Goal: Complete Application Form: Complete application form

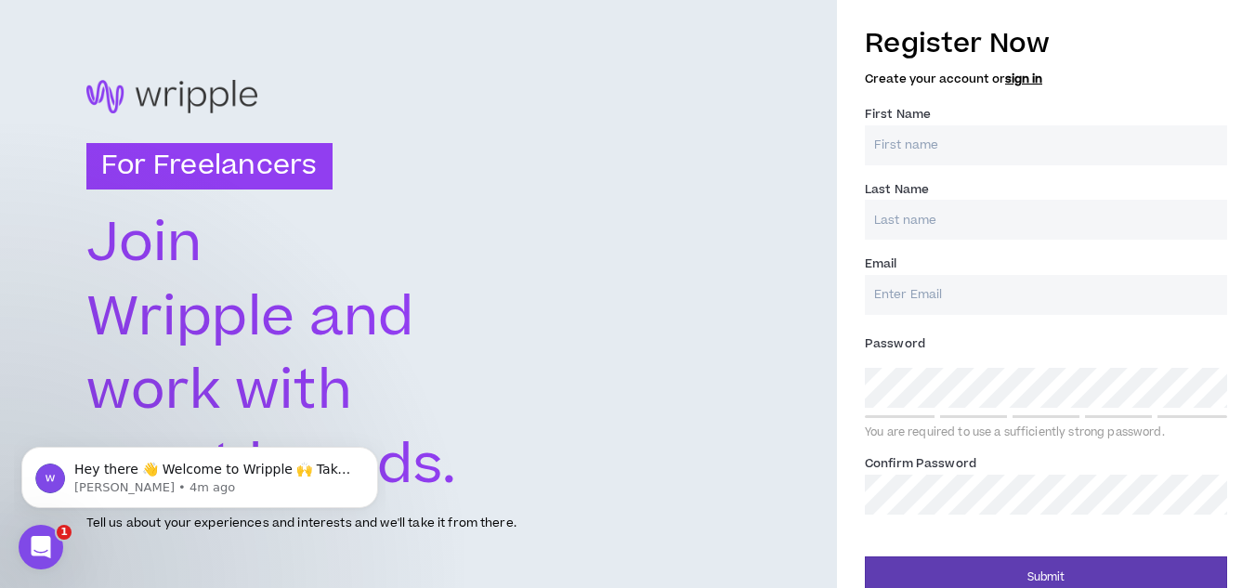
click at [989, 148] on input "First Name *" at bounding box center [1046, 145] width 362 height 40
type input "[PERSON_NAME]"
click at [956, 226] on input "Last Name *" at bounding box center [1046, 220] width 362 height 40
type input "[PERSON_NAME]"
click at [951, 288] on input "Email *" at bounding box center [1046, 295] width 362 height 40
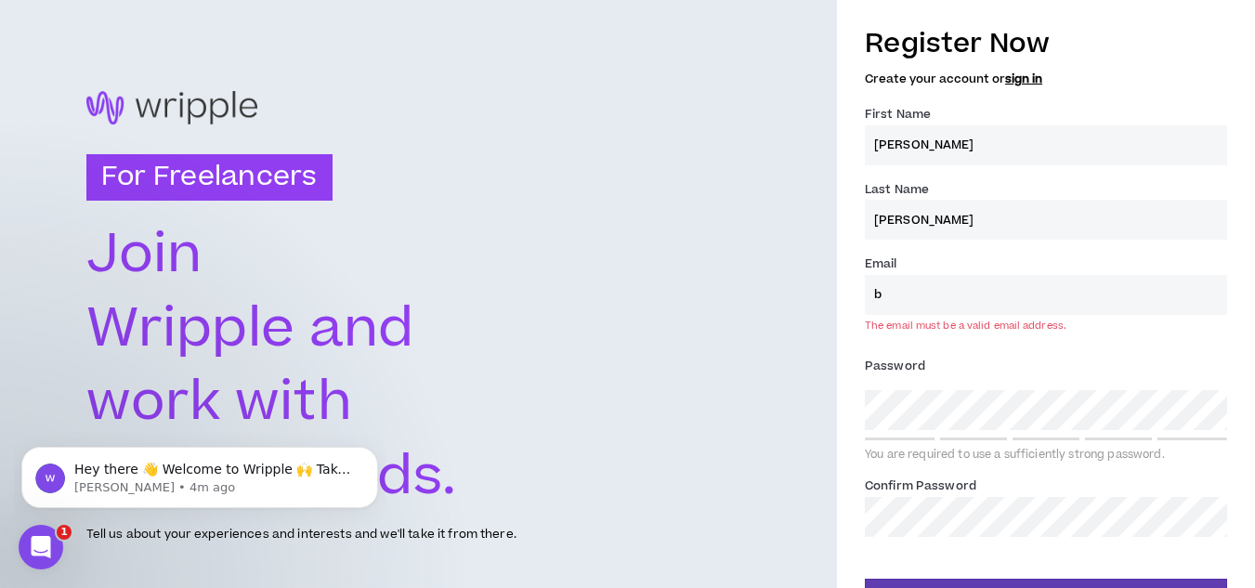
type input "[PERSON_NAME][EMAIL_ADDRESS][PERSON_NAME][DOMAIN_NAME]"
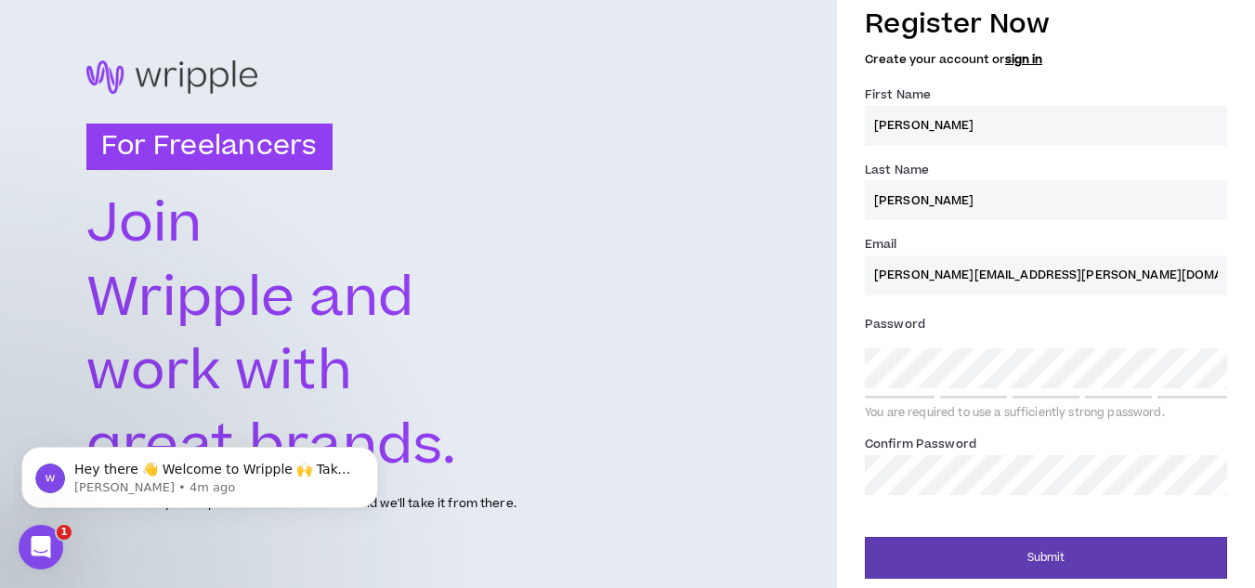
scroll to position [25, 0]
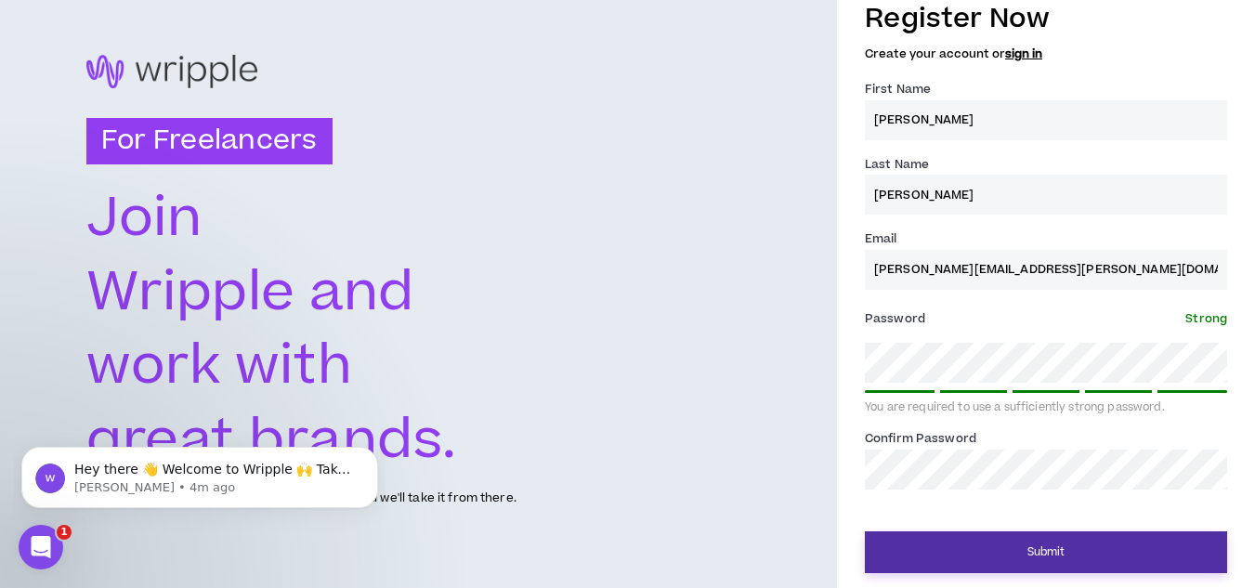
click at [1007, 550] on button "Submit" at bounding box center [1046, 552] width 362 height 42
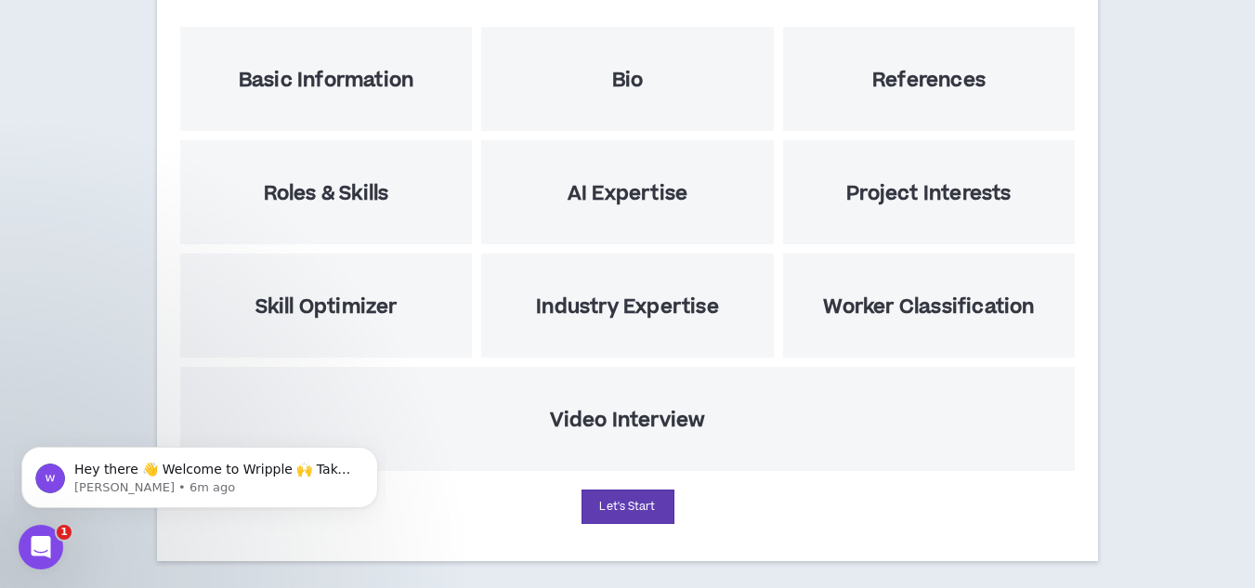
scroll to position [283, 0]
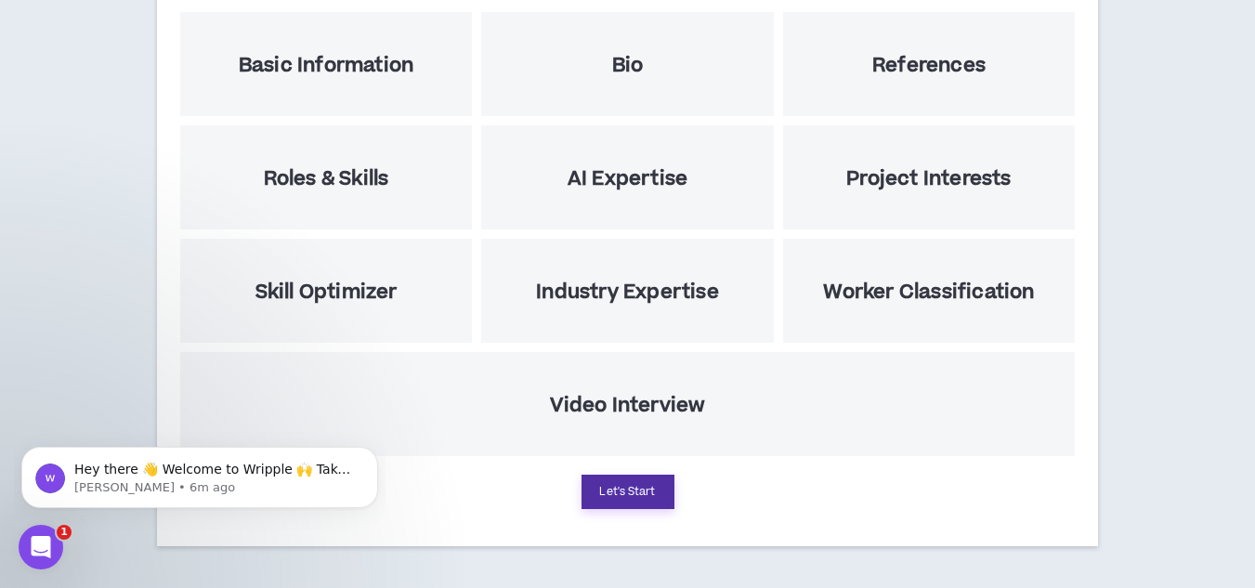
click at [632, 486] on button "Let's Start" at bounding box center [628, 492] width 93 height 34
select select "US"
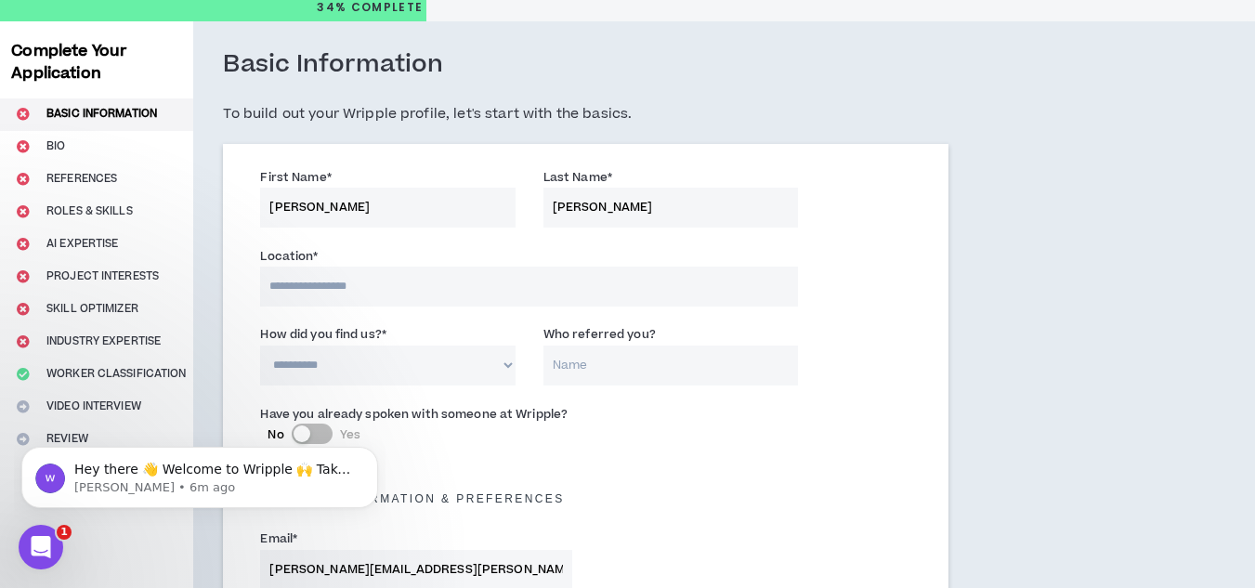
scroll to position [93, 0]
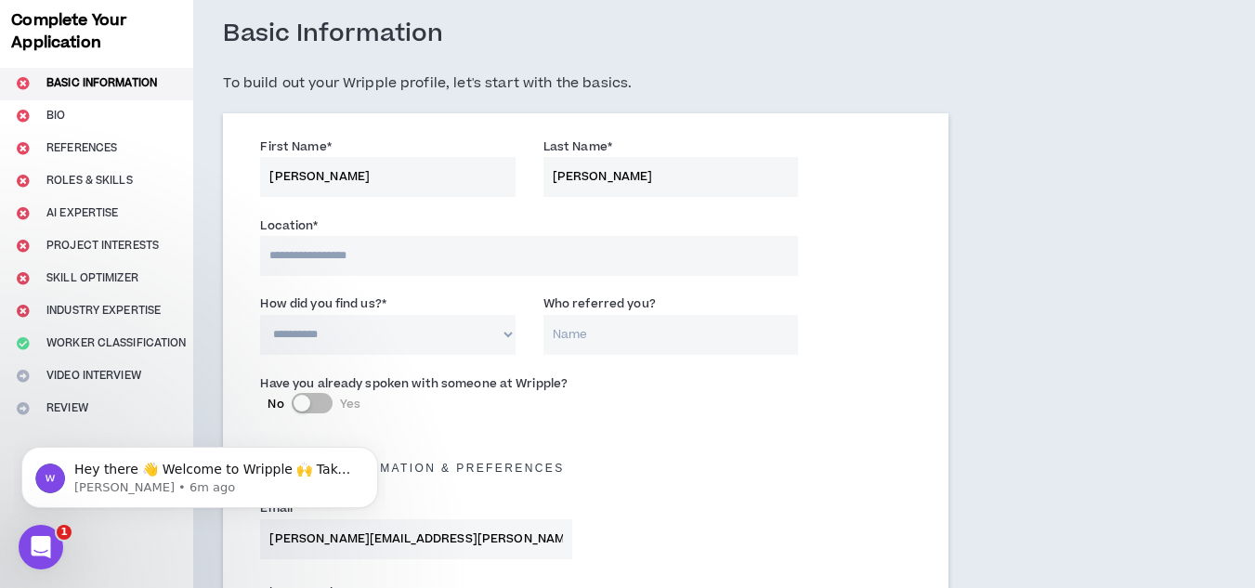
click at [509, 335] on select "**********" at bounding box center [387, 335] width 255 height 40
click at [260, 315] on select "**********" at bounding box center [387, 335] width 255 height 40
click at [638, 336] on input "Who referred you?" at bounding box center [670, 335] width 255 height 40
click at [516, 340] on div "**********" at bounding box center [387, 324] width 282 height 60
click at [510, 328] on select "**********" at bounding box center [387, 335] width 255 height 40
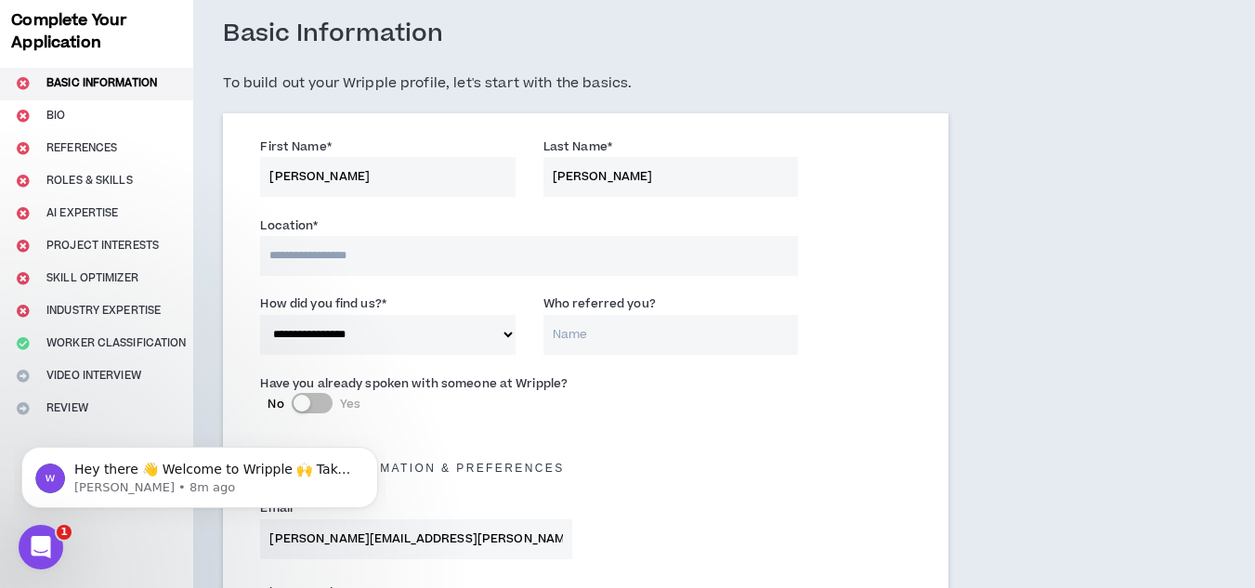
click at [499, 330] on select "**********" at bounding box center [387, 335] width 255 height 40
select select "*"
click at [260, 315] on select "**********" at bounding box center [387, 335] width 255 height 40
click at [578, 331] on input "Who referred you?" at bounding box center [670, 335] width 255 height 40
paste input "[PERSON_NAME] Block"
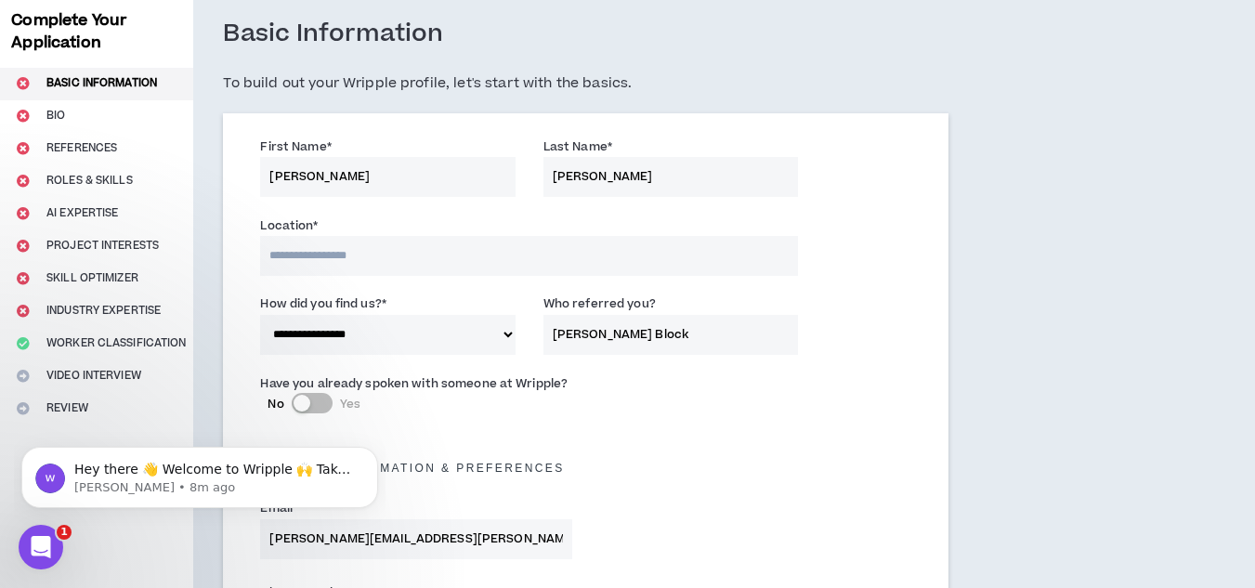
type input "[PERSON_NAME] Block"
click at [378, 261] on input at bounding box center [529, 256] width 538 height 40
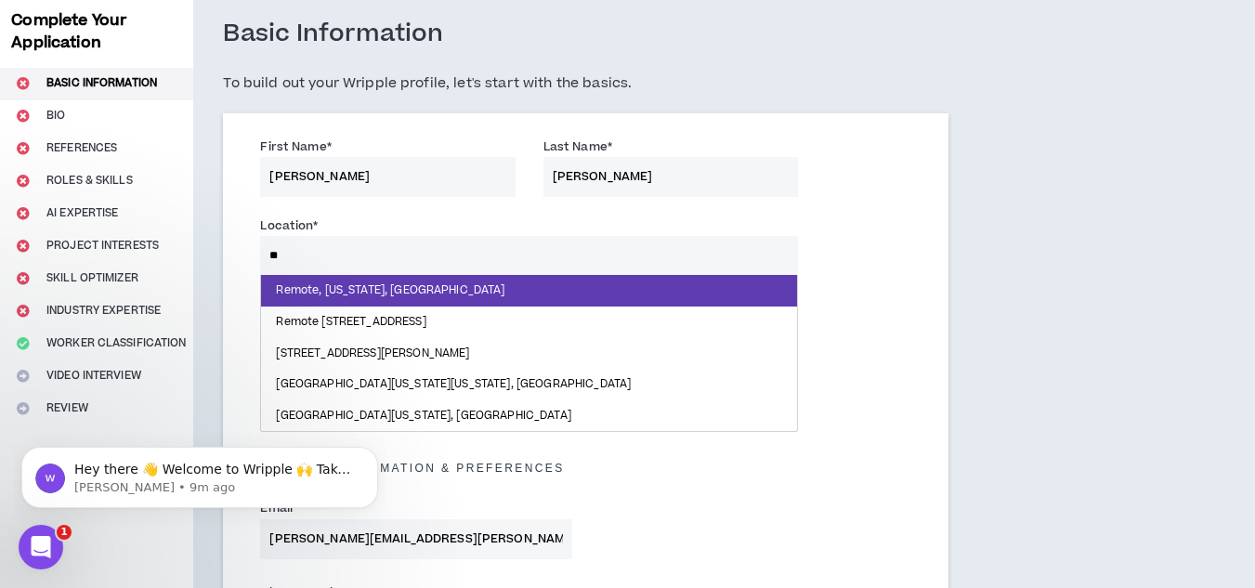
type input "*"
type input "****"
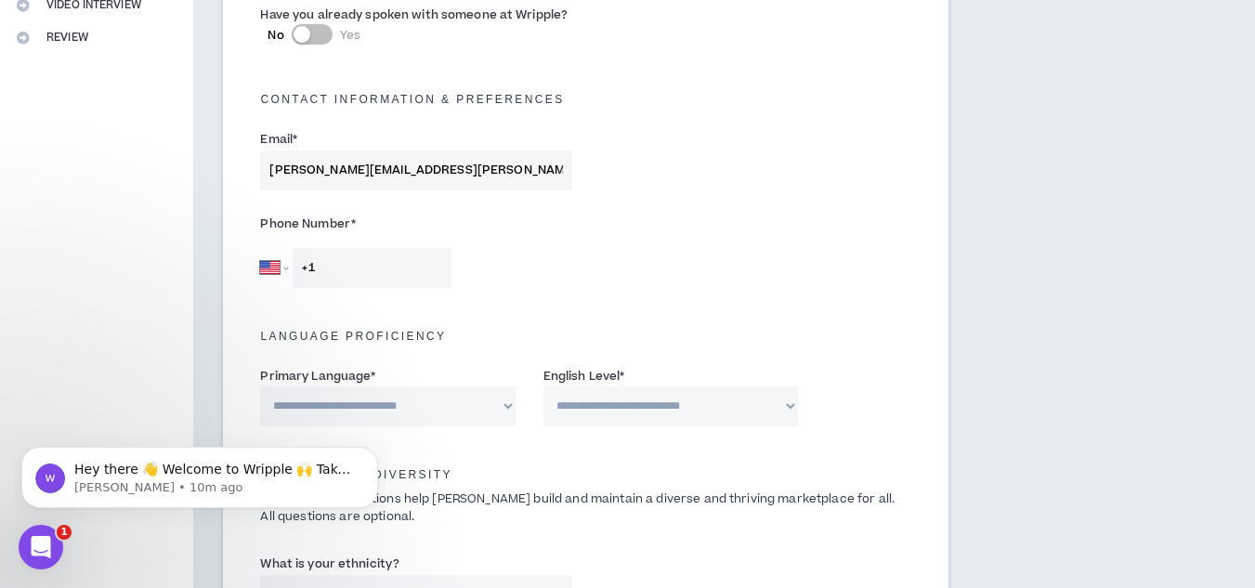
scroll to position [465, 0]
click at [426, 261] on input "+1" at bounding box center [372, 267] width 159 height 40
click at [393, 268] on input "[PHONE_NUMBER]" at bounding box center [372, 267] width 159 height 40
type input "[PHONE_NUMBER]"
click at [500, 282] on div "[GEOGRAPHIC_DATA] [GEOGRAPHIC_DATA] [GEOGRAPHIC_DATA] [GEOGRAPHIC_DATA] [US_STA…" at bounding box center [415, 267] width 311 height 40
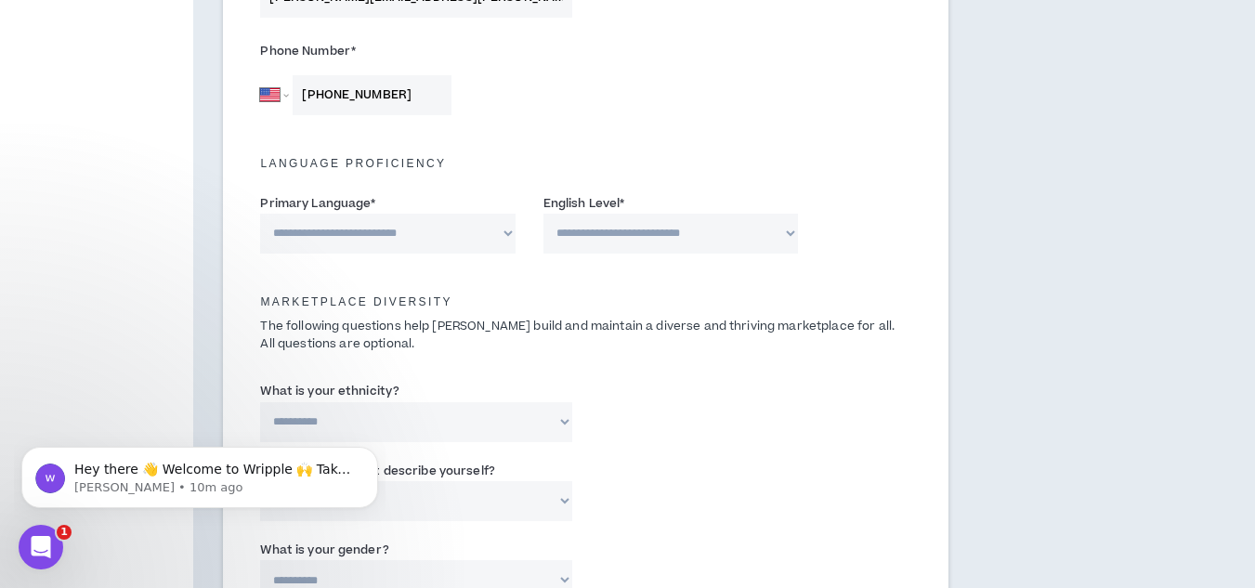
scroll to position [650, 0]
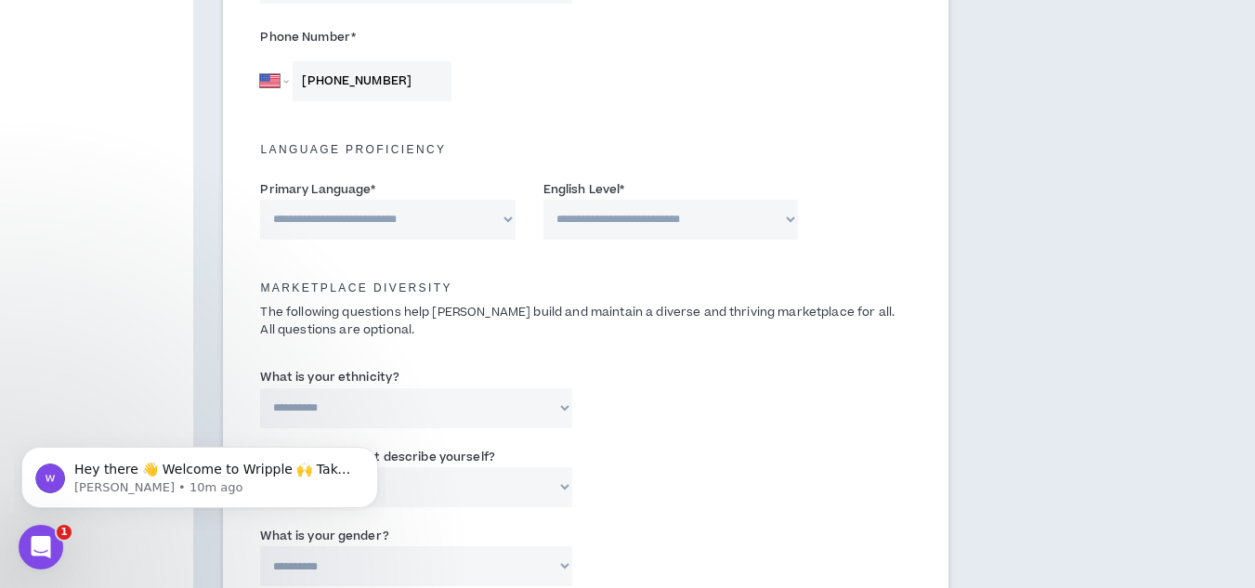
click at [426, 219] on select "**********" at bounding box center [387, 220] width 255 height 40
select select "*******"
click at [260, 200] on select "**********" at bounding box center [387, 220] width 255 height 40
click at [599, 218] on select "**********" at bounding box center [670, 220] width 255 height 40
select select "*"
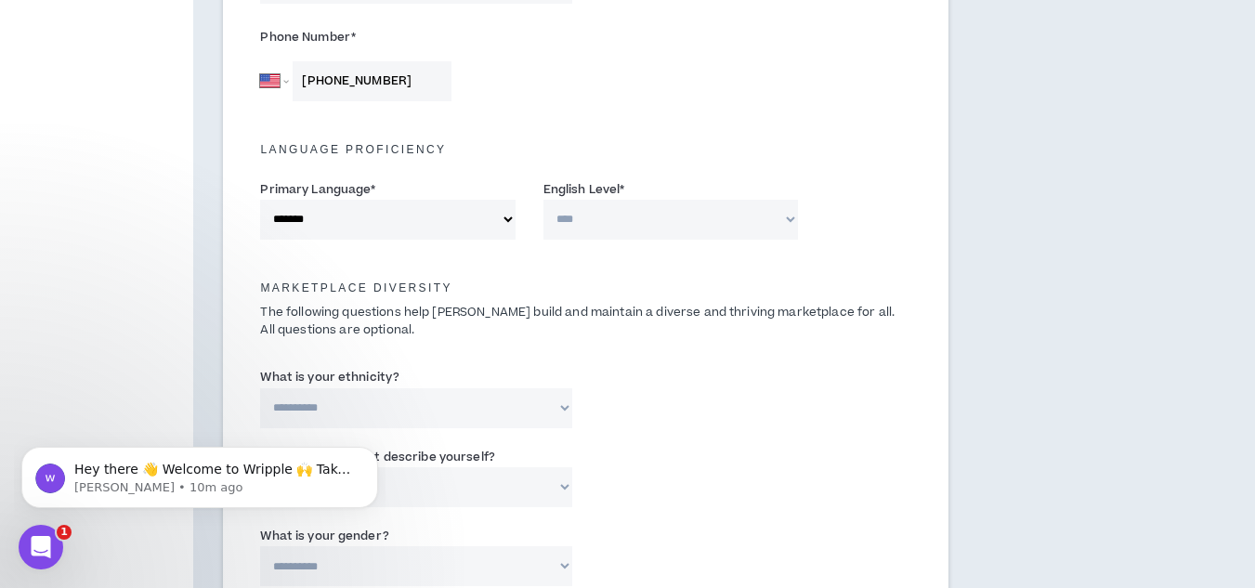
click at [543, 200] on select "**********" at bounding box center [670, 220] width 255 height 40
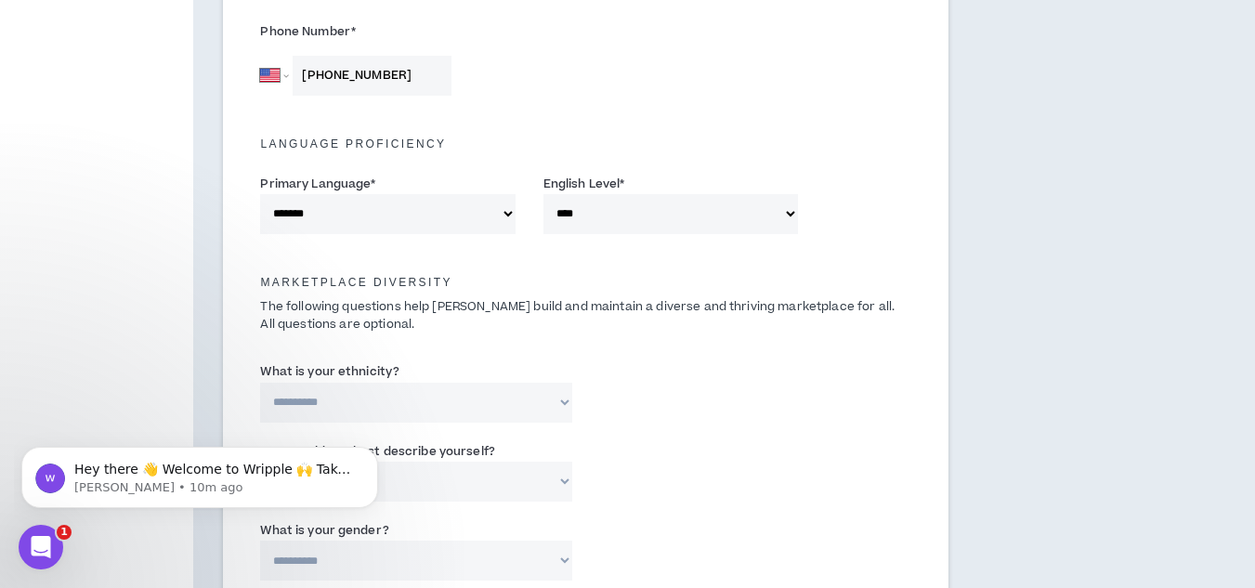
scroll to position [743, 0]
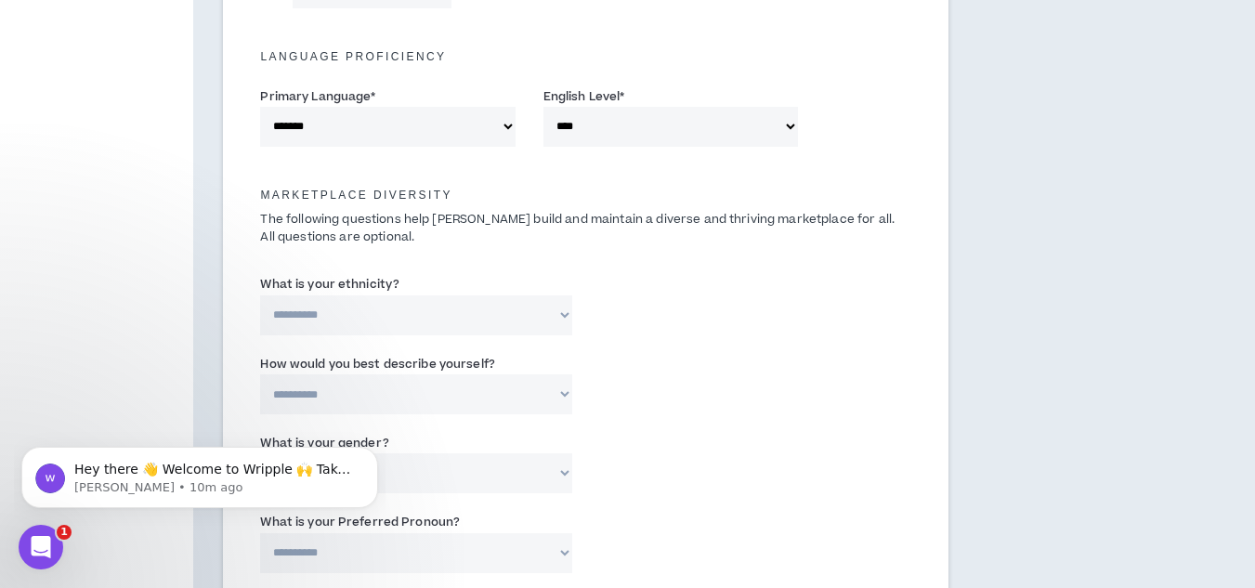
click at [560, 327] on select "**********" at bounding box center [415, 315] width 311 height 40
select select "**********"
click at [260, 295] on select "**********" at bounding box center [415, 315] width 311 height 40
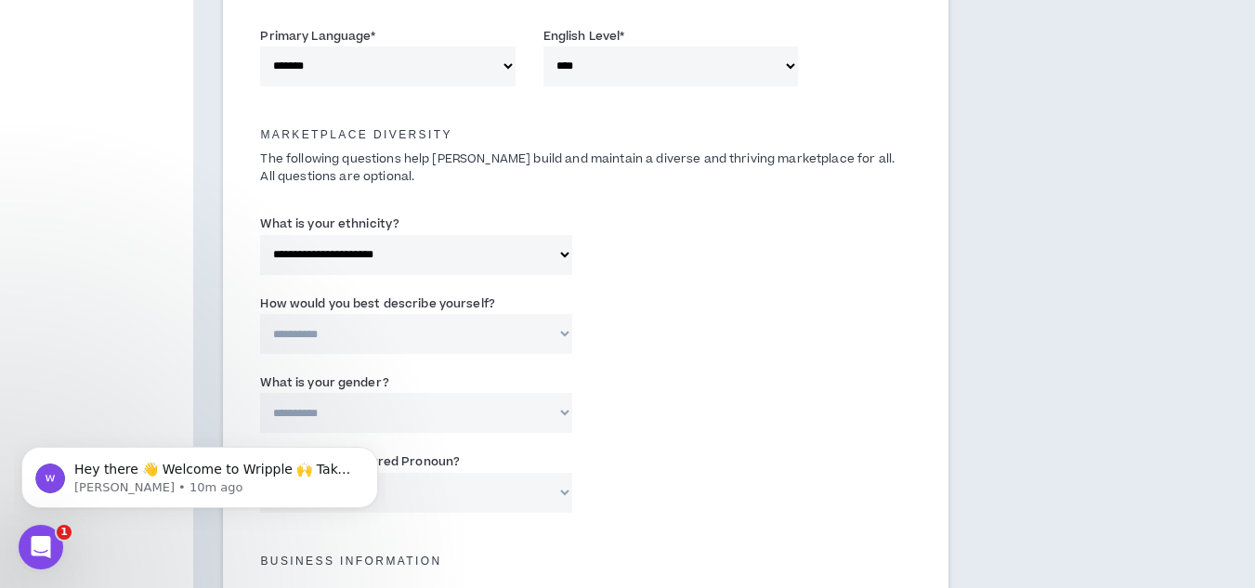
scroll to position [836, 0]
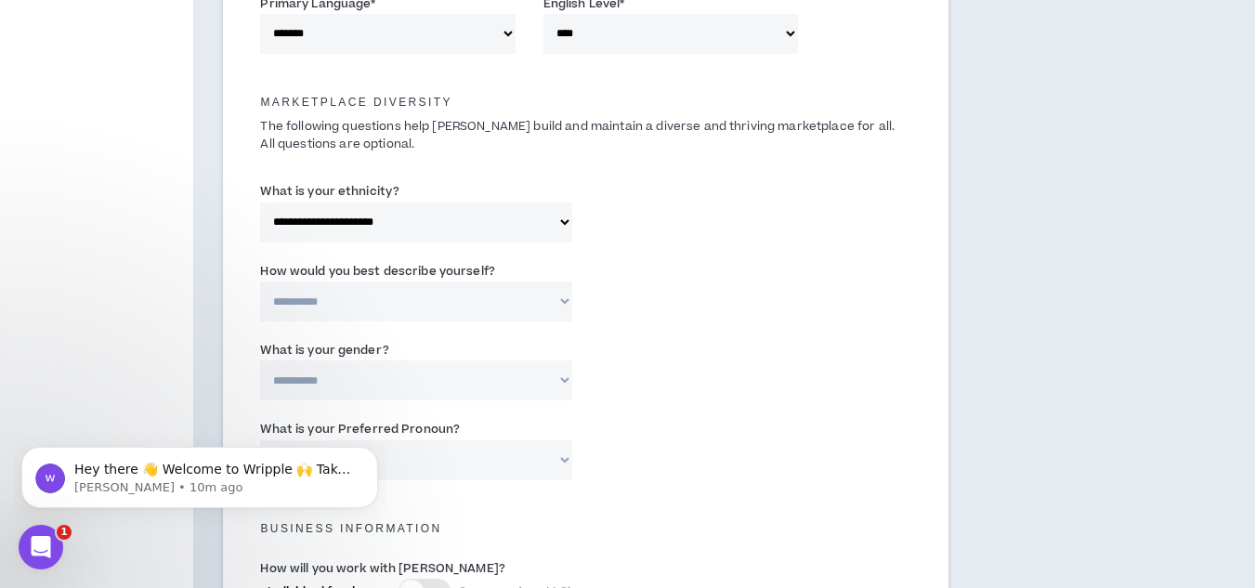
click at [482, 311] on select "**********" at bounding box center [415, 301] width 311 height 40
select select "*****"
click at [260, 281] on select "**********" at bounding box center [415, 301] width 311 height 40
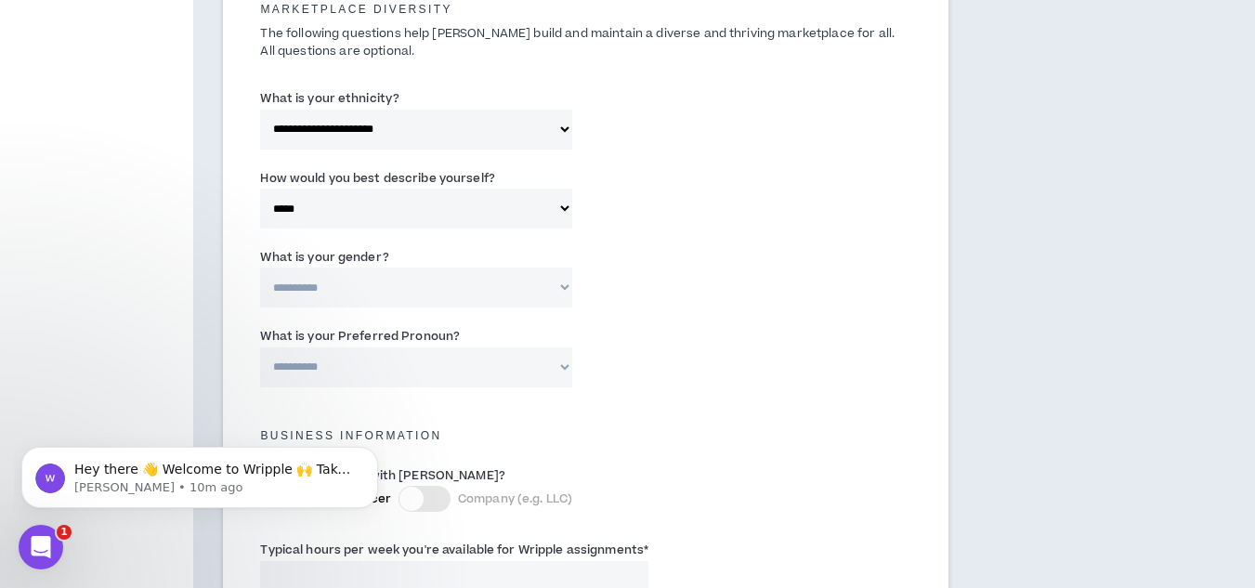
click at [450, 290] on select "**********" at bounding box center [415, 288] width 311 height 40
select select "*****"
click at [260, 268] on select "**********" at bounding box center [415, 288] width 311 height 40
click at [513, 370] on select "**********" at bounding box center [415, 367] width 311 height 40
select select "**********"
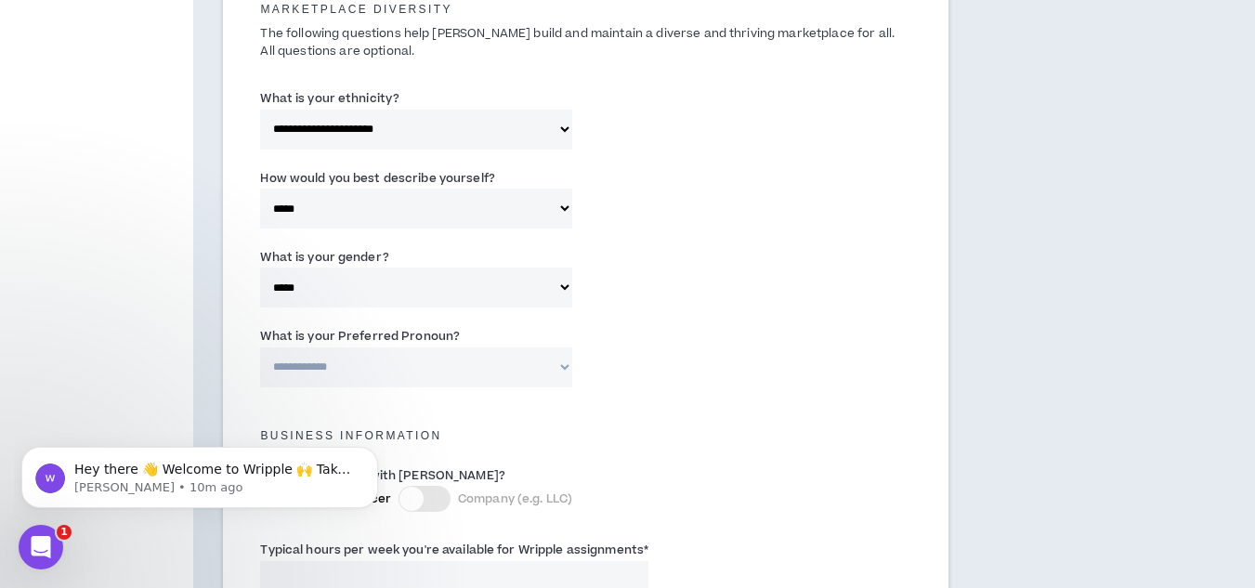
click at [260, 347] on select "**********" at bounding box center [415, 367] width 311 height 40
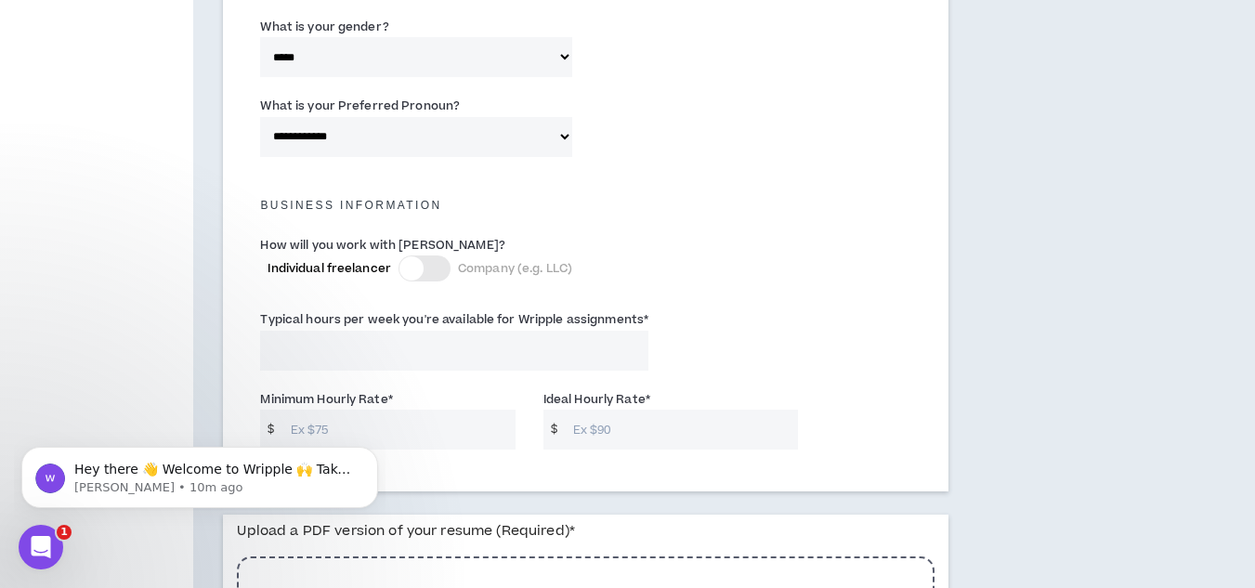
scroll to position [1208, 0]
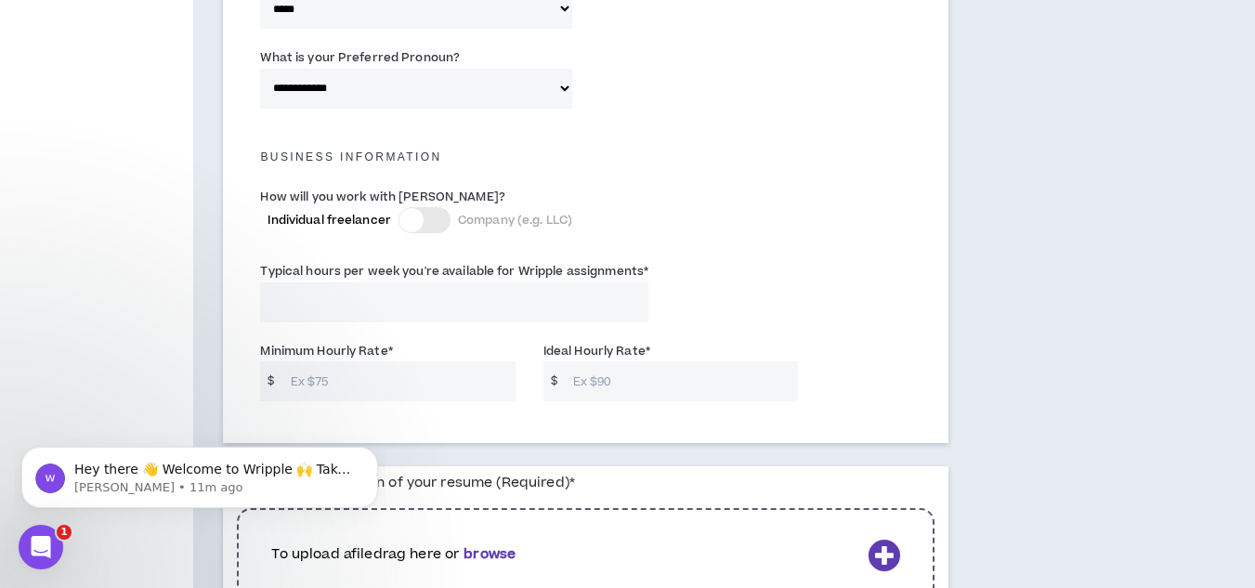
click at [437, 222] on div at bounding box center [425, 220] width 52 height 26
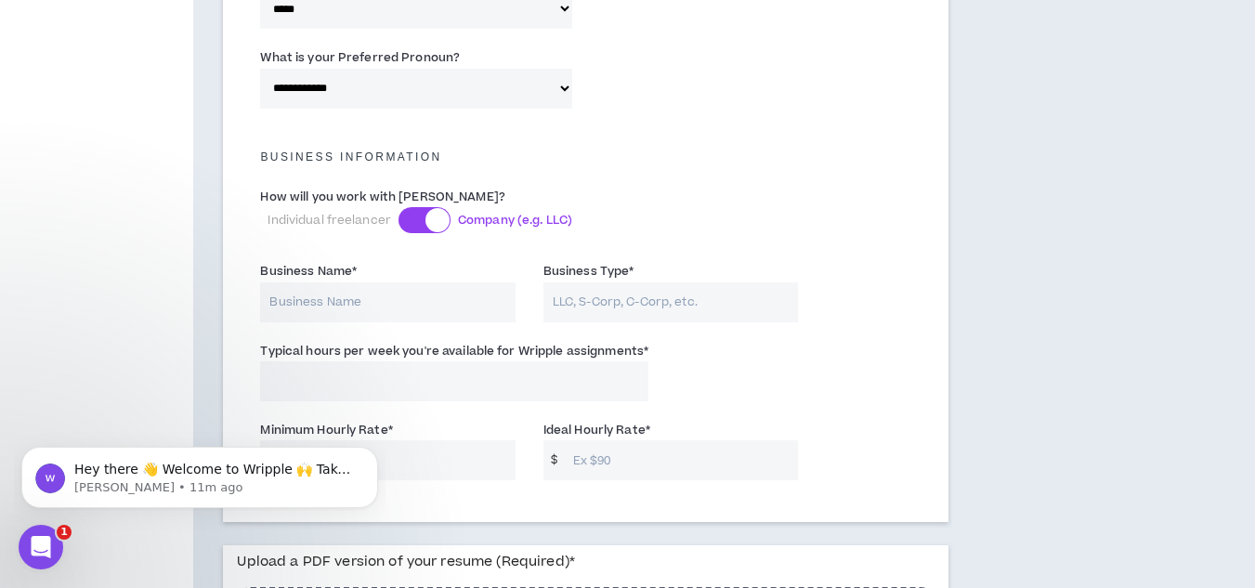
click at [408, 215] on div at bounding box center [425, 220] width 52 height 26
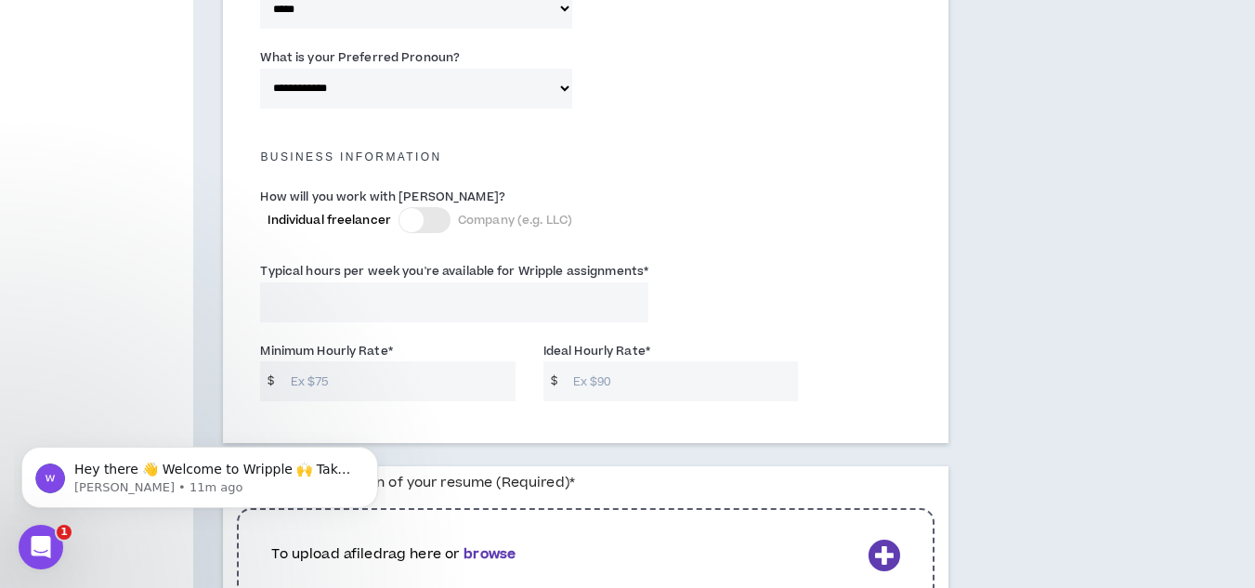
click at [412, 292] on input "Typical hours per week you're available for Wripple assignments *" at bounding box center [454, 302] width 388 height 40
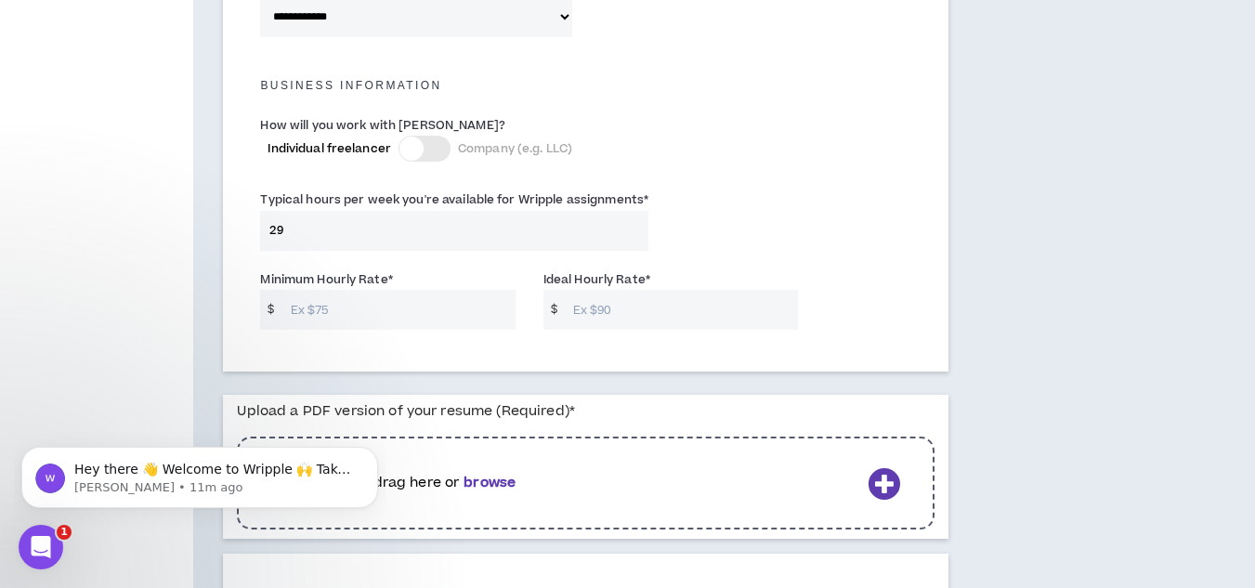
scroll to position [1301, 0]
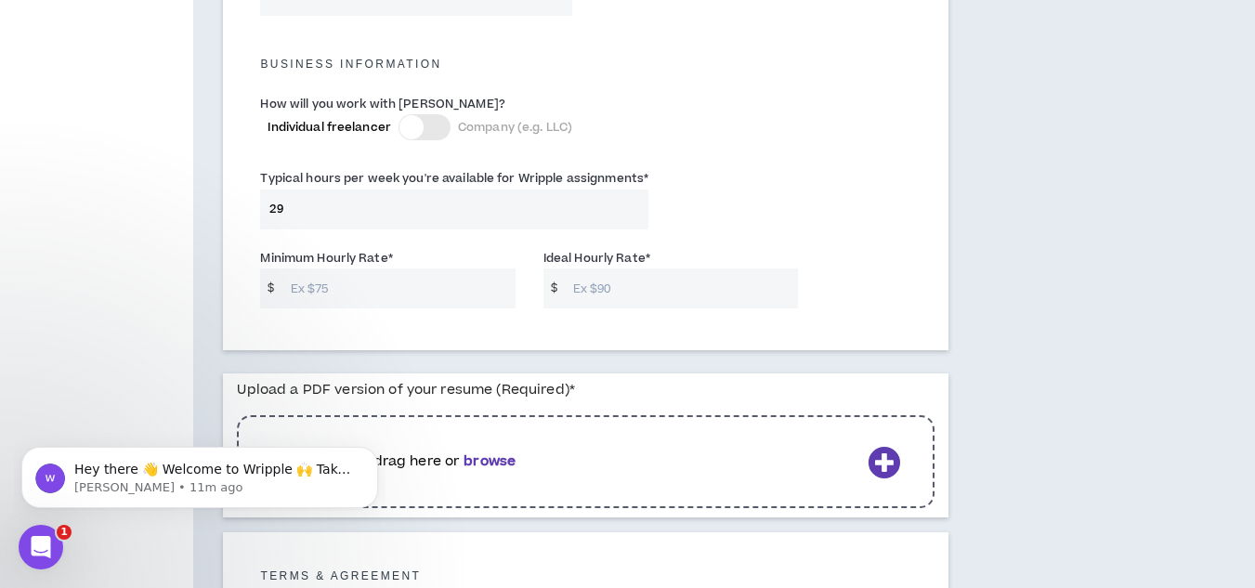
type input "29"
click at [396, 278] on input "Minimum Hourly Rate *" at bounding box center [398, 288] width 234 height 40
type input "26"
click at [581, 284] on input "Ideal Hourly Rate *" at bounding box center [681, 288] width 234 height 40
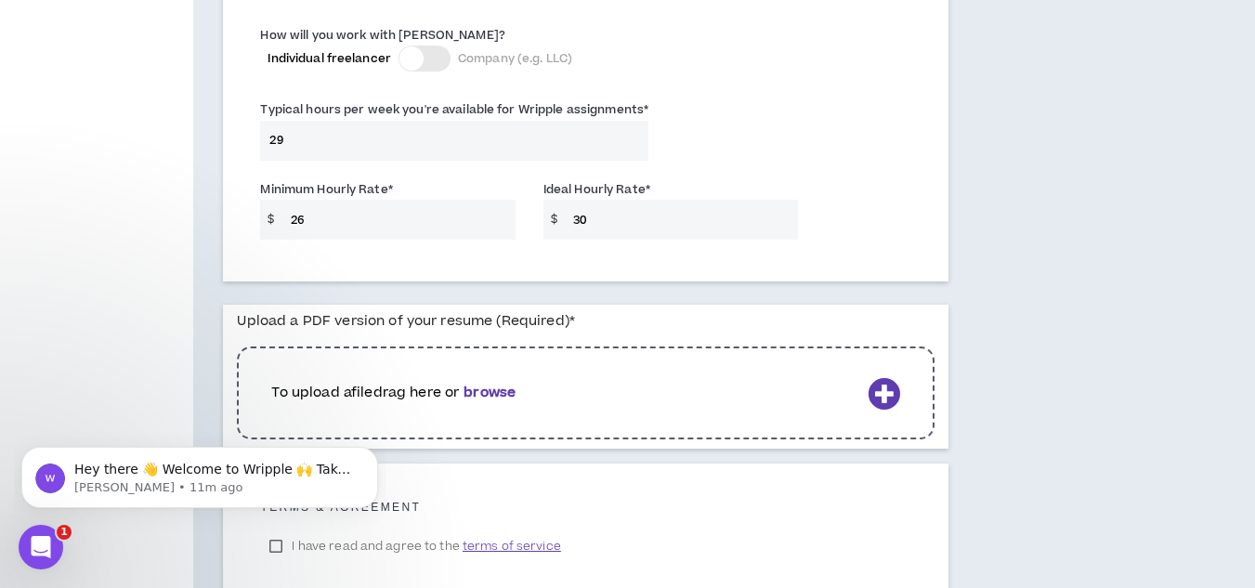
scroll to position [1486, 0]
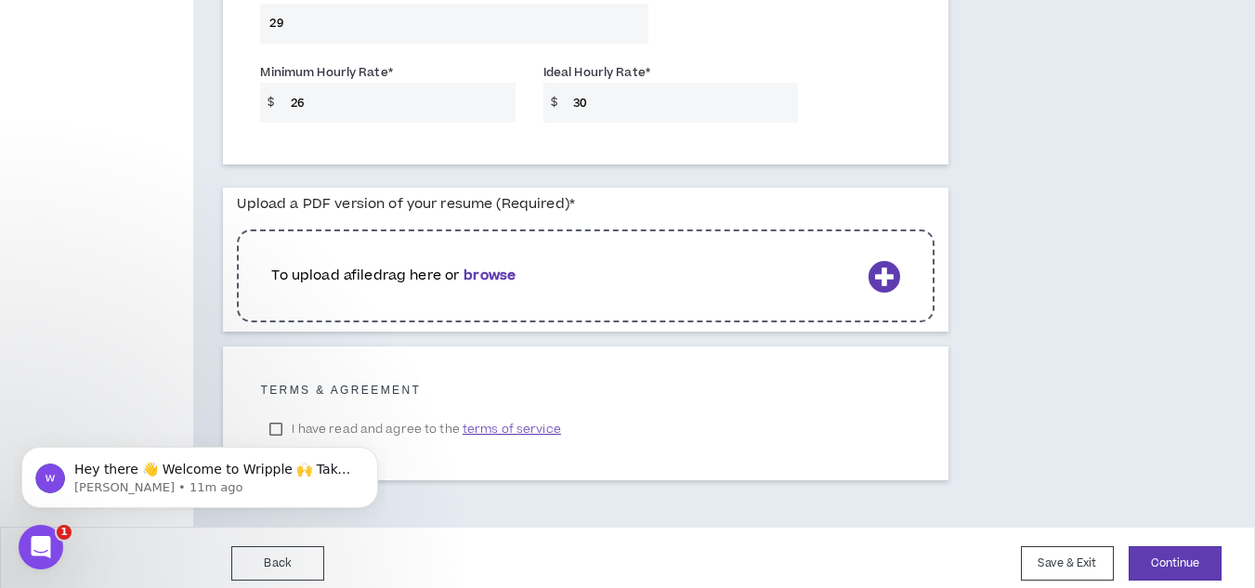
type input "30"
click at [501, 275] on b "browse" at bounding box center [490, 276] width 52 height 20
click at [495, 269] on b "browse" at bounding box center [490, 276] width 52 height 20
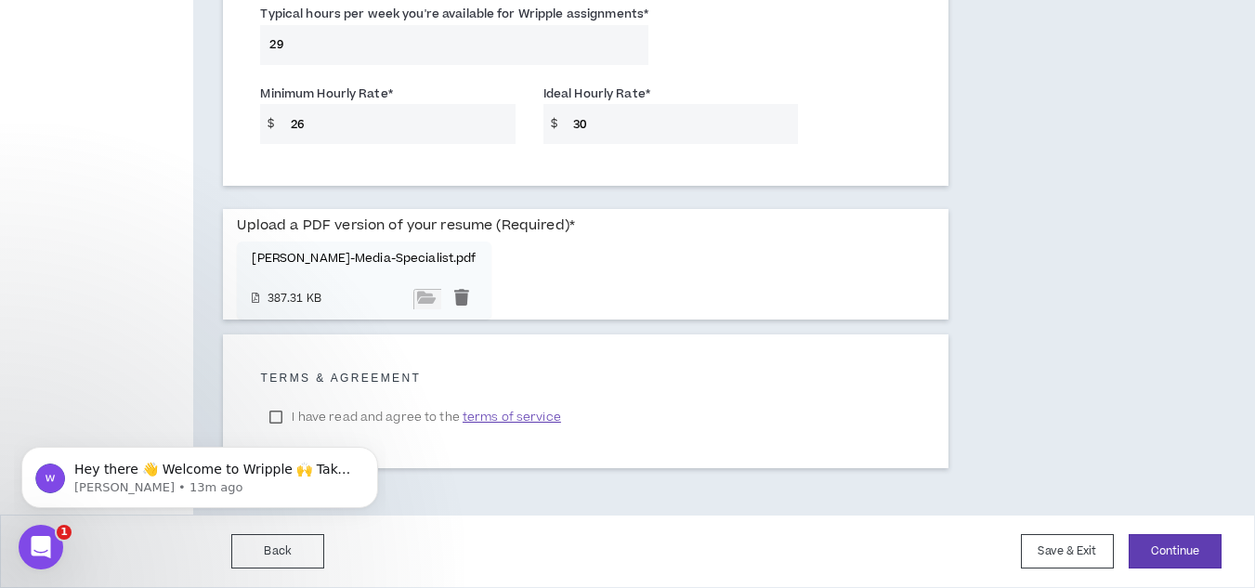
click at [273, 419] on body "Hey there 👋 Welcome to Wripple 🙌 Take a look around! If you have any questions,…" at bounding box center [199, 472] width 357 height 115
click at [505, 413] on span "terms of service" at bounding box center [512, 417] width 98 height 19
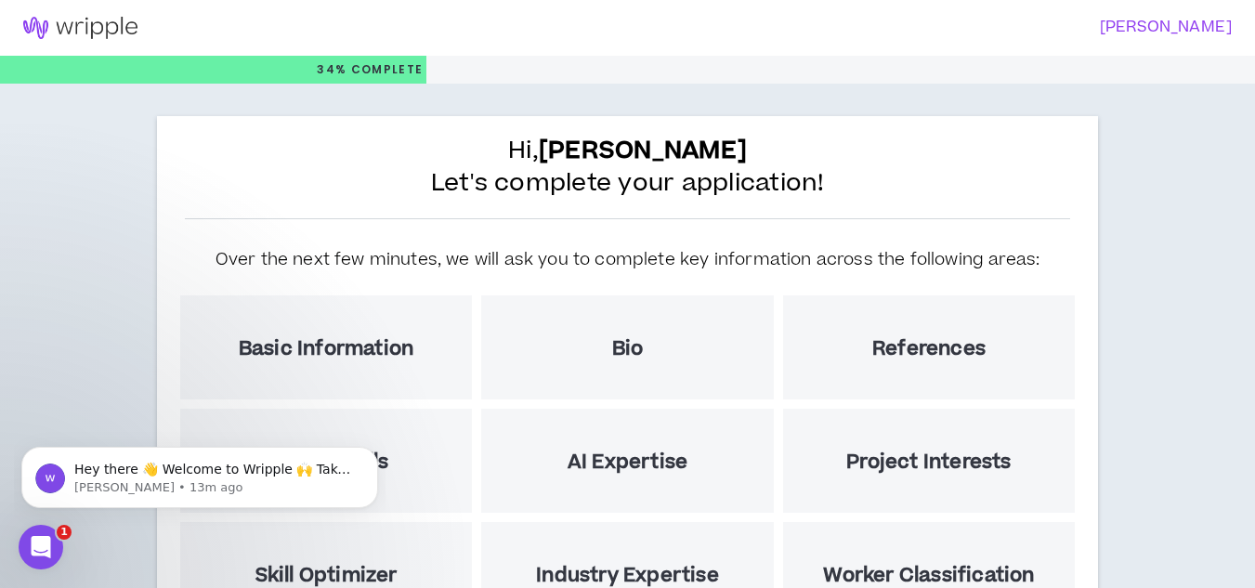
select select "*"
select select "US"
select select "*******"
select select "*"
select select "**********"
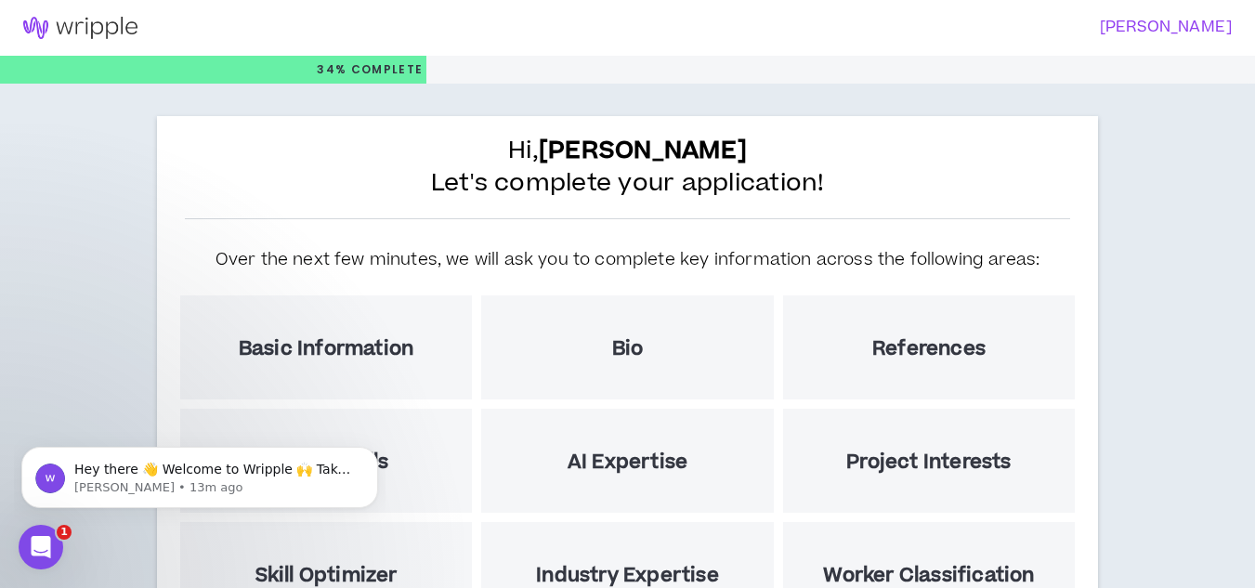
select select "*****"
select select "**********"
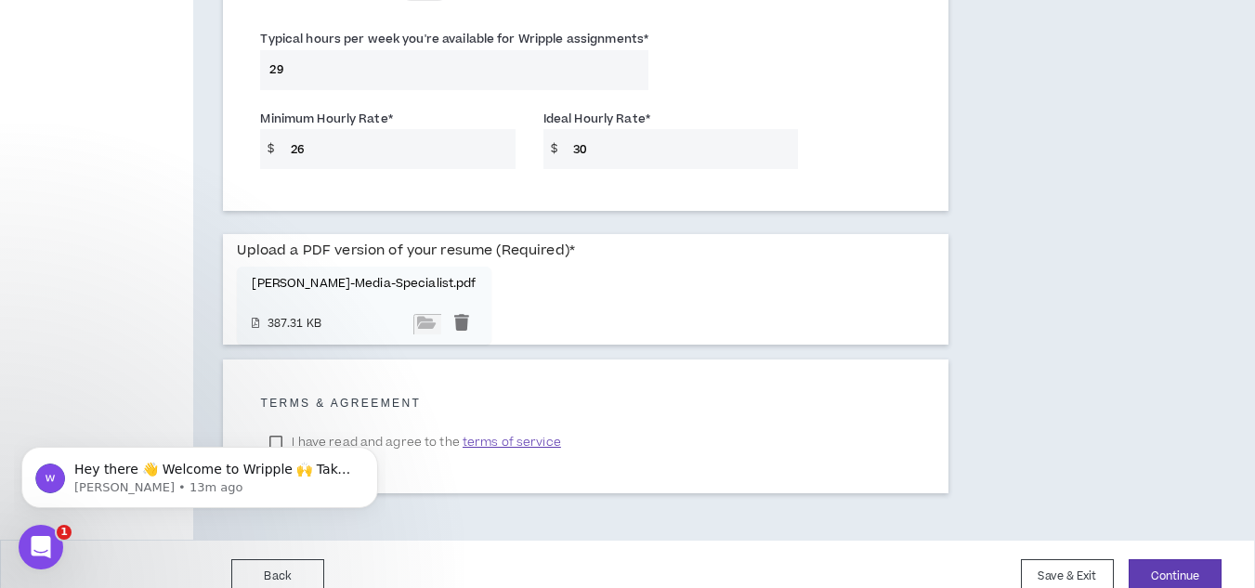
scroll to position [1465, 0]
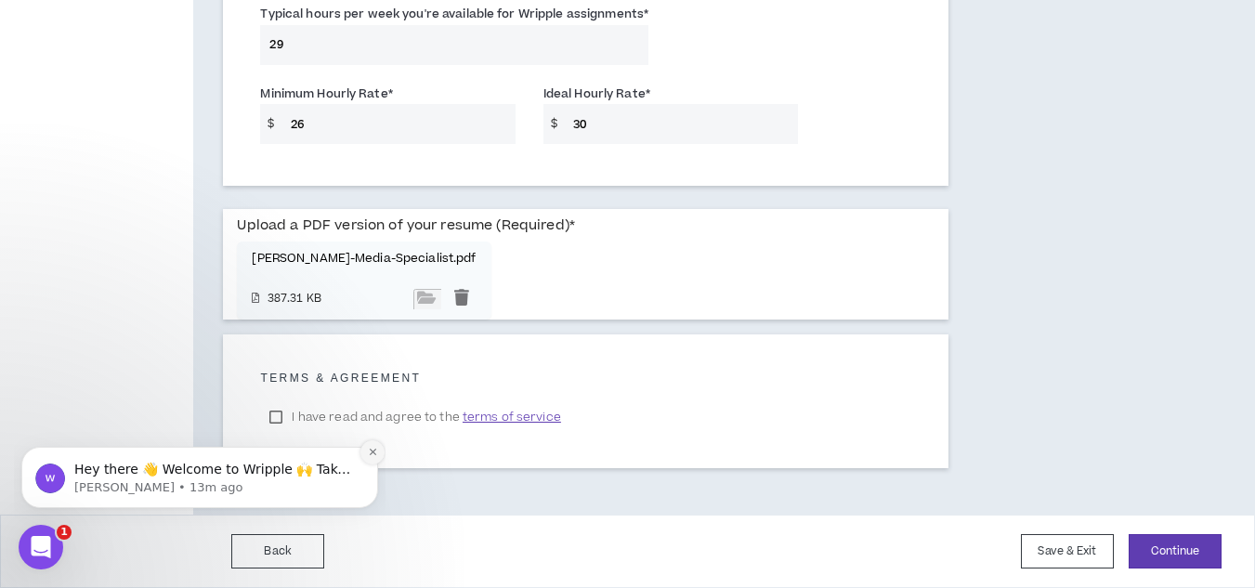
click at [376, 451] on icon "Dismiss notification" at bounding box center [373, 452] width 10 height 10
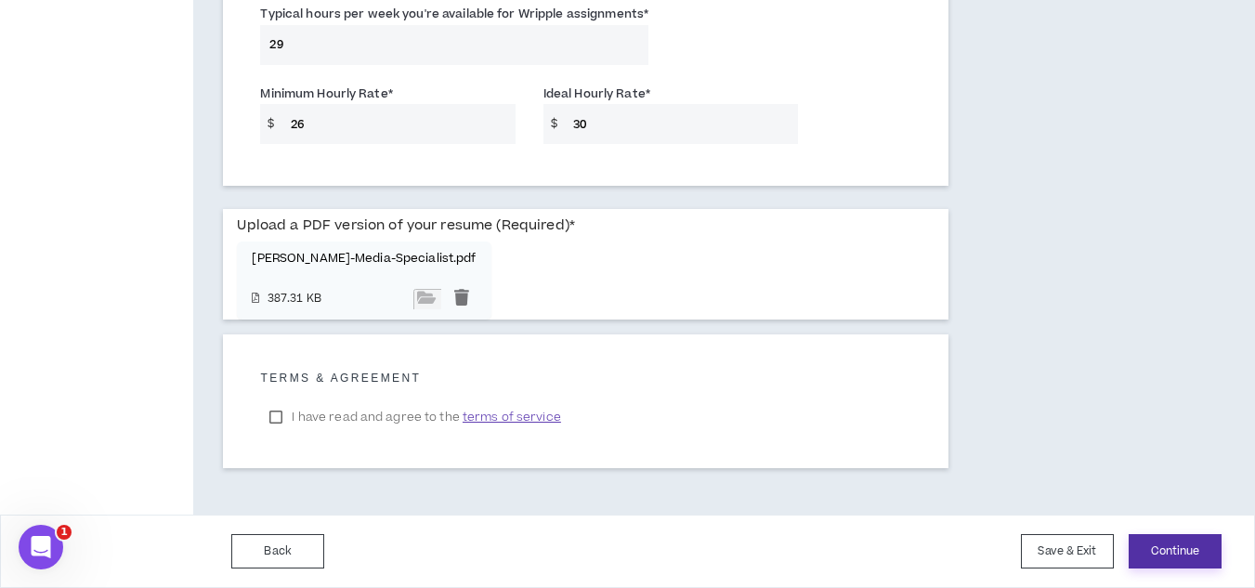
click at [1144, 548] on button "Continue" at bounding box center [1175, 551] width 93 height 34
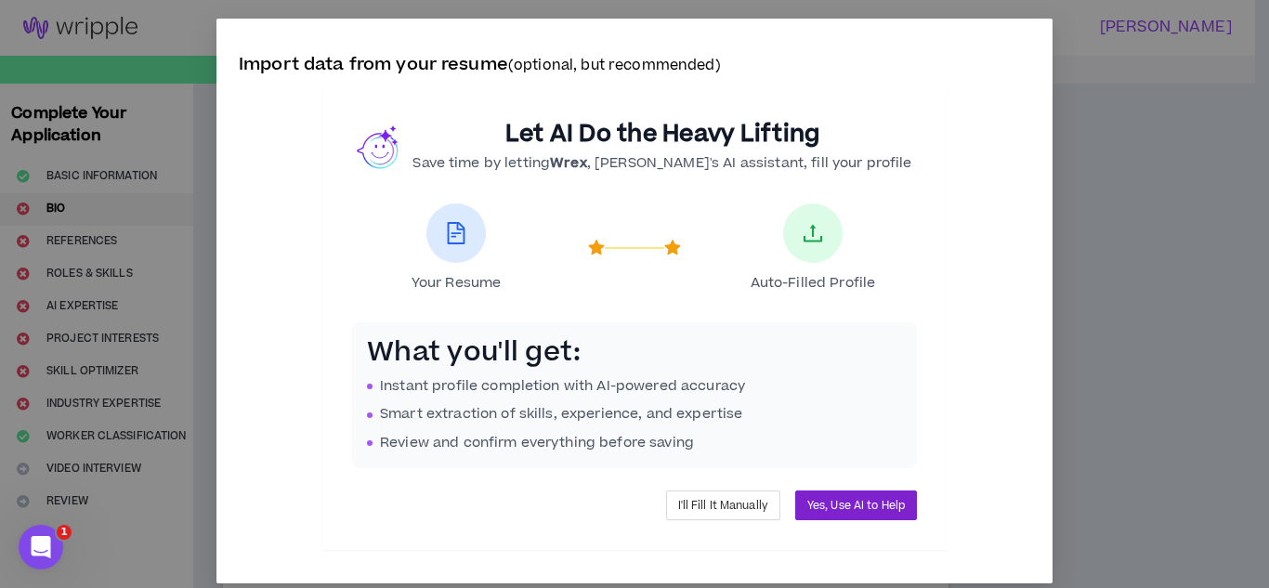
click at [843, 505] on span "Yes, Use AI to Help" at bounding box center [856, 506] width 98 height 18
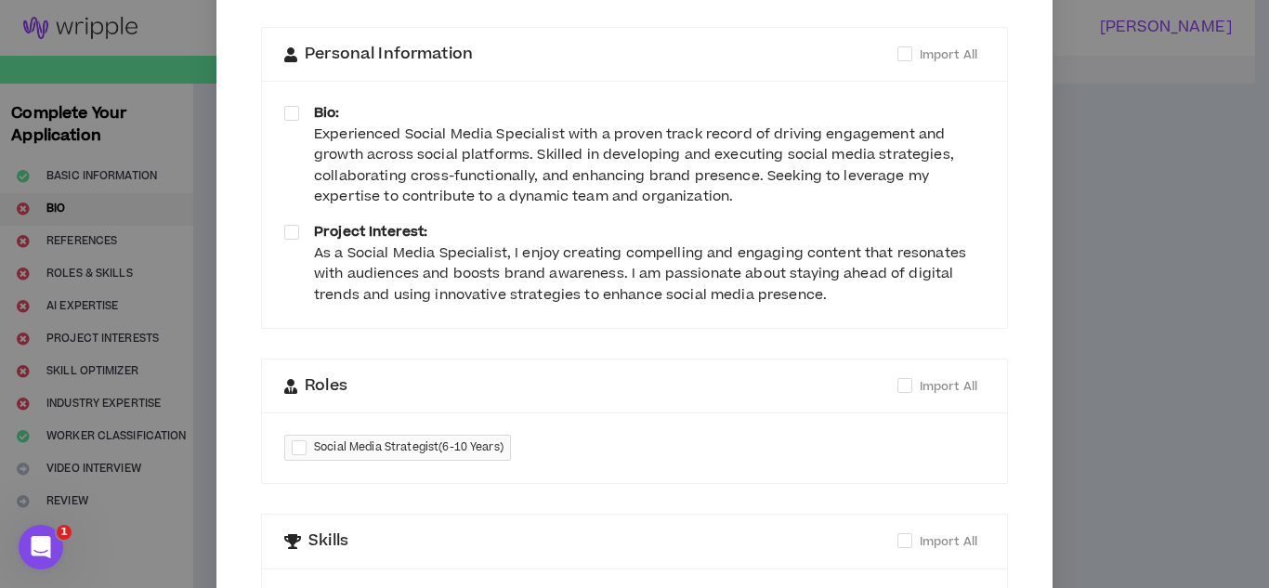
scroll to position [186, 0]
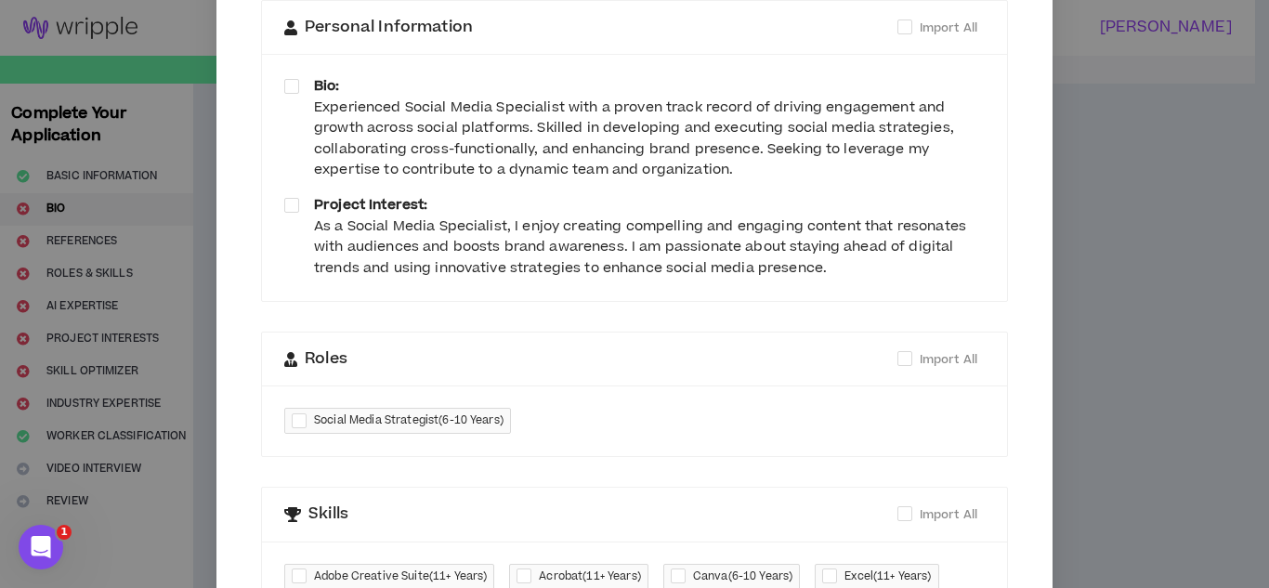
click at [293, 420] on div at bounding box center [303, 421] width 22 height 21
checkbox input "****"
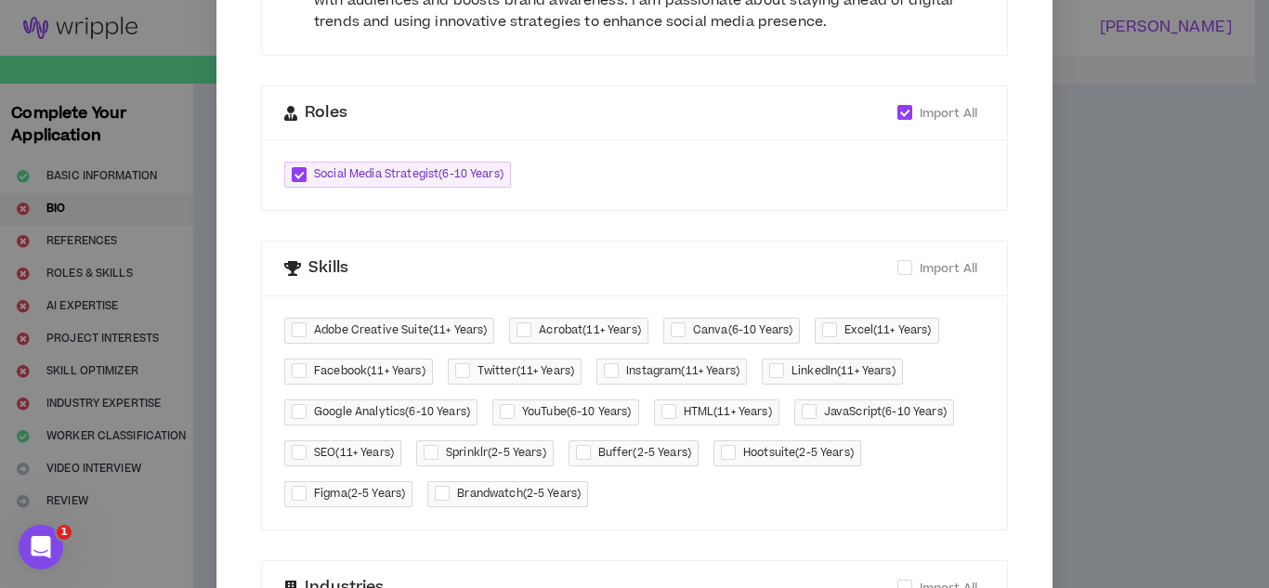
scroll to position [465, 0]
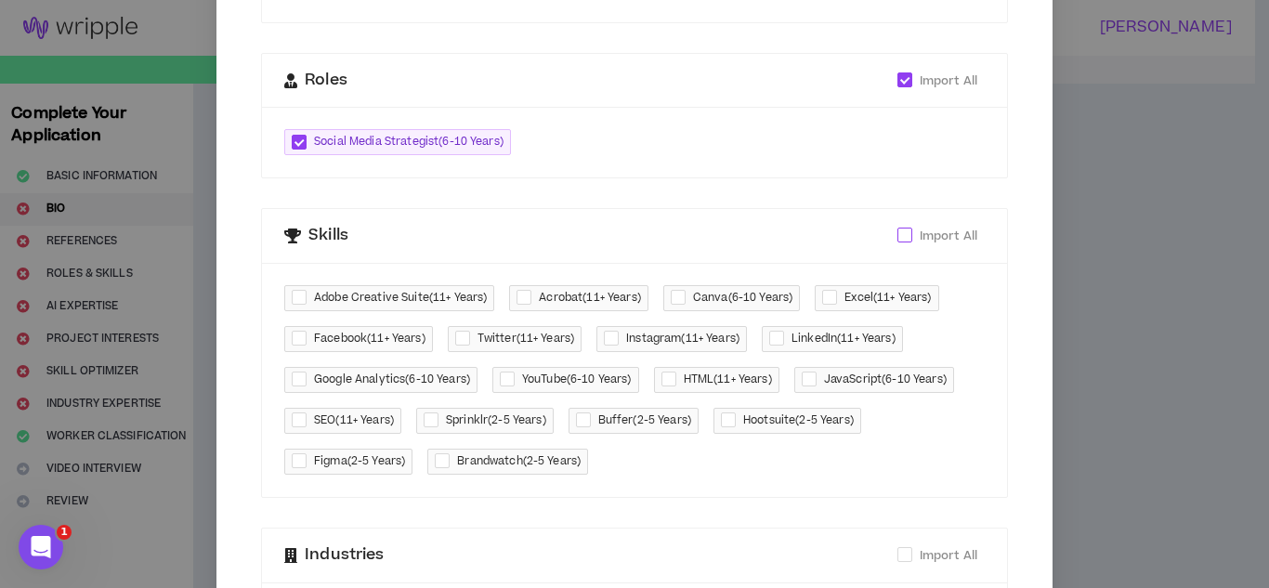
click at [897, 233] on span at bounding box center [904, 235] width 15 height 15
checkbox input "****"
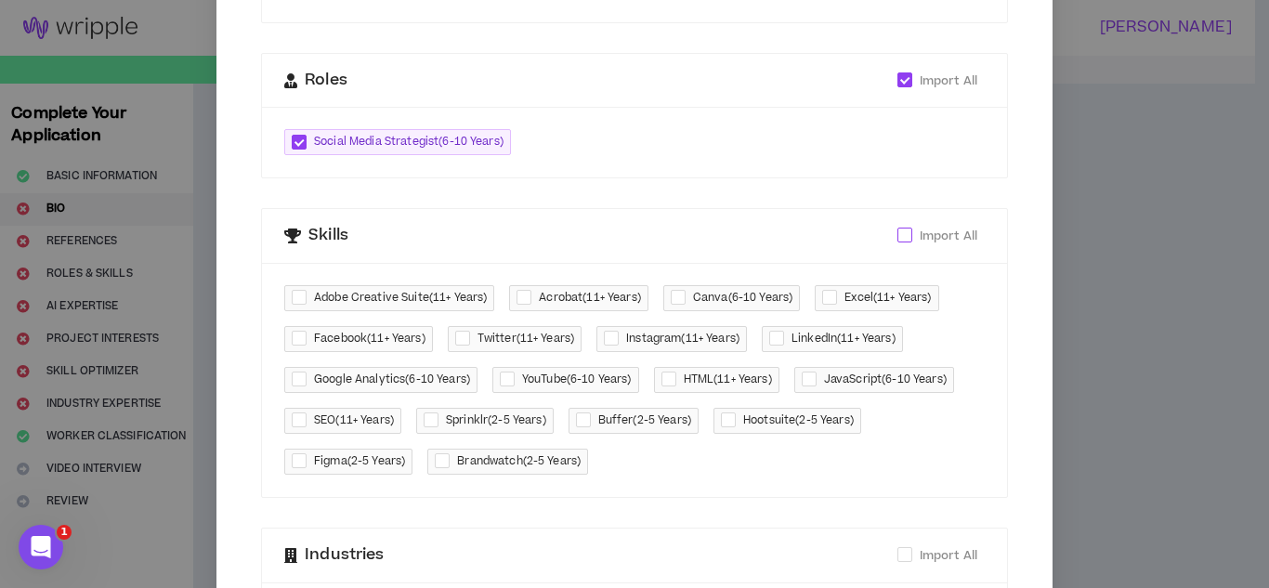
checkbox input "****"
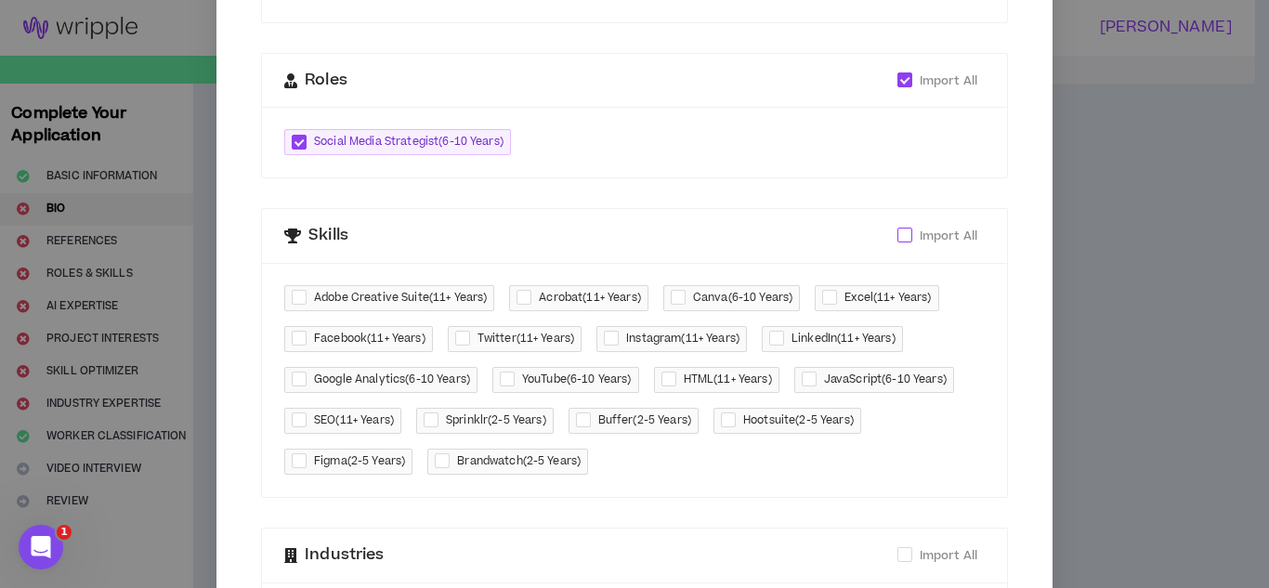
checkbox input "****"
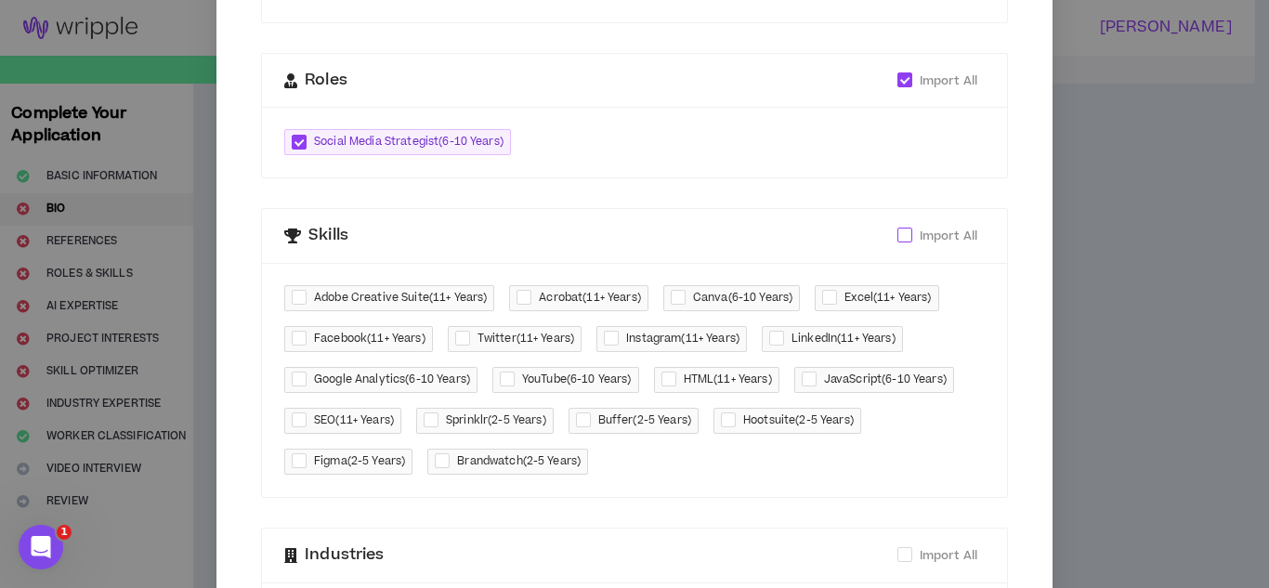
checkbox input "****"
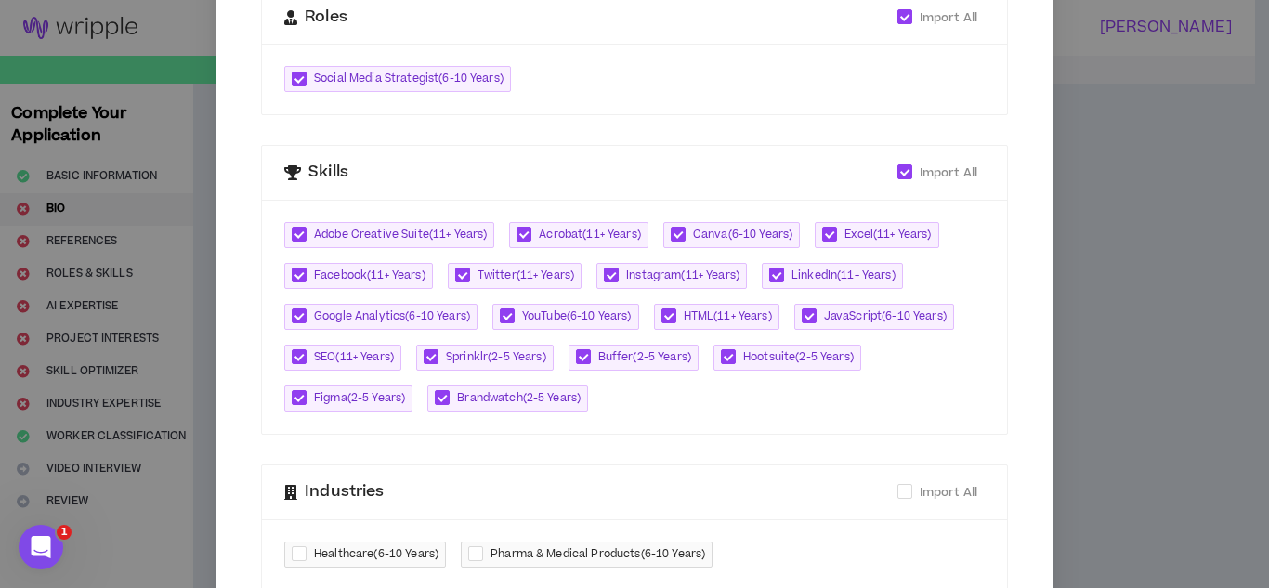
scroll to position [557, 0]
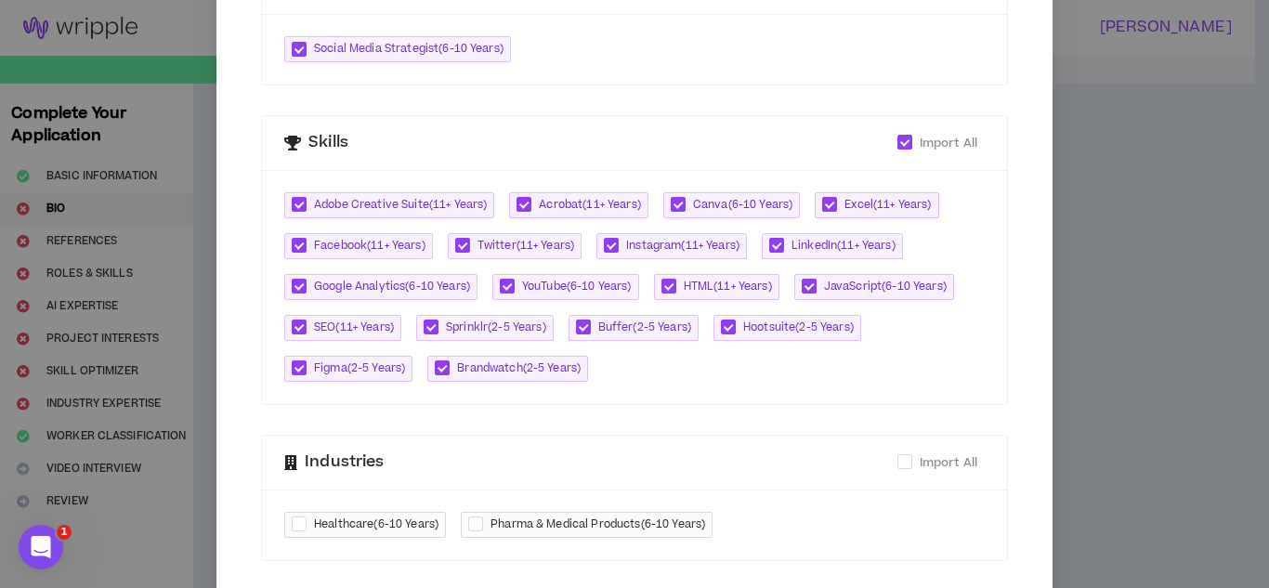
click at [687, 365] on div "Adobe Creative Suite ( 11+ Years ) Acrobat ( 11+ Years ) Canva ( 6-10 Years ) E…" at bounding box center [634, 287] width 700 height 190
click at [635, 373] on div "Adobe Creative Suite ( 11+ Years ) Acrobat ( 11+ Years ) Canva ( 6-10 Years ) E…" at bounding box center [634, 287] width 700 height 190
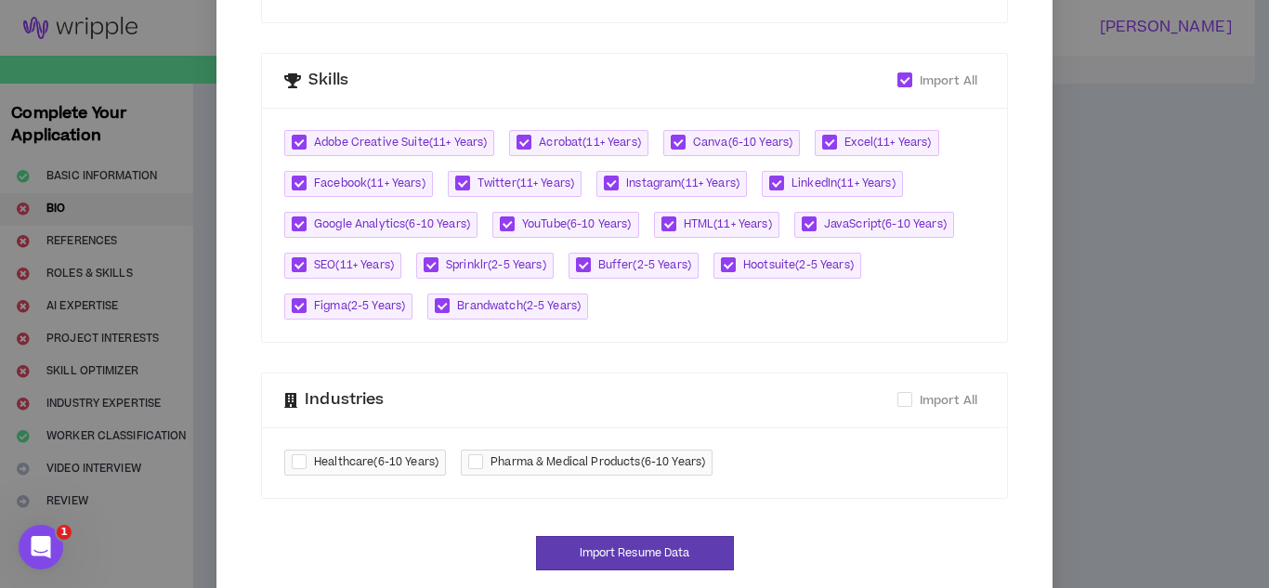
scroll to position [658, 0]
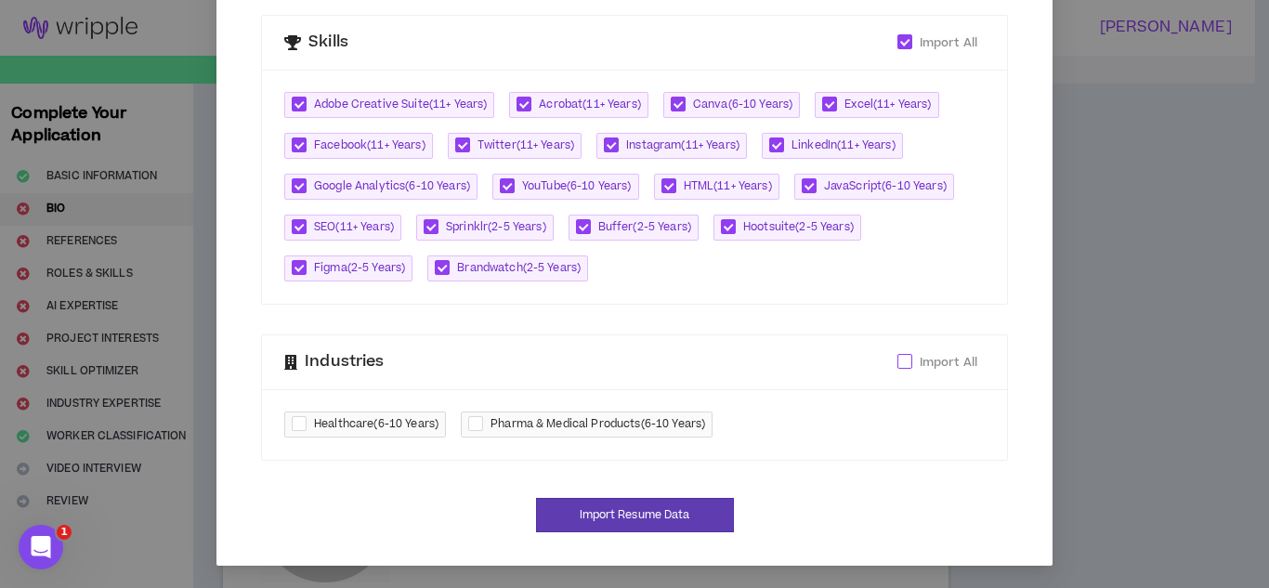
click at [897, 360] on span at bounding box center [904, 361] width 15 height 15
checkbox input "****"
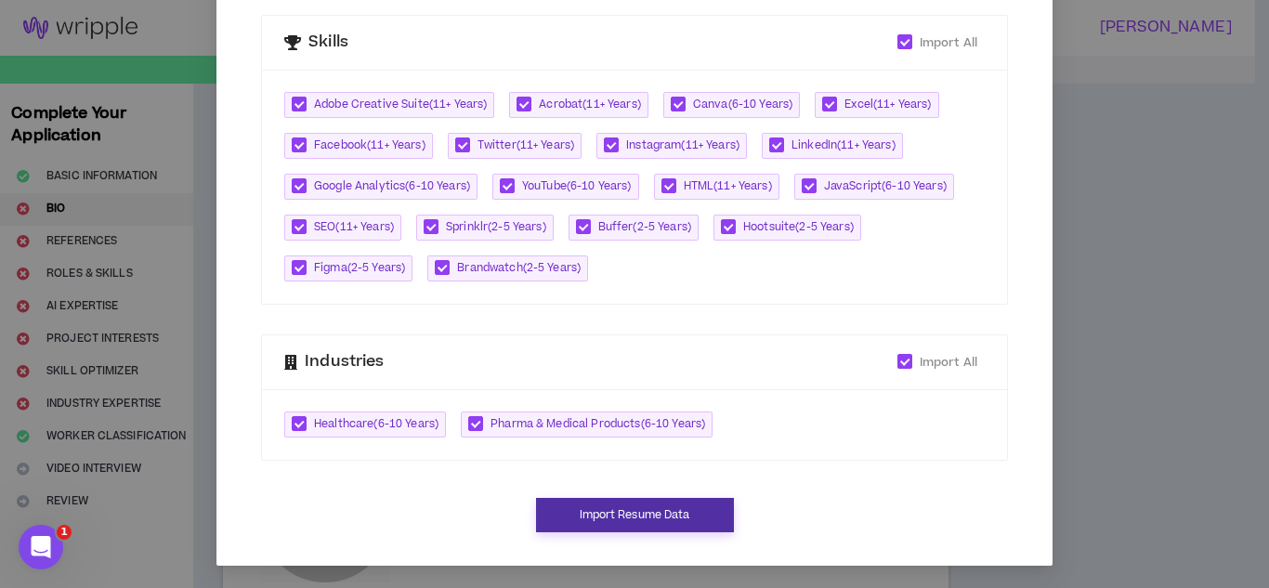
click at [700, 513] on button "Import Resume Data" at bounding box center [635, 515] width 198 height 34
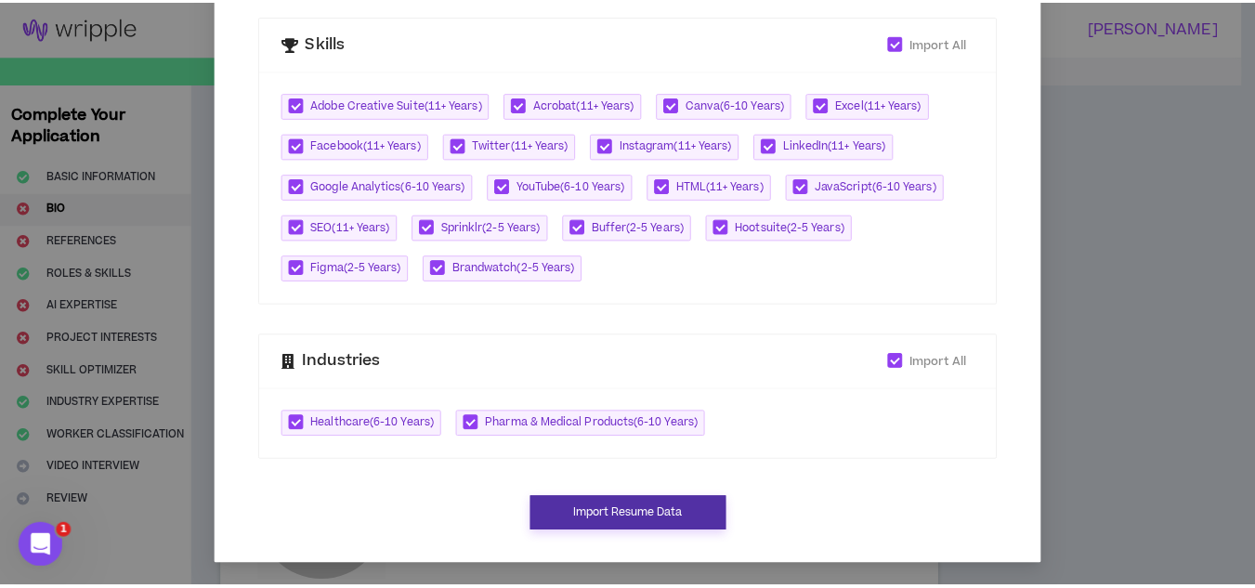
scroll to position [639, 0]
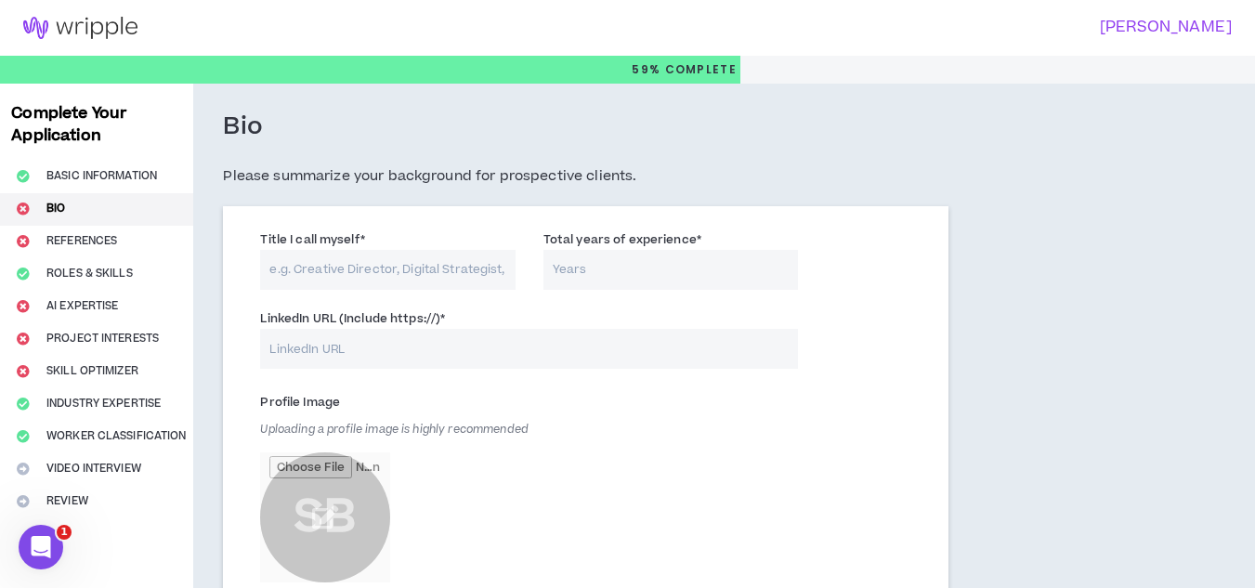
click at [497, 276] on input "Title I call myself *" at bounding box center [387, 270] width 255 height 40
type input "s"
type input "Social Media Specialist"
click at [583, 279] on input "Total years of experience *" at bounding box center [670, 270] width 255 height 40
type input "11"
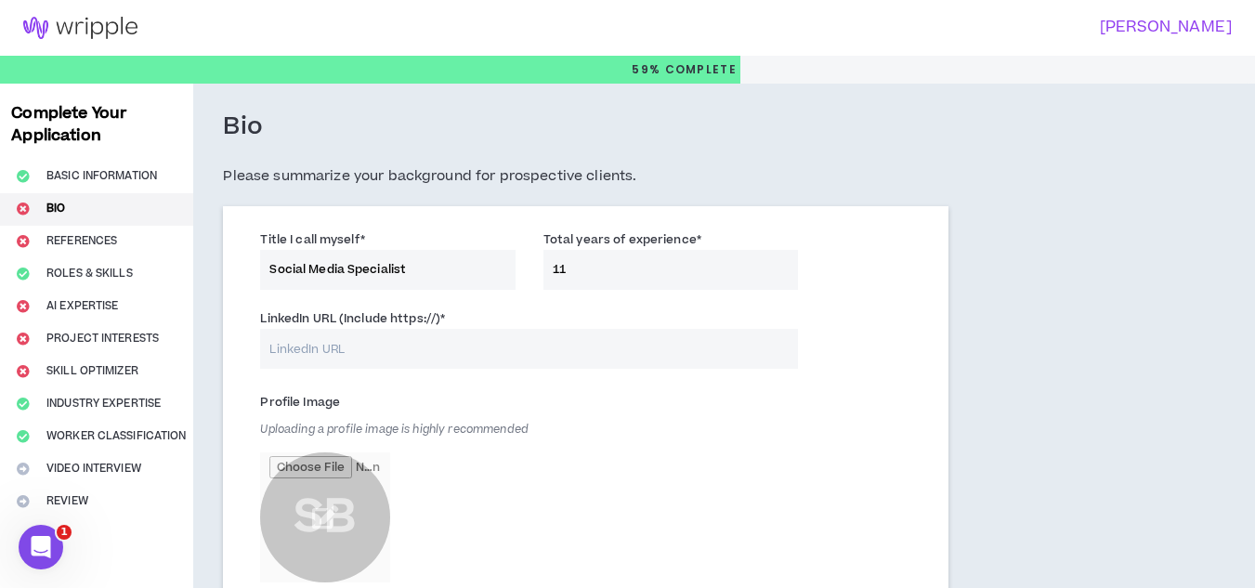
click at [471, 349] on input "LinkedIn URL (Include https://) *" at bounding box center [529, 349] width 538 height 40
paste input "[URL][DOMAIN_NAME]"
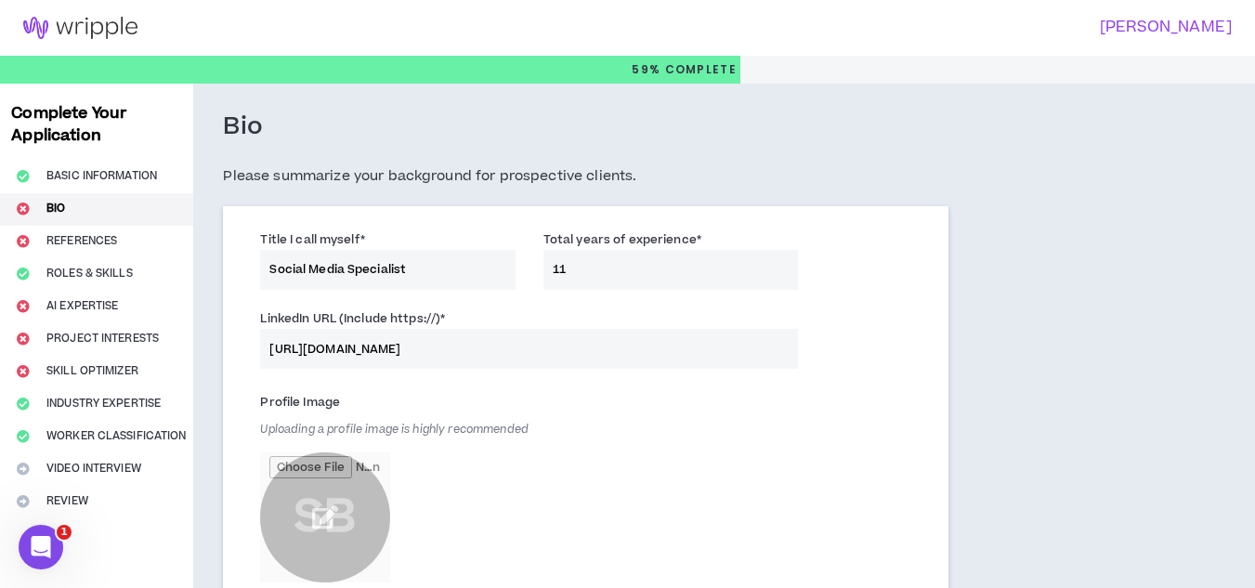
type input "[URL][DOMAIN_NAME]"
click at [320, 517] on input "file" at bounding box center [325, 517] width 130 height 130
click at [328, 516] on input "file" at bounding box center [325, 517] width 130 height 130
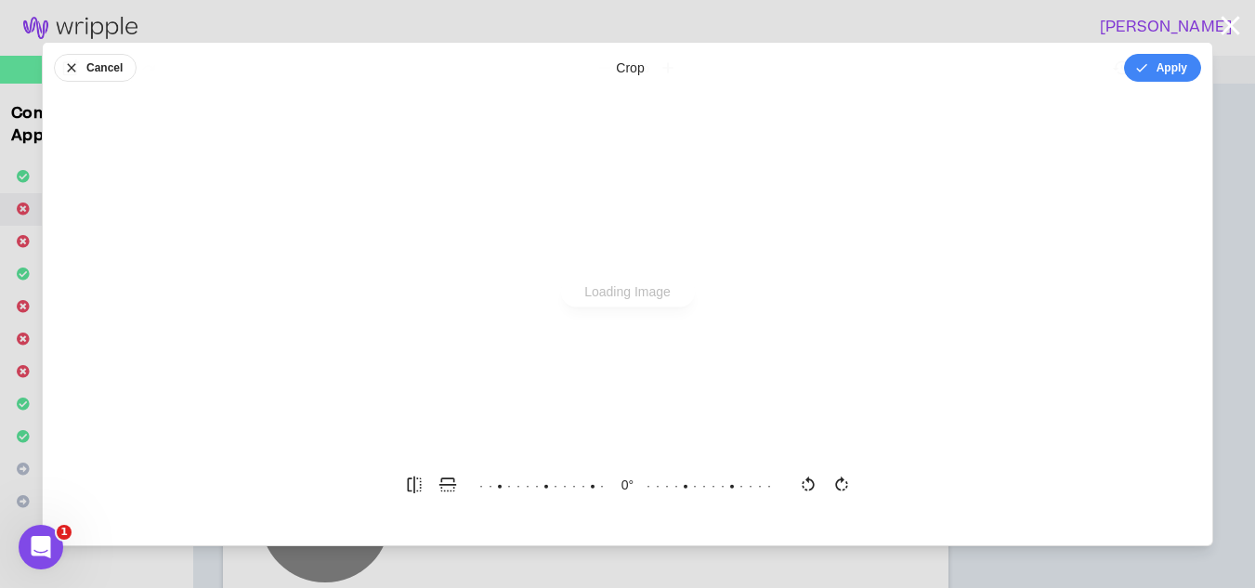
scroll to position [0, 0]
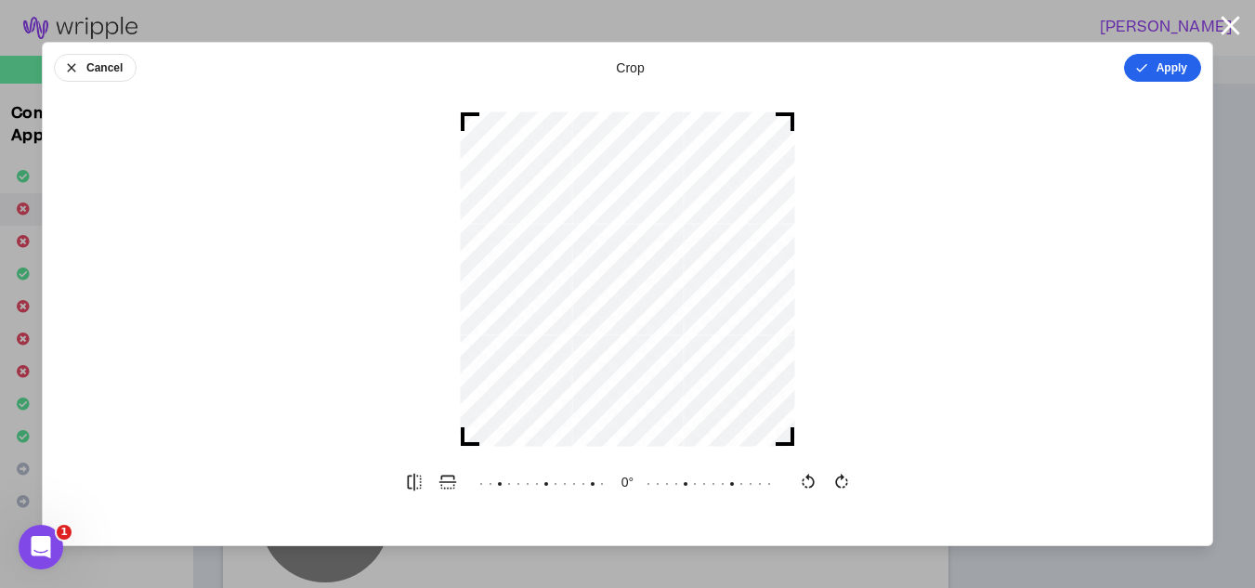
click at [1174, 72] on button "Apply" at bounding box center [1162, 68] width 77 height 28
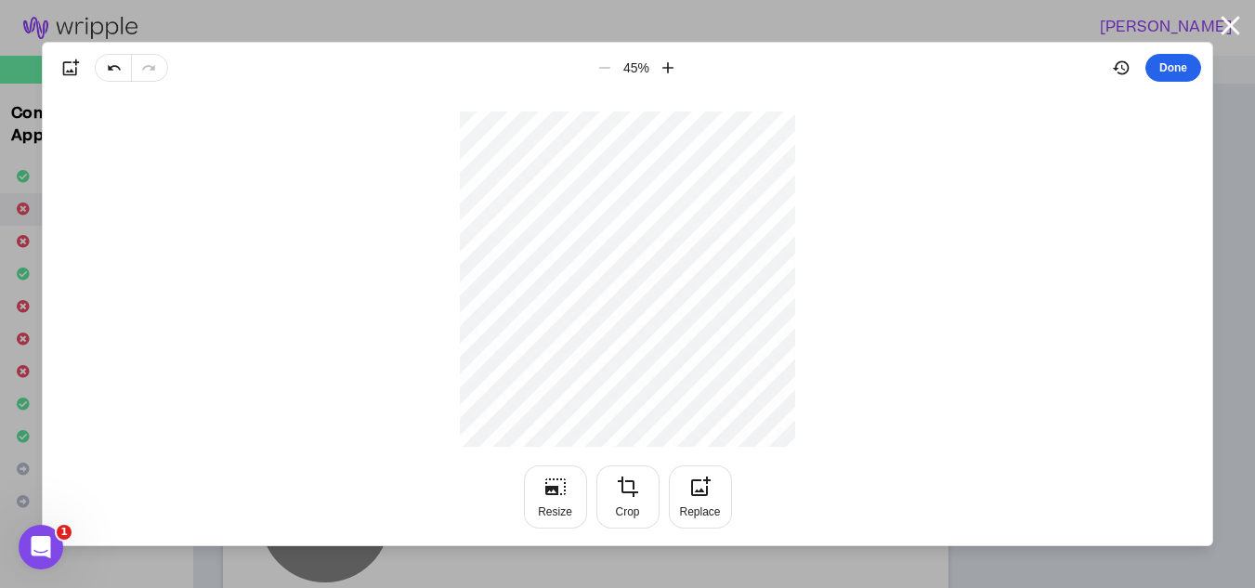
click at [1172, 72] on button "Done" at bounding box center [1173, 68] width 56 height 28
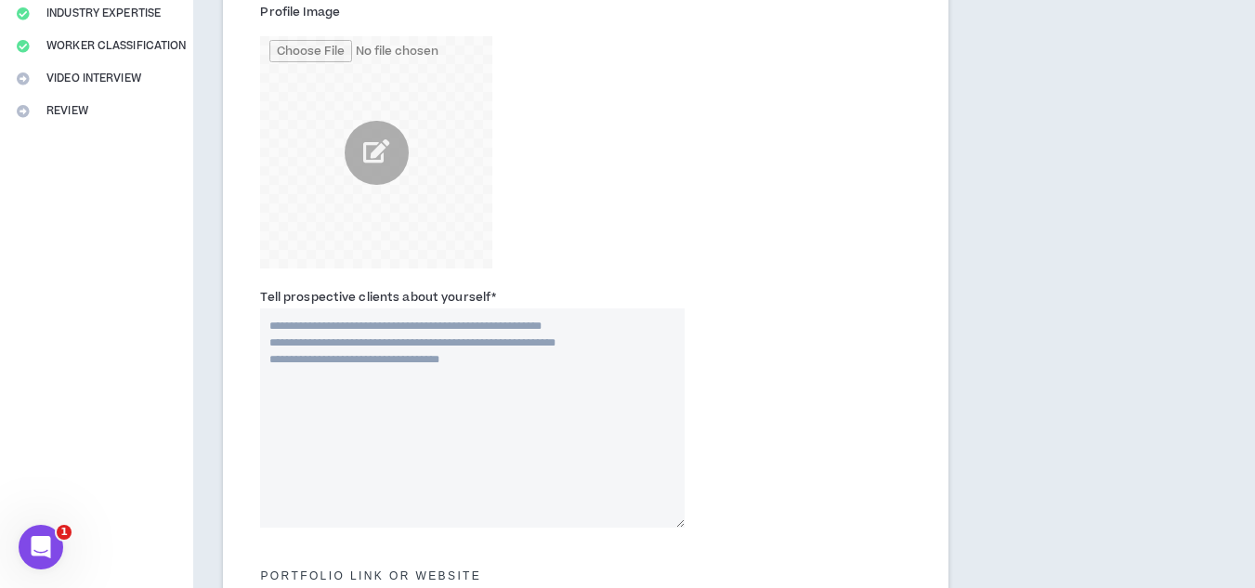
scroll to position [465, 0]
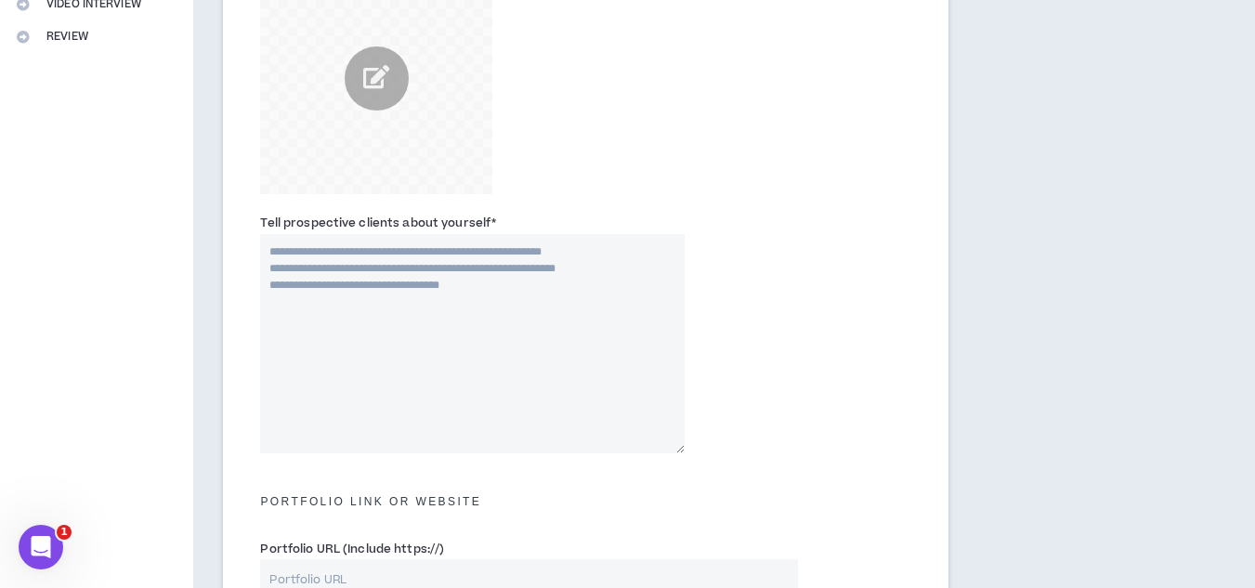
click at [413, 259] on textarea "Tell prospective clients about yourself *" at bounding box center [472, 343] width 425 height 219
paste textarea "**********"
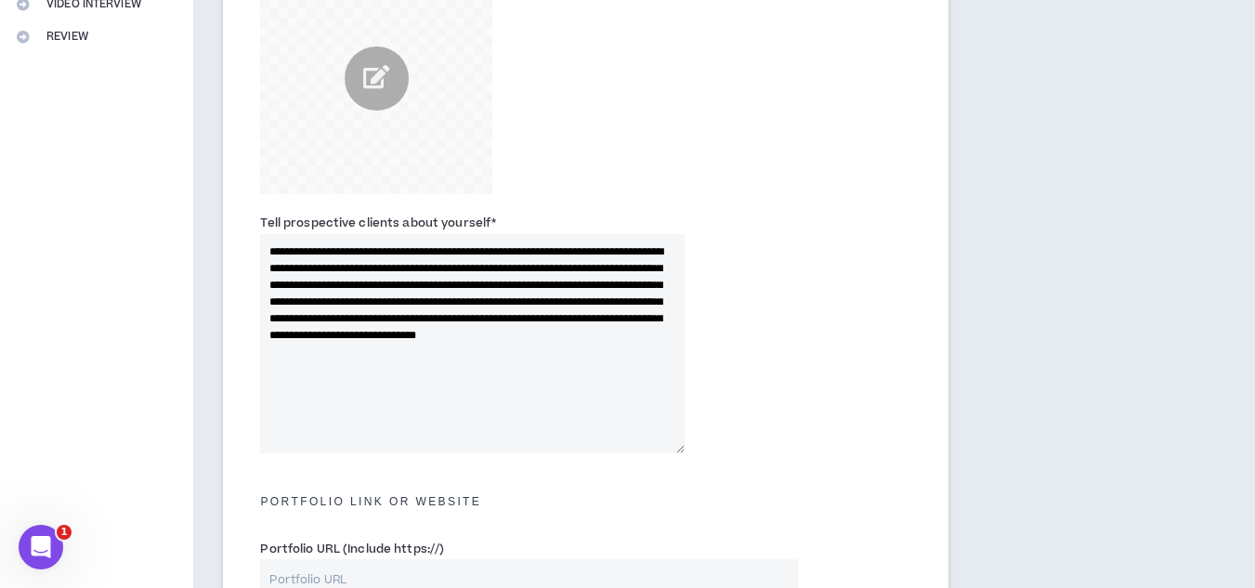
drag, startPoint x: 481, startPoint y: 301, endPoint x: 538, endPoint y: 305, distance: 56.8
click at [535, 304] on textarea "**********" at bounding box center [472, 343] width 425 height 219
drag, startPoint x: 438, startPoint y: 268, endPoint x: 641, endPoint y: 264, distance: 203.5
click at [641, 264] on textarea "**********" at bounding box center [472, 343] width 425 height 219
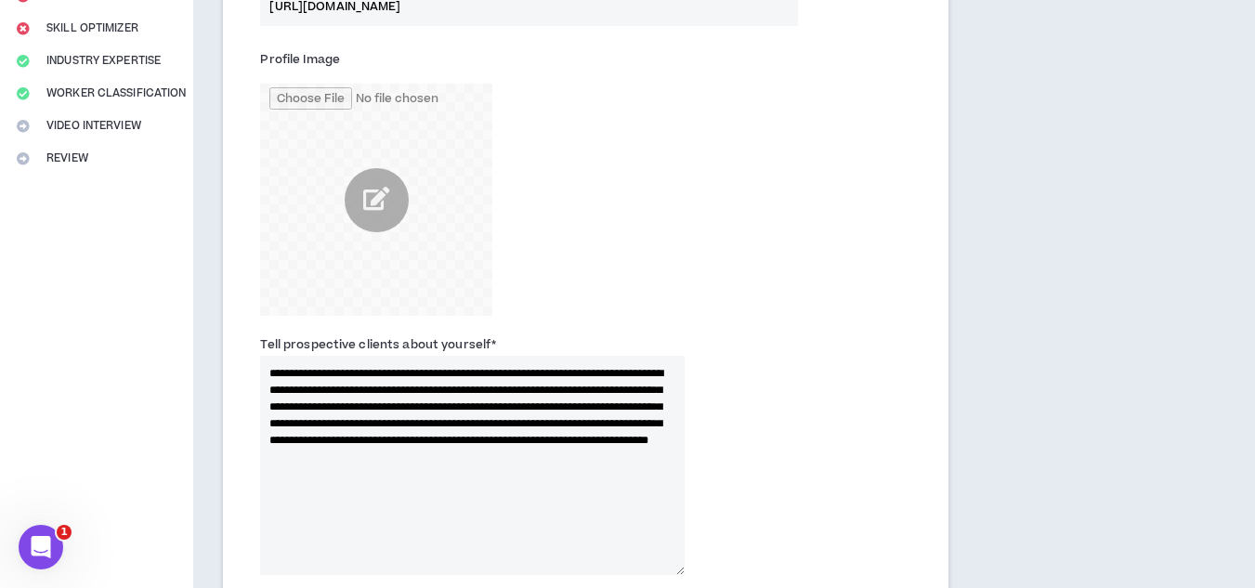
scroll to position [372, 0]
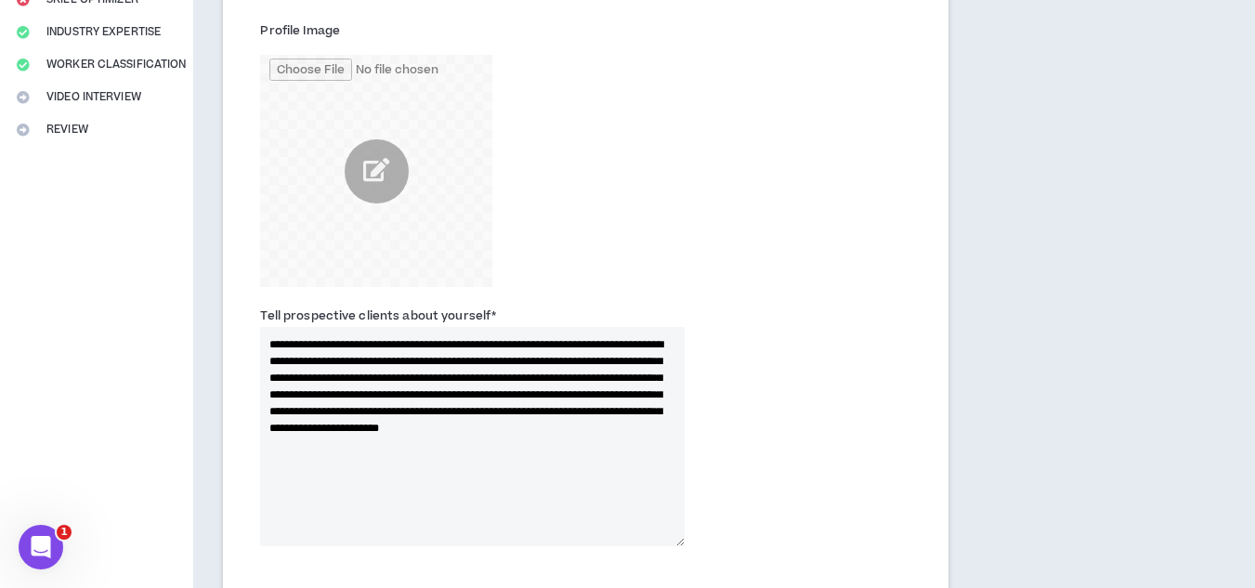
click at [668, 450] on textarea "**********" at bounding box center [472, 436] width 425 height 219
drag, startPoint x: 556, startPoint y: 339, endPoint x: 605, endPoint y: 342, distance: 48.4
click at [605, 342] on textarea "**********" at bounding box center [472, 436] width 425 height 219
click at [663, 449] on textarea "**********" at bounding box center [472, 436] width 425 height 219
click at [555, 338] on textarea "**********" at bounding box center [472, 436] width 425 height 219
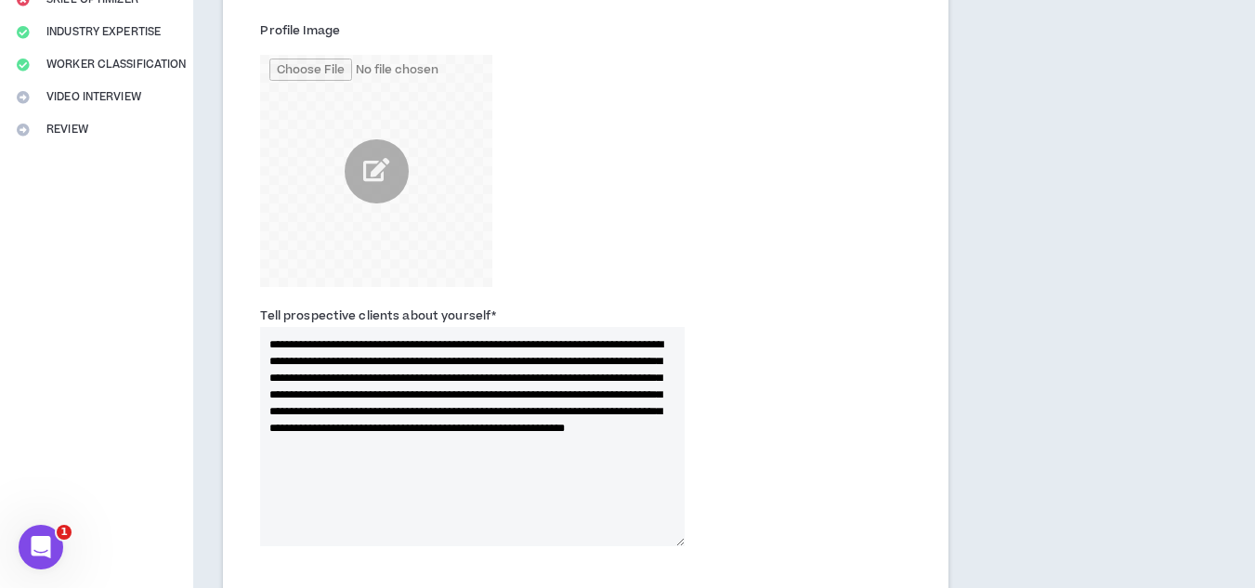
drag, startPoint x: 368, startPoint y: 360, endPoint x: 435, endPoint y: 366, distance: 67.2
click at [435, 366] on textarea "**********" at bounding box center [472, 436] width 425 height 219
drag, startPoint x: 481, startPoint y: 376, endPoint x: 269, endPoint y: 335, distance: 215.7
click at [269, 335] on textarea "**********" at bounding box center [472, 436] width 425 height 219
paste textarea
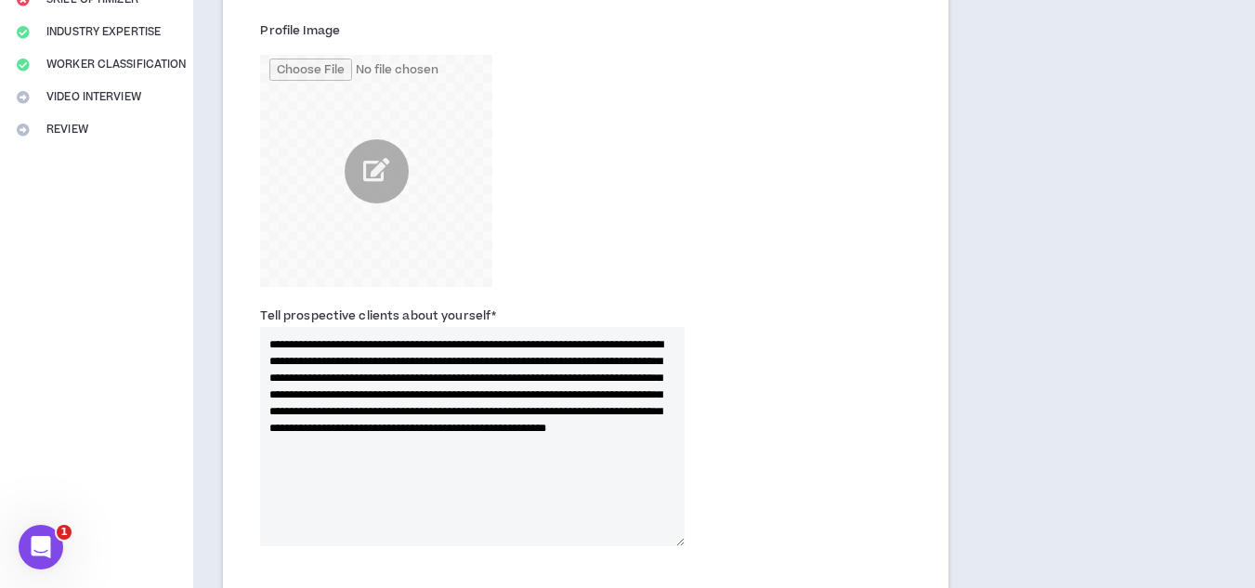
click at [521, 358] on textarea "**********" at bounding box center [472, 436] width 425 height 219
drag, startPoint x: 267, startPoint y: 342, endPoint x: 541, endPoint y: 373, distance: 275.8
click at [541, 373] on textarea "**********" at bounding box center [472, 436] width 425 height 219
paste textarea
drag, startPoint x: 621, startPoint y: 379, endPoint x: 281, endPoint y: 394, distance: 339.4
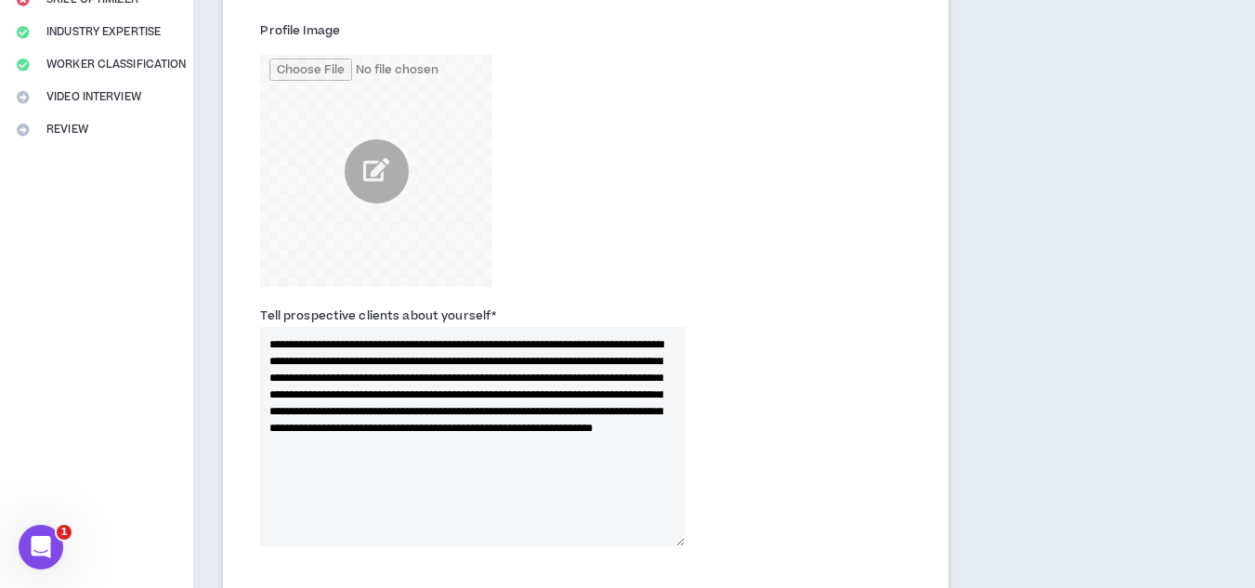
click at [281, 394] on textarea "**********" at bounding box center [472, 436] width 425 height 219
drag, startPoint x: 385, startPoint y: 408, endPoint x: 539, endPoint y: 383, distance: 156.2
click at [539, 383] on textarea "**********" at bounding box center [472, 436] width 425 height 219
paste textarea
drag, startPoint x: 501, startPoint y: 466, endPoint x: 263, endPoint y: 352, distance: 263.9
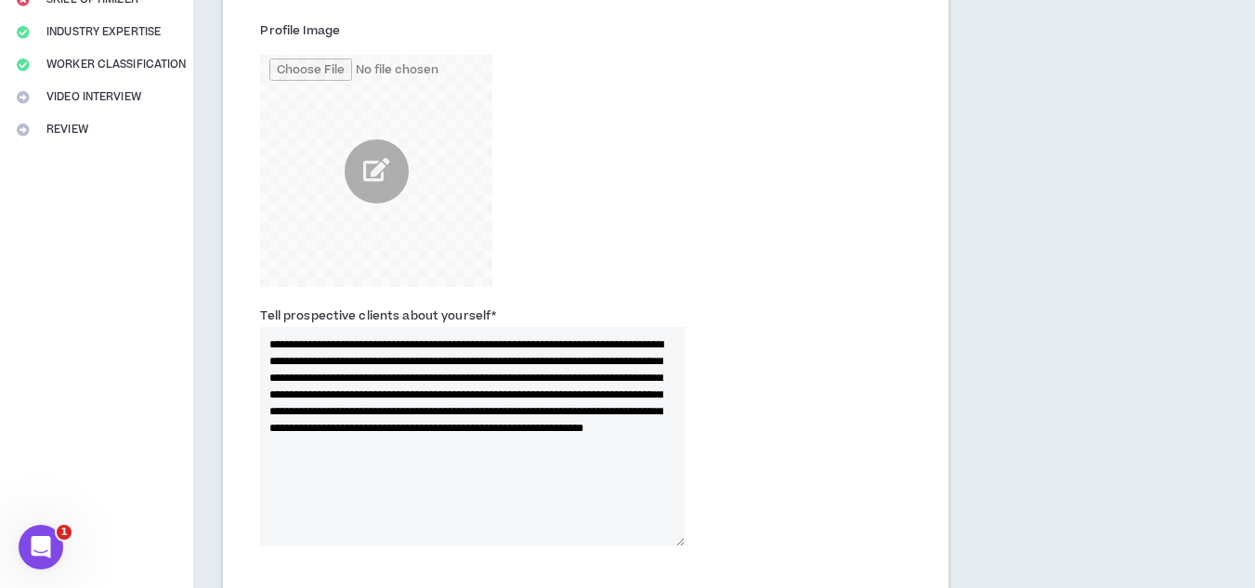
click at [263, 352] on textarea "**********" at bounding box center [472, 436] width 425 height 219
paste textarea
click at [400, 403] on textarea "**********" at bounding box center [472, 436] width 425 height 219
drag, startPoint x: 339, startPoint y: 461, endPoint x: 247, endPoint y: 340, distance: 151.8
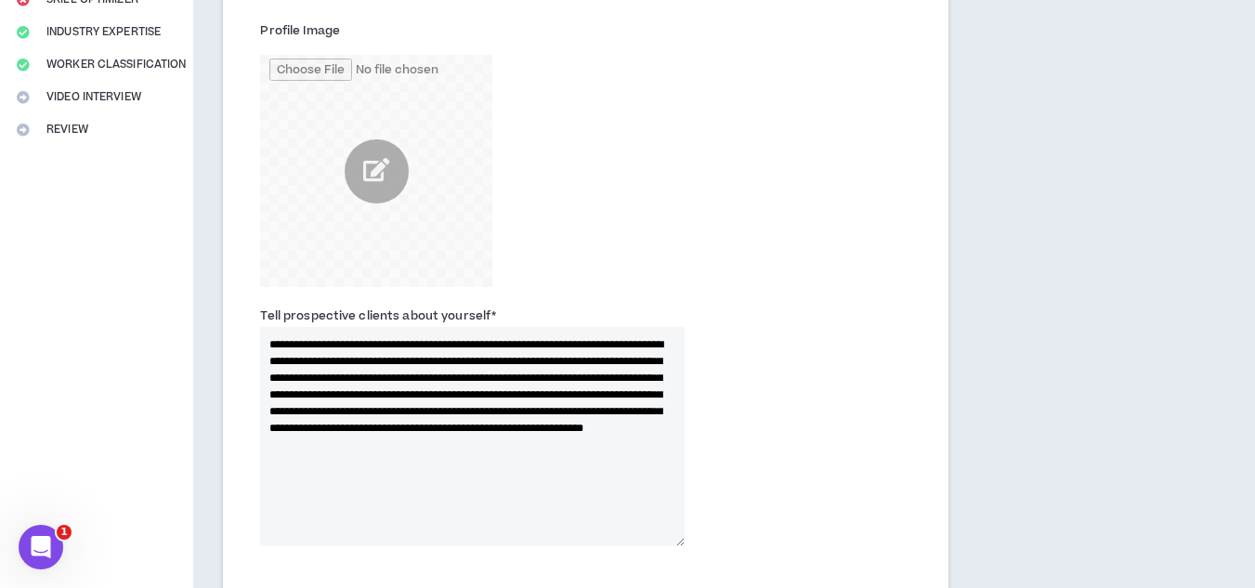
click at [247, 340] on div "**********" at bounding box center [472, 426] width 452 height 240
paste textarea "***"
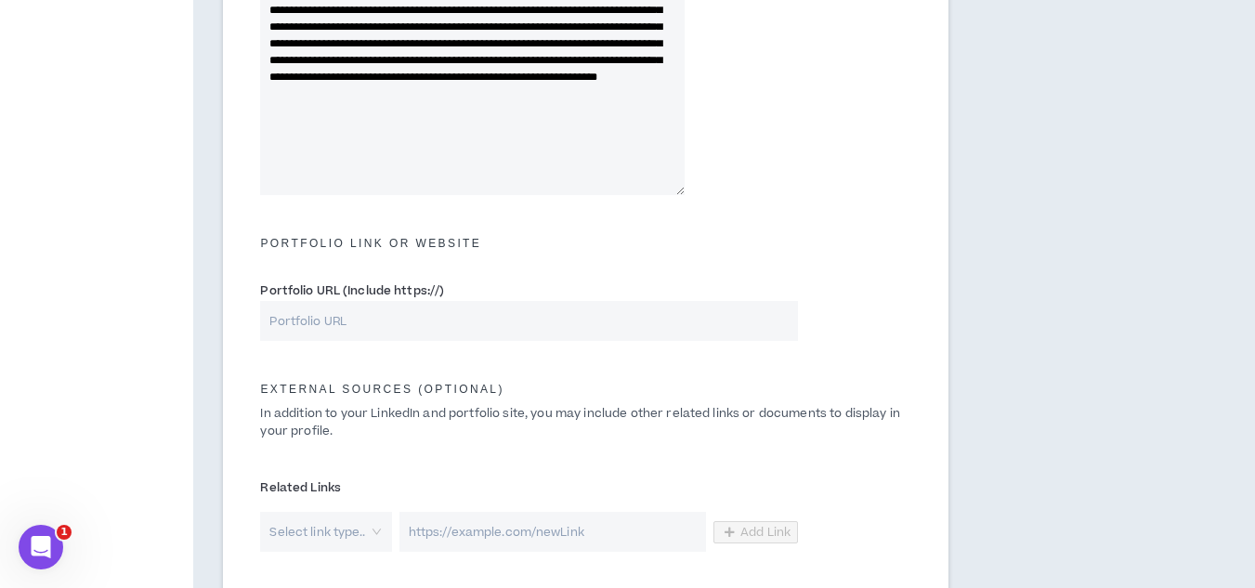
scroll to position [743, 0]
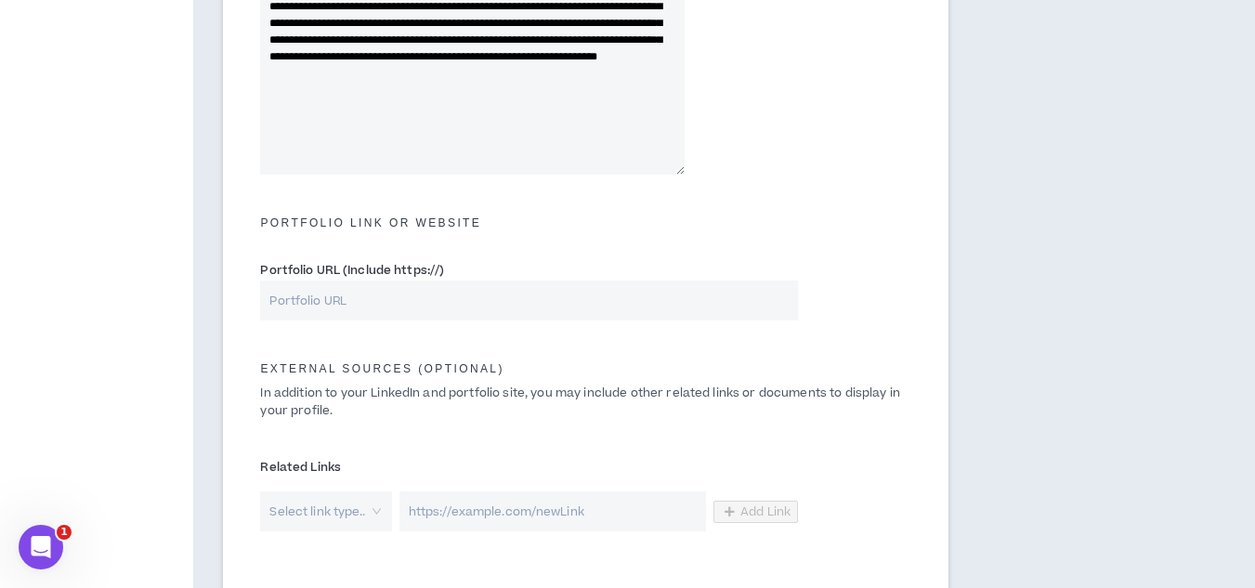
type textarea "**********"
click at [533, 302] on input "Portfolio URL (Include https://)" at bounding box center [529, 301] width 538 height 40
paste input "[URL][DOMAIN_NAME]"
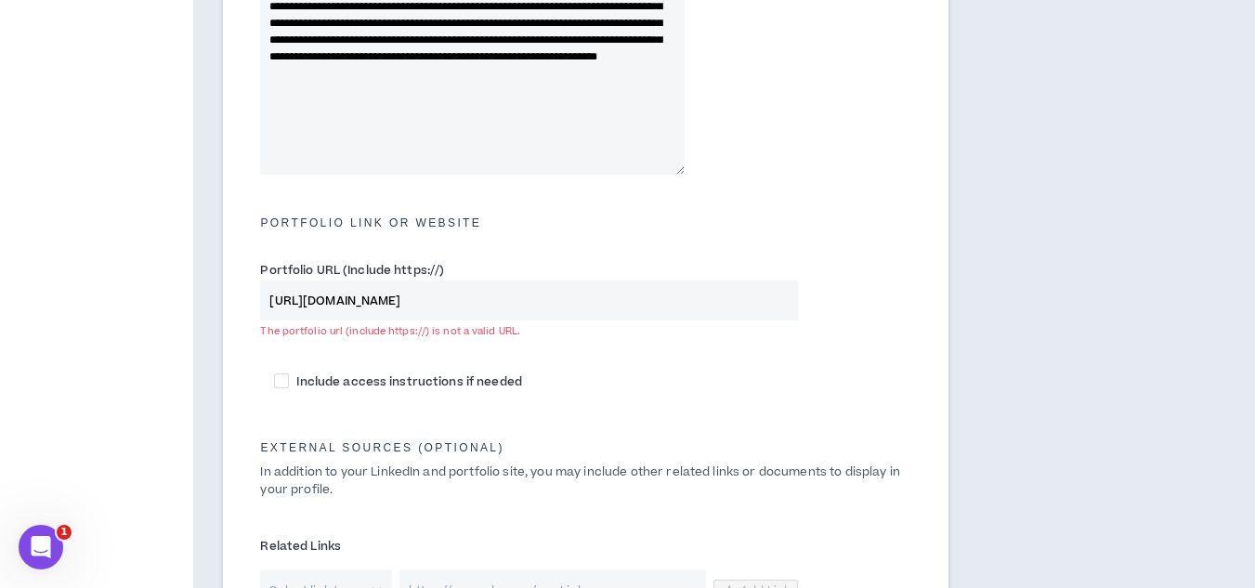
drag, startPoint x: 316, startPoint y: 302, endPoint x: 249, endPoint y: 305, distance: 66.9
click at [249, 305] on div "Portfolio URL (Include https://) [URL][DOMAIN_NAME] The portfolio url (include …" at bounding box center [529, 303] width 566 height 87
paste input "/"
drag, startPoint x: 494, startPoint y: 301, endPoint x: 33, endPoint y: 343, distance: 463.6
click at [33, 343] on div "**********" at bounding box center [627, 104] width 1255 height 1528
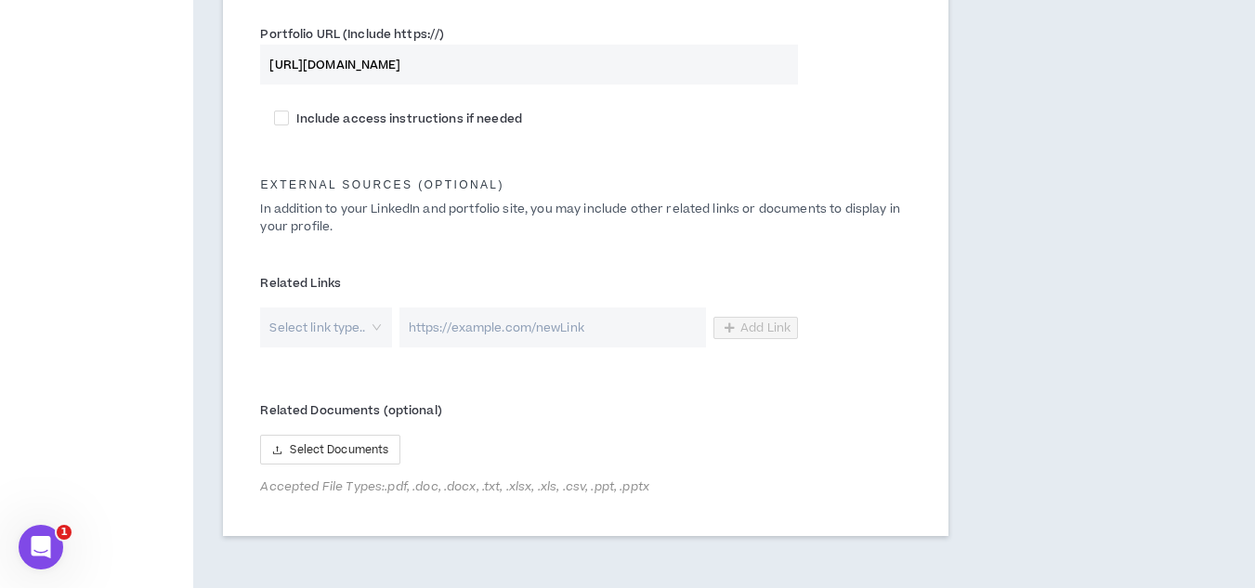
scroll to position [1022, 0]
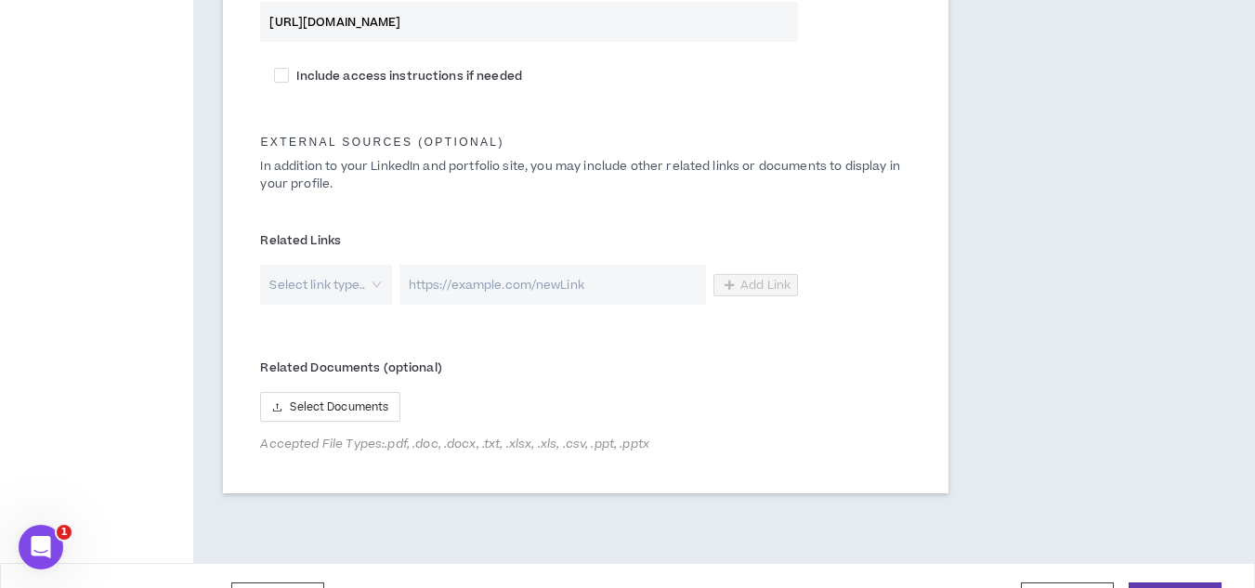
type input "[URL][DOMAIN_NAME]"
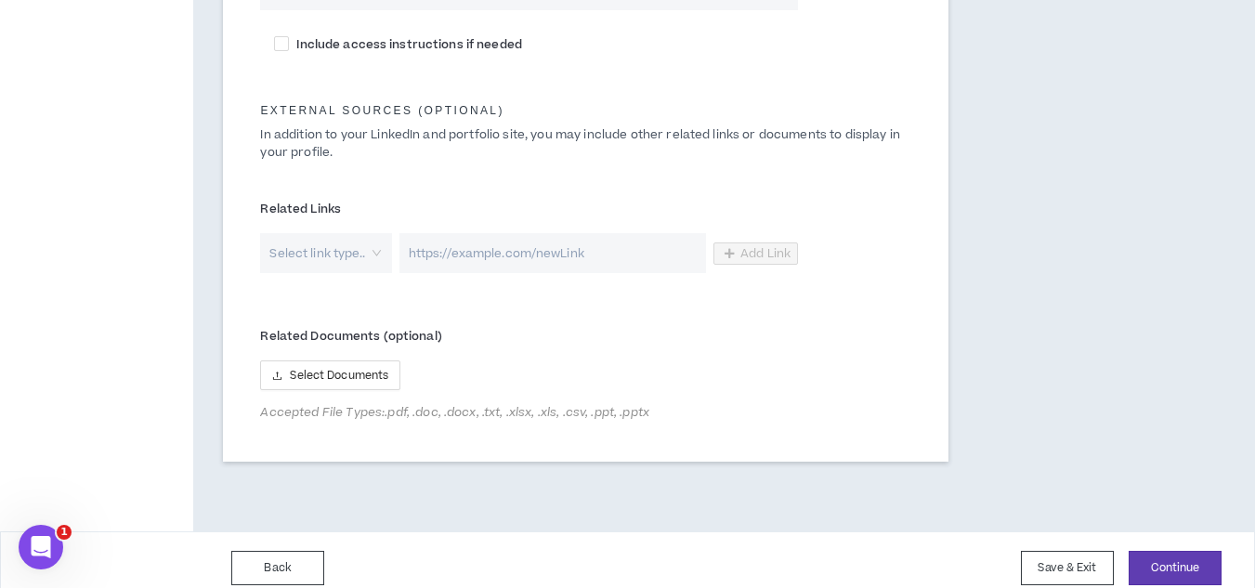
scroll to position [1070, 0]
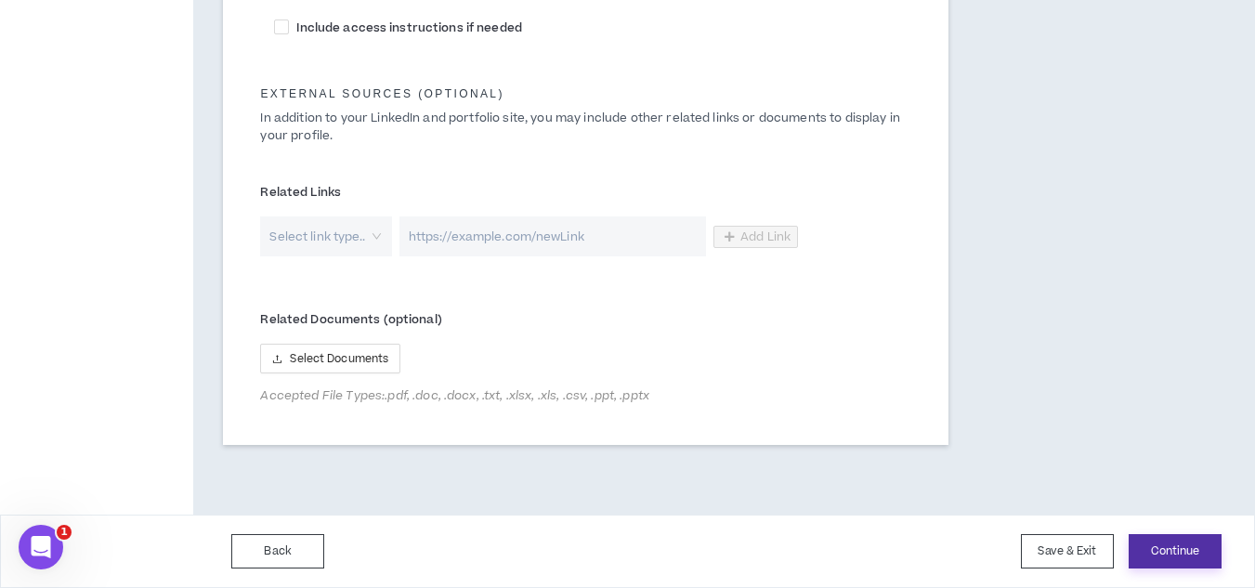
click at [1149, 541] on button "Continue" at bounding box center [1175, 551] width 93 height 34
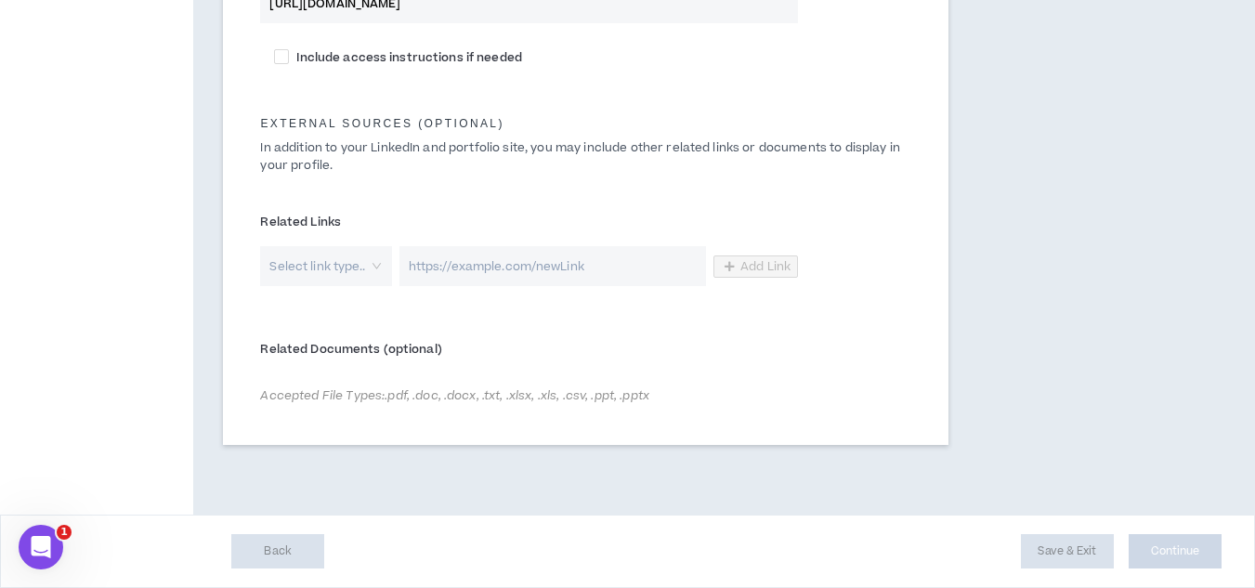
scroll to position [1041, 0]
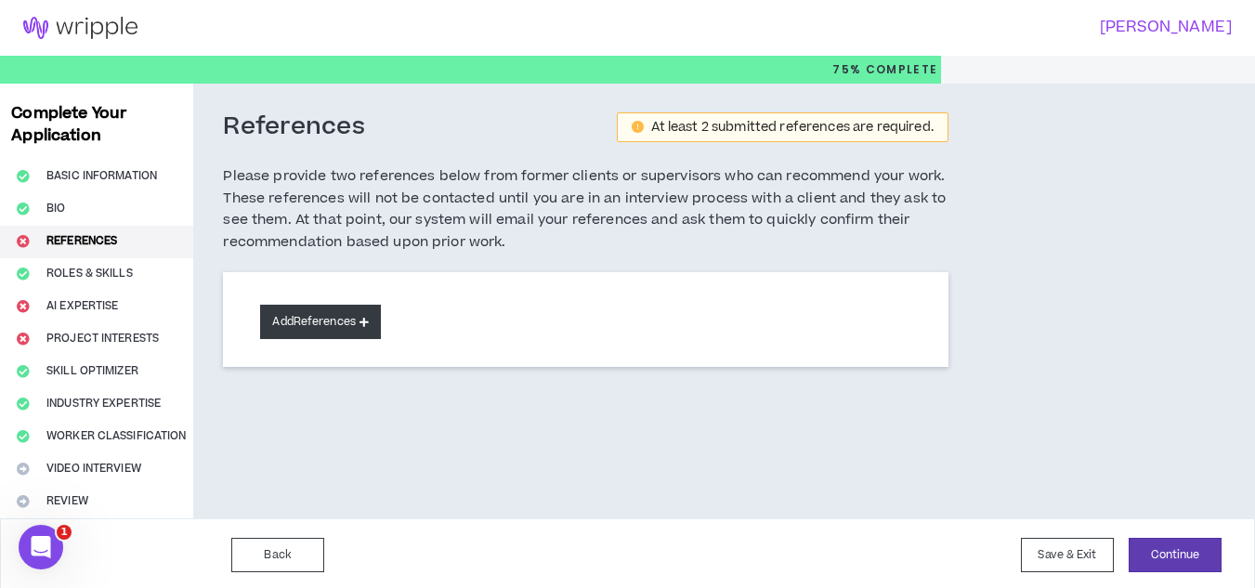
click at [356, 322] on button "Add References" at bounding box center [320, 322] width 121 height 34
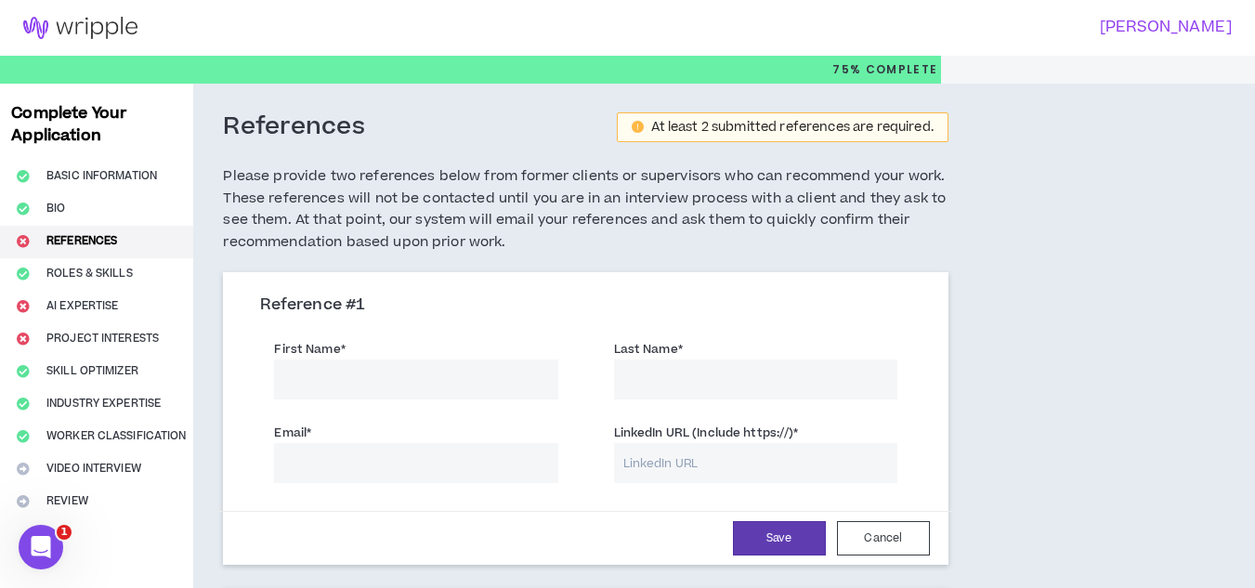
click at [355, 376] on input "First Name *" at bounding box center [415, 380] width 283 height 40
drag, startPoint x: 315, startPoint y: 378, endPoint x: 399, endPoint y: 395, distance: 86.2
click at [399, 395] on input "[PERSON_NAME]" at bounding box center [415, 380] width 283 height 40
type input "[PERSON_NAME]"
click at [670, 389] on input "Last Name *" at bounding box center [755, 380] width 283 height 40
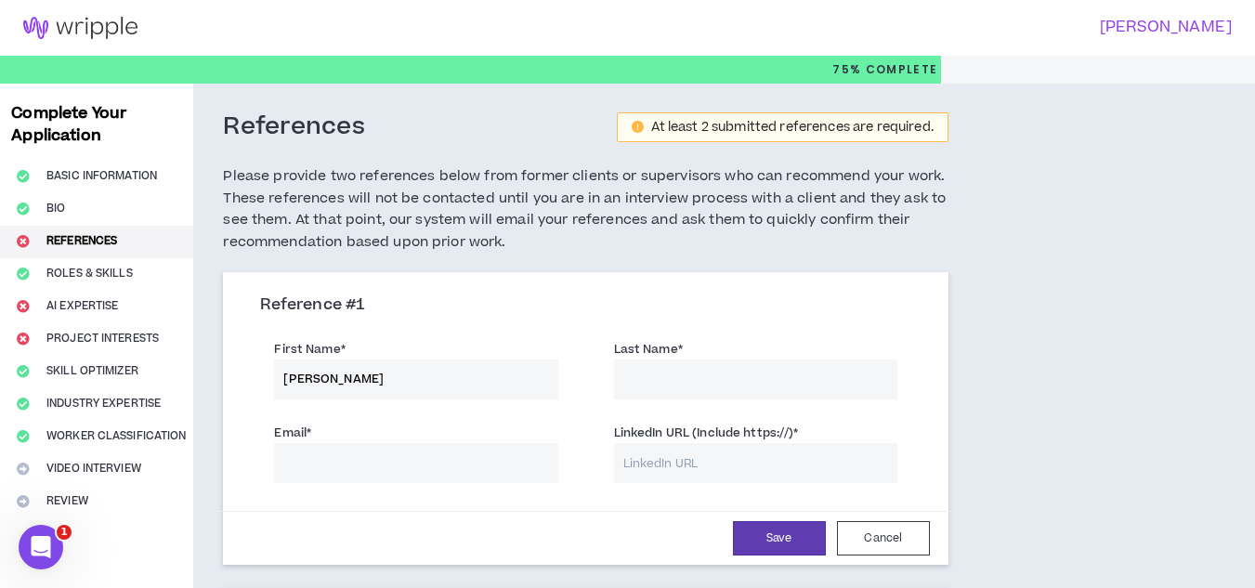
paste input "[PERSON_NAME]"
type input "[PERSON_NAME]"
click at [327, 465] on input "Email *" at bounding box center [415, 463] width 283 height 40
paste input "[PERSON_NAME][EMAIL_ADDRESS][DOMAIN_NAME]"
type input "[PERSON_NAME][EMAIL_ADDRESS][DOMAIN_NAME]"
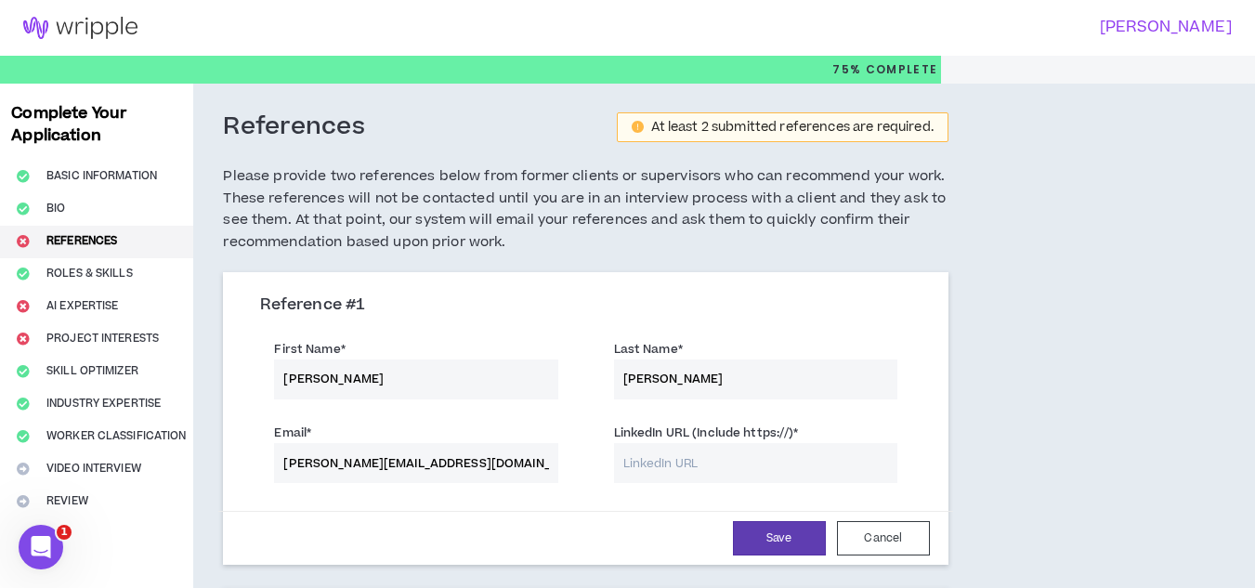
click at [700, 465] on input "LinkedIn URL (Include https://) *" at bounding box center [755, 463] width 283 height 40
paste input "[URL][DOMAIN_NAME]"
type input "[URL][DOMAIN_NAME]"
paste input "[URL][DOMAIN_NAME]"
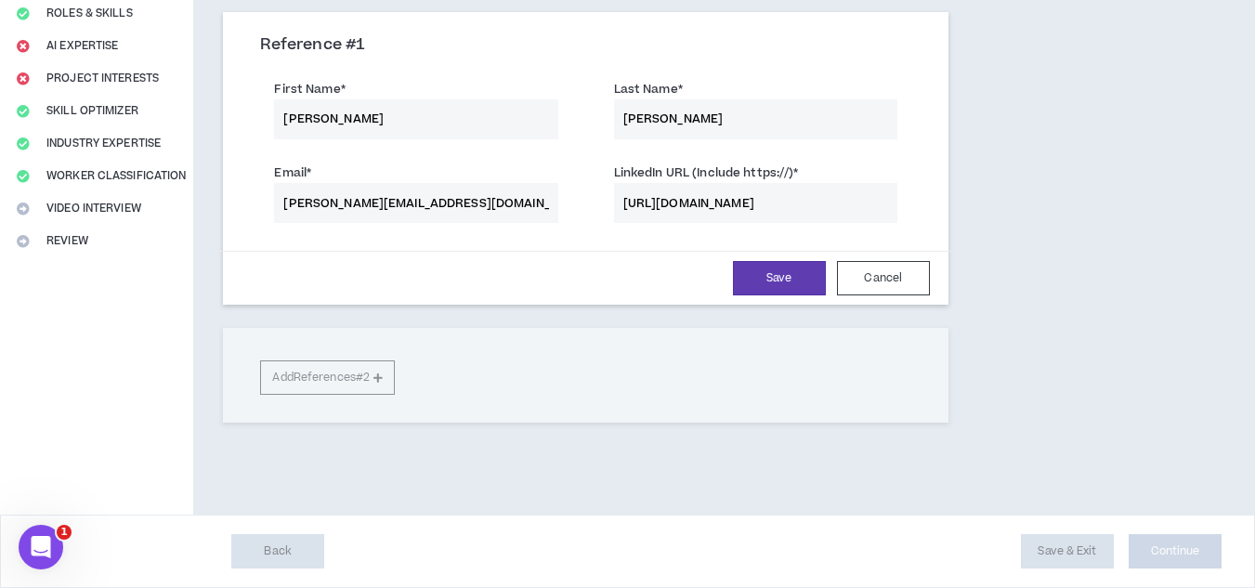
scroll to position [167, 0]
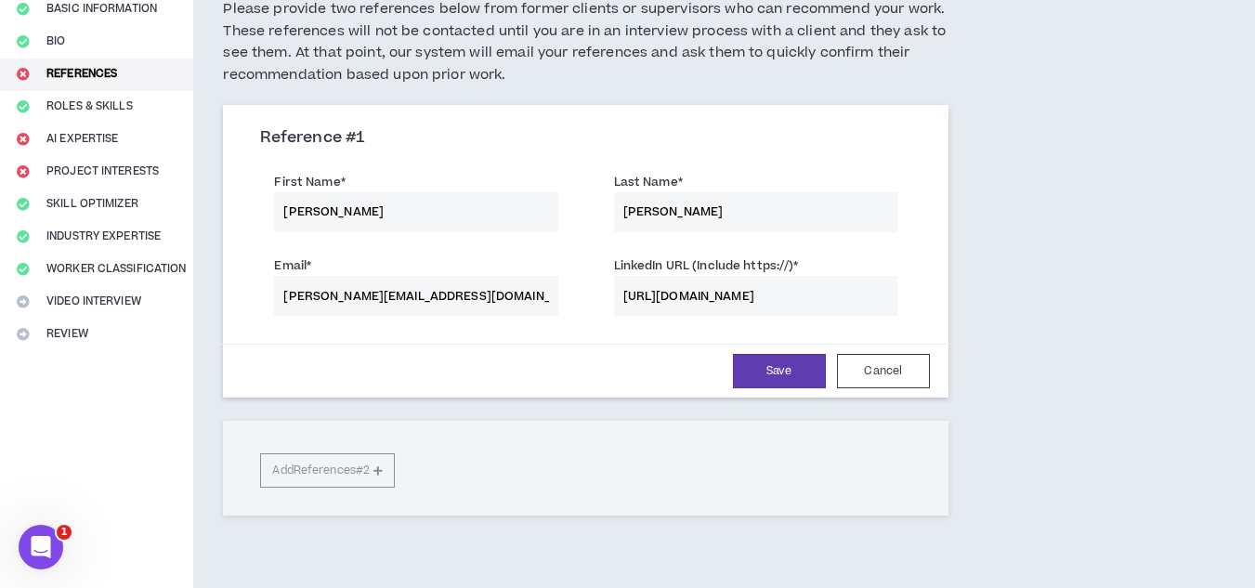
type input "[URL][DOMAIN_NAME]"
click at [314, 472] on div "Reference # 1 First Name * [PERSON_NAME] Last Name * [PERSON_NAME] Email * [PER…" at bounding box center [585, 310] width 725 height 411
click at [756, 373] on button "Save" at bounding box center [779, 371] width 93 height 34
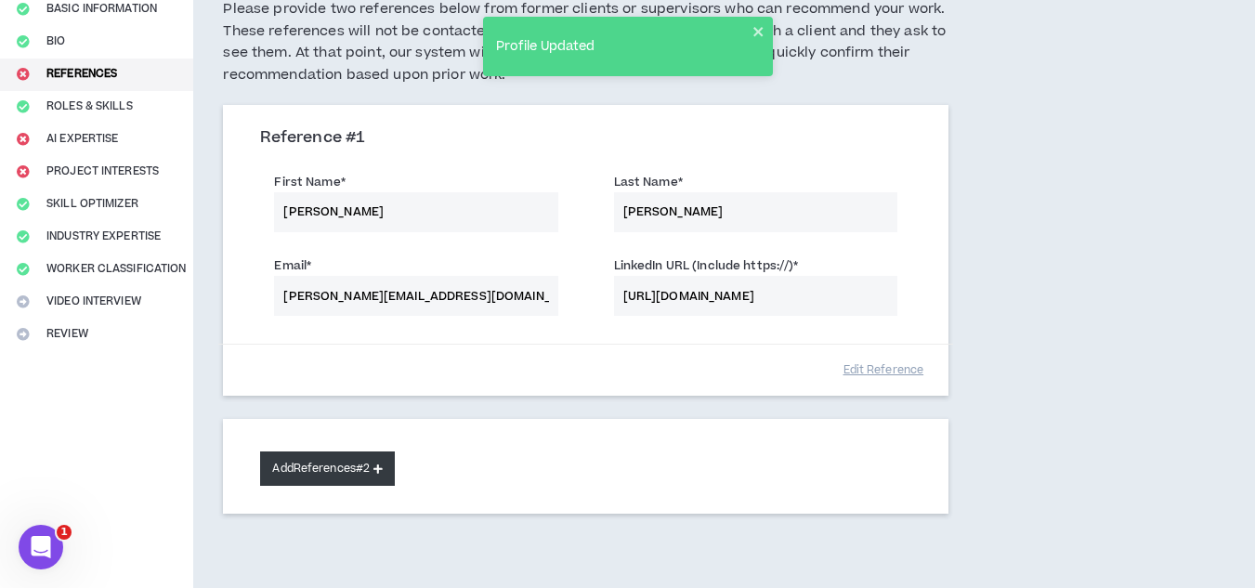
click at [356, 465] on button "Add References #2" at bounding box center [327, 469] width 135 height 34
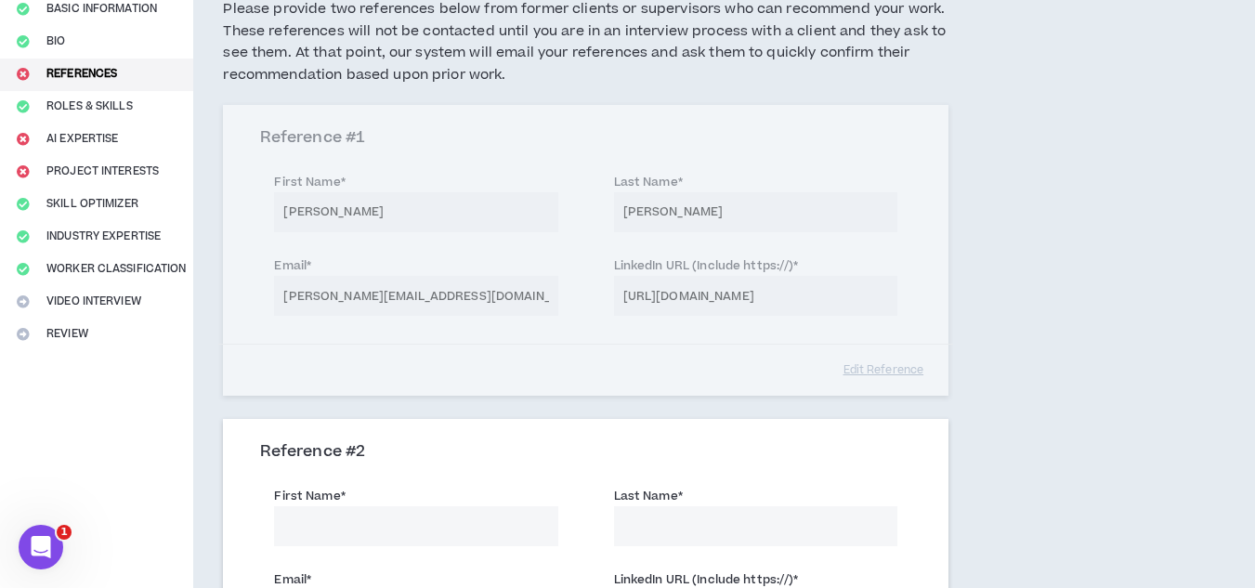
click at [336, 536] on input "First Name *" at bounding box center [415, 526] width 283 height 40
type input "[PERSON_NAME]"
type input "Ju"
drag, startPoint x: 373, startPoint y: 529, endPoint x: 251, endPoint y: 535, distance: 122.8
click at [251, 535] on div "First Name * [PERSON_NAME]" at bounding box center [415, 513] width 339 height 65
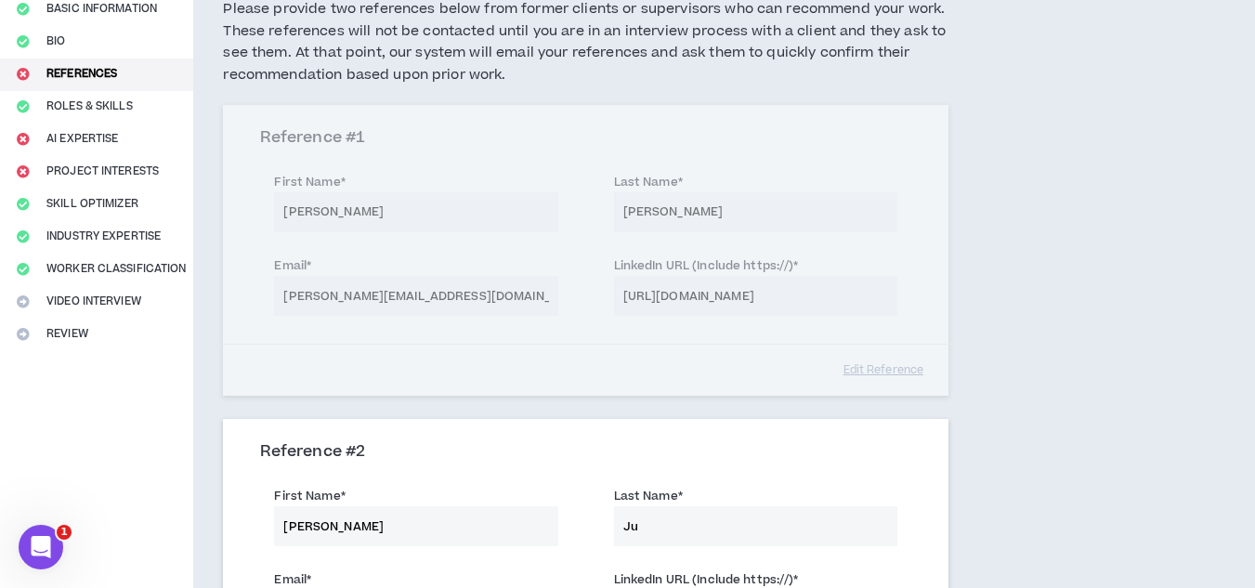
paste input "[PERSON_NAME]"
drag, startPoint x: 313, startPoint y: 526, endPoint x: 417, endPoint y: 513, distance: 104.9
click at [417, 513] on input "[PERSON_NAME]" at bounding box center [415, 526] width 283 height 40
type input "[PERSON_NAME]"
drag, startPoint x: 672, startPoint y: 520, endPoint x: 567, endPoint y: 520, distance: 105.0
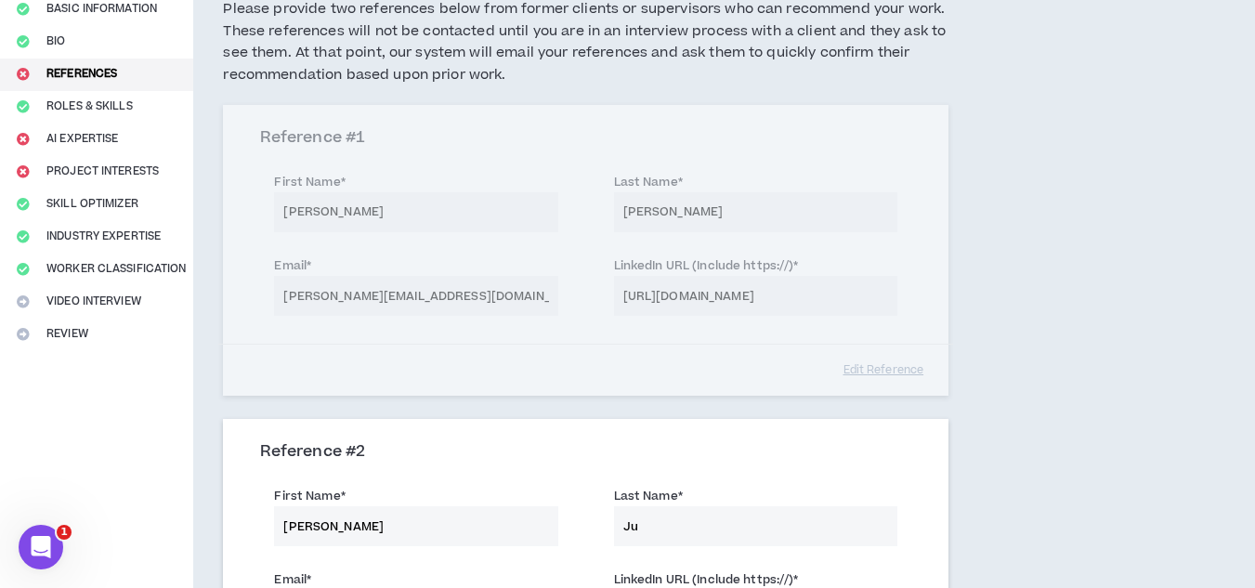
click at [567, 520] on div "First Name * [PERSON_NAME] Last Name * [PERSON_NAME]" at bounding box center [585, 519] width 678 height 84
paste input "[PERSON_NAME]"
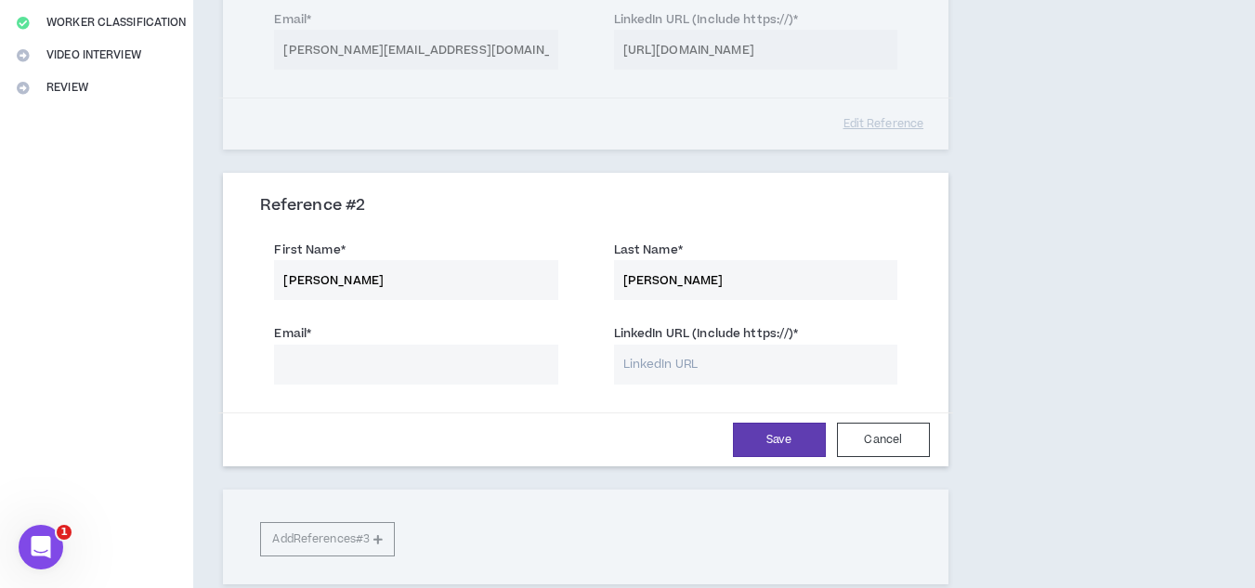
scroll to position [389, 0]
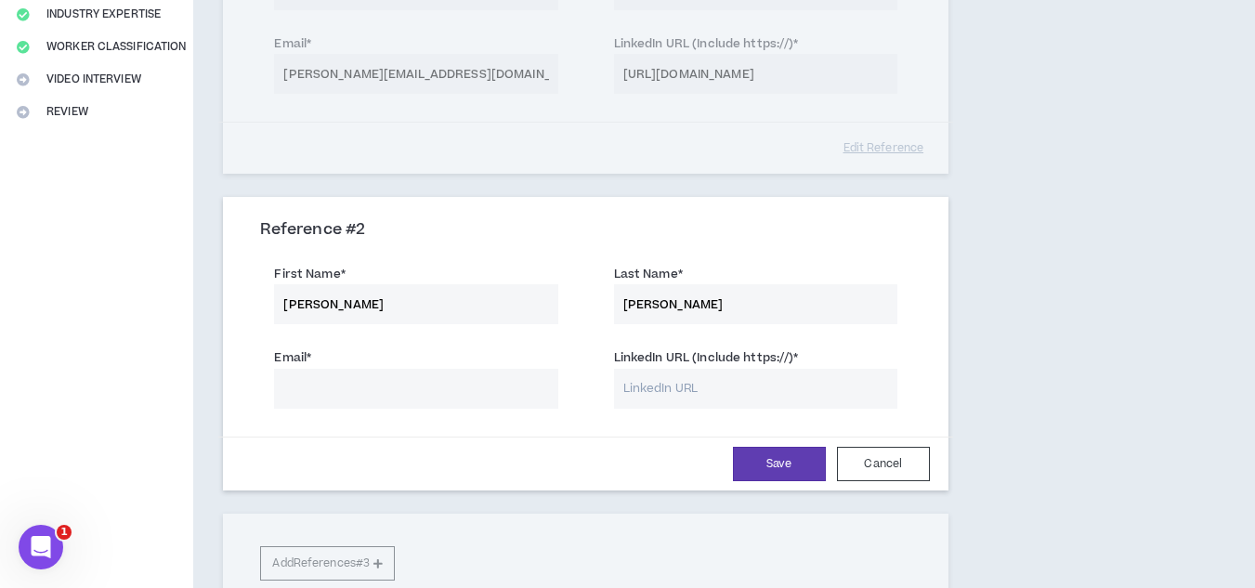
type input "[PERSON_NAME]"
click at [402, 377] on input "Email *" at bounding box center [415, 389] width 283 height 40
paste input "[PERSON_NAME][EMAIL_ADDRESS][DOMAIN_NAME]"
type input "[PERSON_NAME][EMAIL_ADDRESS][DOMAIN_NAME]"
click at [676, 396] on input "LinkedIn URL (Include https://) *" at bounding box center [755, 389] width 283 height 40
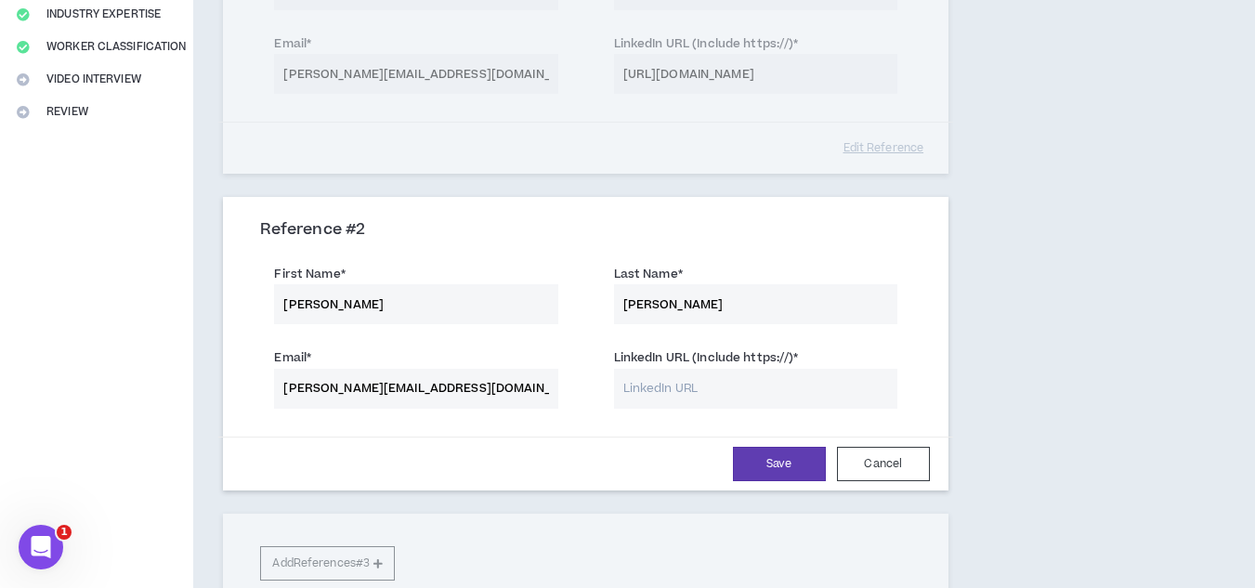
paste input "[URL][DOMAIN_NAME][PERSON_NAME]"
type input "[URL][DOMAIN_NAME][PERSON_NAME]"
click at [770, 465] on button "Save" at bounding box center [779, 464] width 93 height 34
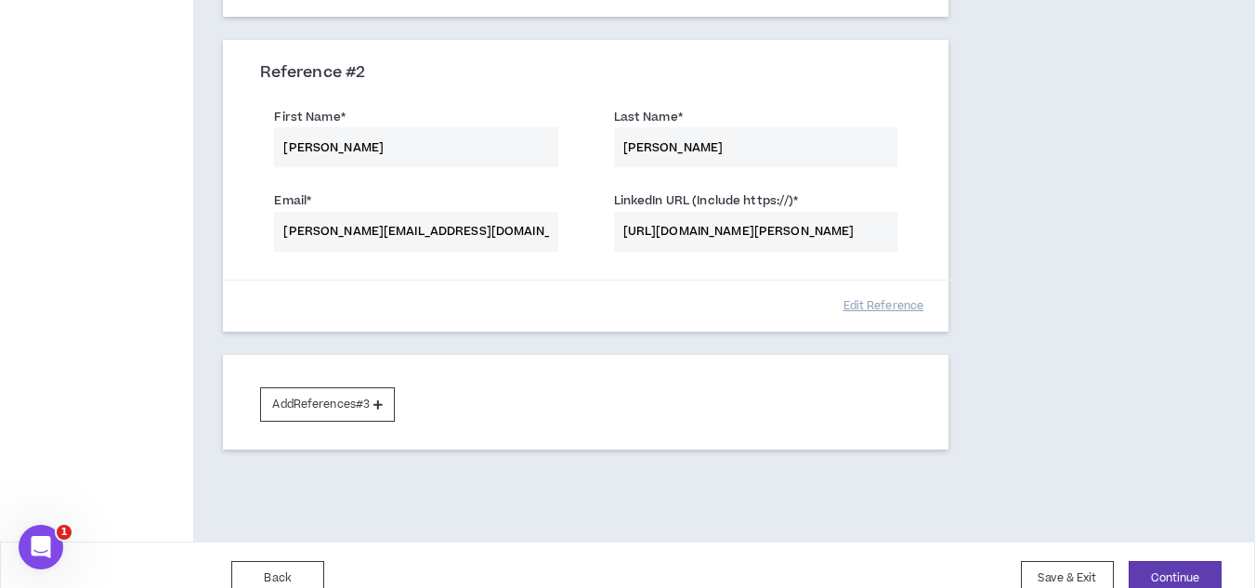
scroll to position [573, 0]
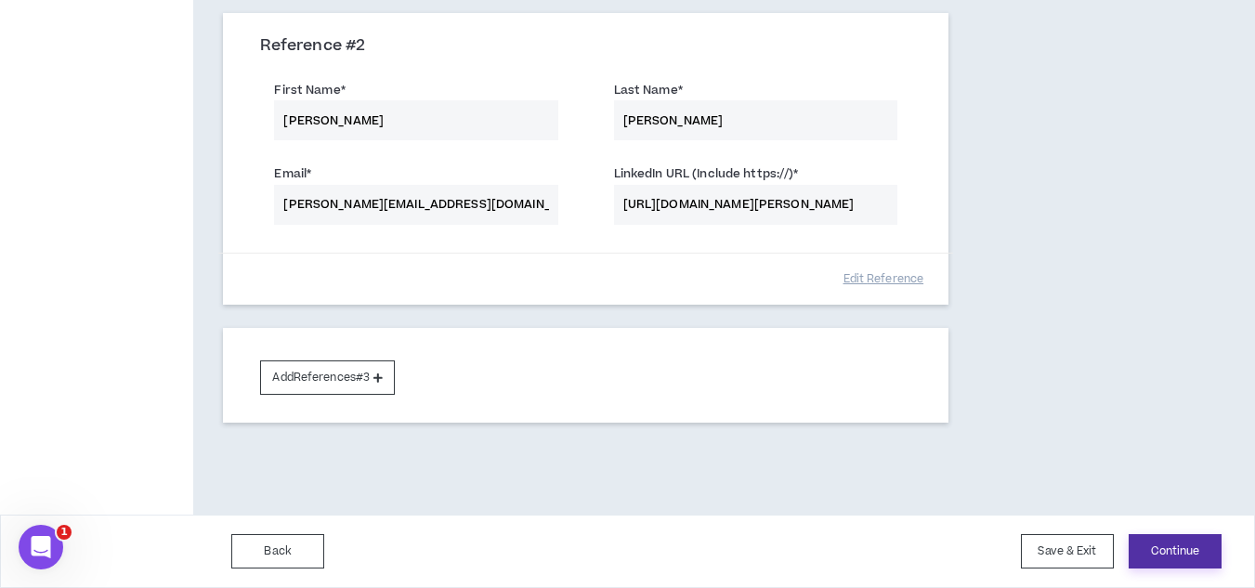
click at [1154, 555] on button "Continue" at bounding box center [1175, 551] width 93 height 34
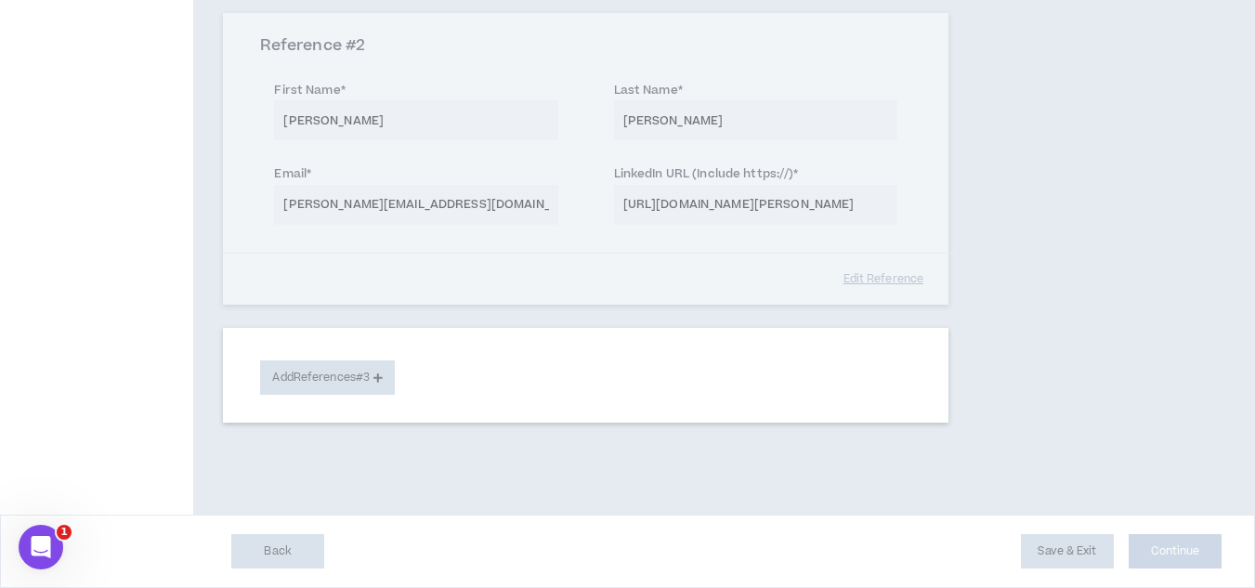
select select "**"
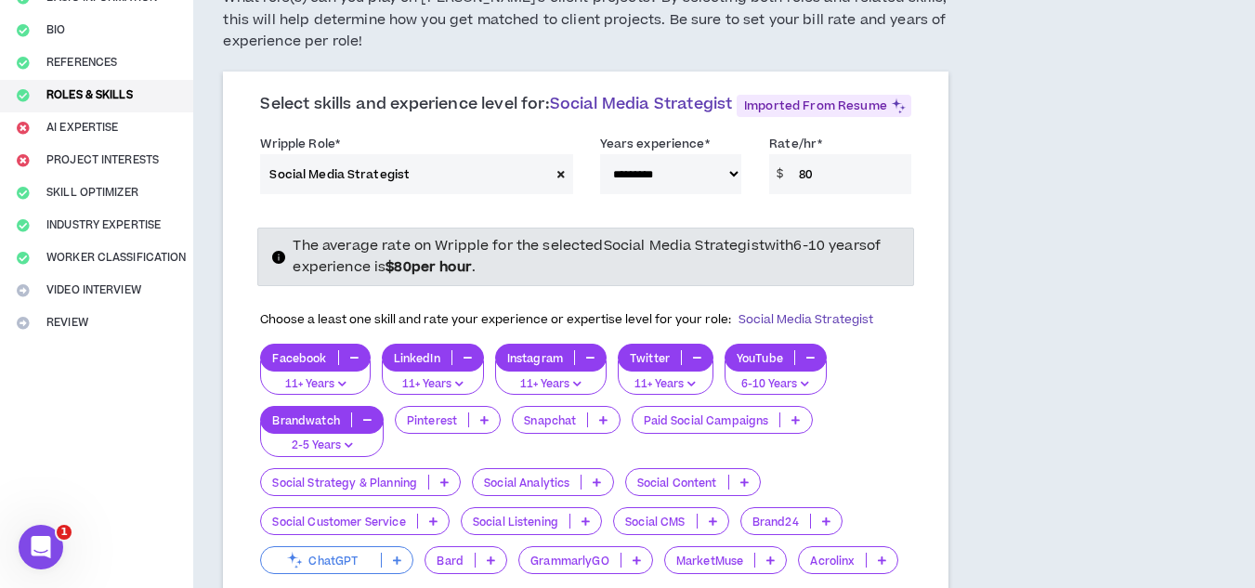
scroll to position [465, 0]
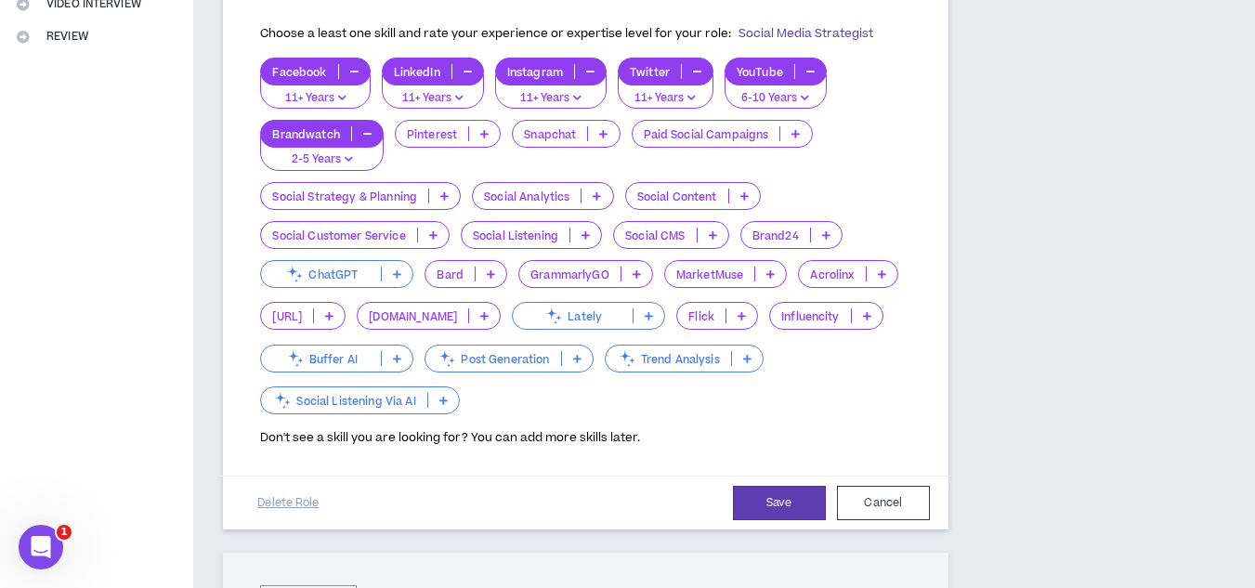
click at [576, 203] on p "Social Analytics" at bounding box center [527, 197] width 108 height 14
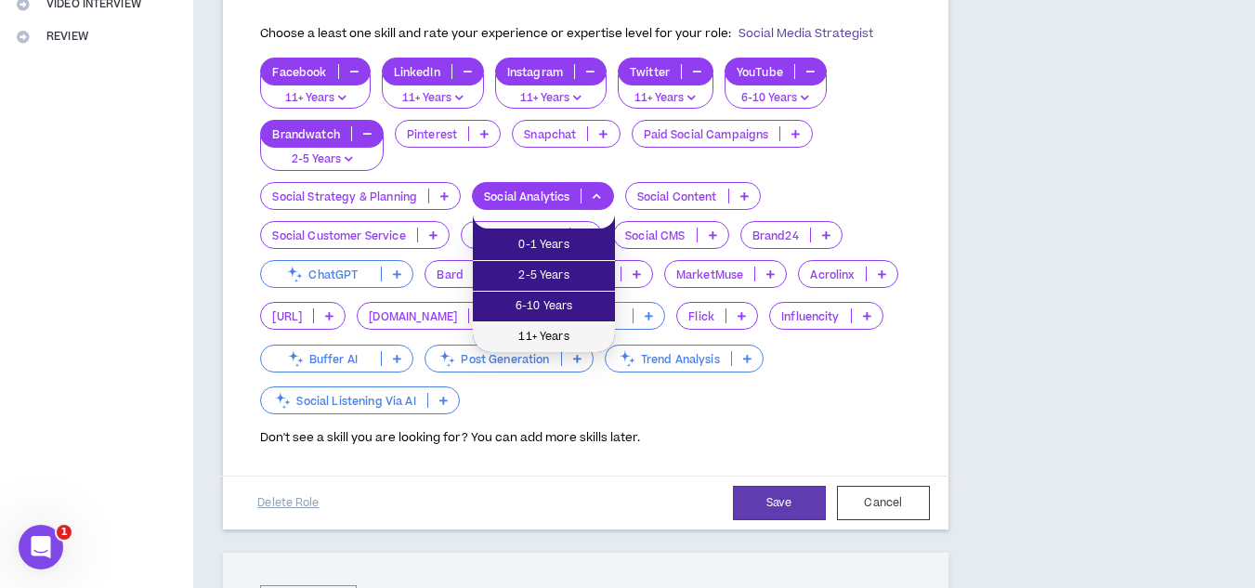
click at [586, 329] on span "11+ Years" at bounding box center [544, 337] width 120 height 20
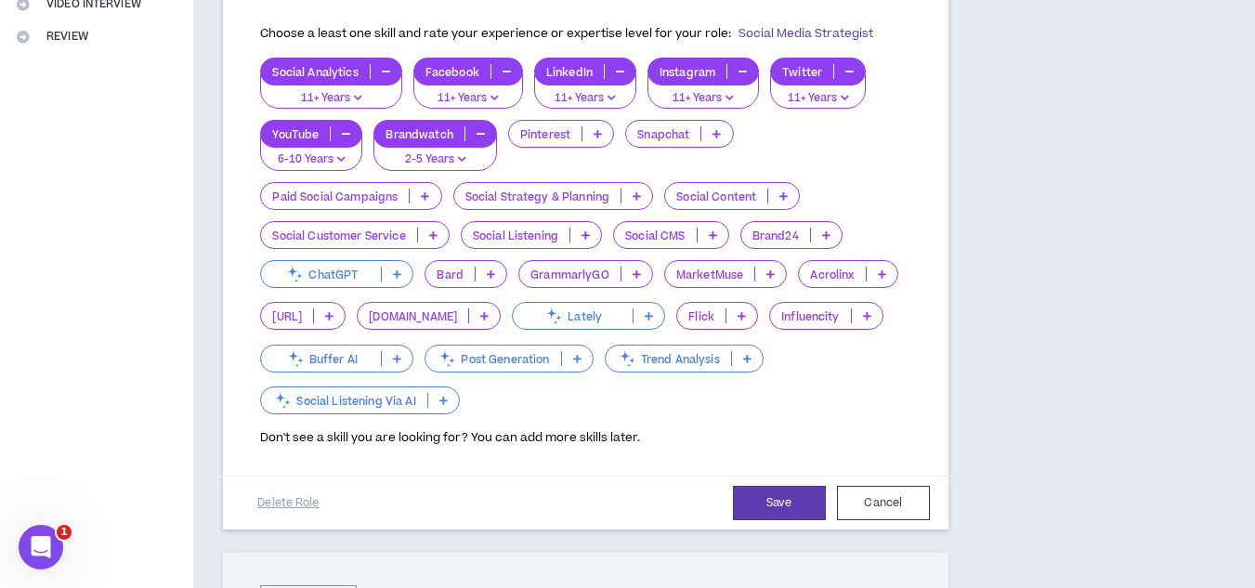
click at [779, 203] on p at bounding box center [783, 196] width 31 height 15
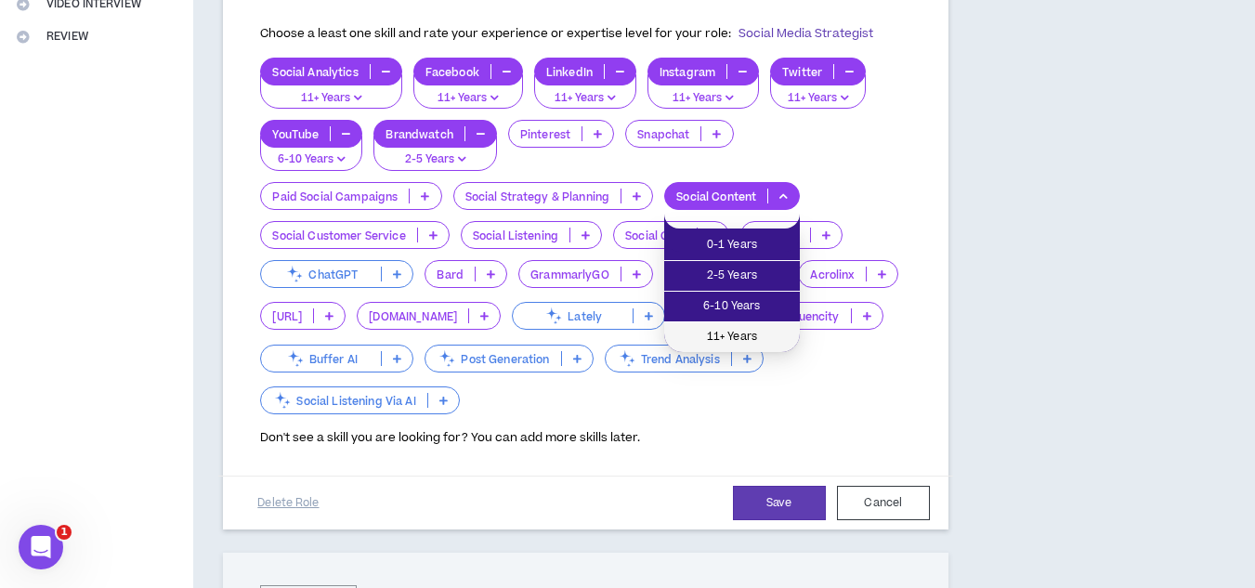
click at [736, 331] on span "11+ Years" at bounding box center [731, 337] width 113 height 20
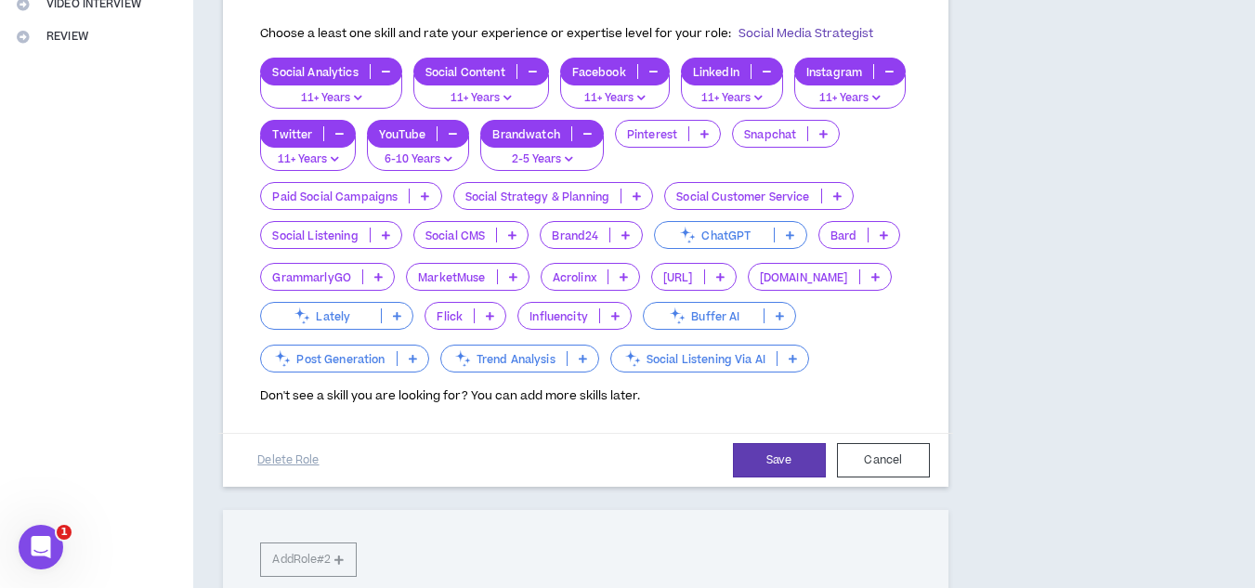
click at [634, 201] on icon at bounding box center [637, 195] width 8 height 9
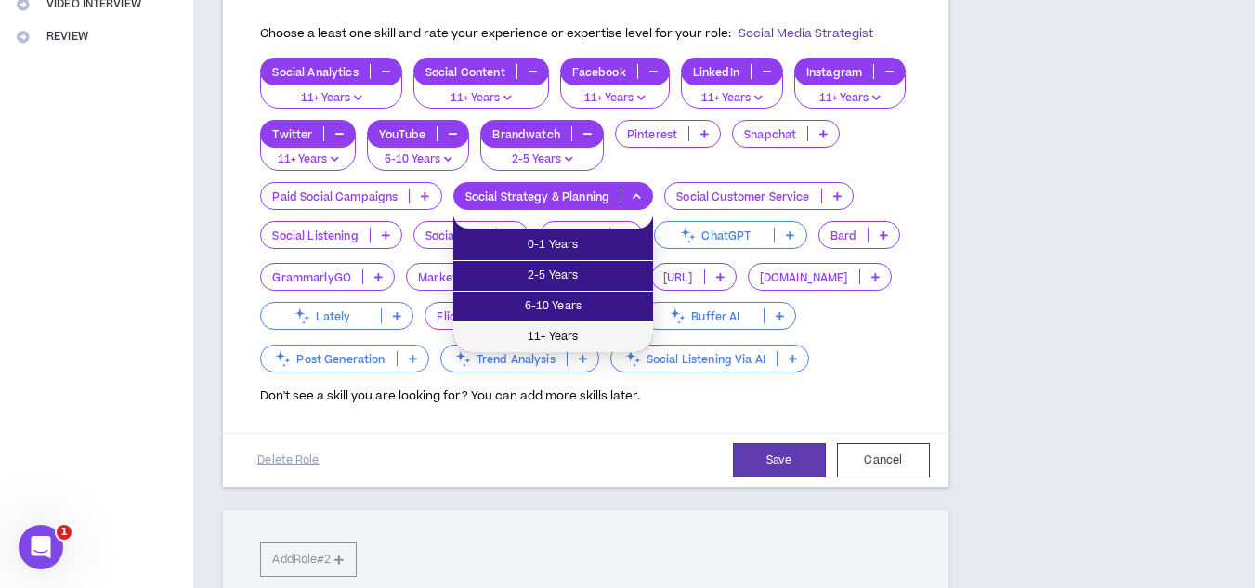
click at [599, 343] on span "11+ Years" at bounding box center [553, 337] width 177 height 20
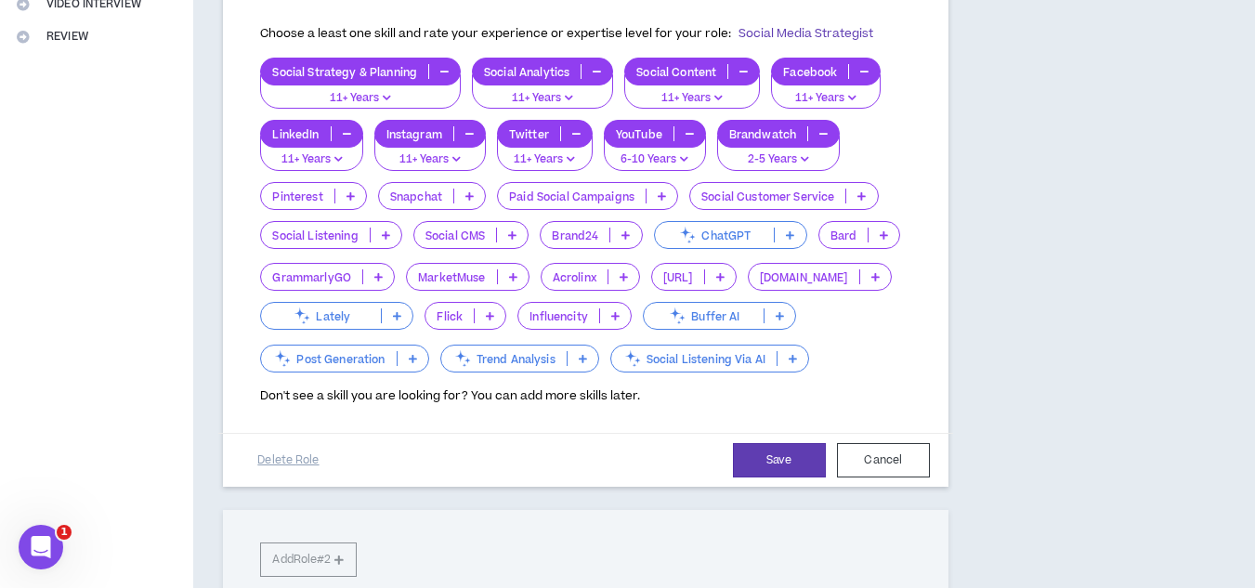
drag, startPoint x: 661, startPoint y: 217, endPoint x: 651, endPoint y: 228, distance: 13.8
click at [661, 201] on icon at bounding box center [662, 195] width 8 height 9
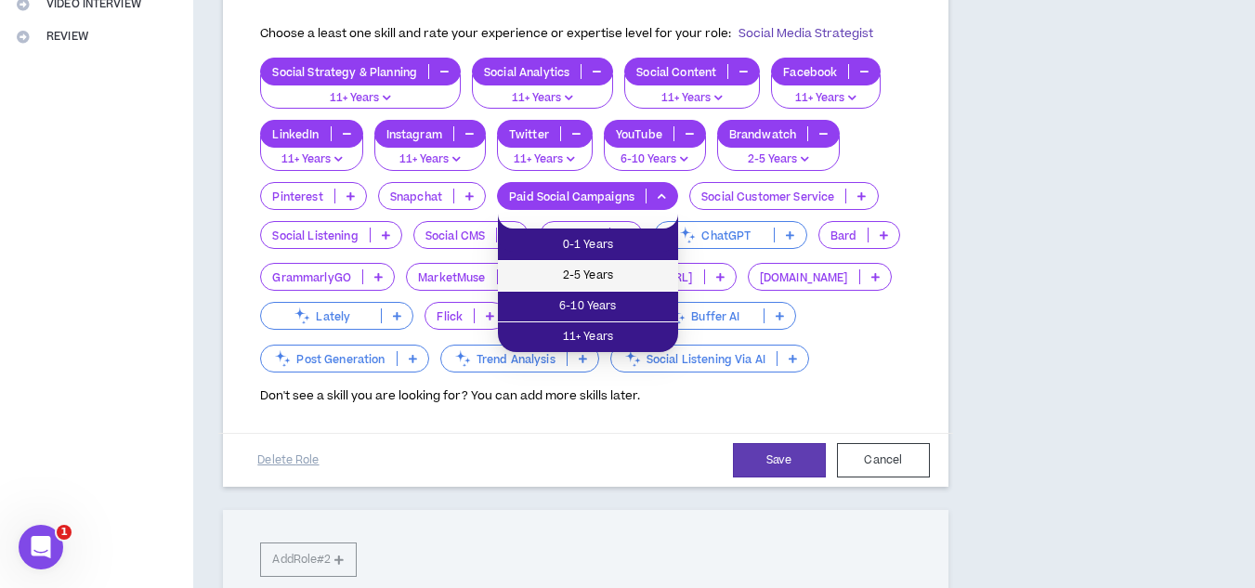
click at [632, 261] on li "2-5 Years" at bounding box center [588, 276] width 180 height 31
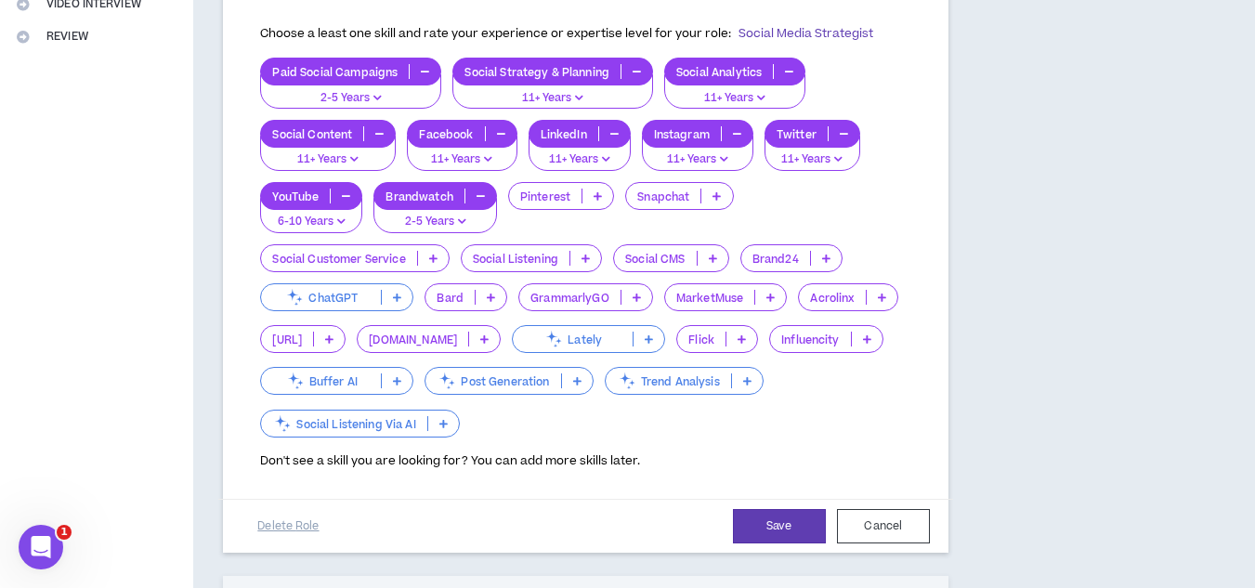
click at [589, 203] on p at bounding box center [597, 196] width 31 height 15
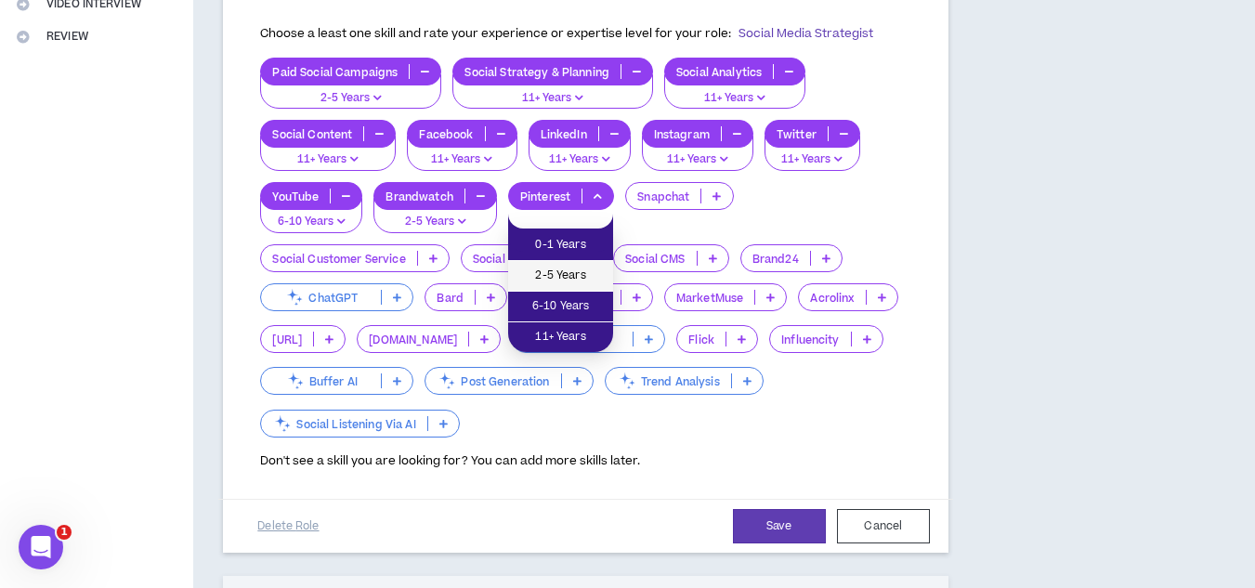
click at [574, 278] on span "2-5 Years" at bounding box center [560, 276] width 83 height 20
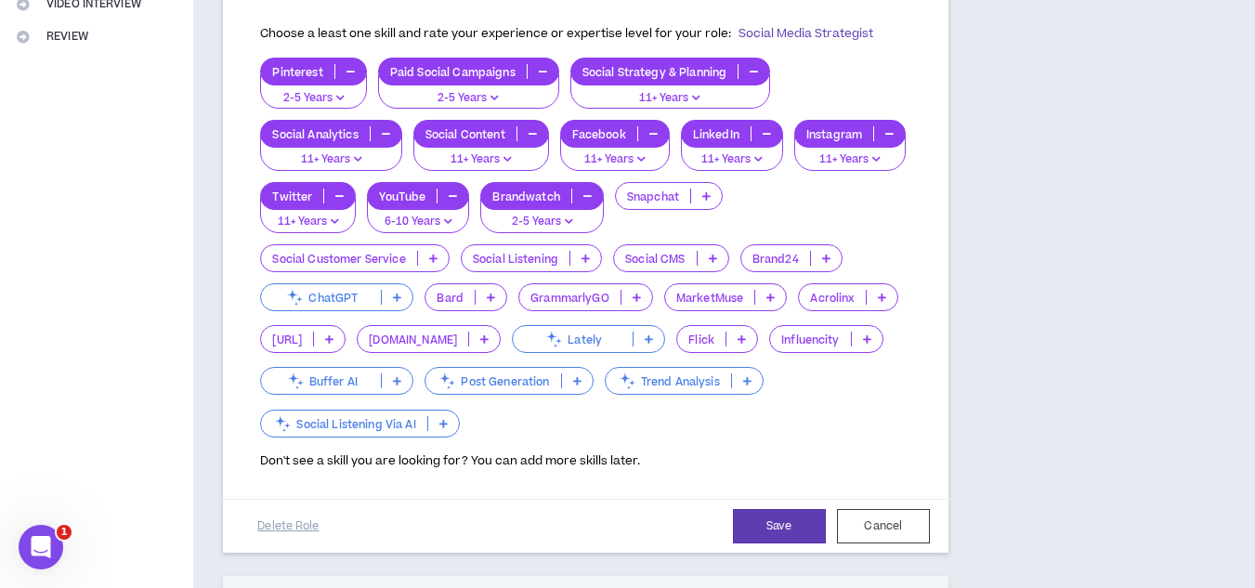
click at [589, 263] on icon at bounding box center [586, 258] width 8 height 9
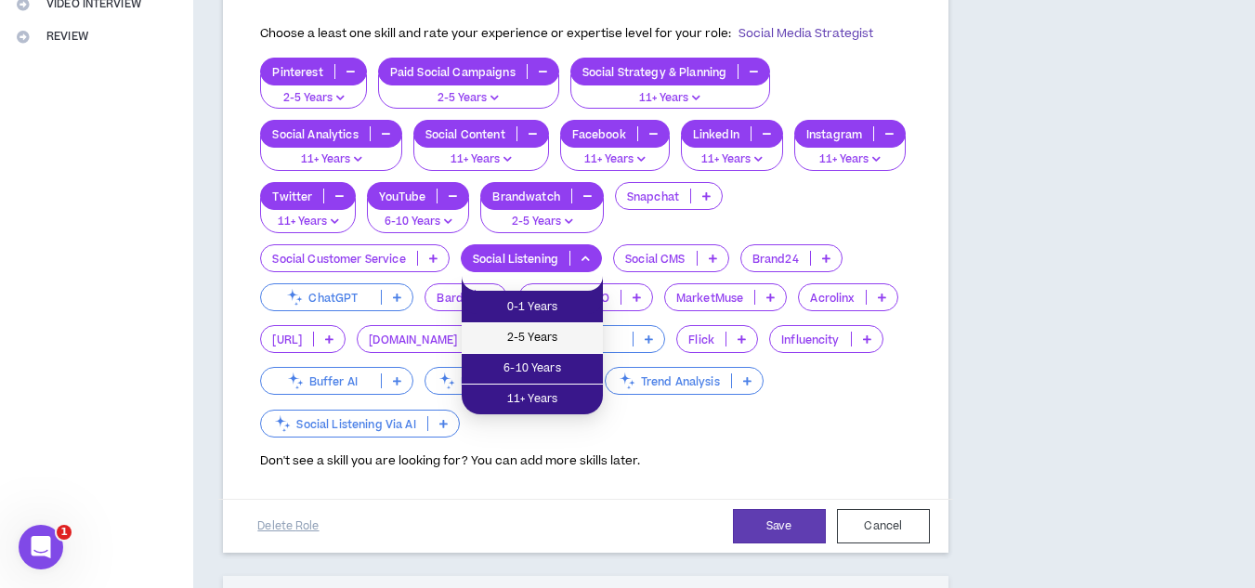
click at [564, 335] on span "2-5 Years" at bounding box center [532, 338] width 119 height 20
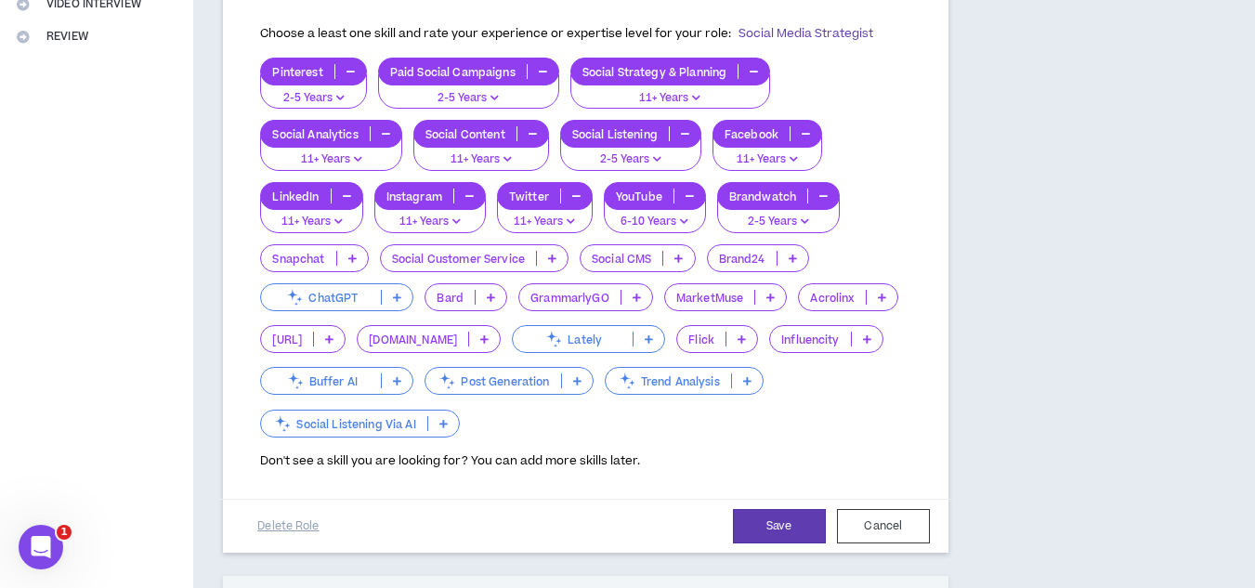
click at [394, 302] on icon at bounding box center [397, 297] width 8 height 9
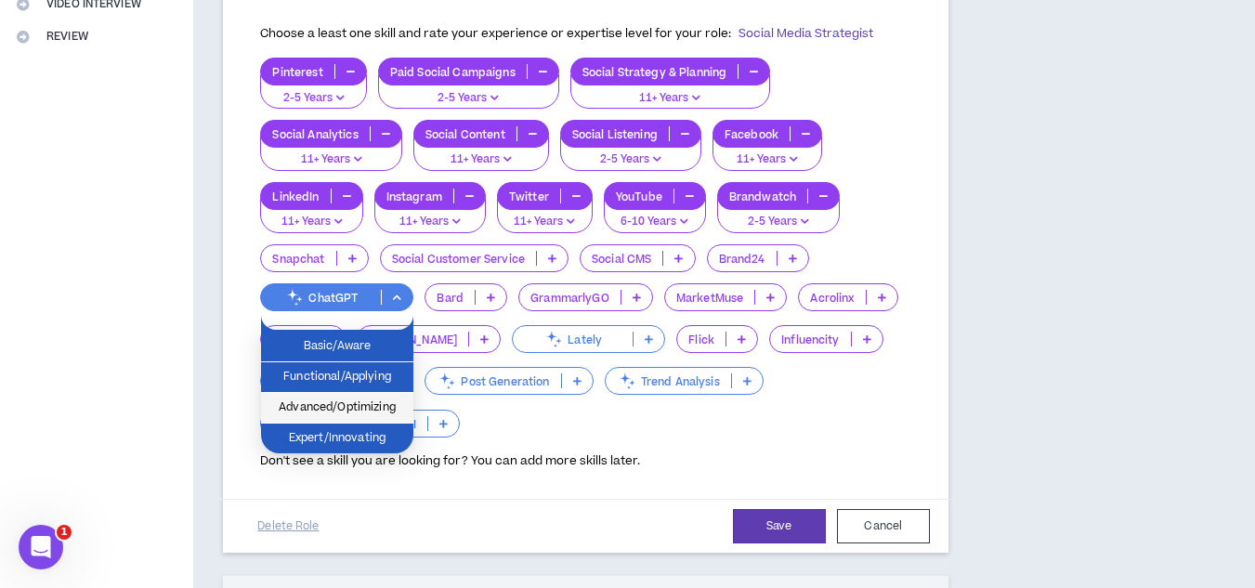
click at [399, 405] on span "Advanced/Optimizing" at bounding box center [337, 408] width 130 height 20
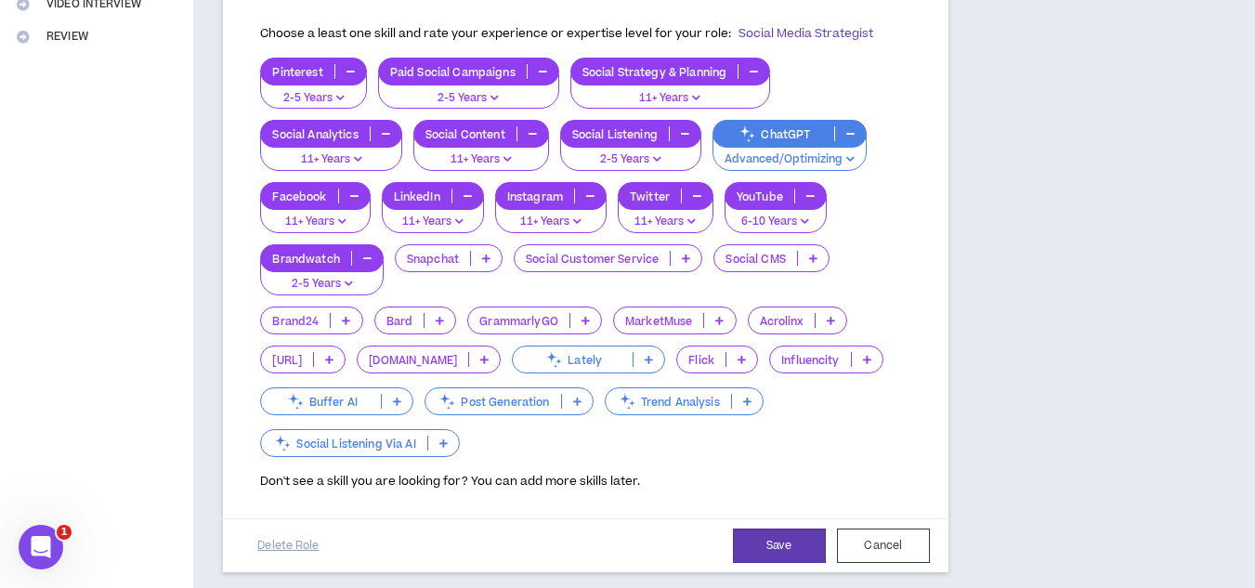
click at [645, 364] on icon at bounding box center [649, 359] width 8 height 9
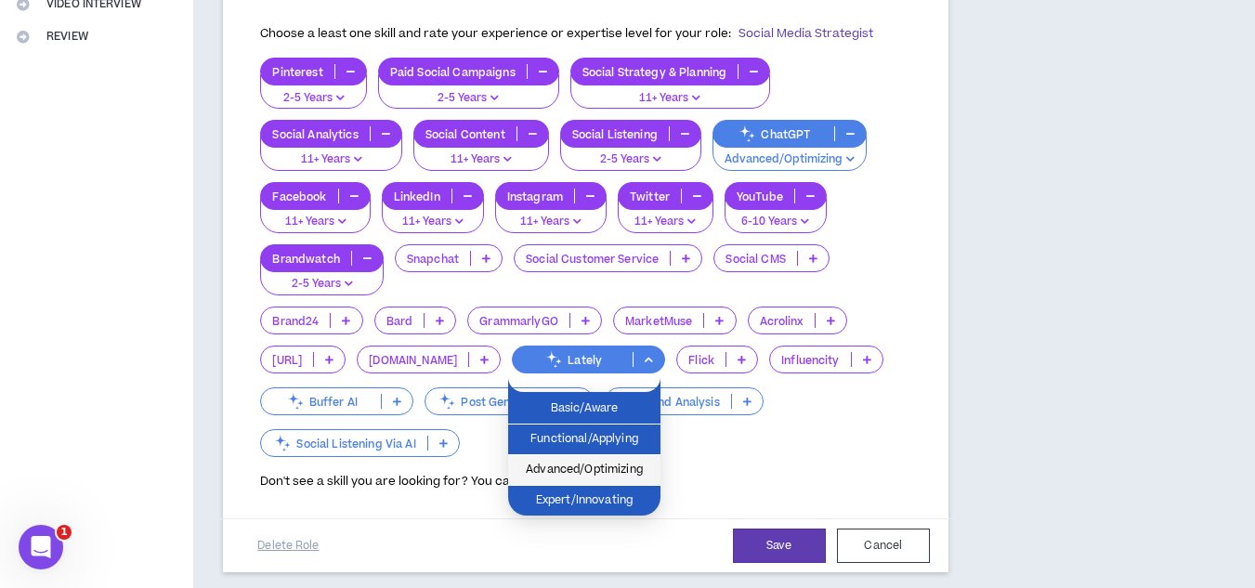
click at [622, 469] on span "Advanced/Optimizing" at bounding box center [584, 470] width 130 height 20
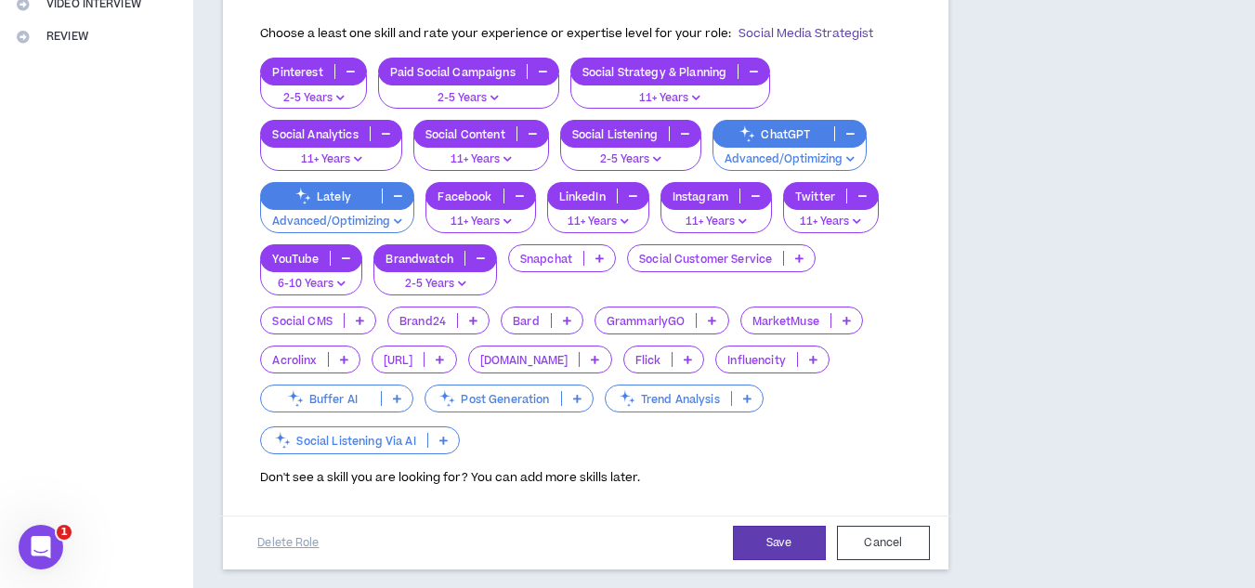
click at [390, 406] on p at bounding box center [397, 398] width 31 height 15
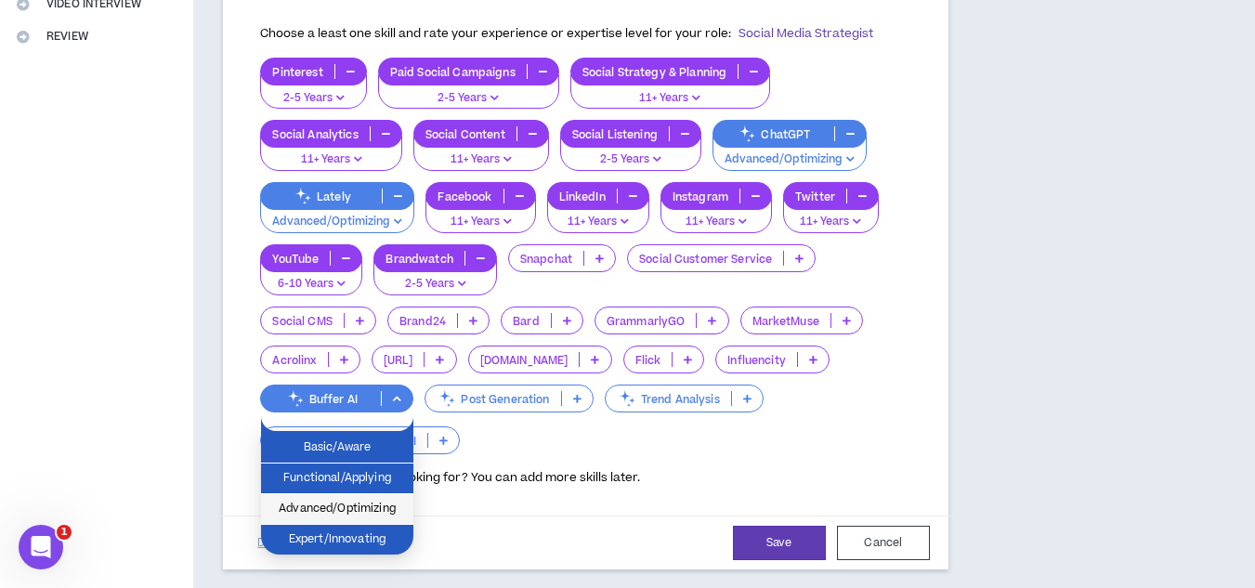
click at [369, 503] on span "Advanced/Optimizing" at bounding box center [337, 509] width 130 height 20
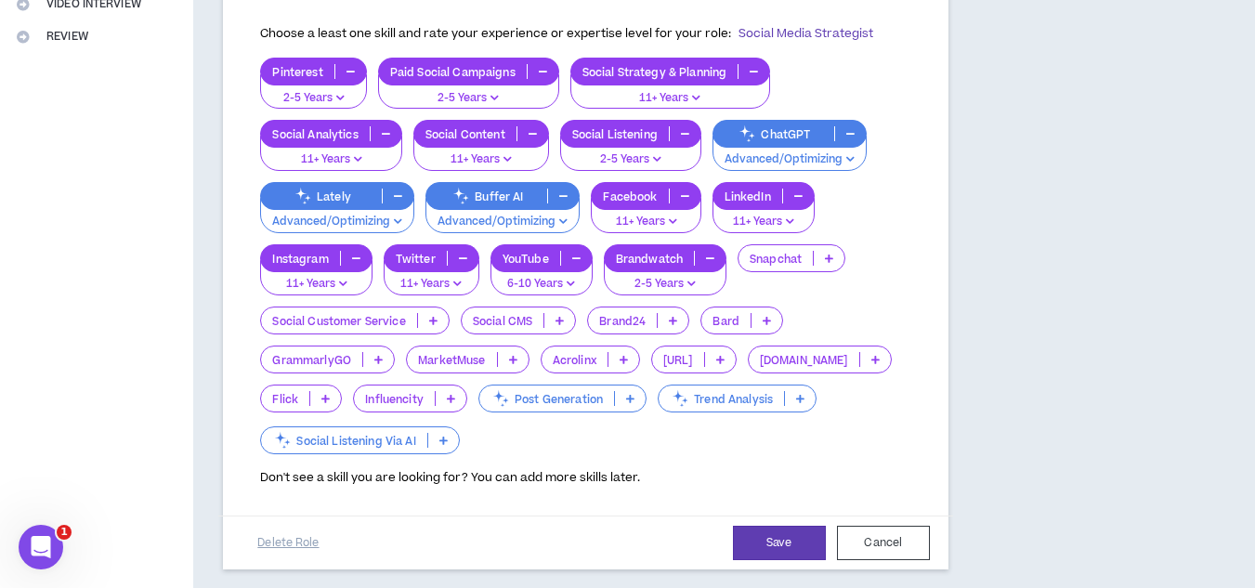
click at [635, 403] on icon at bounding box center [630, 398] width 8 height 9
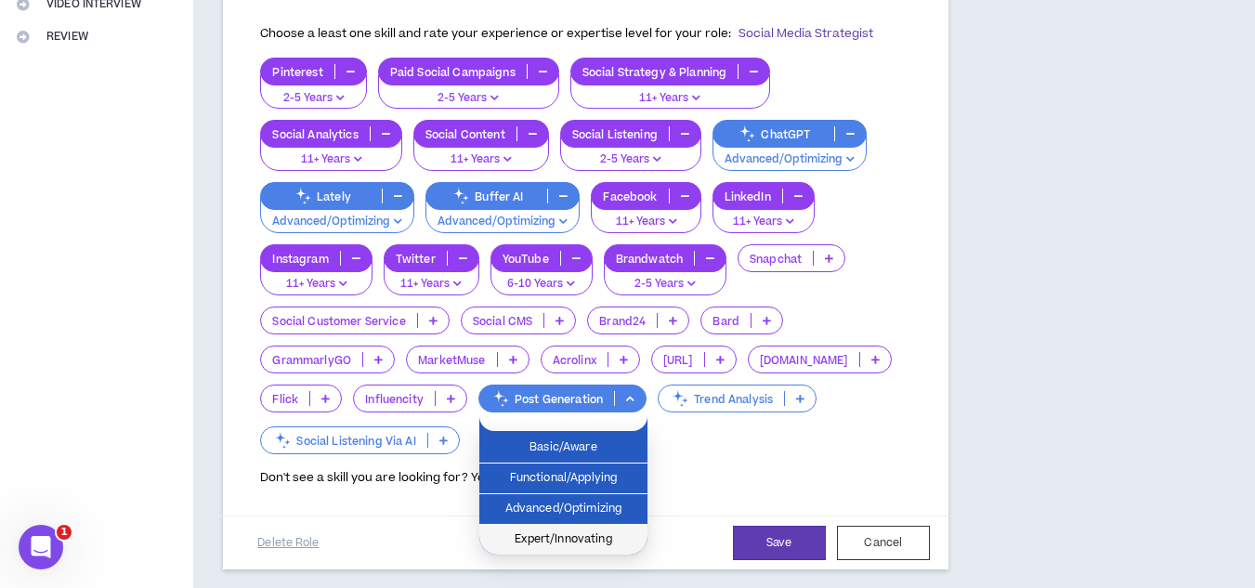
click at [591, 532] on span "Expert/Innovating" at bounding box center [564, 540] width 146 height 20
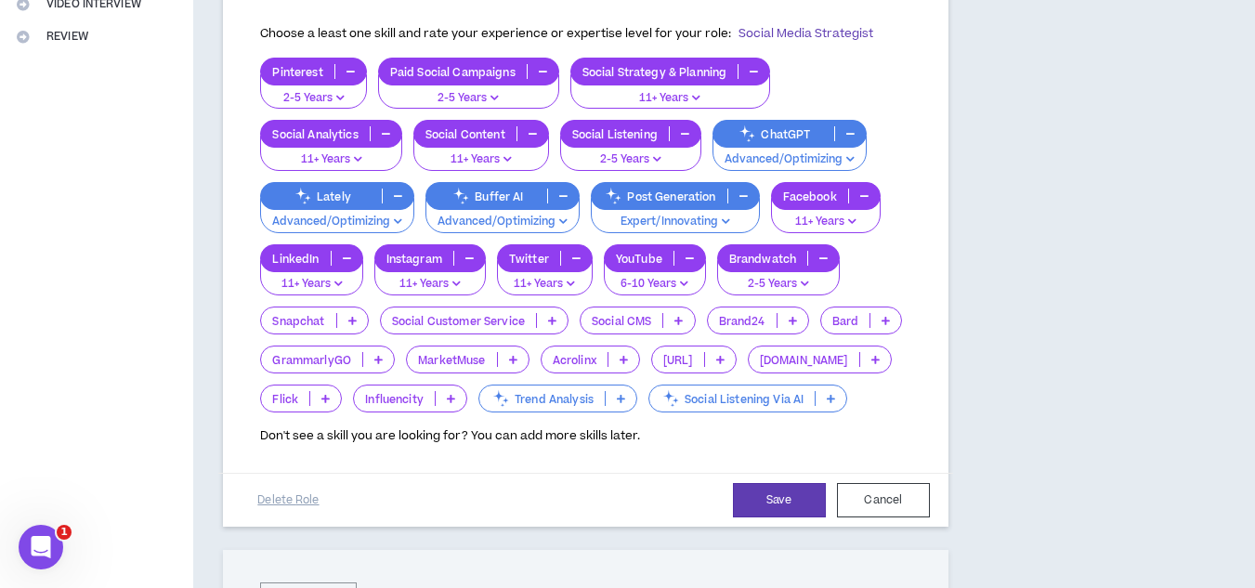
click at [620, 403] on icon at bounding box center [621, 398] width 8 height 9
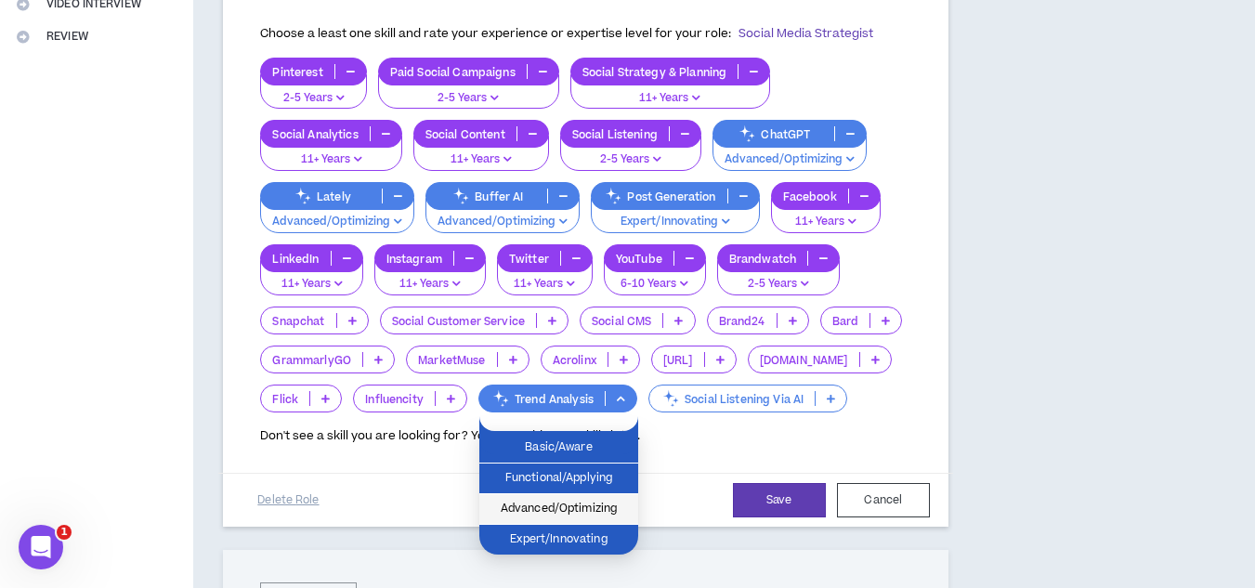
click at [585, 511] on span "Advanced/Optimizing" at bounding box center [559, 509] width 137 height 20
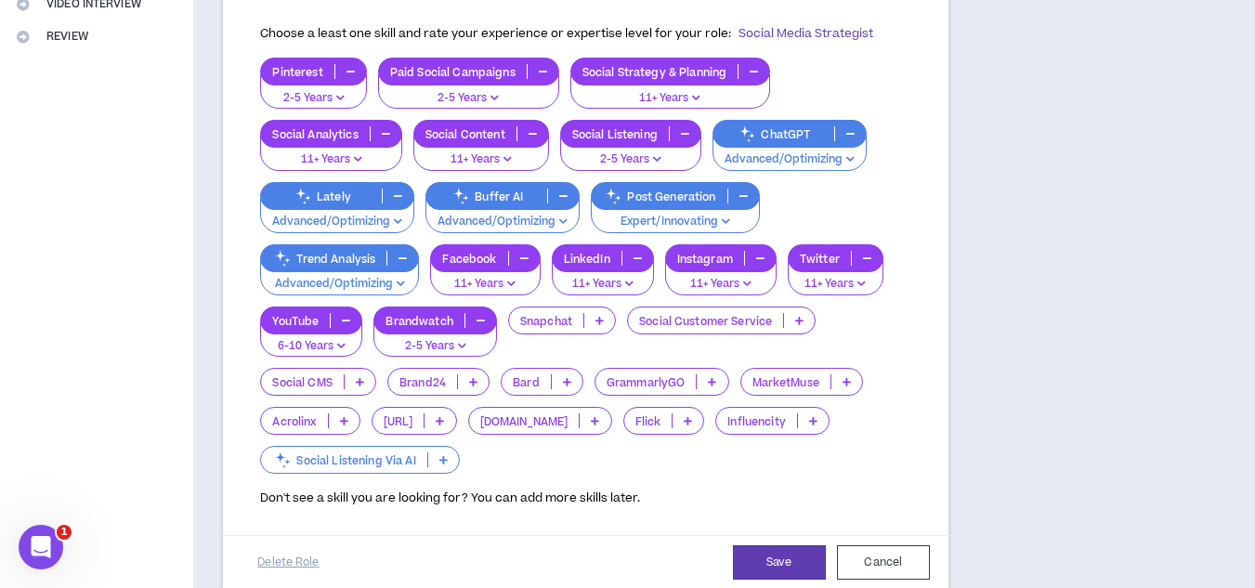
click at [446, 465] on icon at bounding box center [443, 459] width 8 height 9
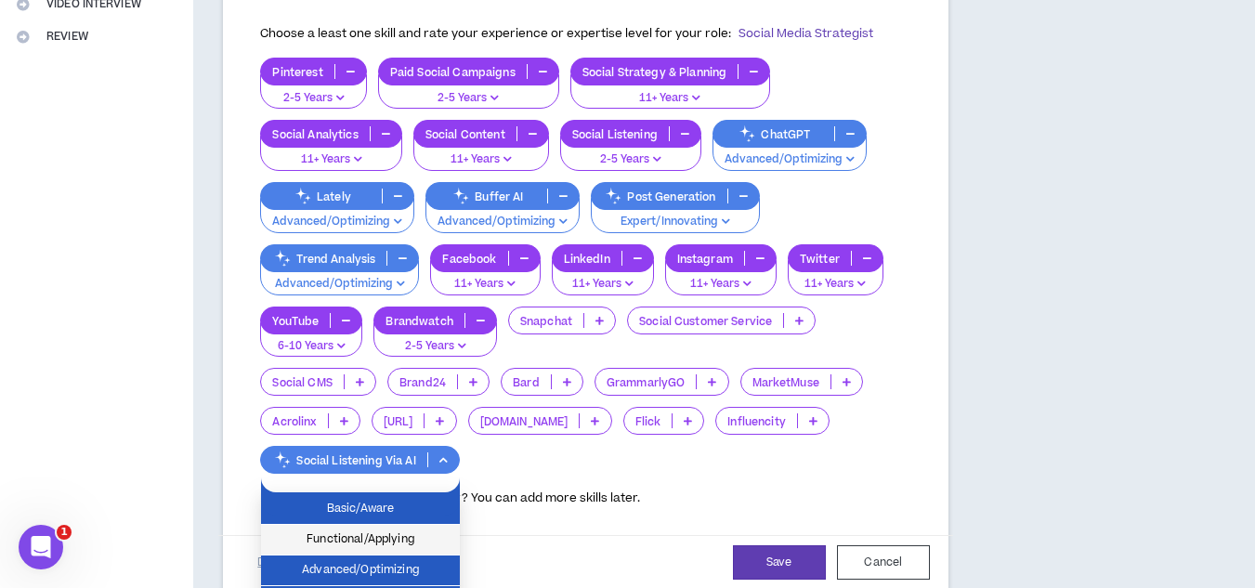
click at [431, 542] on span "Functional/Applying" at bounding box center [360, 540] width 177 height 20
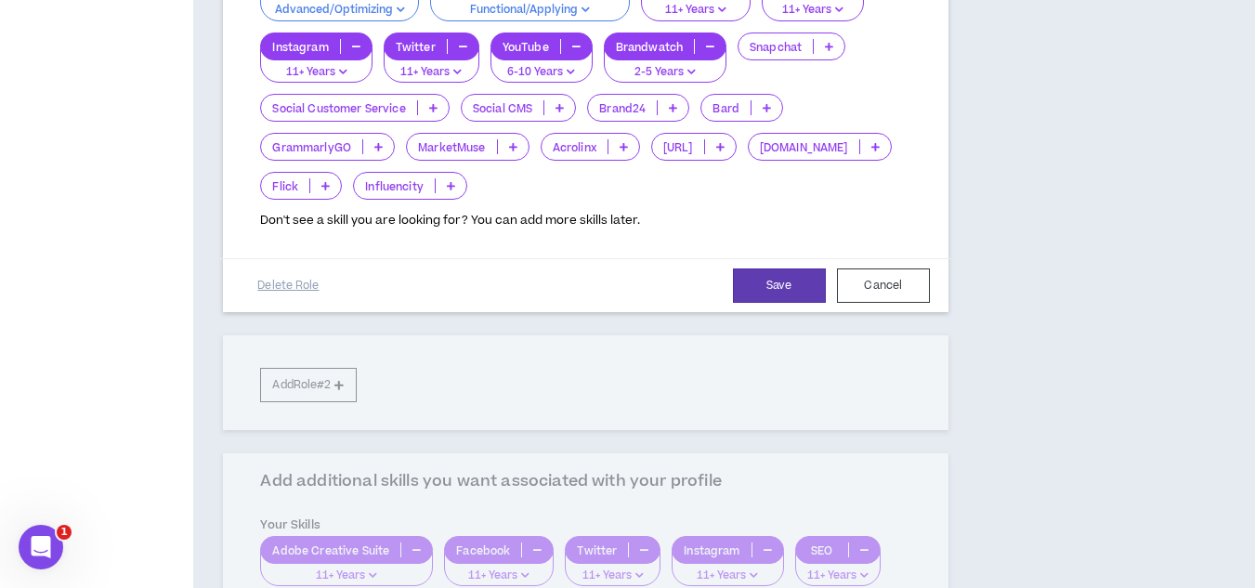
scroll to position [743, 0]
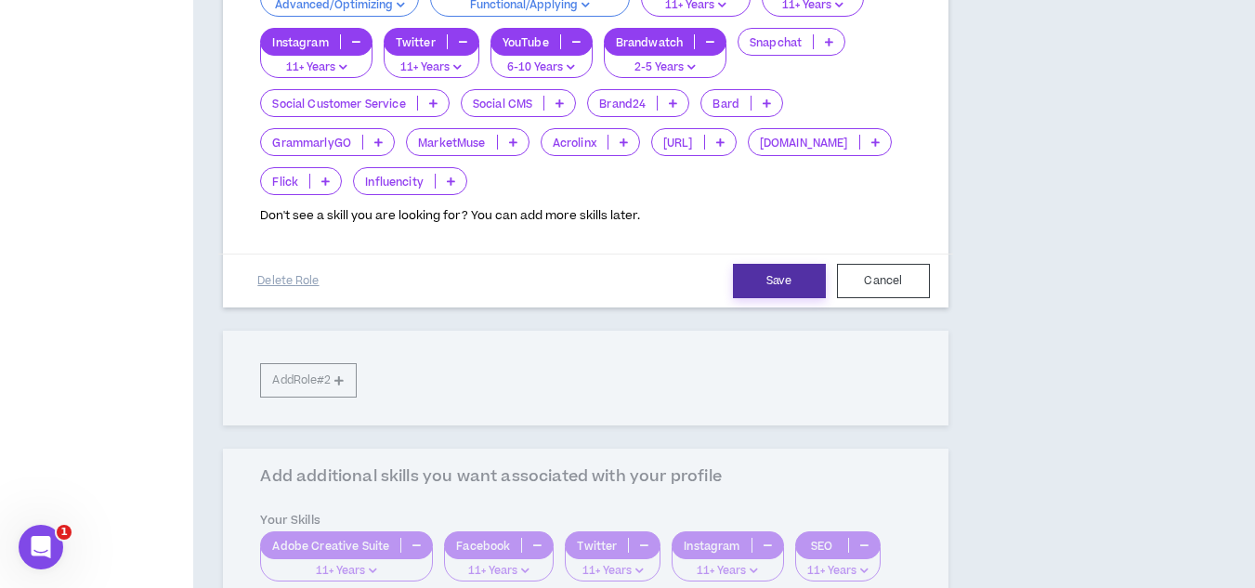
click at [778, 298] on button "Save" at bounding box center [779, 281] width 93 height 34
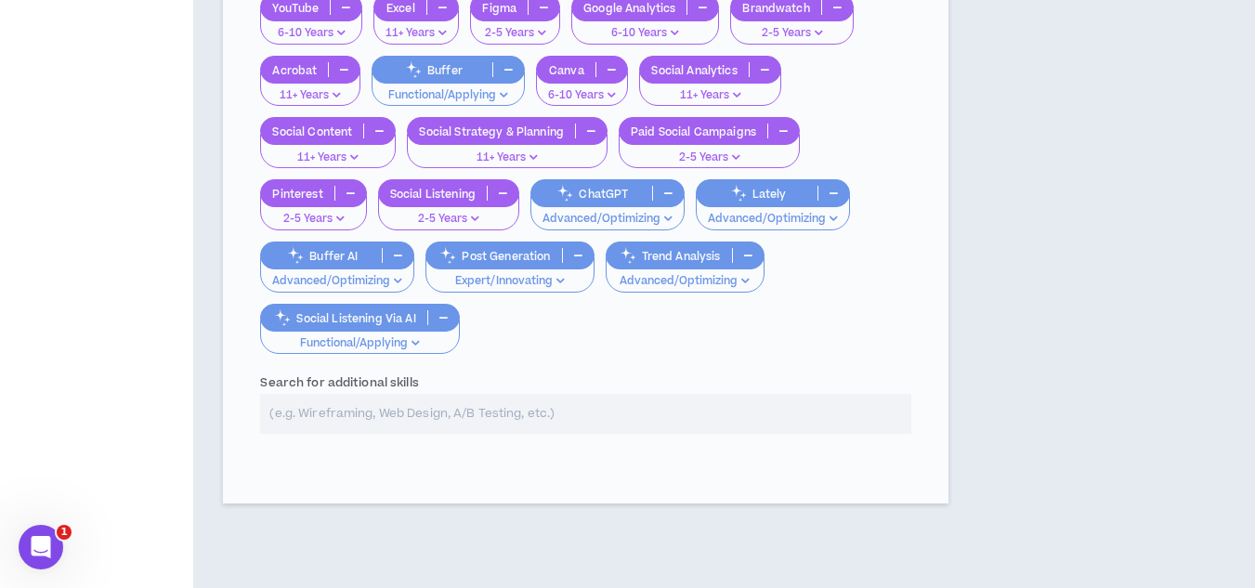
scroll to position [910, 0]
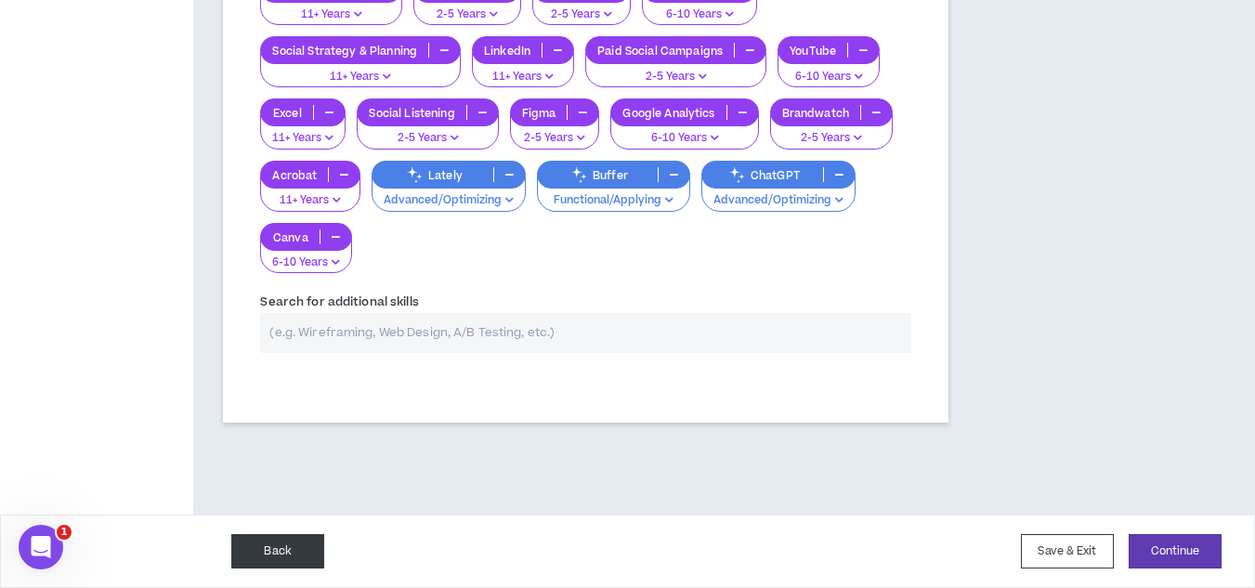
click at [272, 546] on button "Back" at bounding box center [277, 551] width 93 height 34
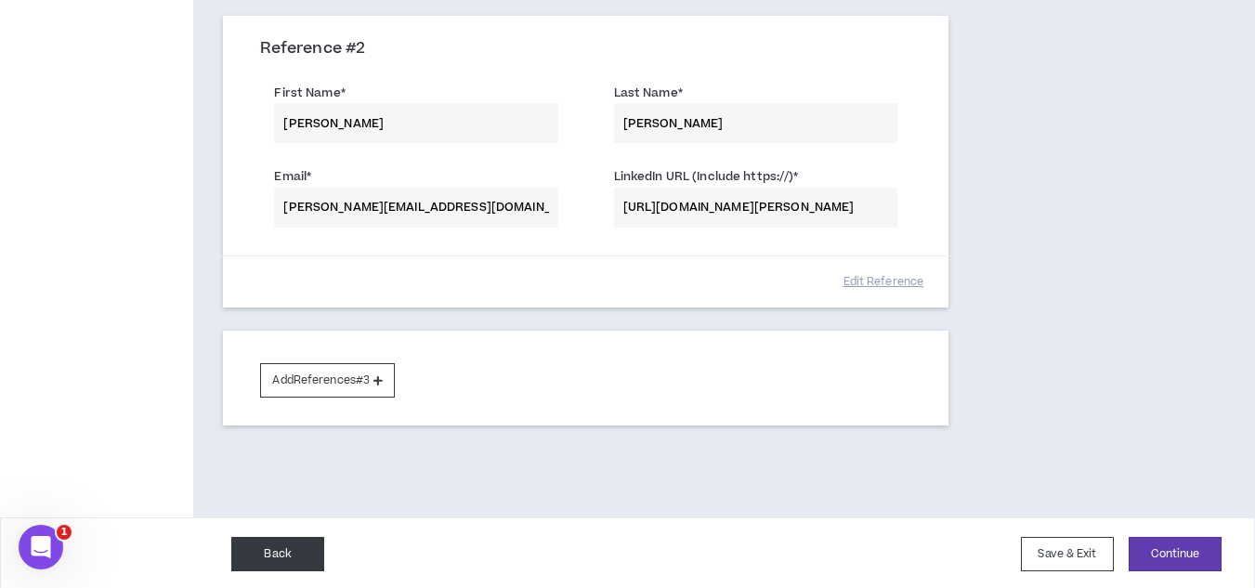
scroll to position [573, 0]
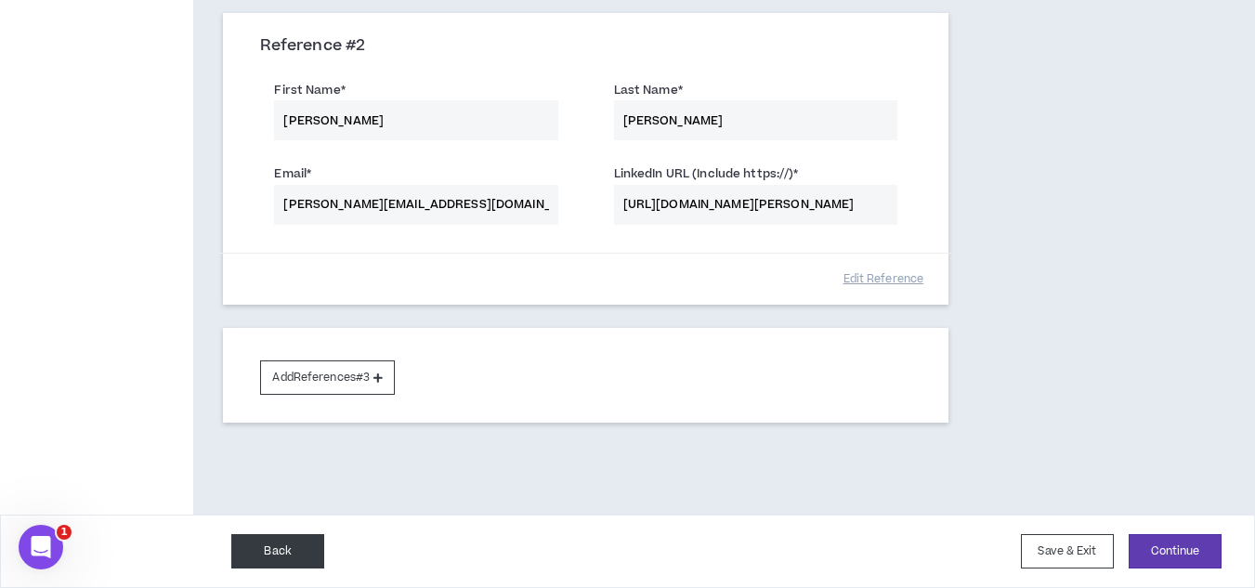
click at [262, 558] on button "Back" at bounding box center [277, 551] width 93 height 34
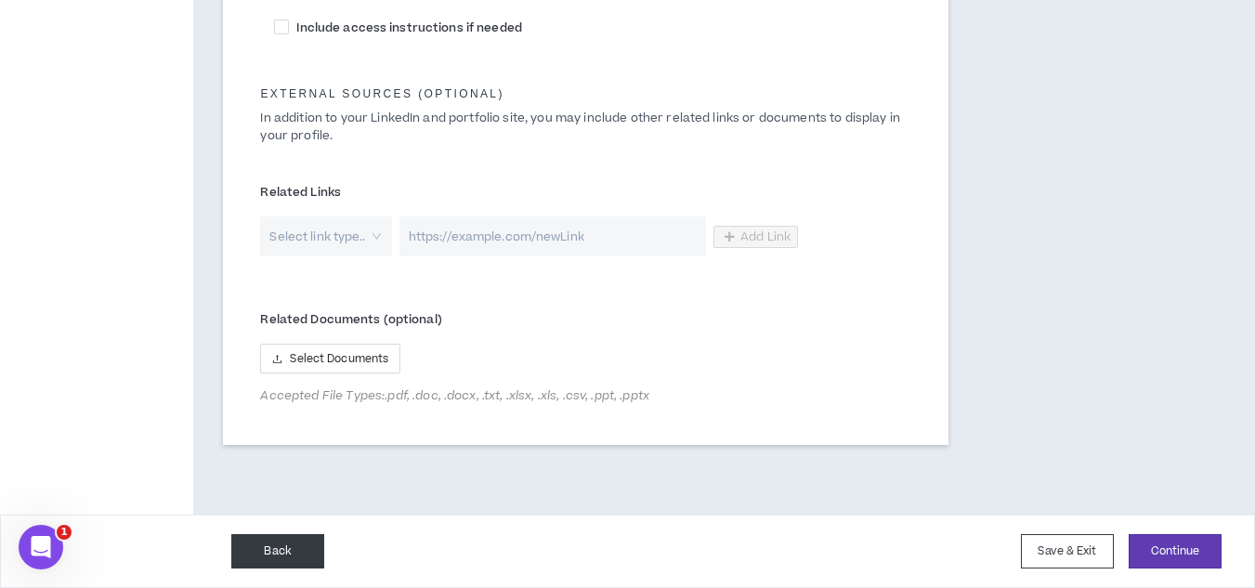
click at [263, 546] on button "Back" at bounding box center [277, 551] width 93 height 34
select select "*"
select select "US"
select select "*******"
select select "*"
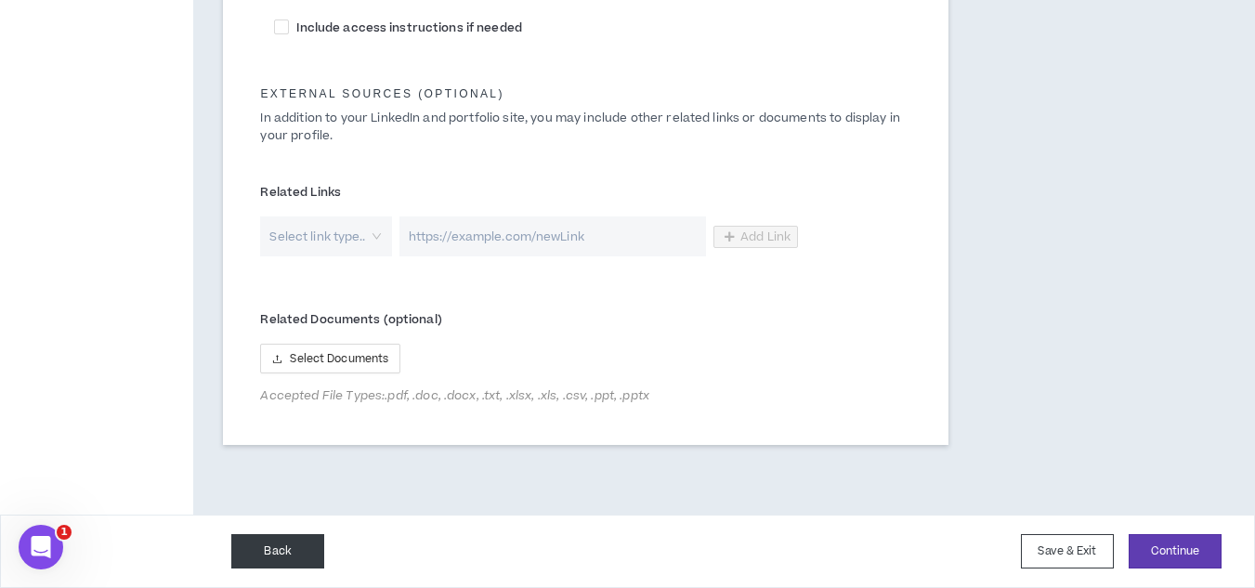
select select "**********"
select select "*****"
select select "**********"
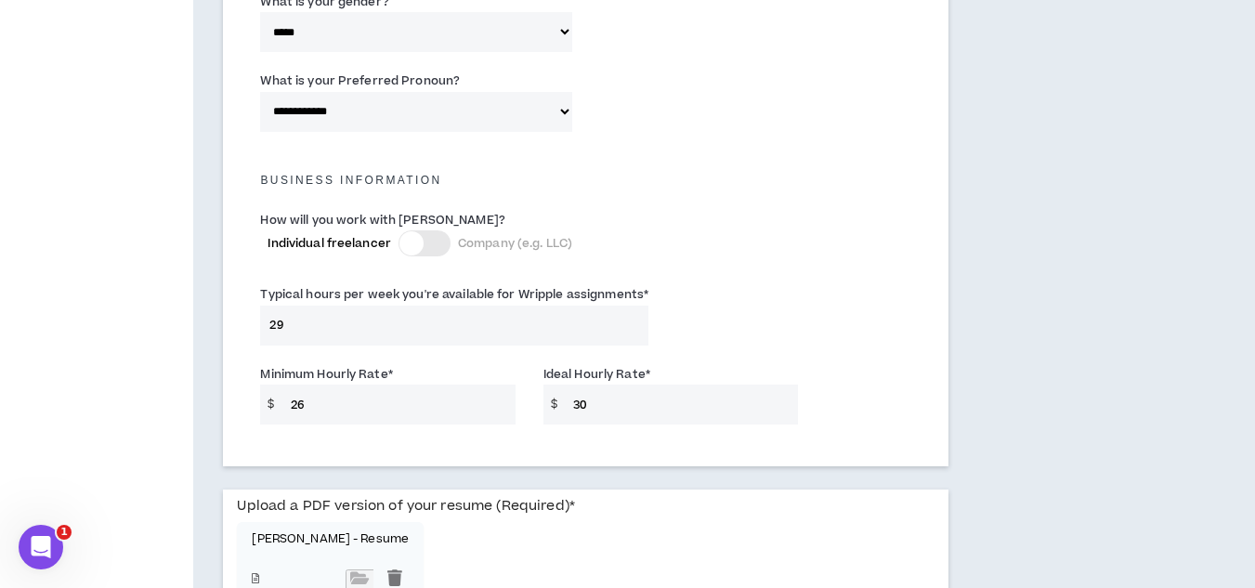
scroll to position [1208, 0]
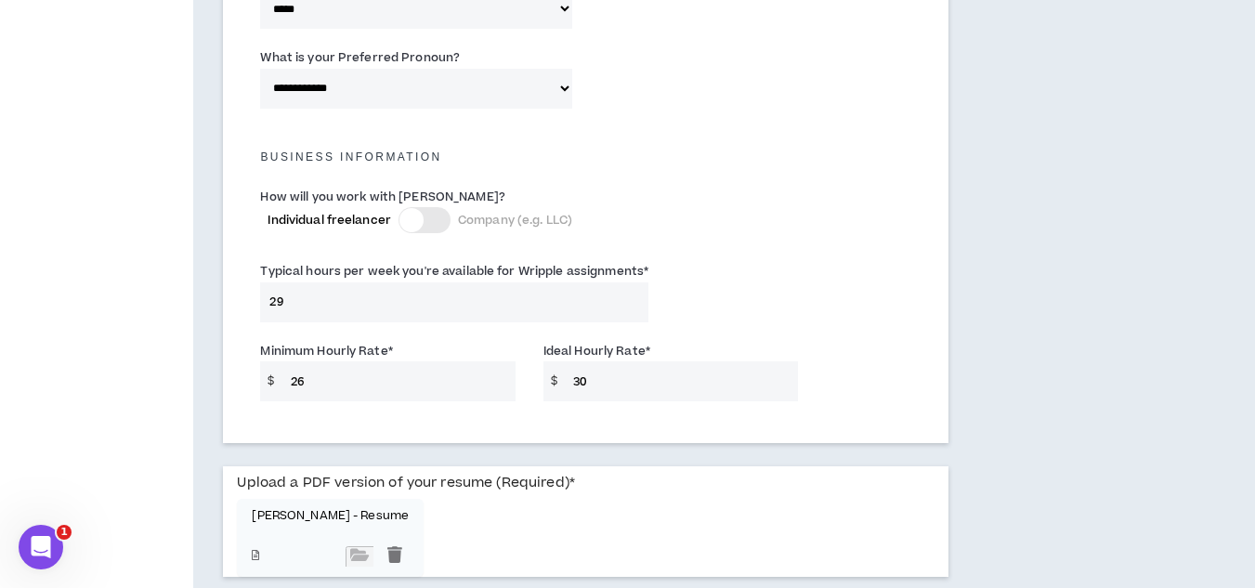
drag, startPoint x: 287, startPoint y: 301, endPoint x: 268, endPoint y: 299, distance: 18.7
click at [268, 299] on input "29" at bounding box center [454, 302] width 388 height 40
type input "33"
click at [353, 373] on input "26" at bounding box center [398, 381] width 234 height 40
drag, startPoint x: 311, startPoint y: 381, endPoint x: 258, endPoint y: 384, distance: 53.0
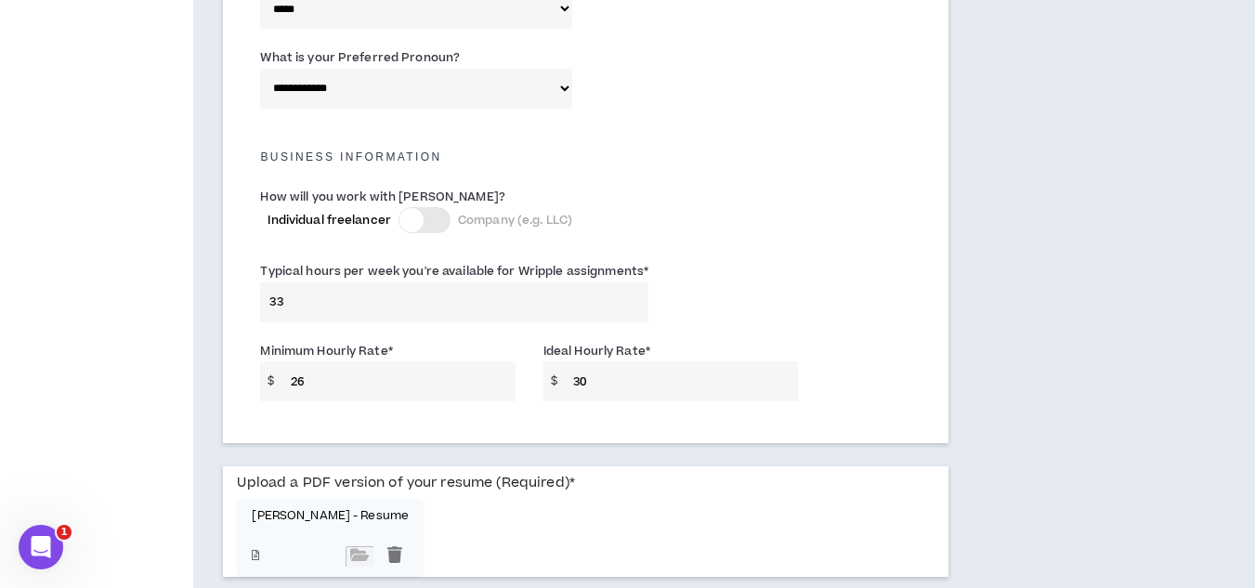
click at [258, 384] on div "Minimum Hourly Rate * $ 26" at bounding box center [387, 371] width 282 height 60
type input "80"
drag, startPoint x: 597, startPoint y: 381, endPoint x: 538, endPoint y: 389, distance: 60.0
click at [538, 389] on div "Ideal Hourly Rate * $ 30" at bounding box center [671, 371] width 282 height 60
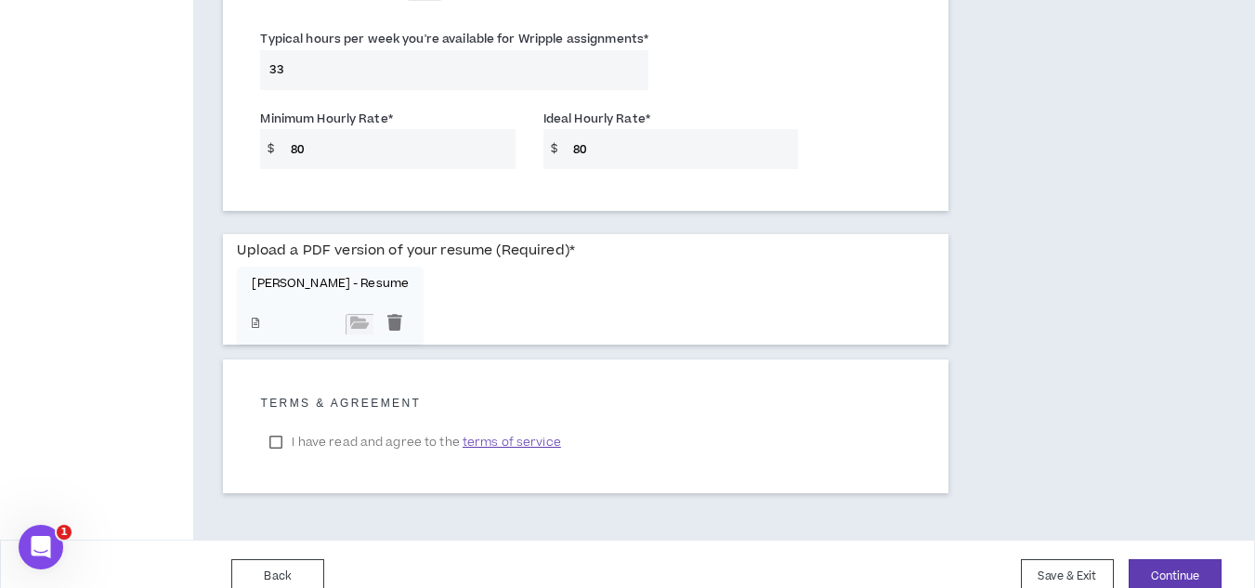
scroll to position [1465, 0]
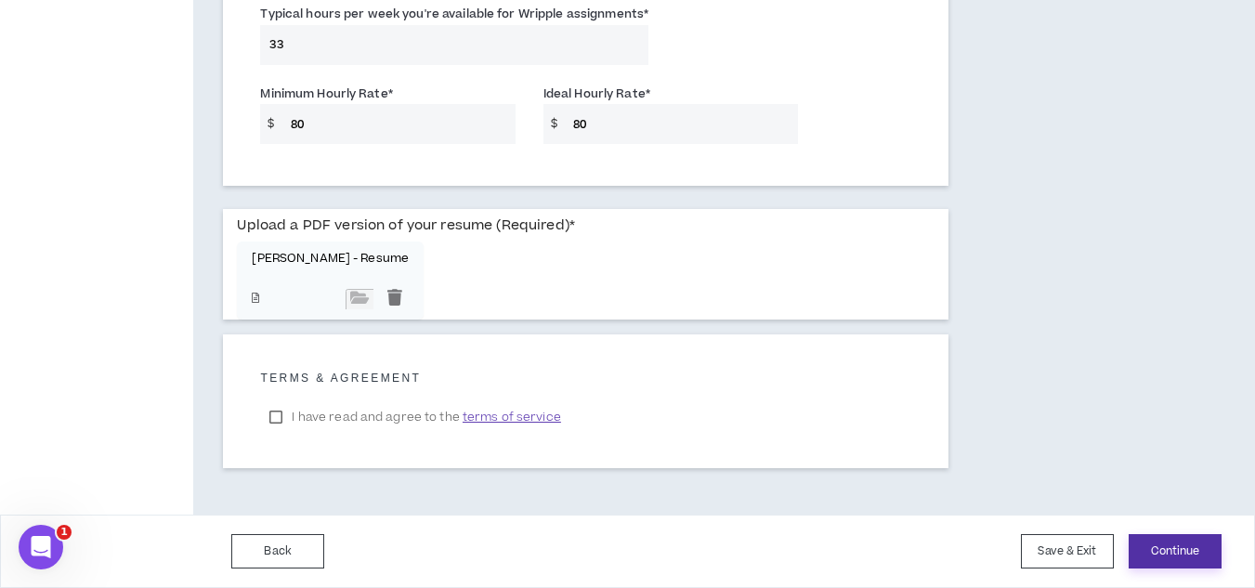
type input "80"
click at [1143, 556] on button "Continue" at bounding box center [1175, 551] width 93 height 34
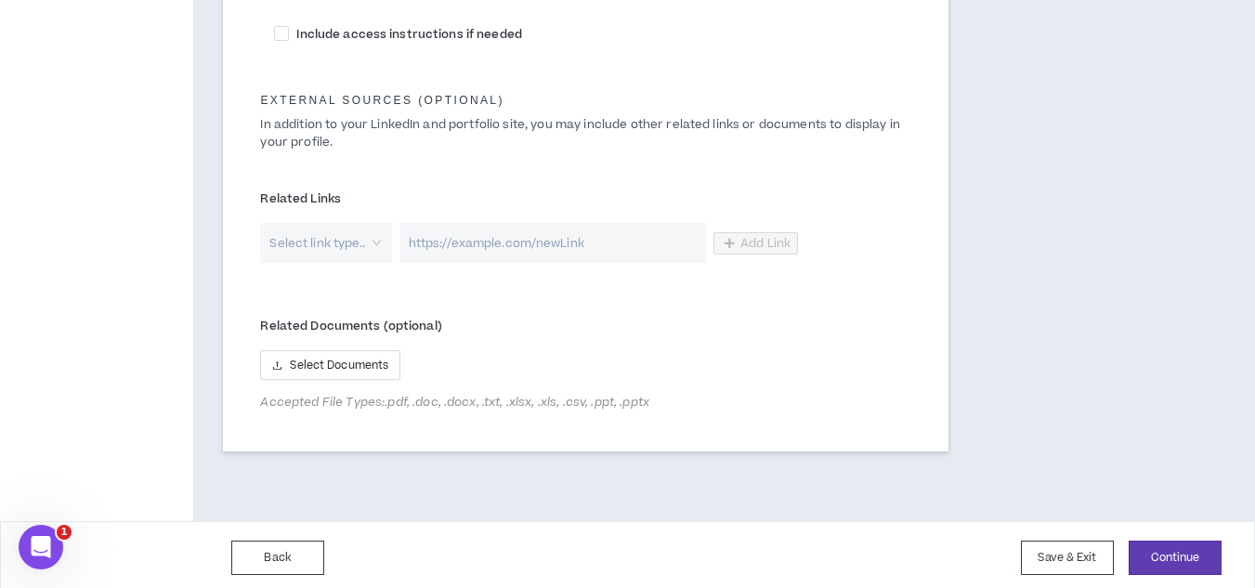
scroll to position [1070, 0]
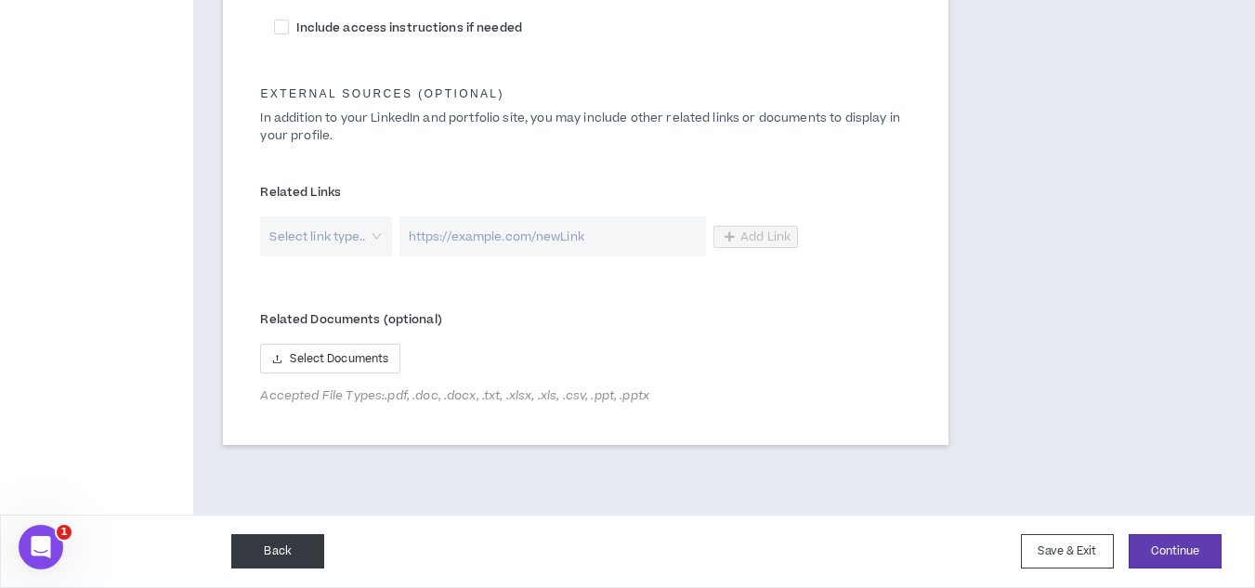
click at [264, 551] on button "Back" at bounding box center [277, 551] width 93 height 34
select select "*"
select select "US"
select select "*******"
select select "*"
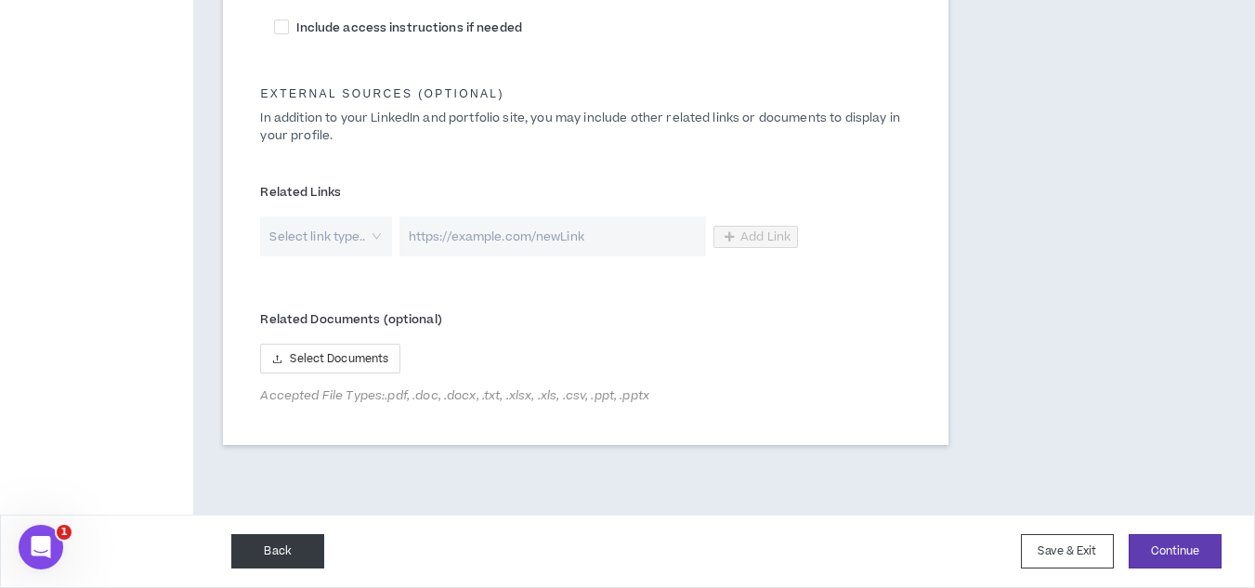
select select "**********"
select select "*****"
select select "**********"
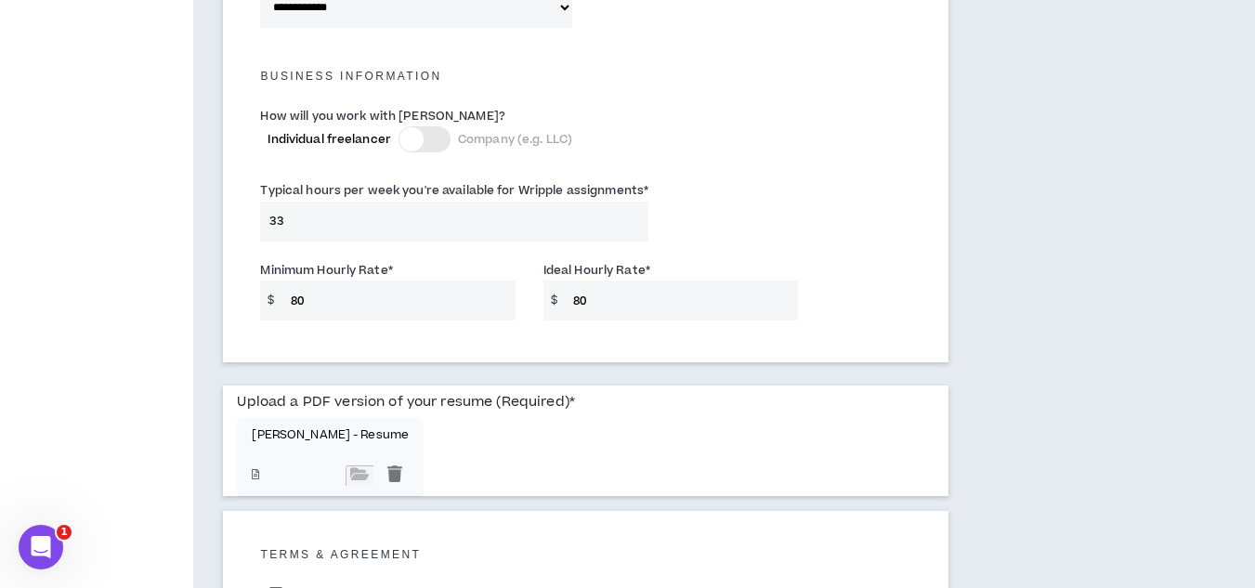
scroll to position [1301, 0]
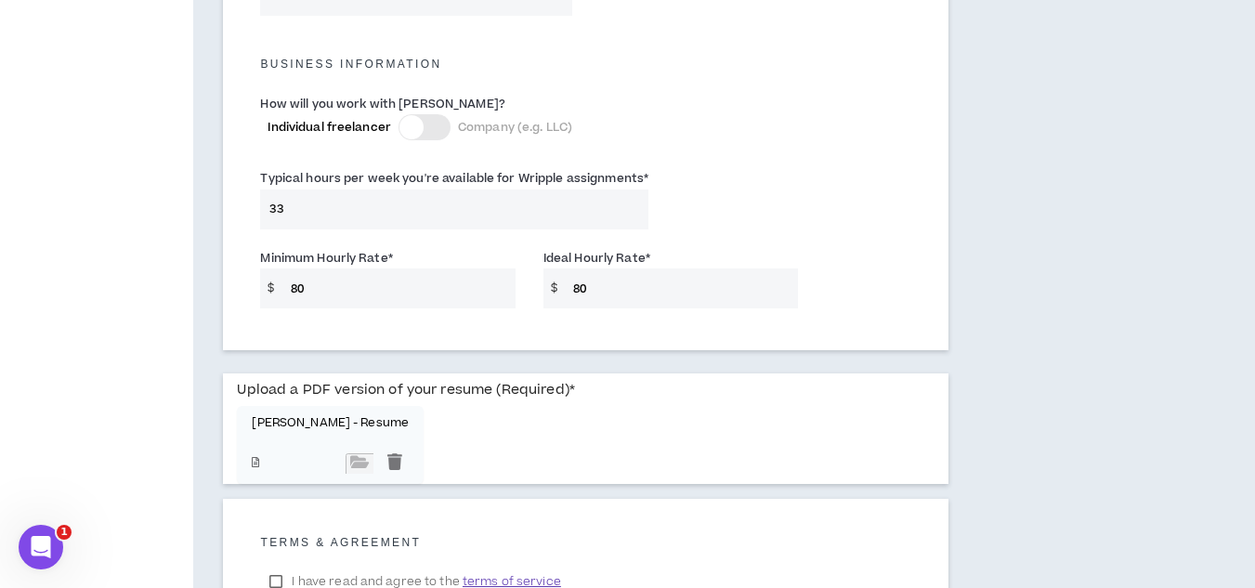
click at [282, 213] on input "33" at bounding box center [454, 210] width 388 height 40
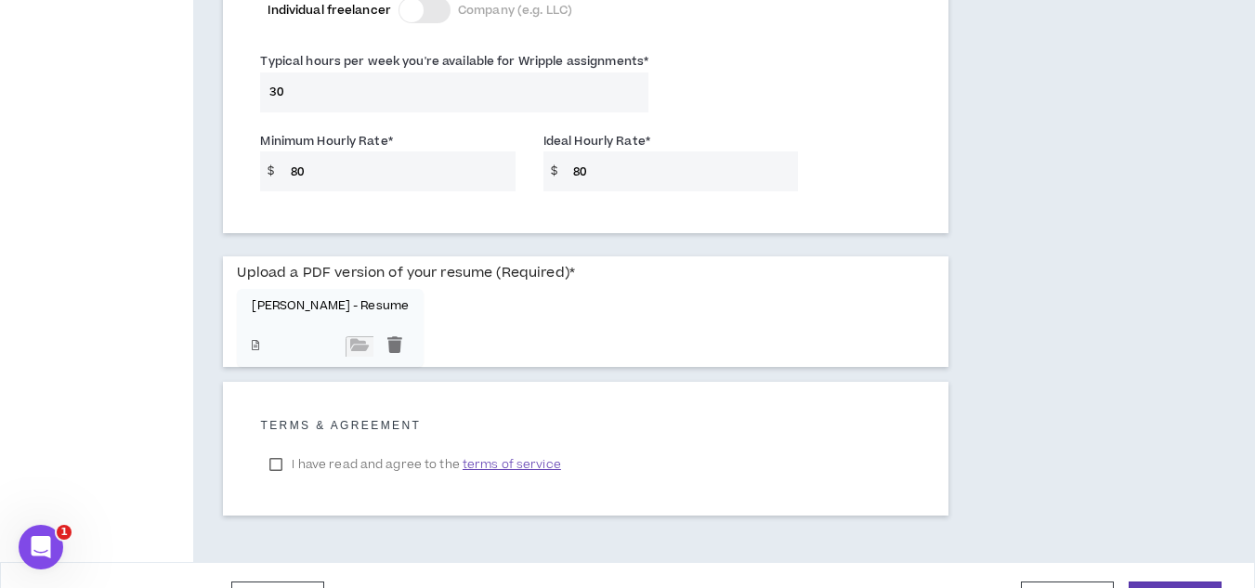
scroll to position [1465, 0]
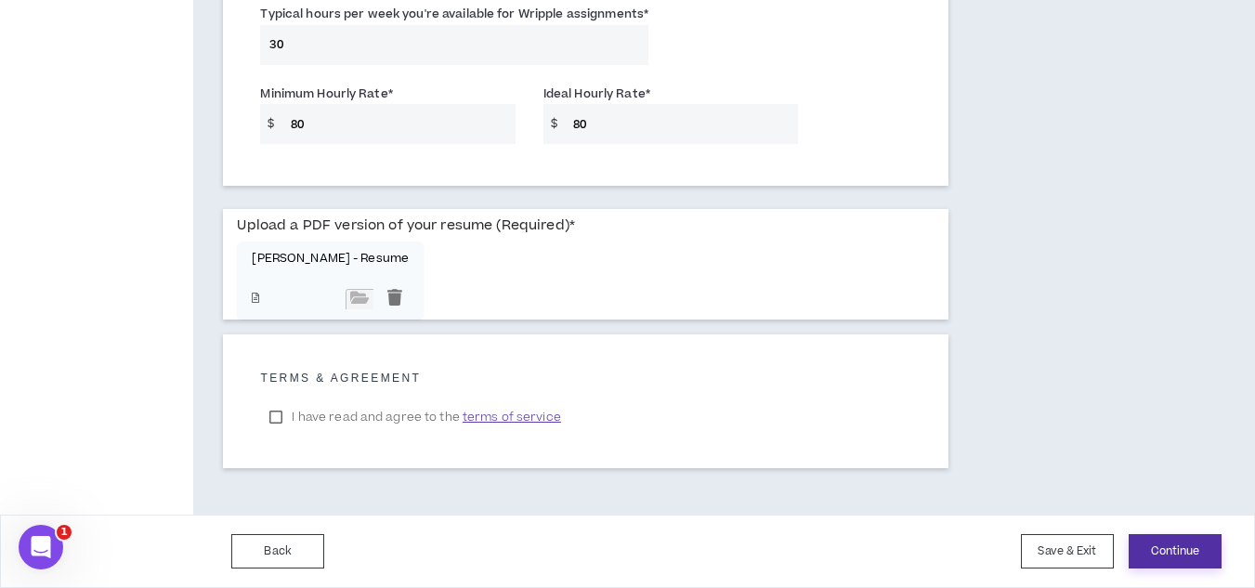
type input "30"
click at [1154, 550] on button "Continue" at bounding box center [1175, 551] width 93 height 34
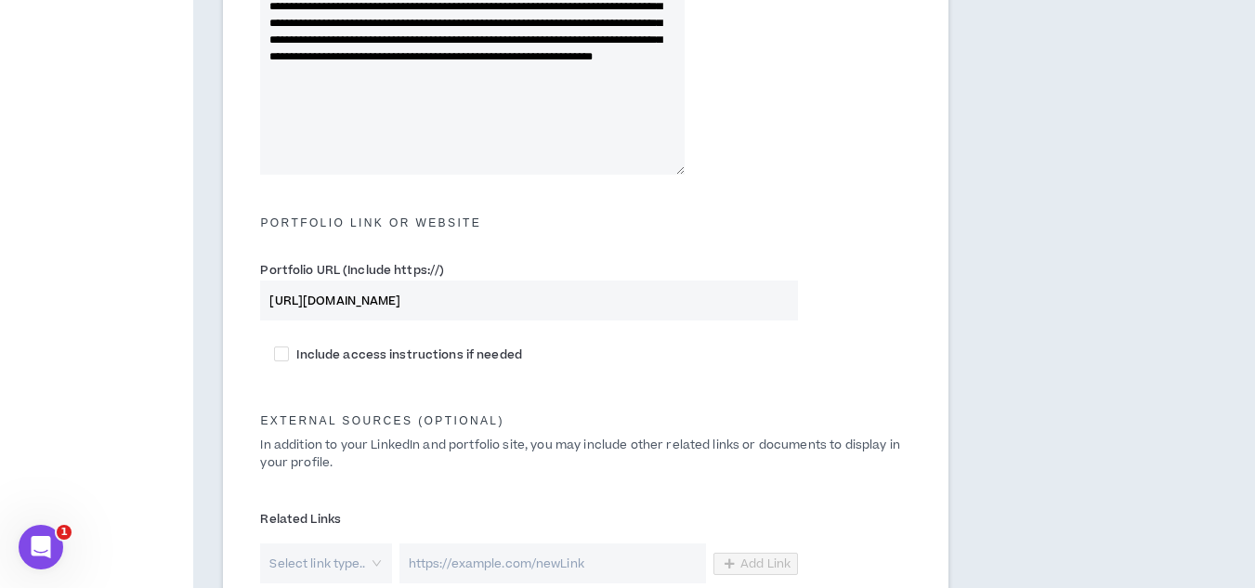
scroll to position [1070, 0]
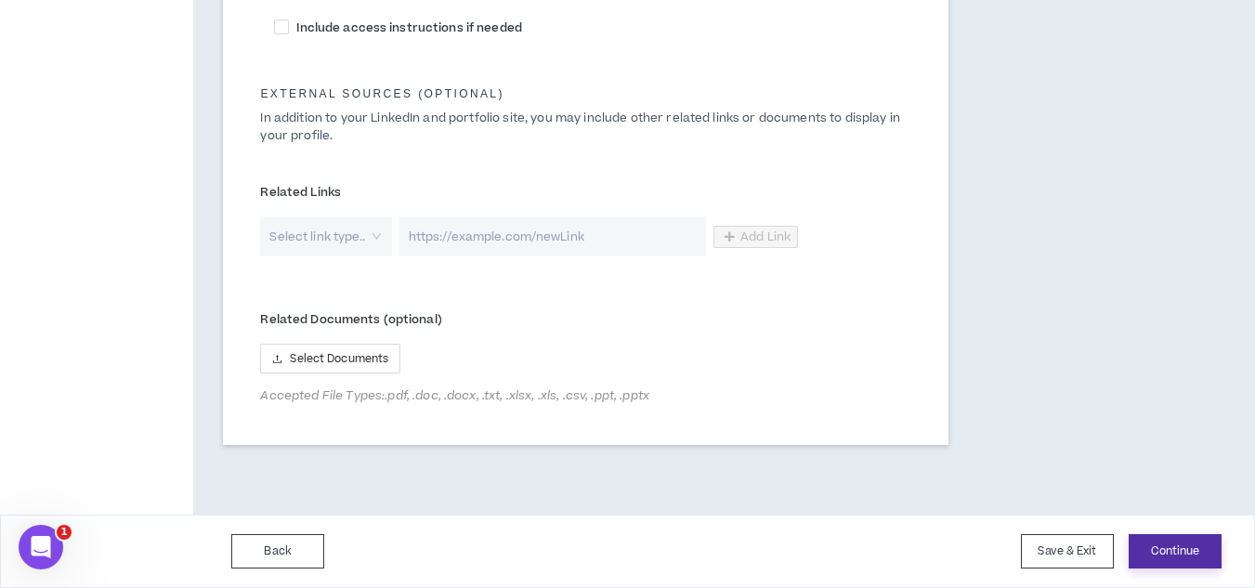
click at [1154, 557] on button "Continue" at bounding box center [1175, 551] width 93 height 34
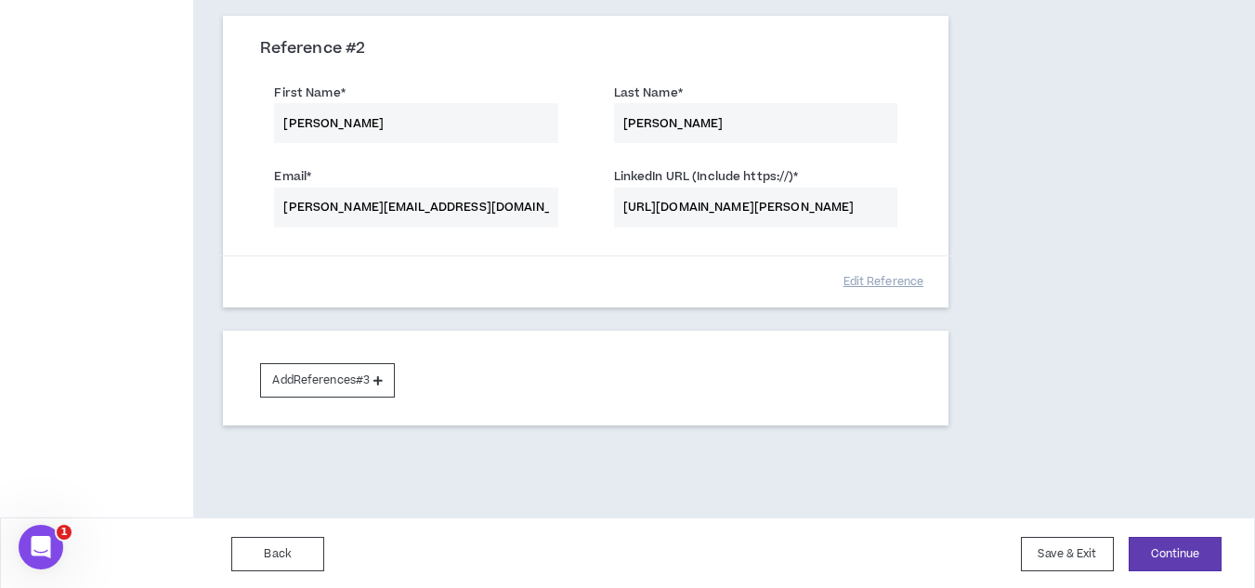
scroll to position [573, 0]
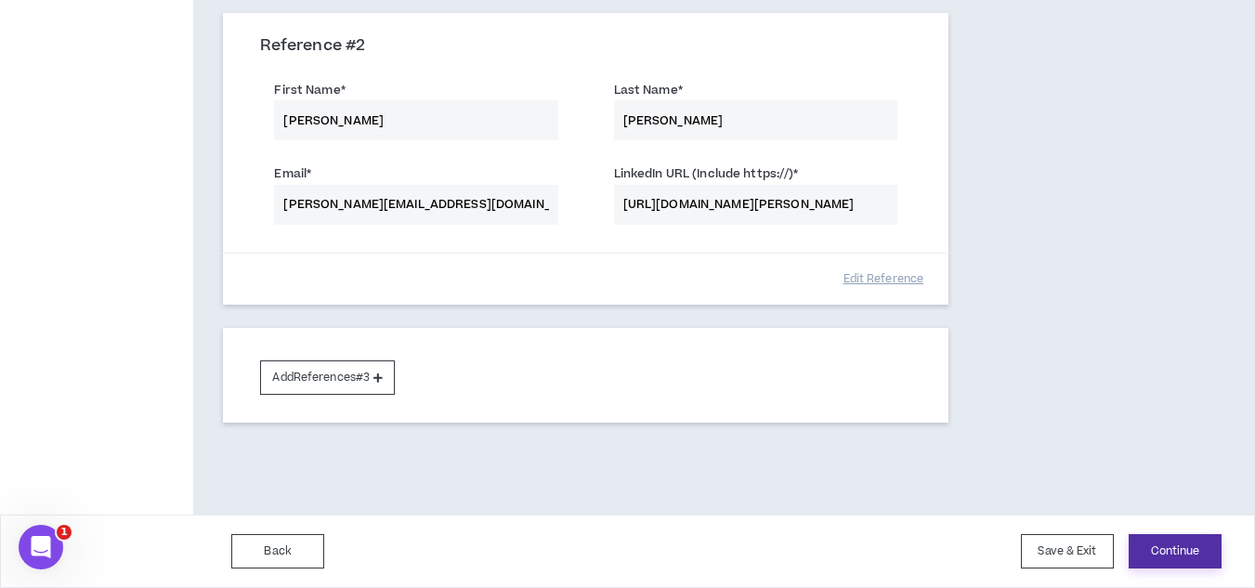
click at [1186, 552] on button "Continue" at bounding box center [1175, 551] width 93 height 34
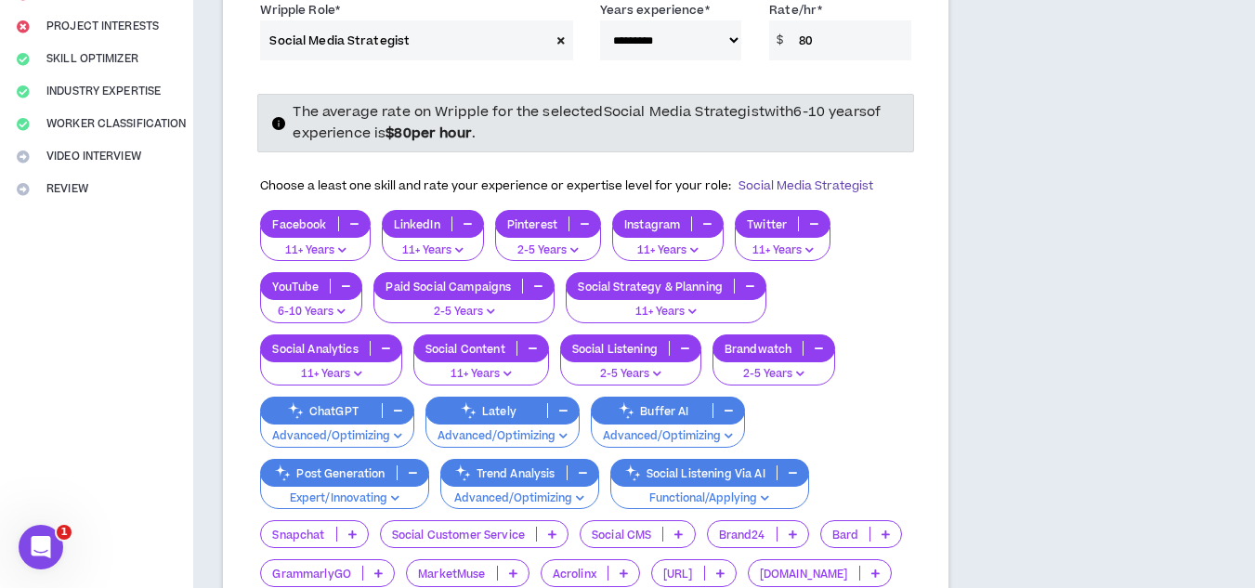
scroll to position [93, 0]
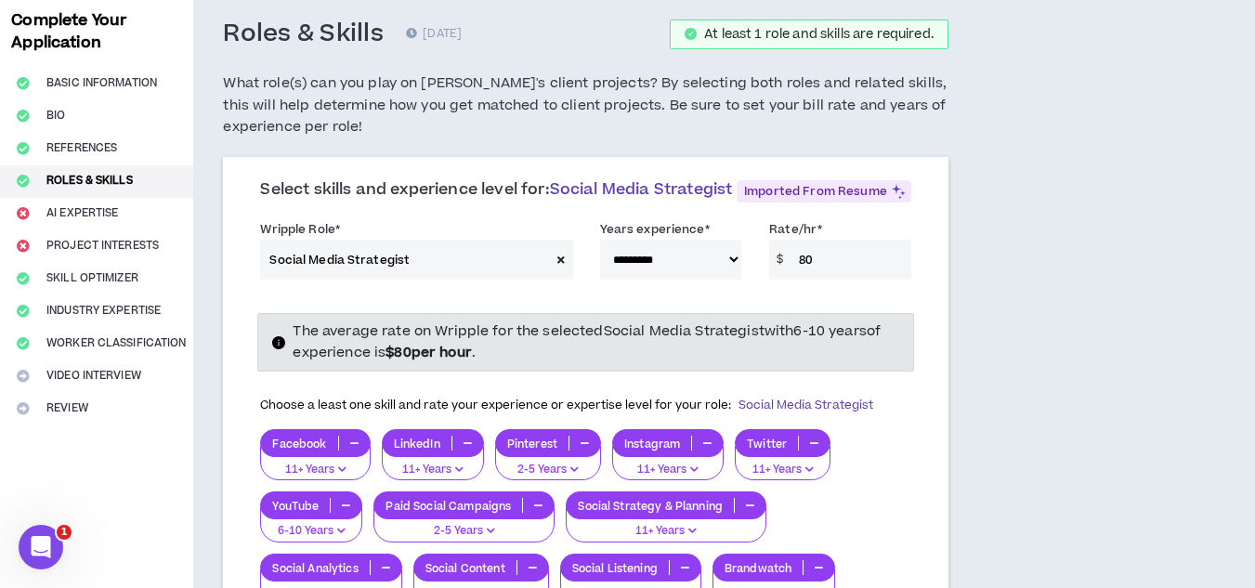
click at [730, 280] on select "**********" at bounding box center [671, 260] width 142 height 40
click at [600, 259] on select "**********" at bounding box center [671, 260] width 142 height 40
click at [730, 278] on select "**********" at bounding box center [671, 260] width 142 height 40
click at [600, 259] on select "**********" at bounding box center [671, 260] width 142 height 40
click at [732, 274] on select "**********" at bounding box center [671, 260] width 142 height 40
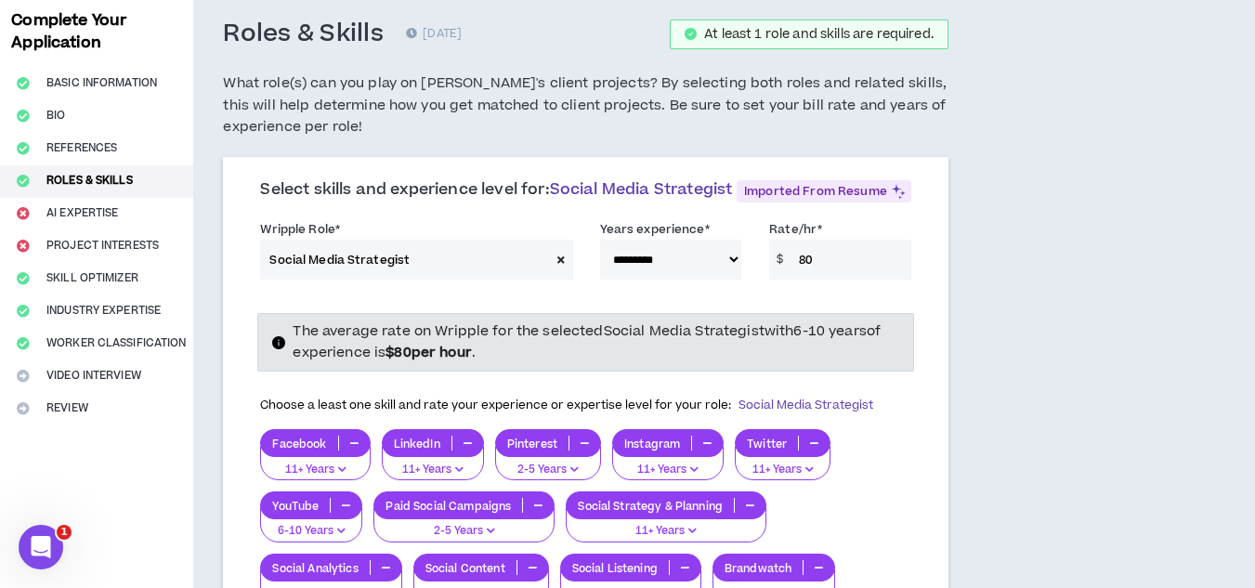
click at [600, 259] on select "**********" at bounding box center [671, 260] width 142 height 40
click at [726, 280] on select "**********" at bounding box center [671, 260] width 142 height 40
select select "***"
click at [600, 259] on select "**********" at bounding box center [671, 260] width 142 height 40
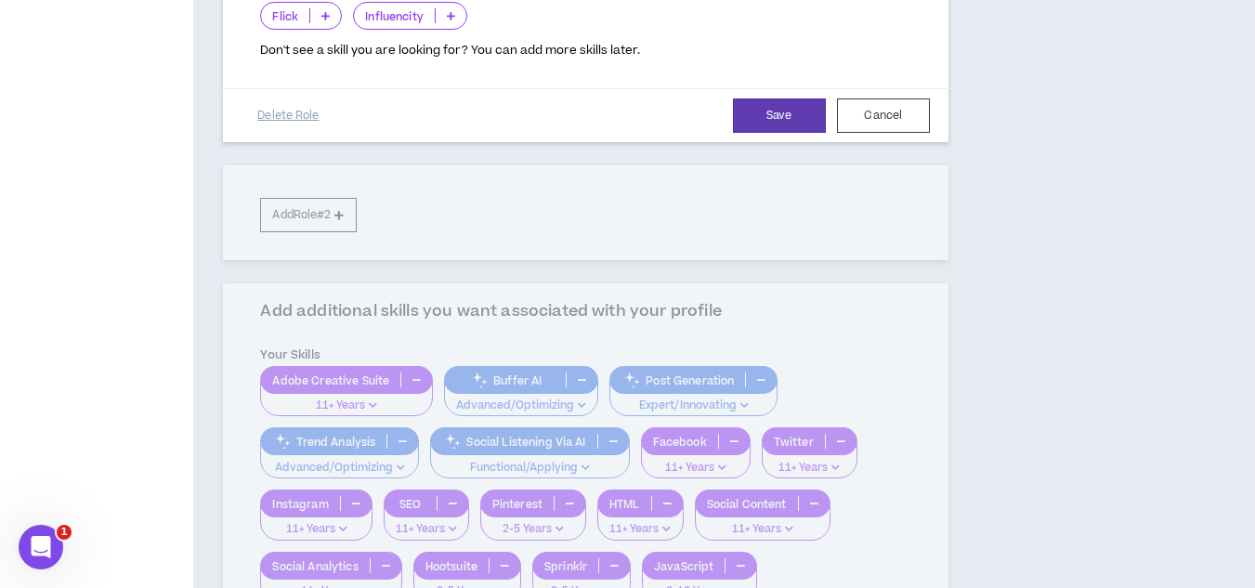
scroll to position [929, 0]
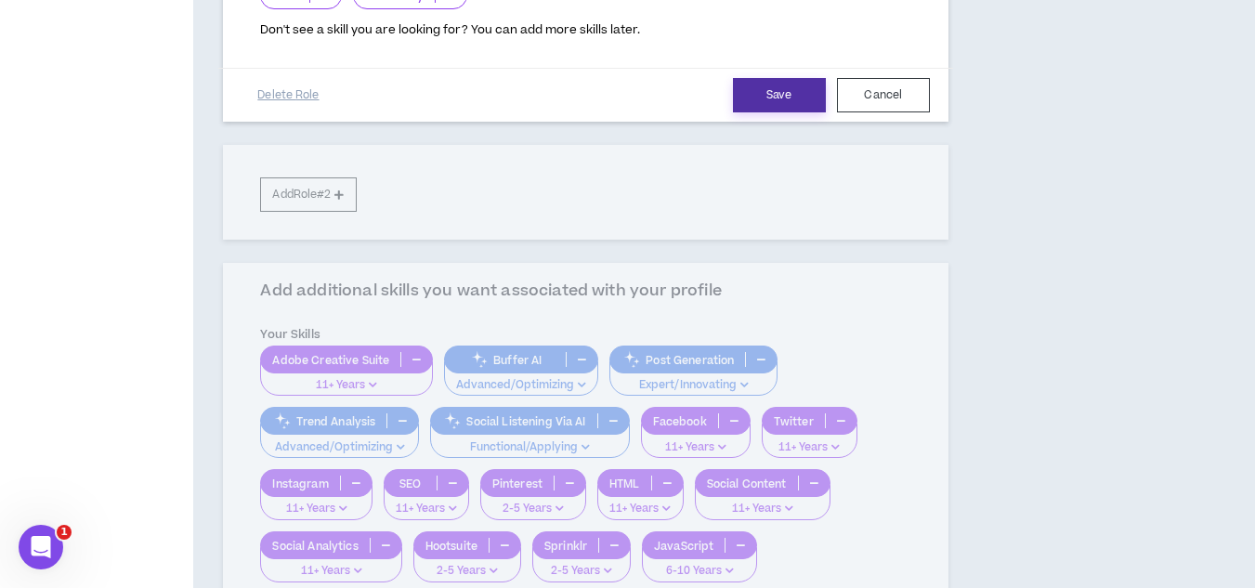
click at [772, 107] on button "Save" at bounding box center [779, 95] width 93 height 34
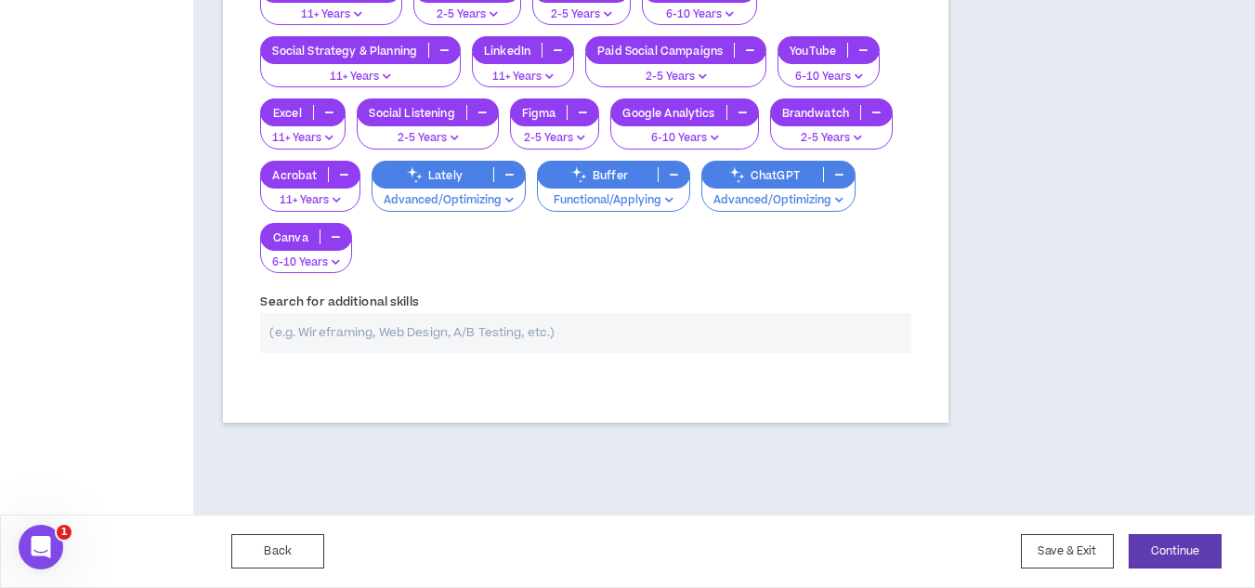
scroll to position [910, 0]
click at [319, 341] on input "text" at bounding box center [585, 333] width 650 height 40
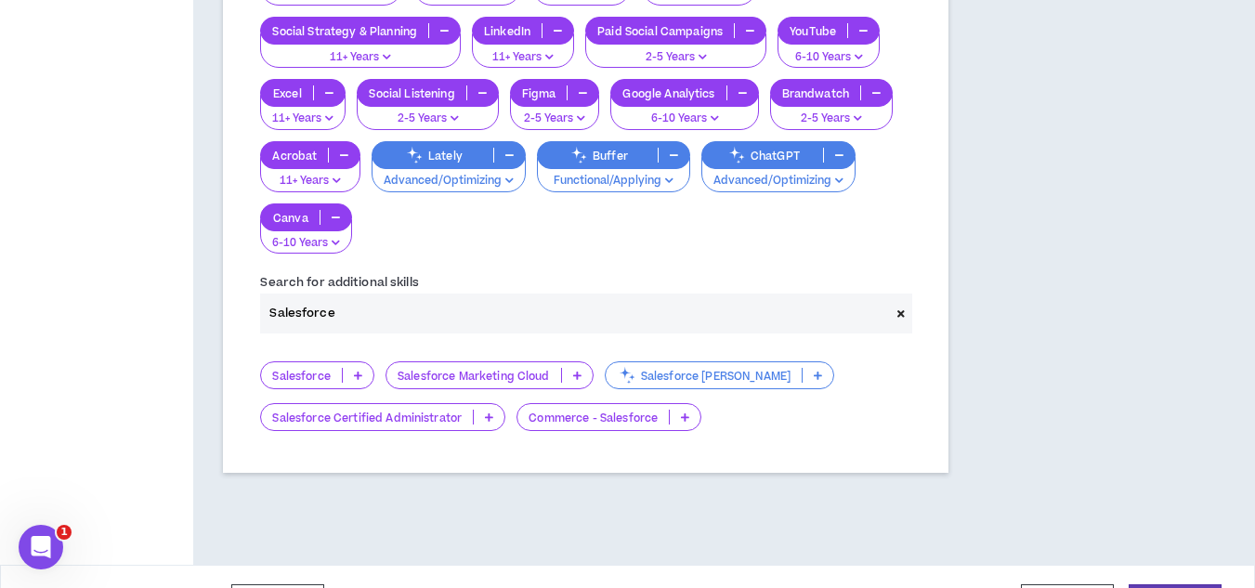
click at [358, 380] on icon at bounding box center [358, 375] width 8 height 9
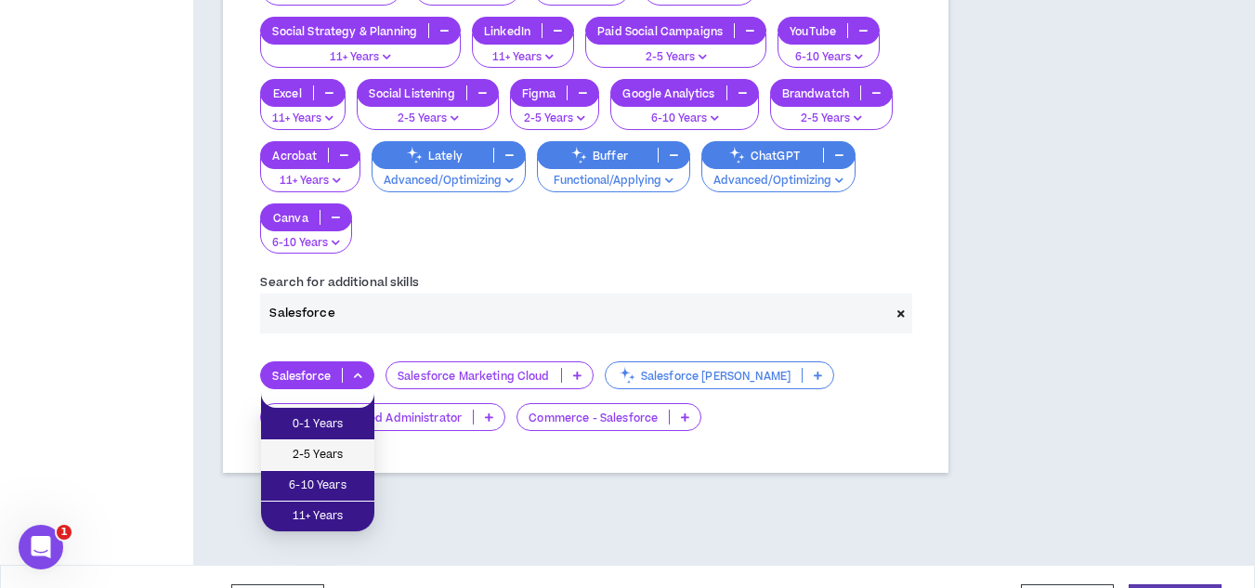
click at [338, 455] on span "2-5 Years" at bounding box center [317, 455] width 91 height 20
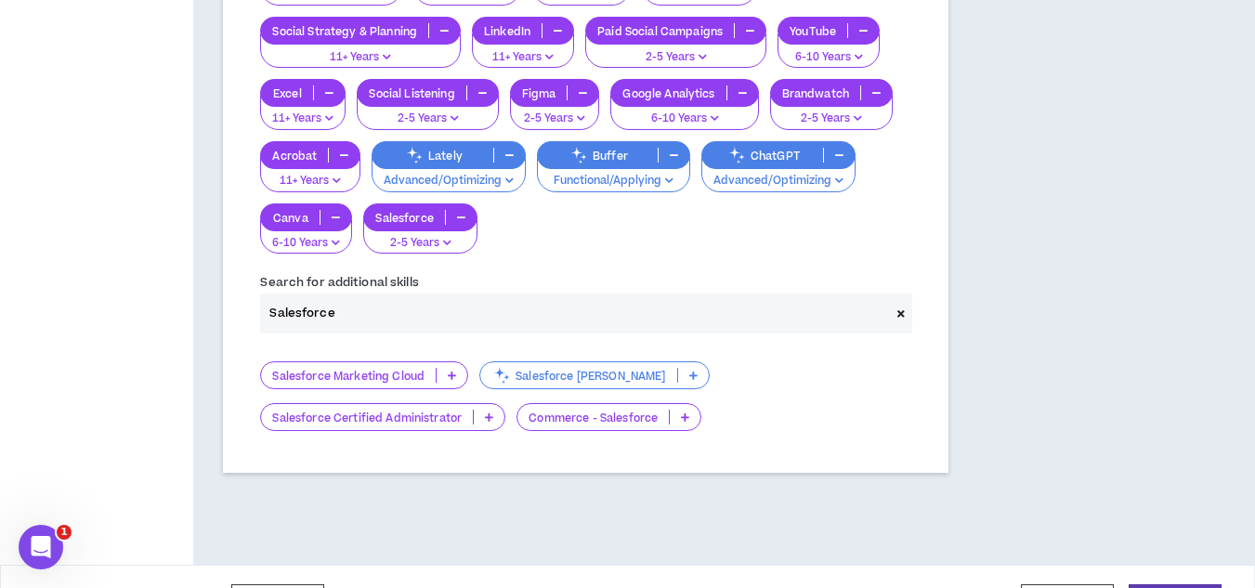
drag, startPoint x: 367, startPoint y: 338, endPoint x: 204, endPoint y: 328, distance: 162.9
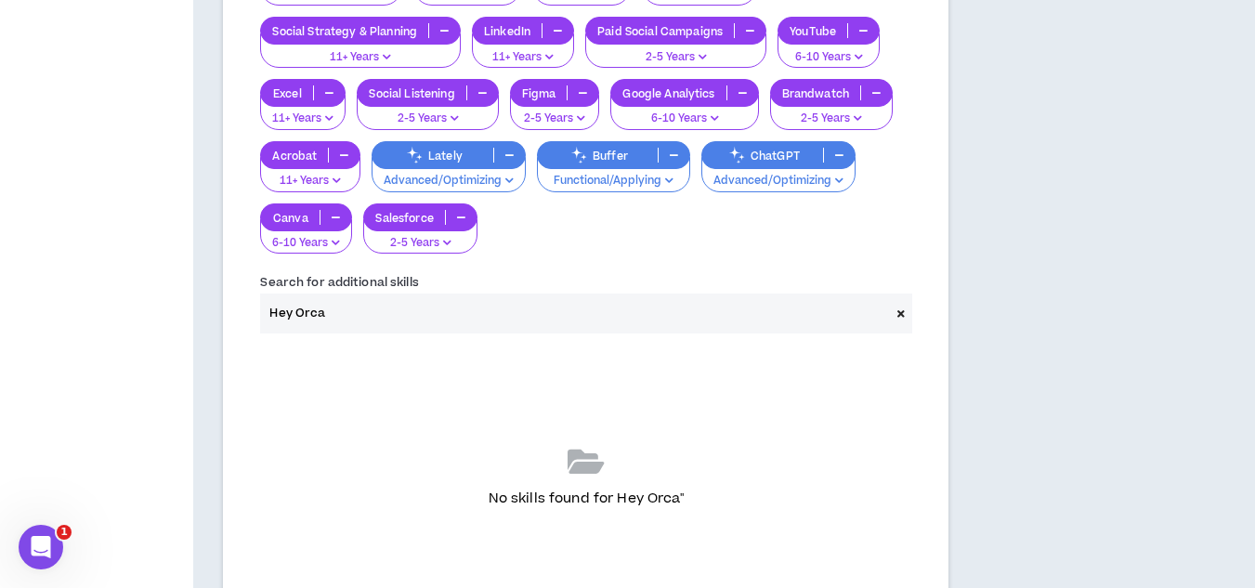
click at [298, 328] on input "Hey Orca" at bounding box center [574, 314] width 629 height 40
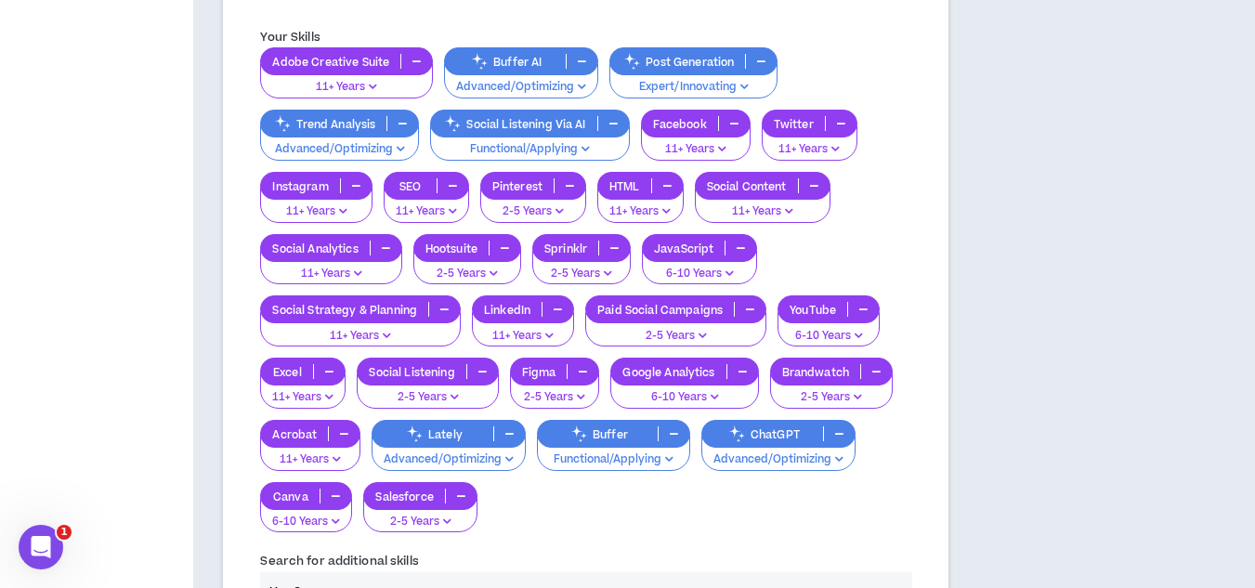
scroll to position [724, 0]
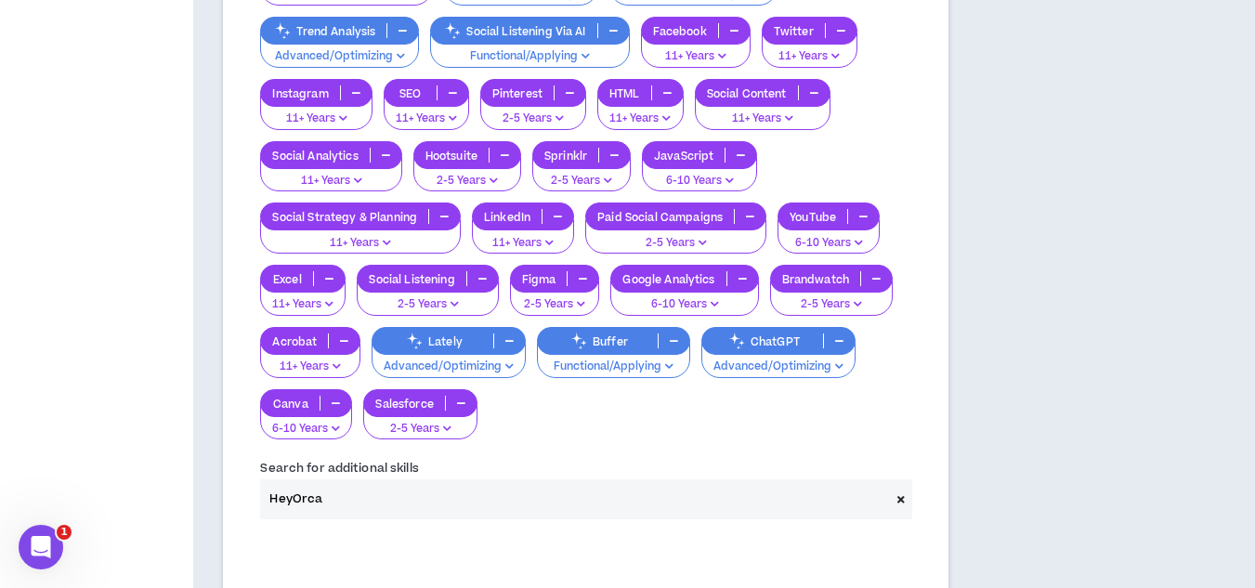
drag, startPoint x: 330, startPoint y: 512, endPoint x: 230, endPoint y: 503, distance: 99.8
click at [230, 503] on div "Add additional skills you want associated with your profile Your Skills Adobe C…" at bounding box center [585, 346] width 725 height 949
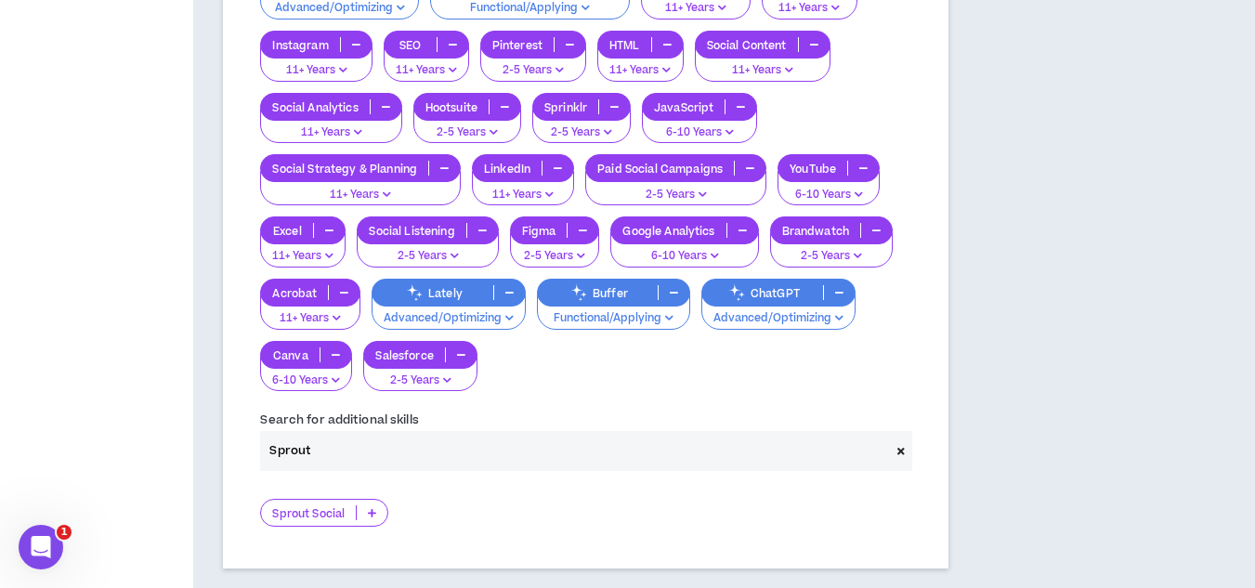
scroll to position [817, 0]
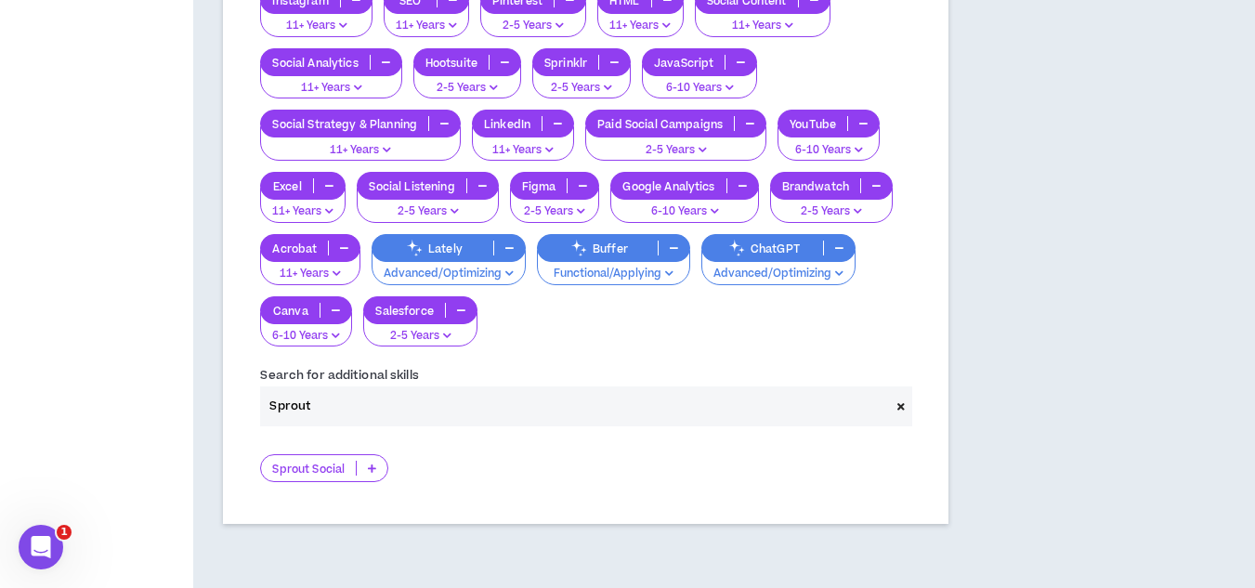
click at [325, 476] on p "Sprout Social" at bounding box center [308, 469] width 95 height 14
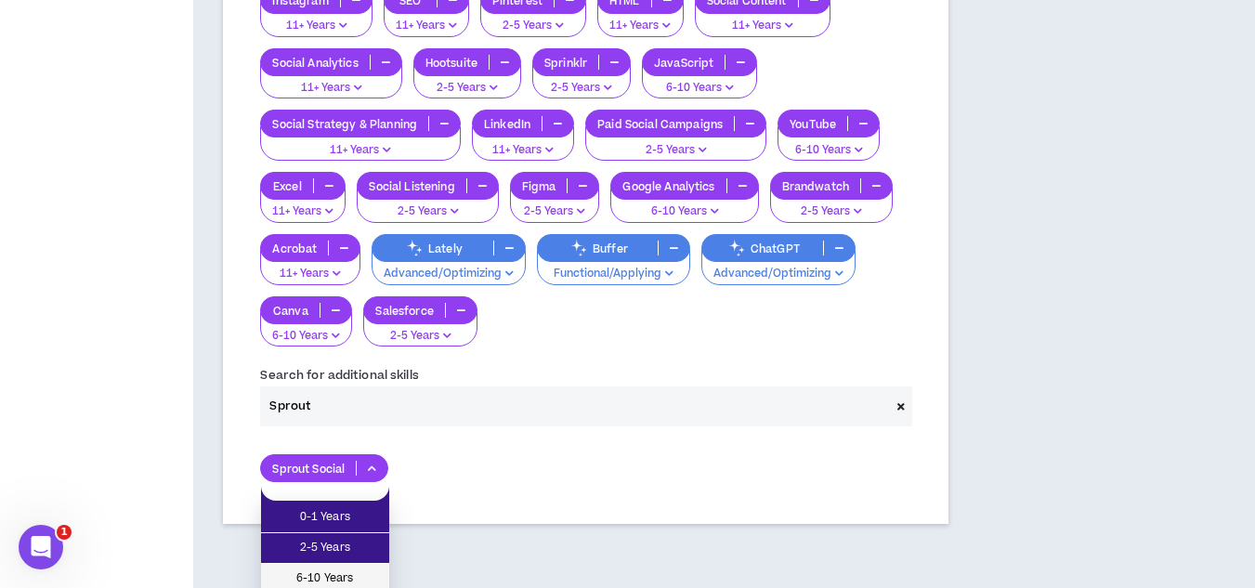
click at [330, 579] on span "6-10 Years" at bounding box center [325, 579] width 106 height 20
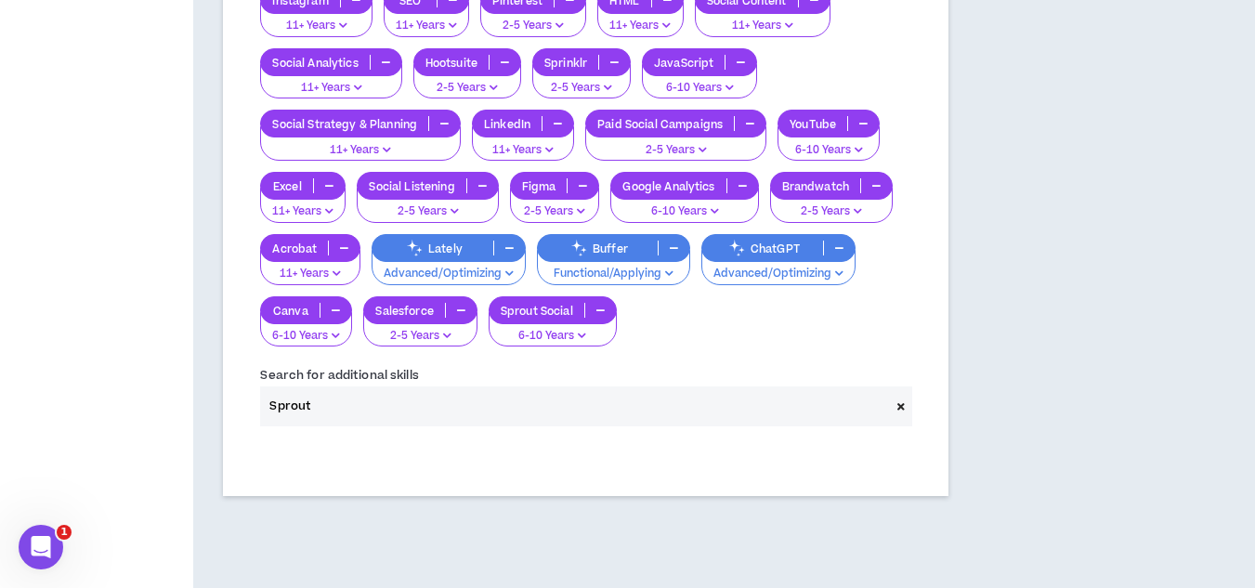
click at [604, 315] on icon "button" at bounding box center [600, 310] width 8 height 9
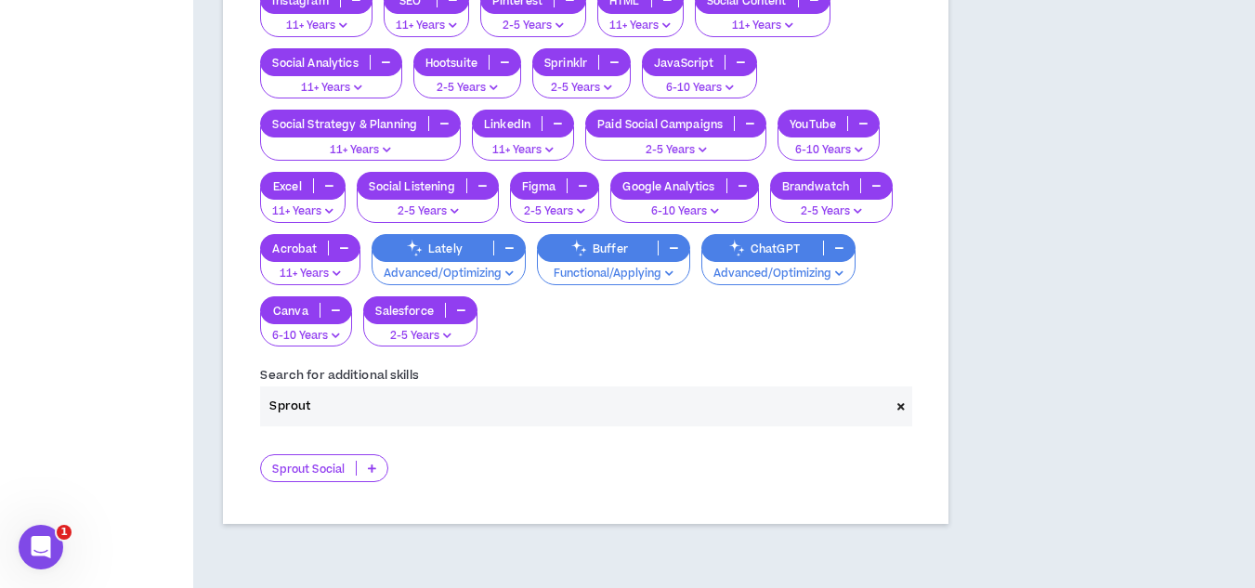
click at [338, 476] on p "Sprout Social" at bounding box center [308, 469] width 95 height 14
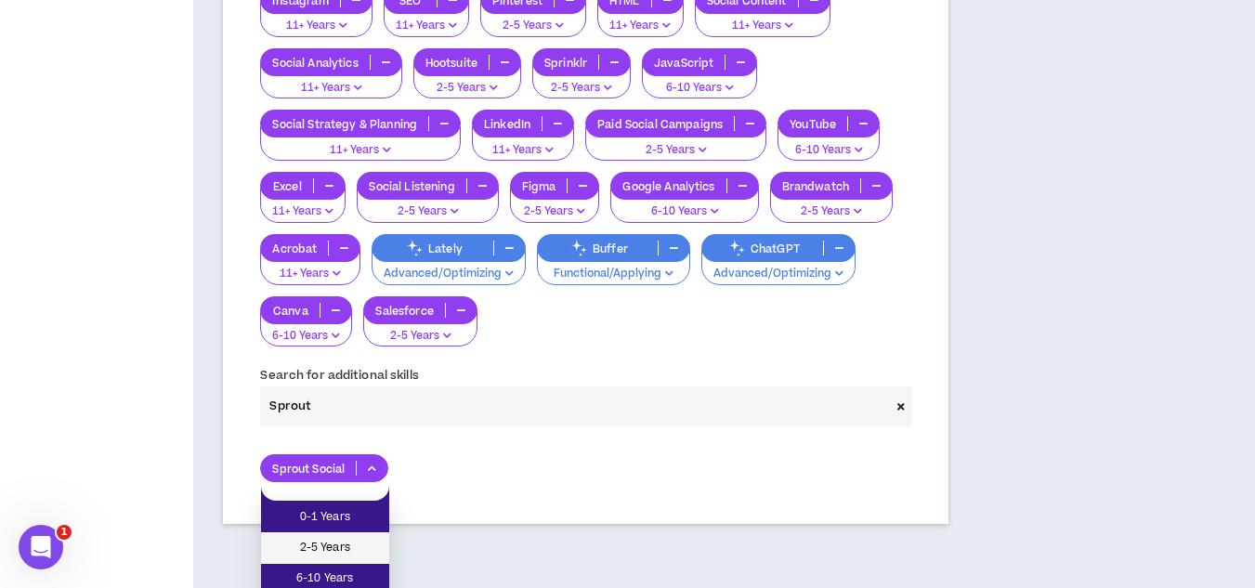
click at [347, 548] on span "2-5 Years" at bounding box center [325, 548] width 106 height 20
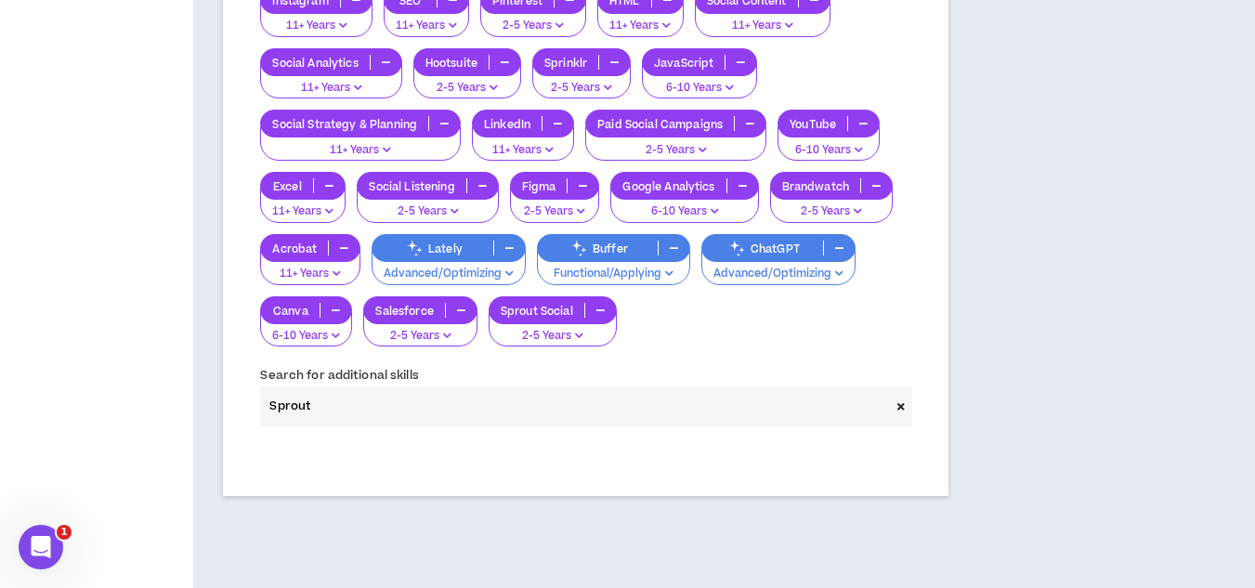
click at [326, 426] on input "Sprout" at bounding box center [574, 406] width 629 height 40
drag, startPoint x: 321, startPoint y: 423, endPoint x: 264, endPoint y: 427, distance: 57.8
click at [264, 426] on input "Sprout" at bounding box center [574, 406] width 629 height 40
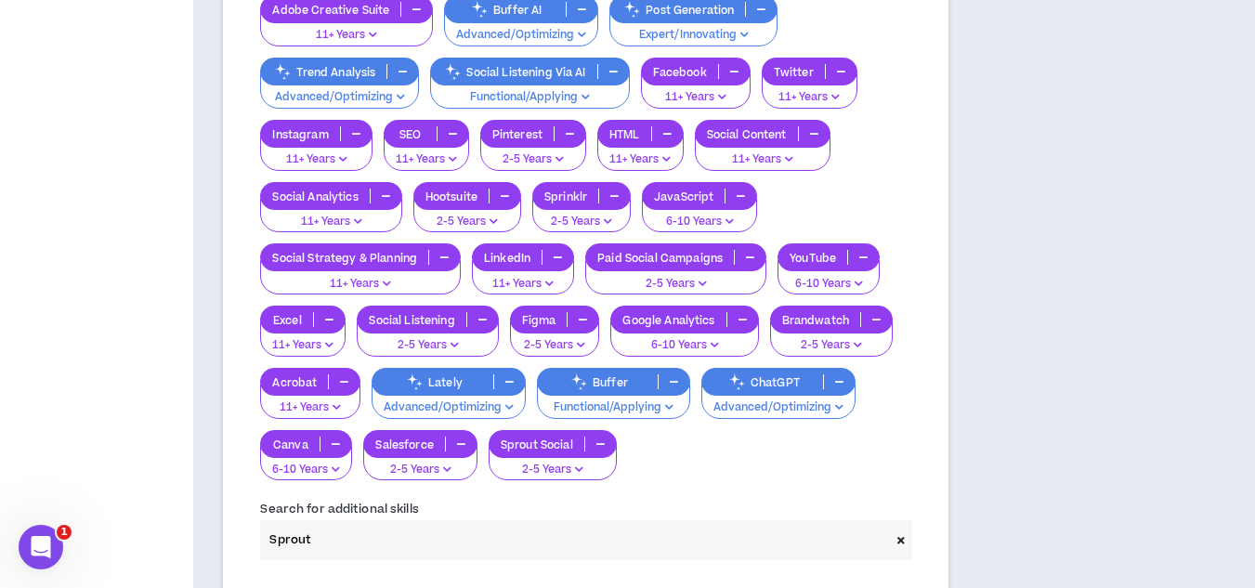
scroll to position [724, 0]
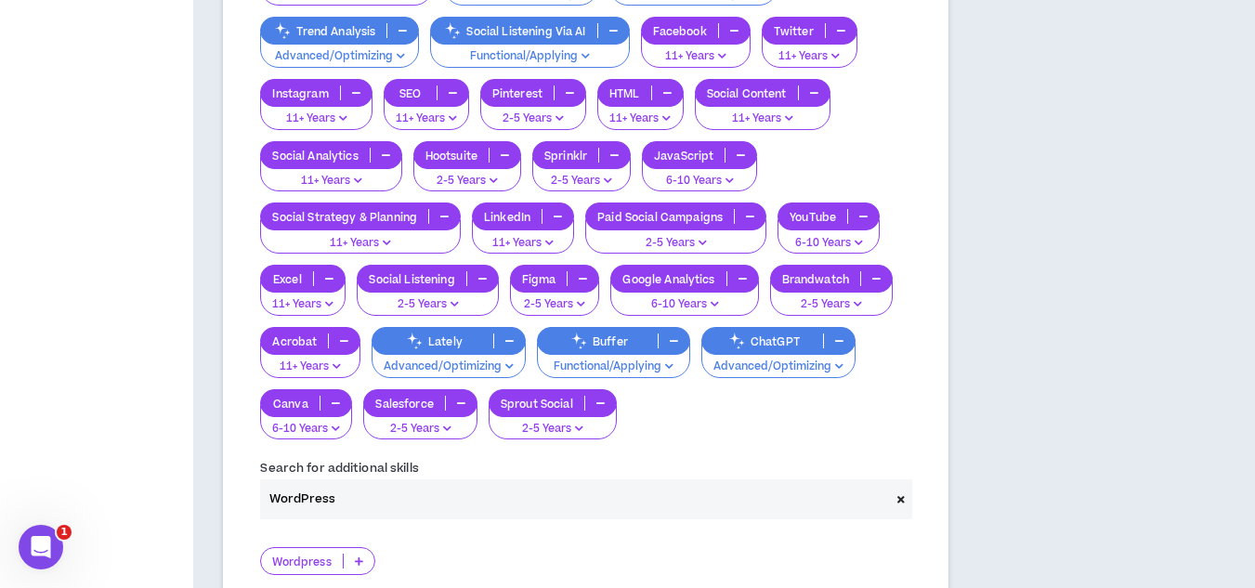
click at [296, 572] on div "Wordpress" at bounding box center [317, 561] width 114 height 28
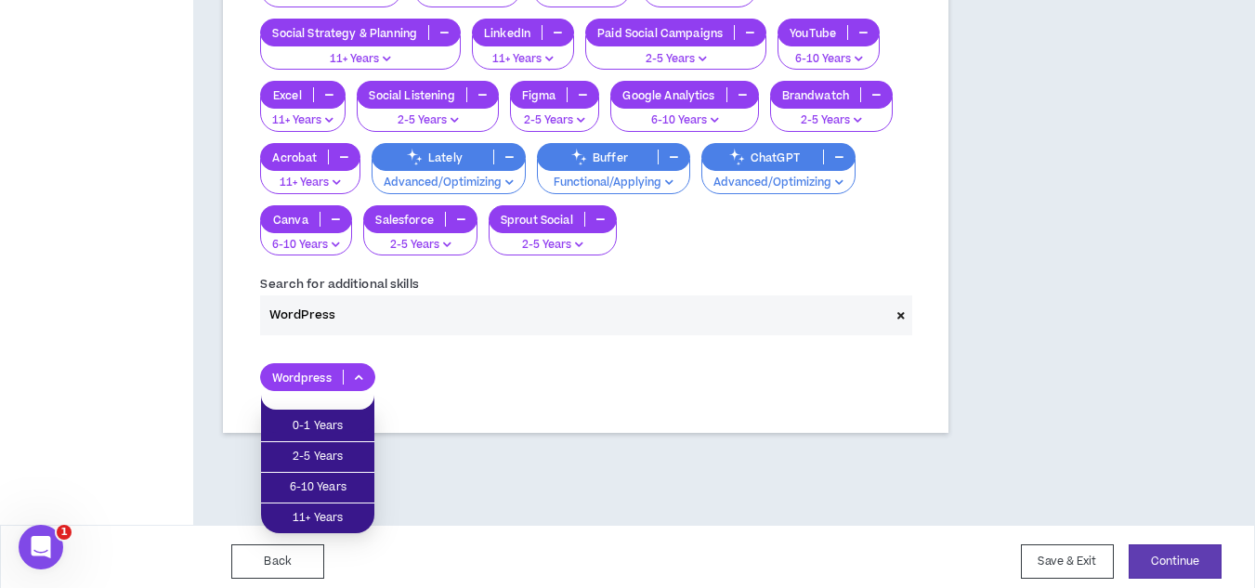
scroll to position [910, 0]
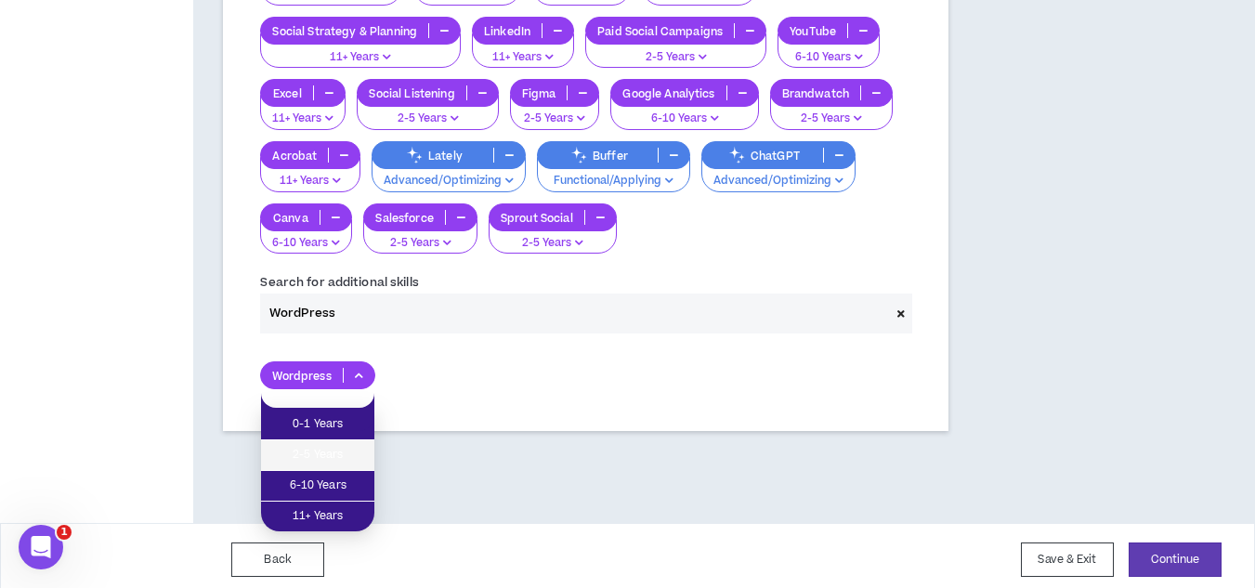
click at [339, 465] on span "2-5 Years" at bounding box center [317, 455] width 91 height 20
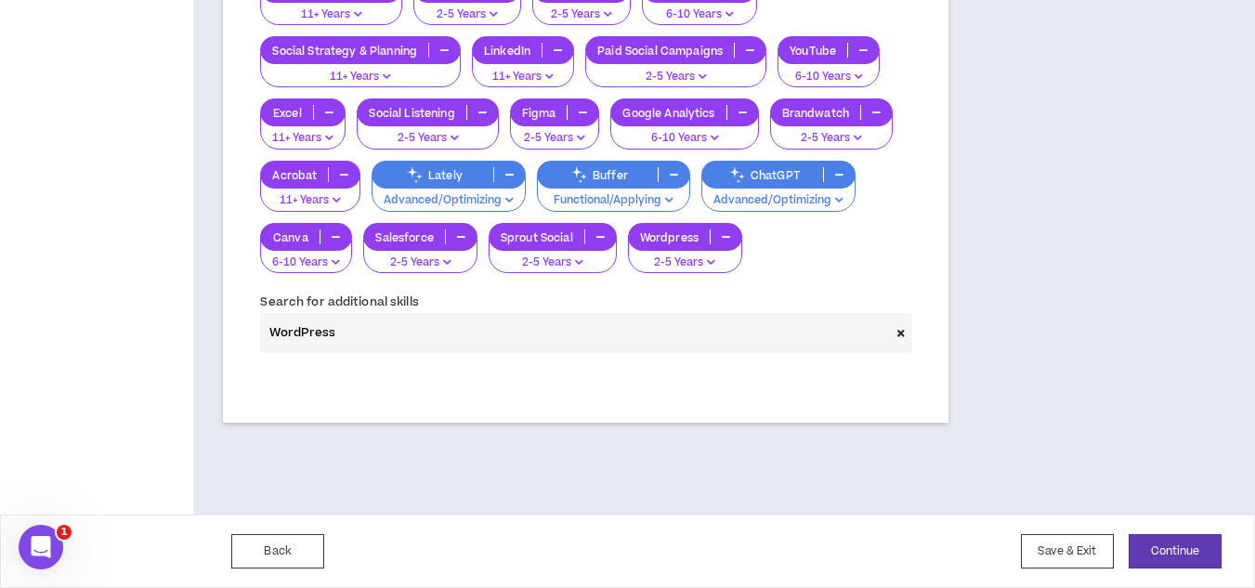
click at [349, 342] on input "WordPress" at bounding box center [574, 333] width 629 height 40
drag, startPoint x: 353, startPoint y: 337, endPoint x: 274, endPoint y: 337, distance: 79.0
click at [274, 337] on input "WordPress" at bounding box center [574, 333] width 629 height 40
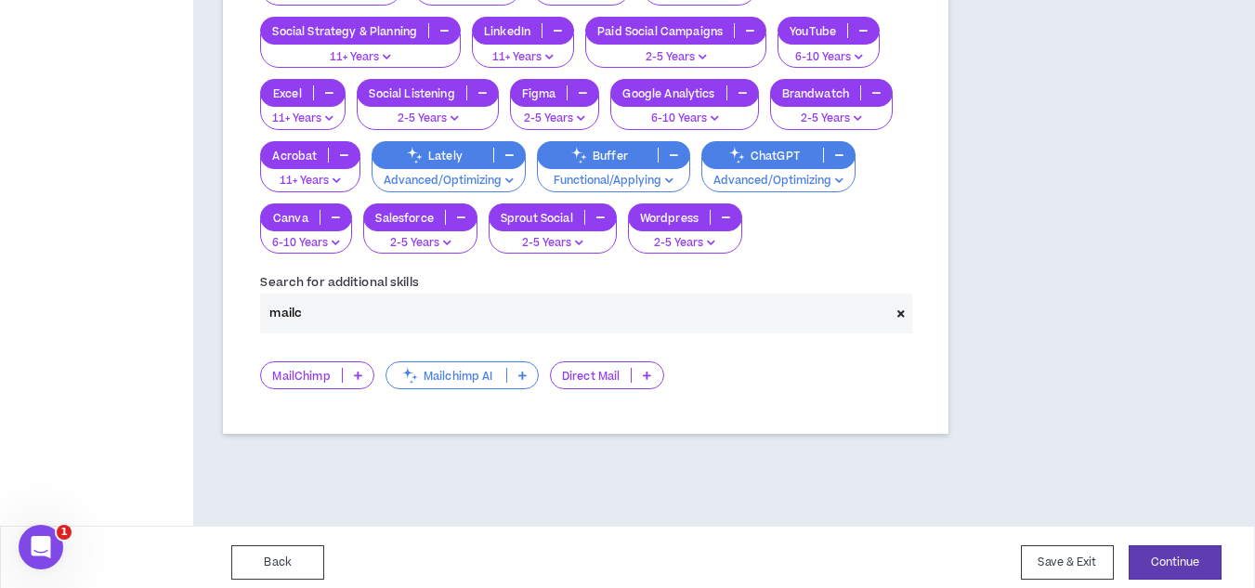
type input "mailc"
click at [330, 386] on div "MailChimp" at bounding box center [316, 375] width 113 height 28
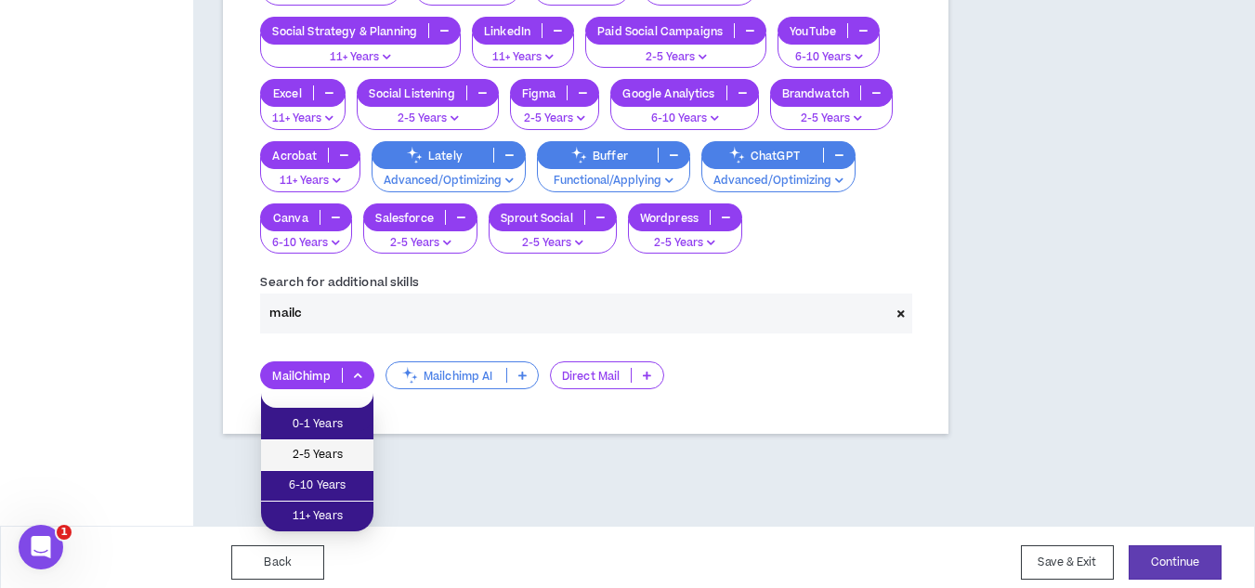
click at [350, 457] on span "2-5 Years" at bounding box center [317, 455] width 90 height 20
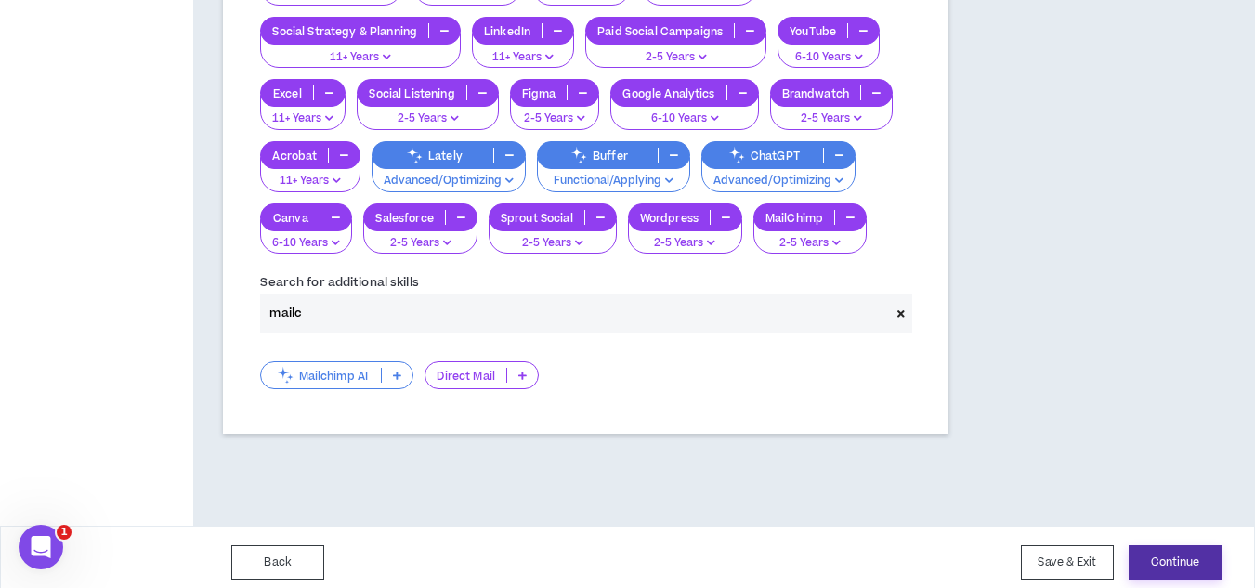
click at [1167, 577] on button "Continue" at bounding box center [1175, 562] width 93 height 34
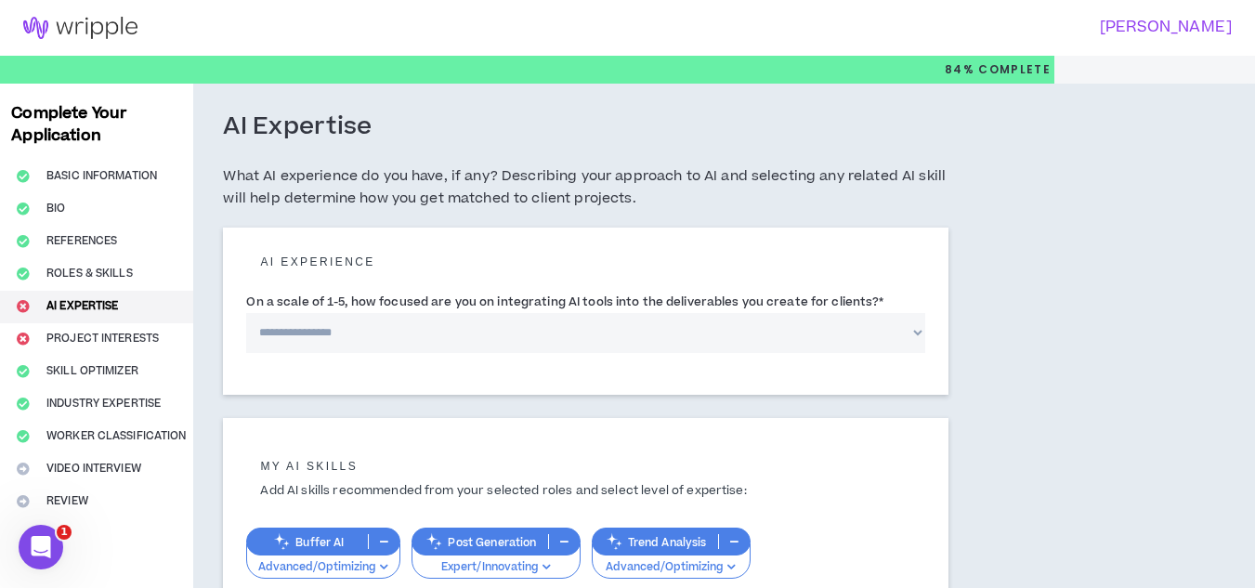
click at [547, 335] on select "**********" at bounding box center [585, 333] width 678 height 40
select select "*"
click at [246, 313] on select "**********" at bounding box center [585, 333] width 678 height 40
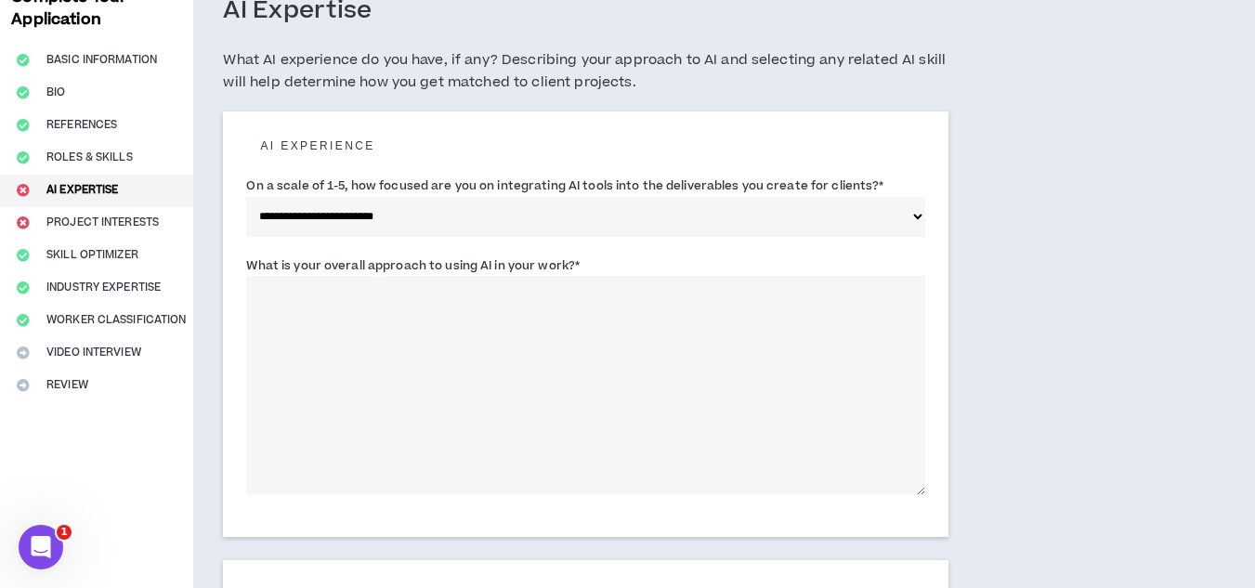
scroll to position [186, 0]
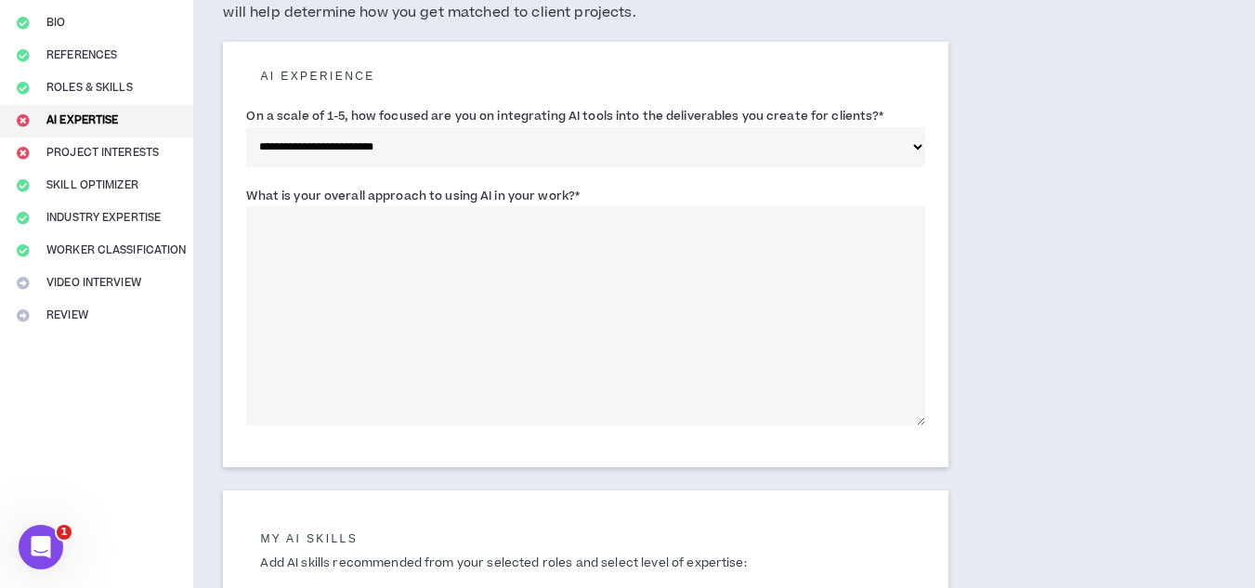
click at [462, 193] on label "What is your overall approach to using AI in your work? *" at bounding box center [413, 196] width 334 height 30
click at [462, 206] on textarea "What is your overall approach to using AI in your work? *" at bounding box center [585, 315] width 678 height 219
click at [462, 193] on label "What is your overall approach to using AI in your work? *" at bounding box center [413, 196] width 334 height 30
click at [462, 206] on textarea "What is your overall approach to using AI in your work? *" at bounding box center [585, 315] width 678 height 219
click at [462, 193] on label "What is your overall approach to using AI in your work? *" at bounding box center [413, 196] width 334 height 30
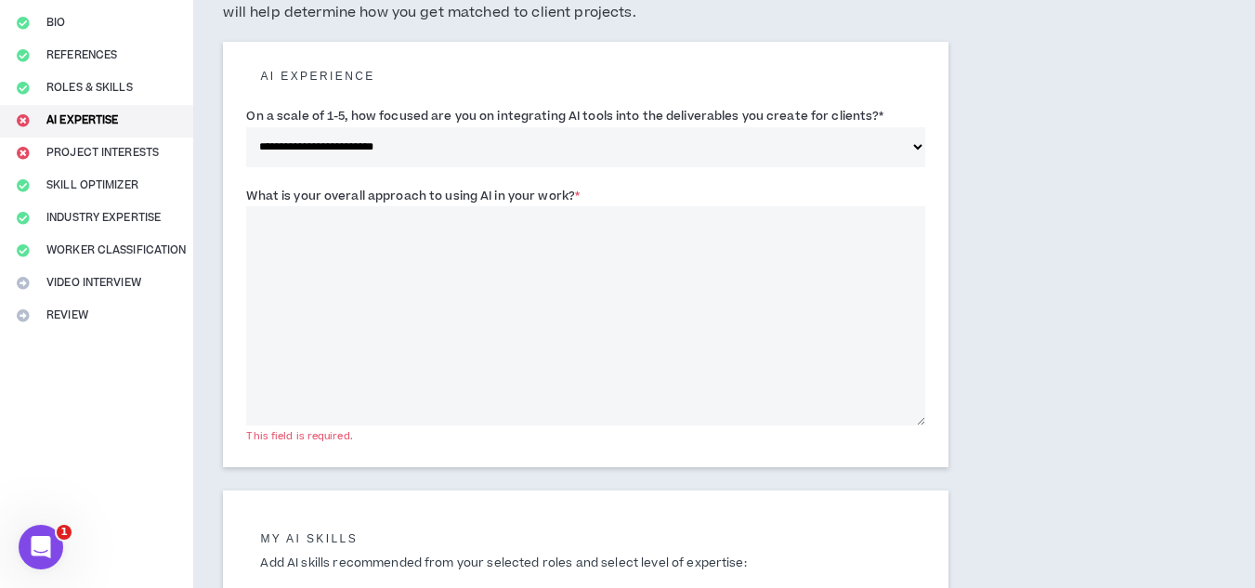
click at [462, 206] on textarea "What is your overall approach to using AI in your work? *" at bounding box center [585, 315] width 678 height 219
copy label "using"
click at [357, 222] on textarea "What is your overall approach to using AI in your work? *" at bounding box center [585, 315] width 678 height 219
paste textarea "**********"
type textarea "**********"
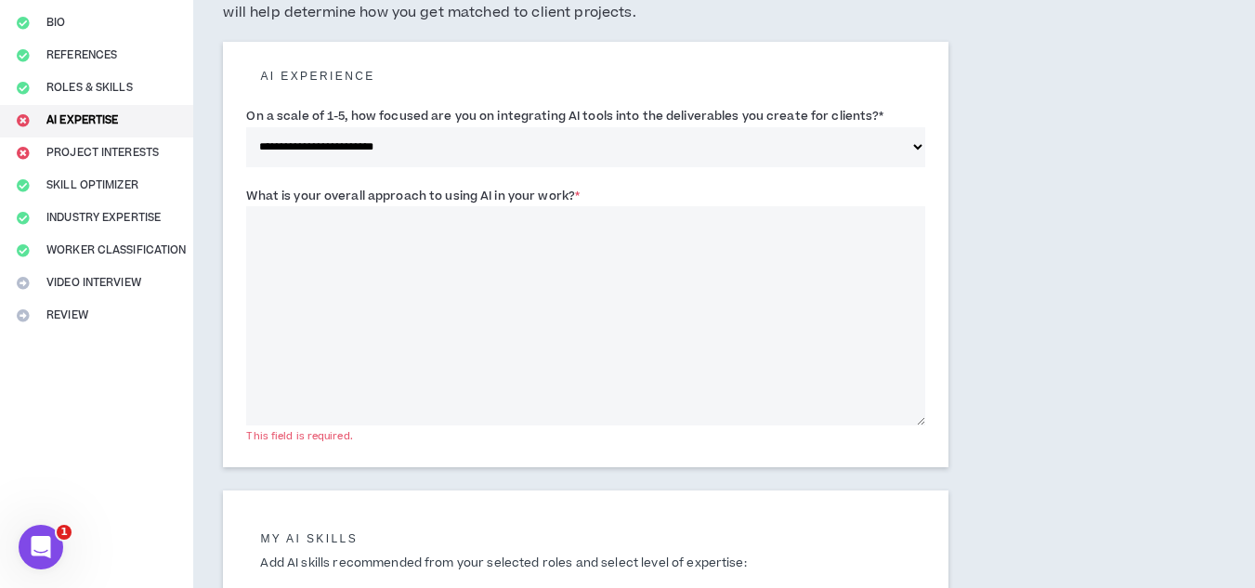
paste textarea "**********"
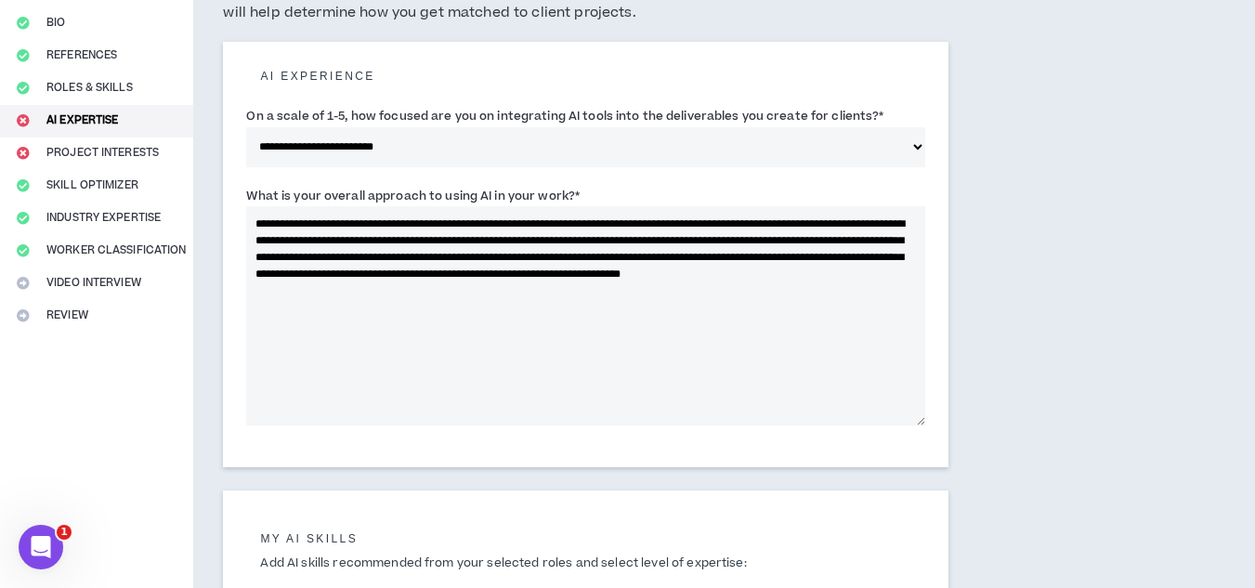
paste textarea "**********"
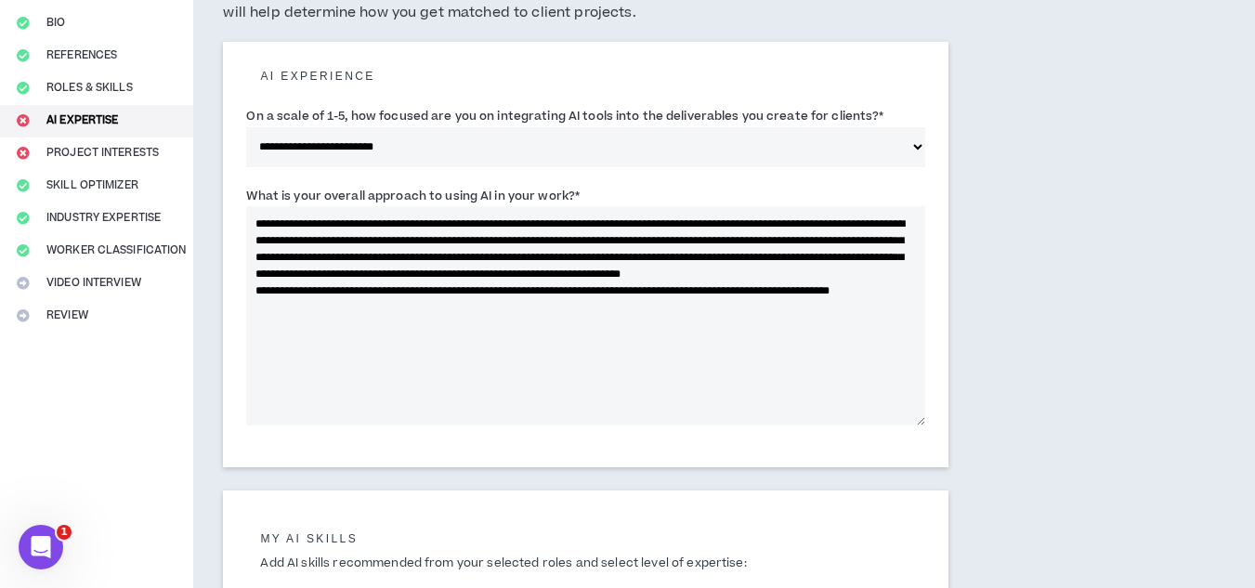
click at [256, 309] on textarea "**********" at bounding box center [585, 315] width 678 height 219
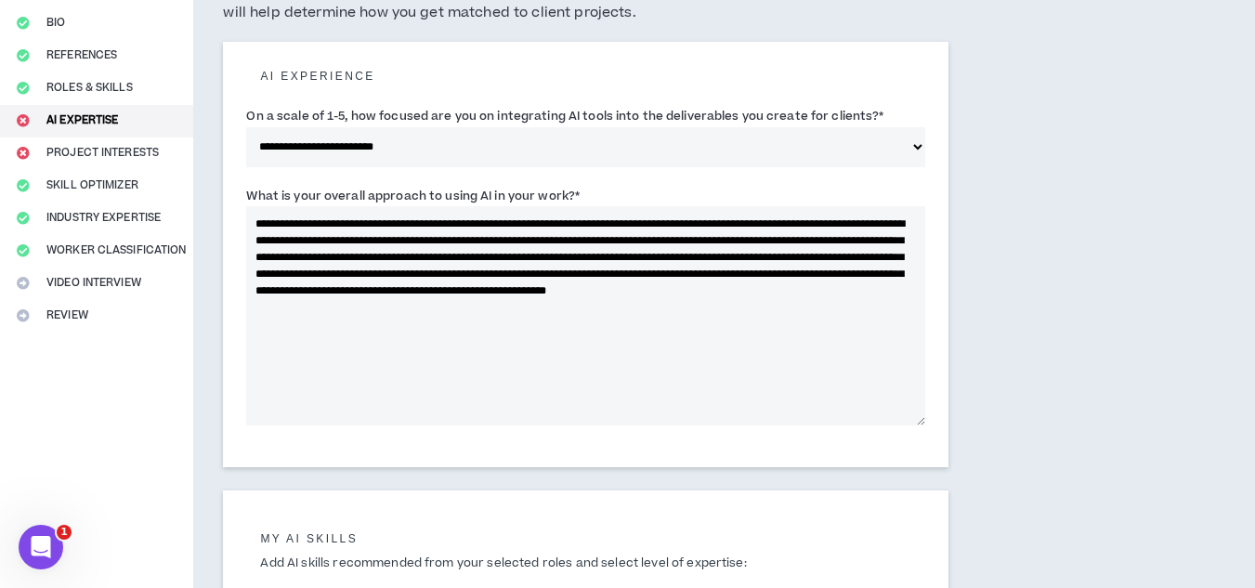
type textarea "**********"
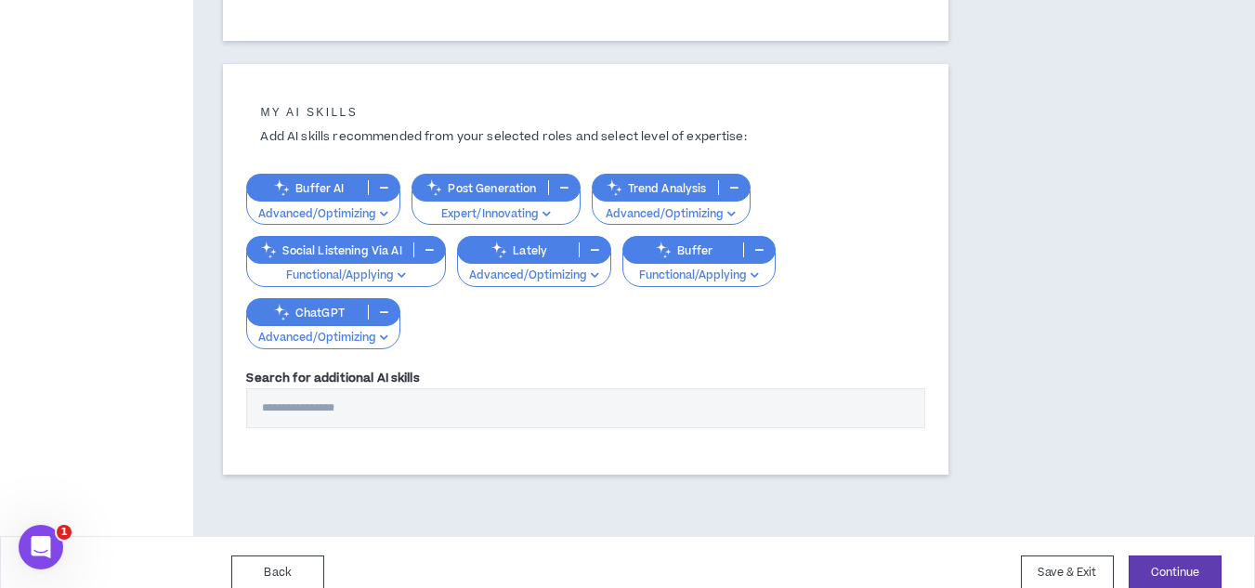
scroll to position [634, 0]
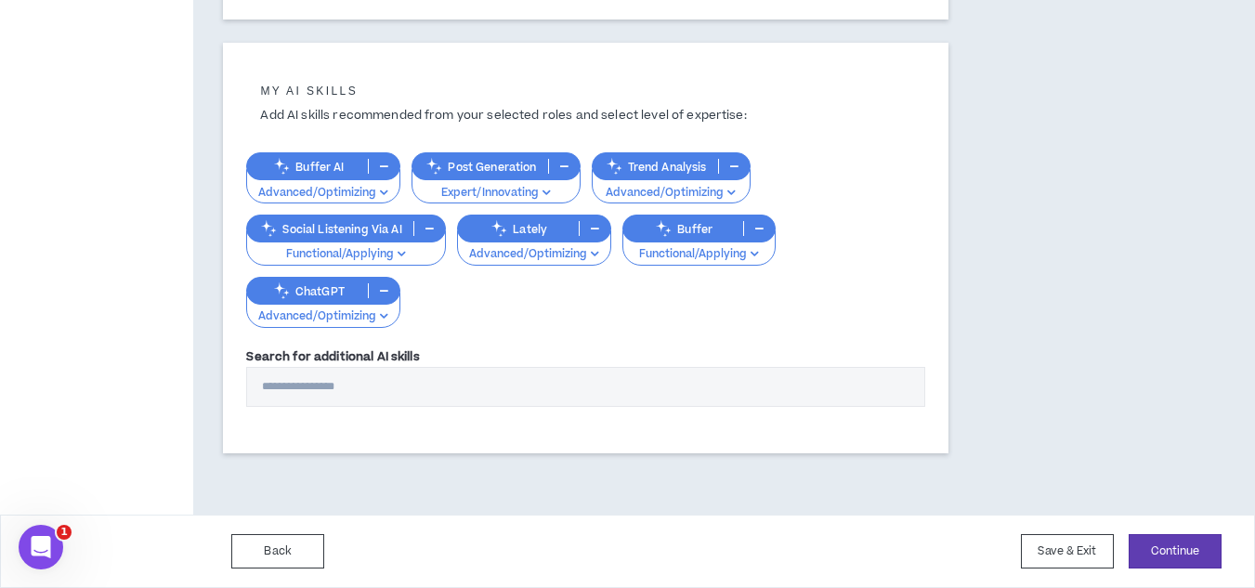
click at [383, 388] on input "Search for additional AI skills" at bounding box center [585, 387] width 678 height 40
type input "*"
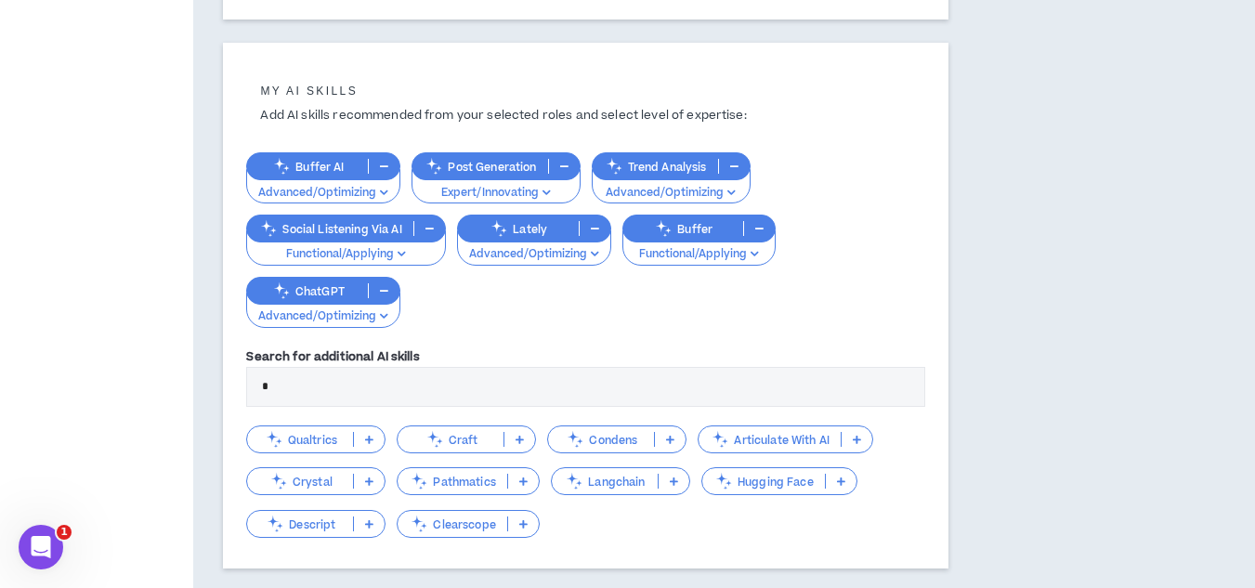
click at [375, 515] on div "Descript" at bounding box center [315, 524] width 139 height 28
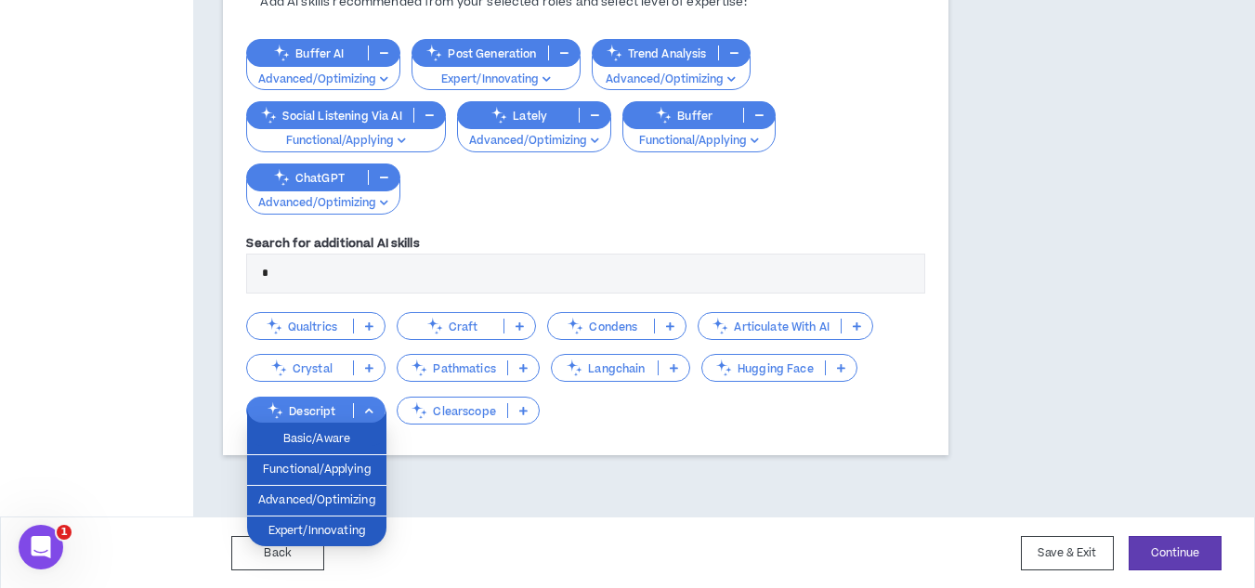
scroll to position [749, 0]
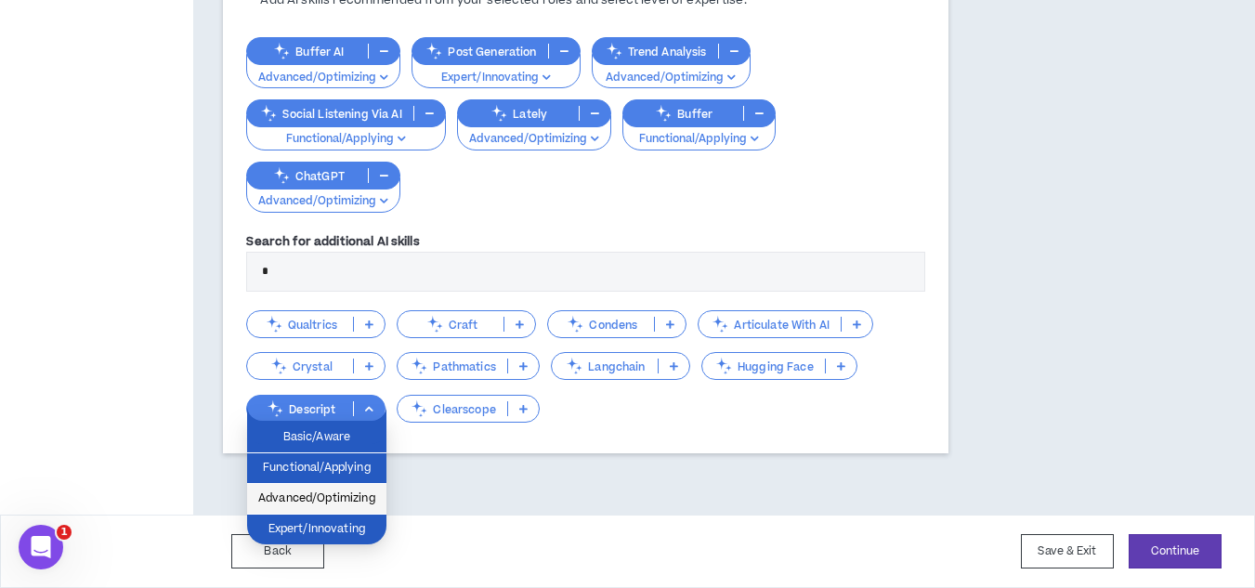
click at [360, 498] on span "Advanced/Optimizing" at bounding box center [316, 499] width 117 height 20
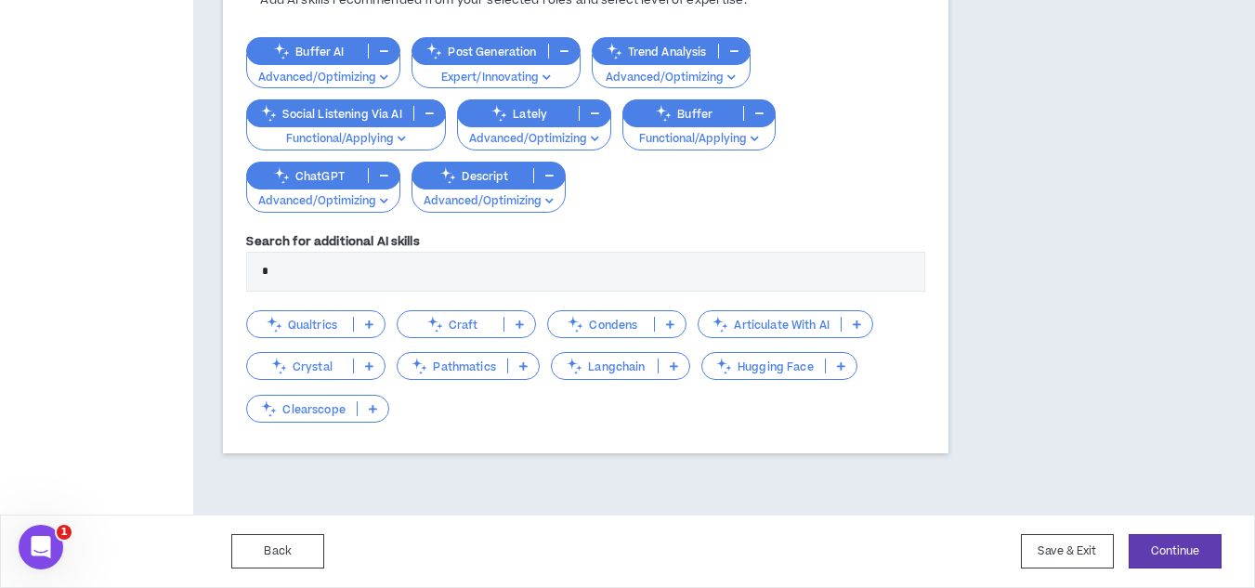
drag, startPoint x: 306, startPoint y: 275, endPoint x: 251, endPoint y: 269, distance: 55.1
click at [251, 269] on input "*" at bounding box center [585, 272] width 678 height 40
type input "*"
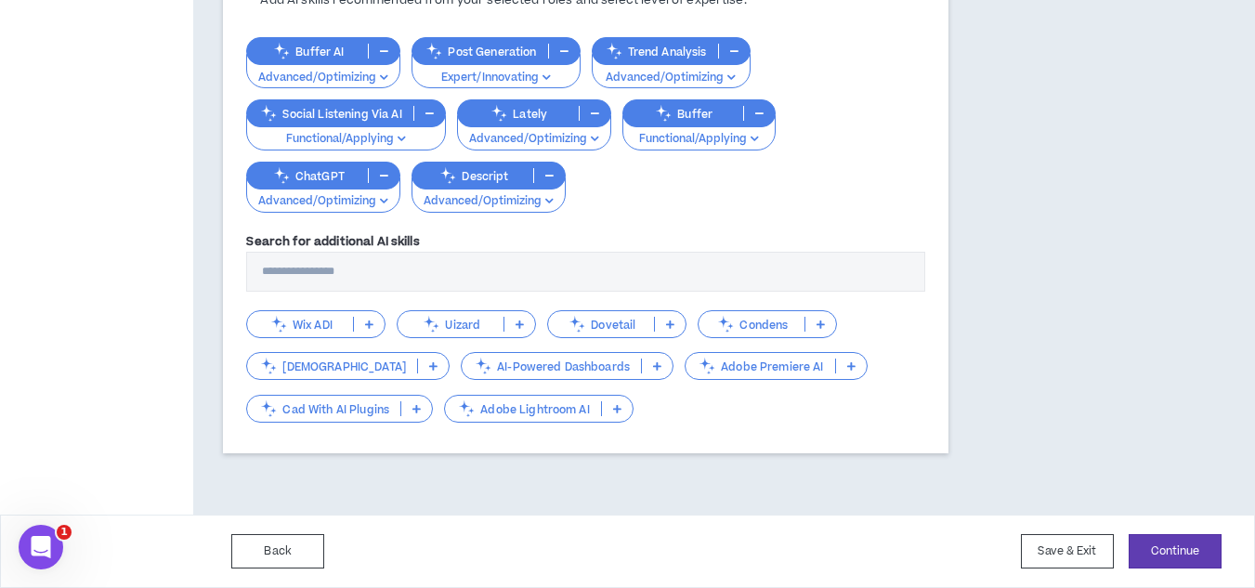
scroll to position [634, 0]
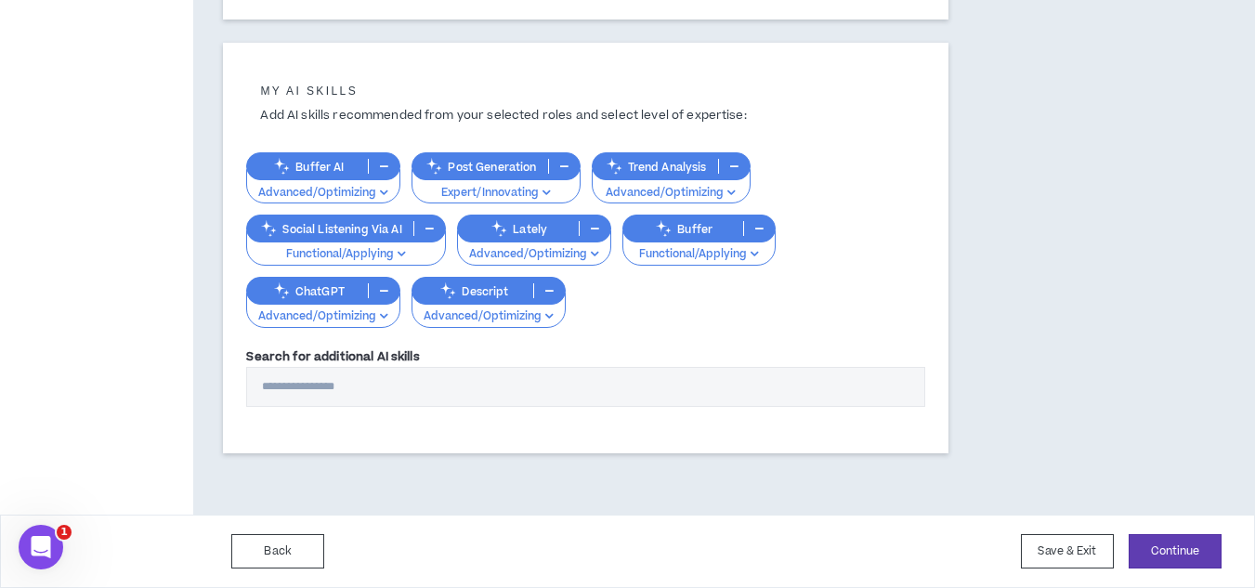
type input "*"
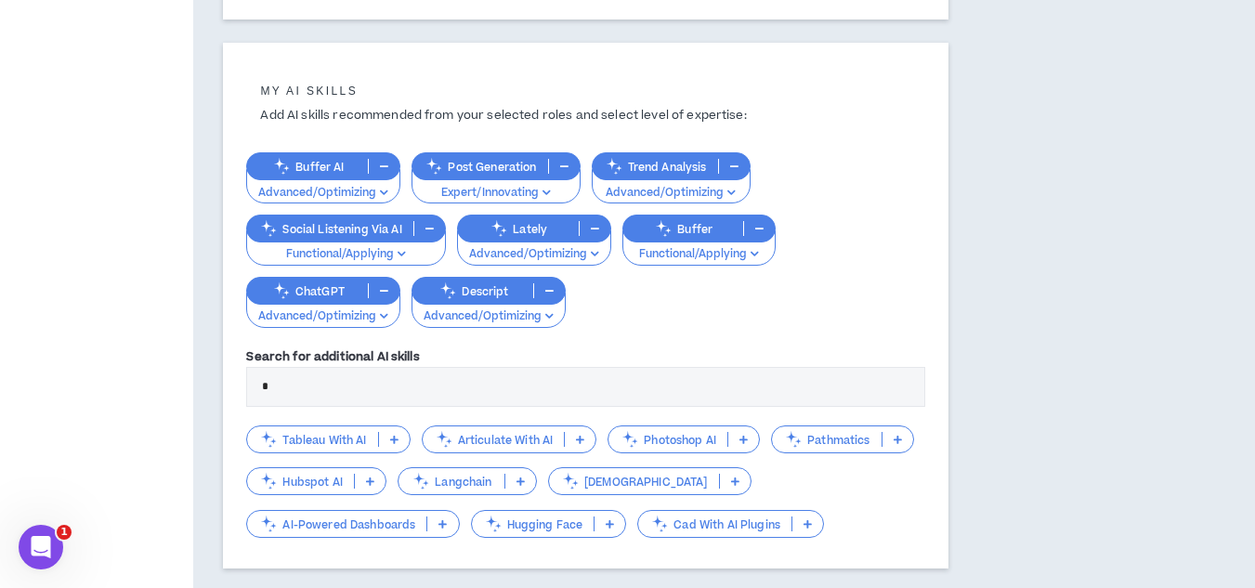
click at [745, 437] on icon at bounding box center [744, 439] width 8 height 9
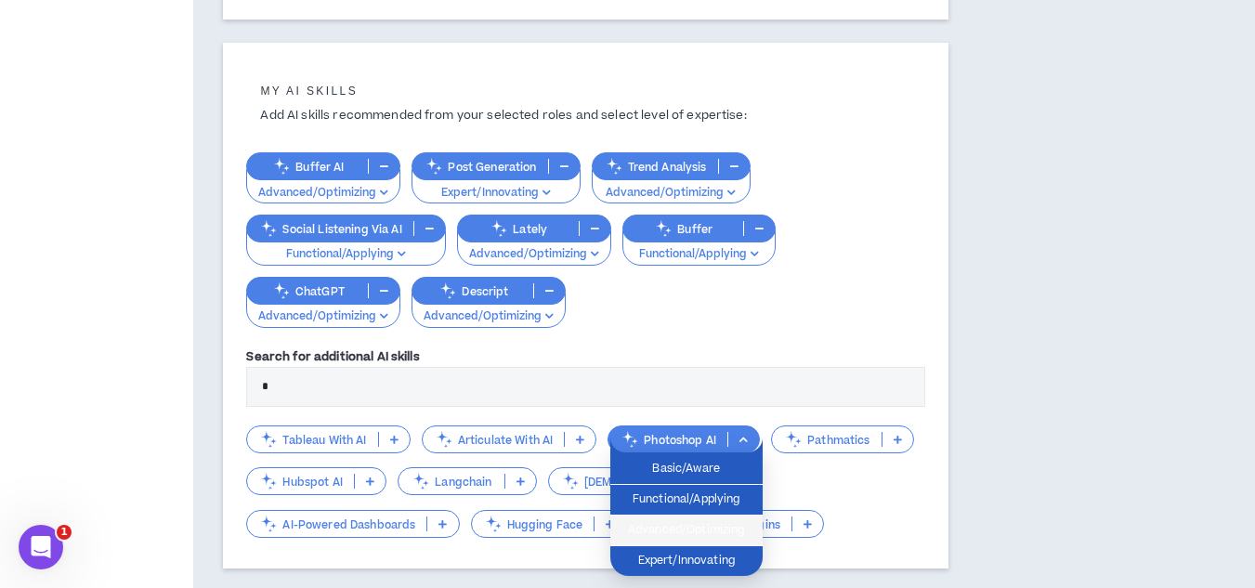
click at [710, 529] on span "Advanced/Optimizing" at bounding box center [687, 530] width 130 height 20
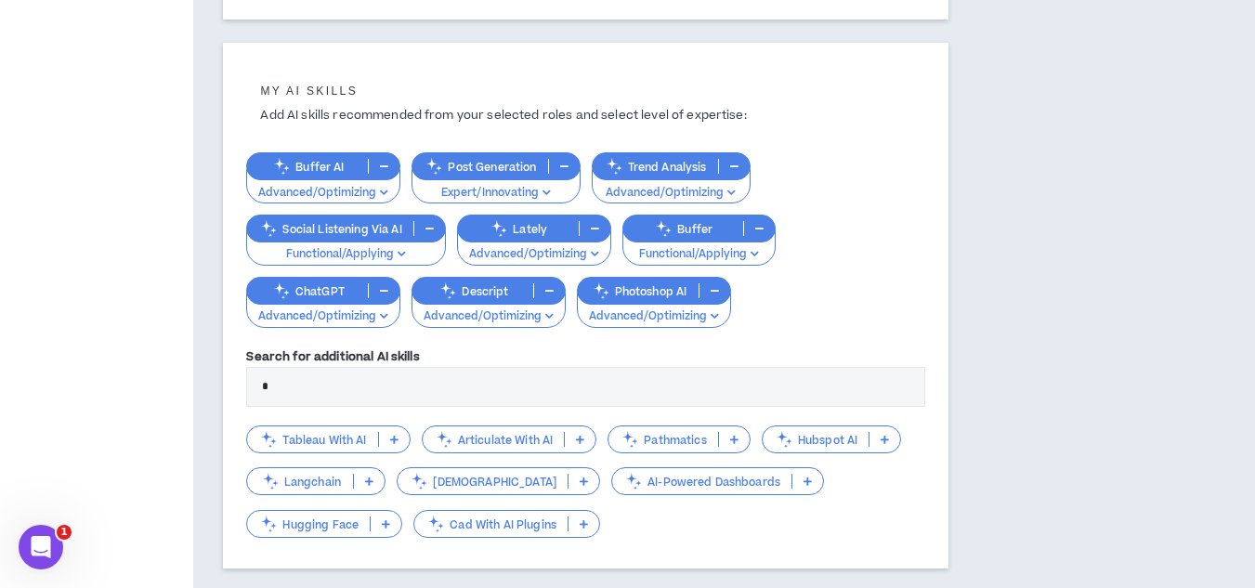
drag, startPoint x: 302, startPoint y: 389, endPoint x: 171, endPoint y: 362, distance: 133.7
click at [172, 362] on div "**********" at bounding box center [627, 40] width 1255 height 1180
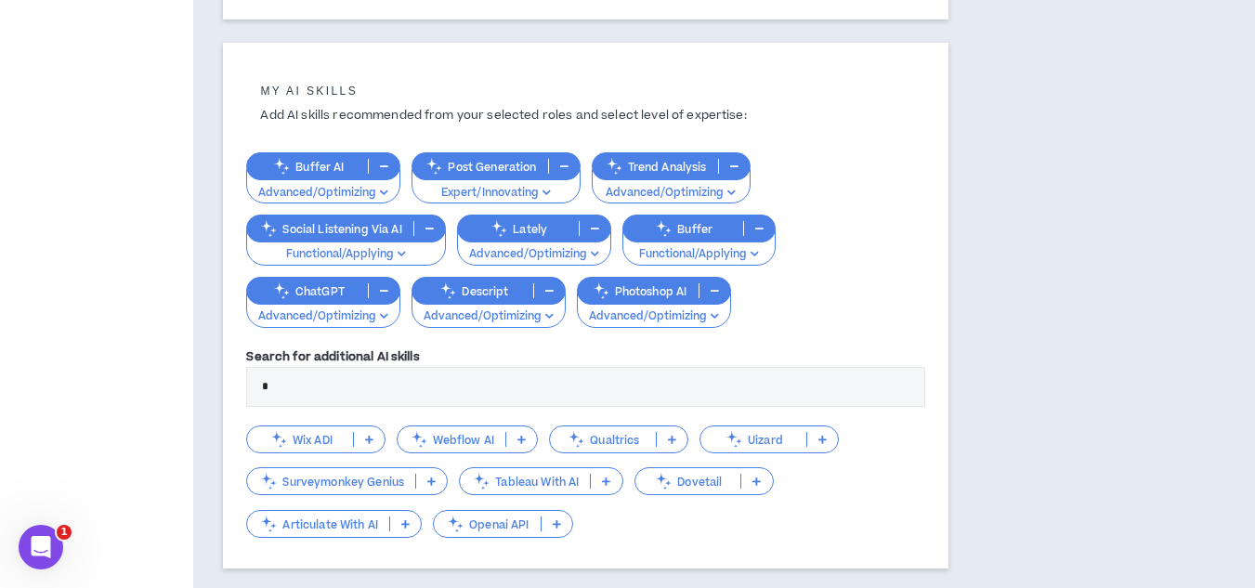
drag, startPoint x: 294, startPoint y: 398, endPoint x: 241, endPoint y: 401, distance: 53.1
click at [241, 401] on div "My AI skills Add AI skills recommended from your selected roles and select leve…" at bounding box center [585, 306] width 725 height 526
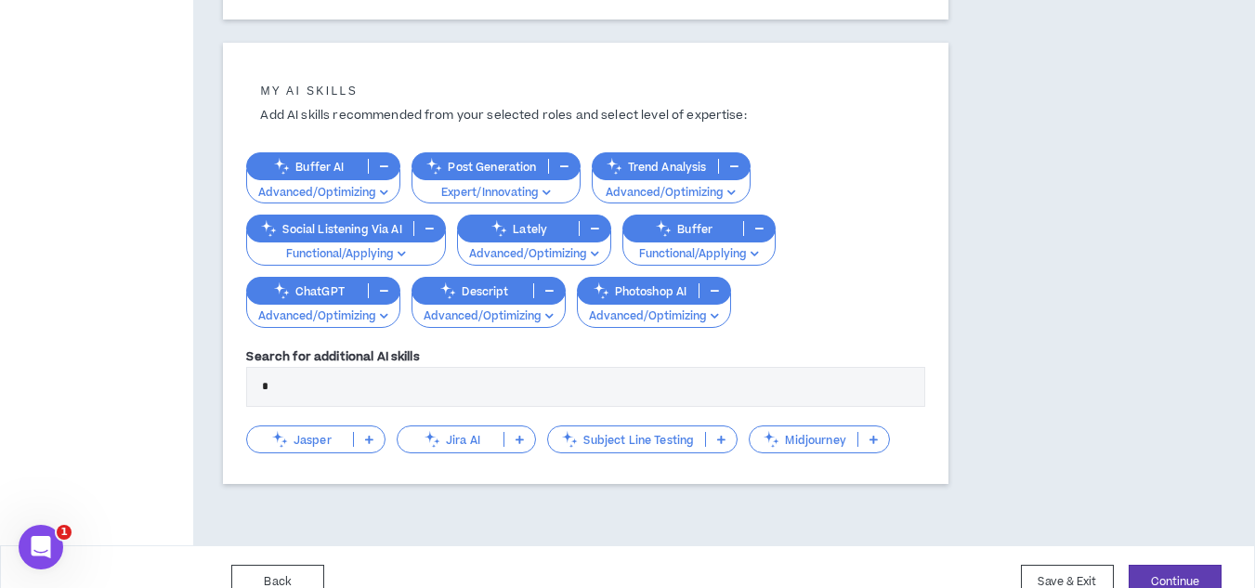
drag, startPoint x: 290, startPoint y: 389, endPoint x: 229, endPoint y: 383, distance: 60.7
click at [229, 383] on div "My AI skills Add AI skills recommended from your selected roles and select leve…" at bounding box center [585, 263] width 725 height 441
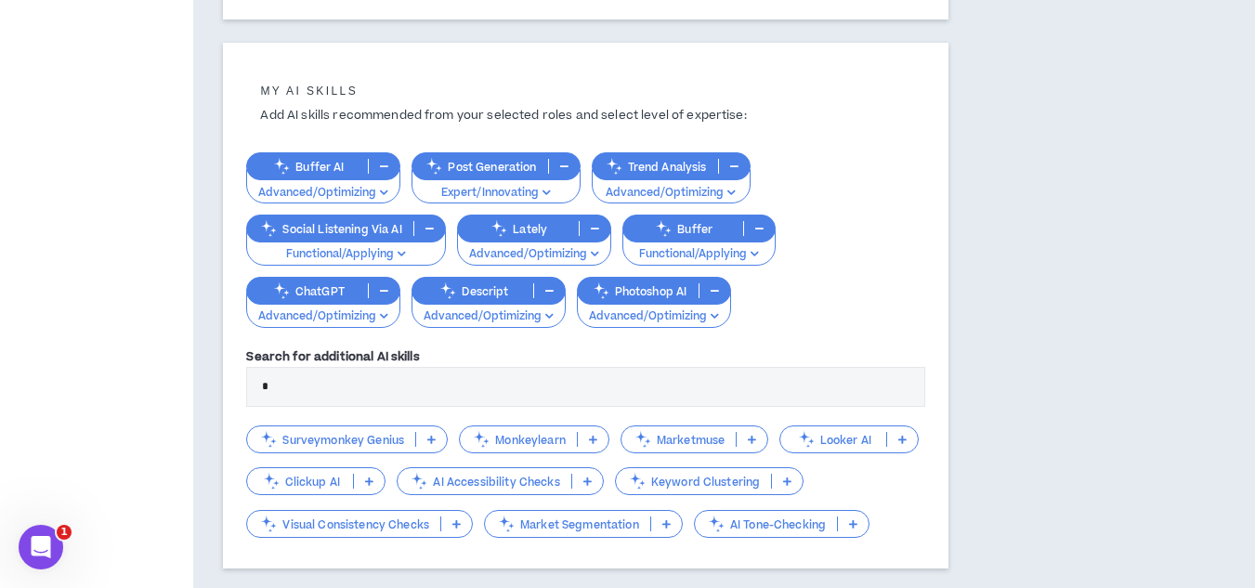
click at [907, 440] on icon at bounding box center [902, 439] width 8 height 9
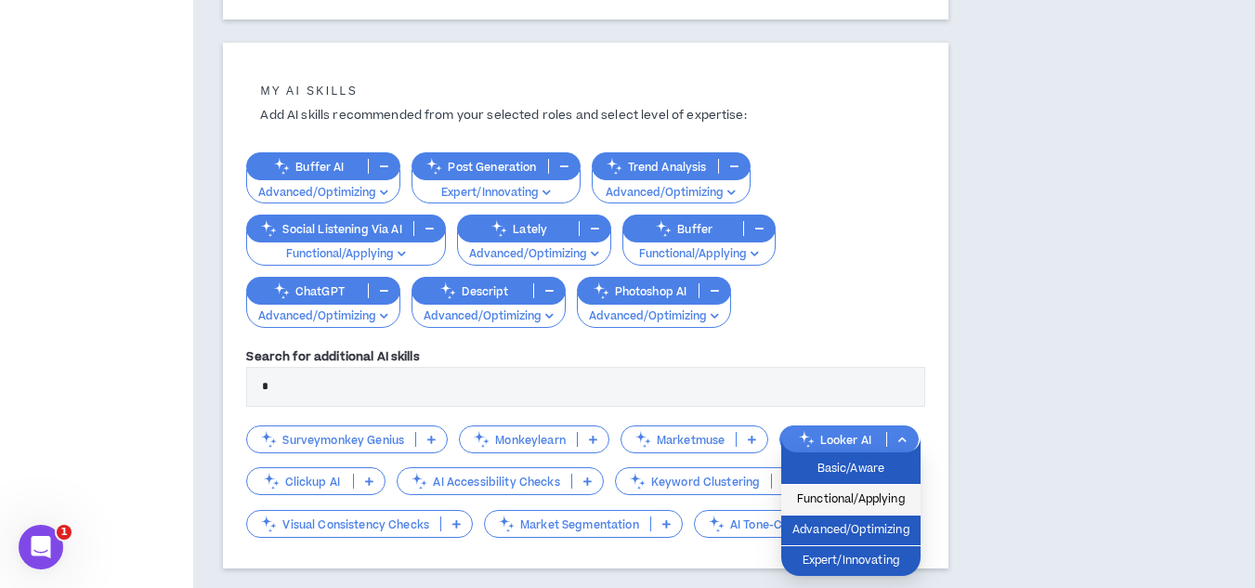
click at [821, 505] on span "Functional/Applying" at bounding box center [850, 500] width 117 height 20
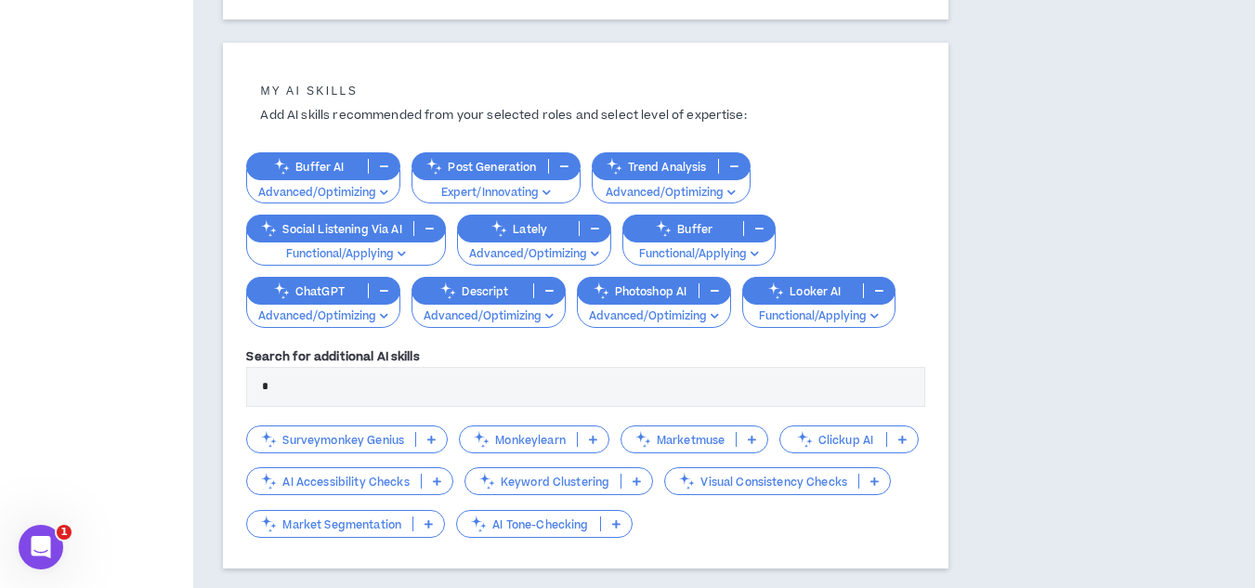
drag, startPoint x: 279, startPoint y: 382, endPoint x: 225, endPoint y: 383, distance: 53.9
click at [225, 383] on div "My AI skills Add AI skills recommended from your selected roles and select leve…" at bounding box center [585, 306] width 725 height 526
type input "*"
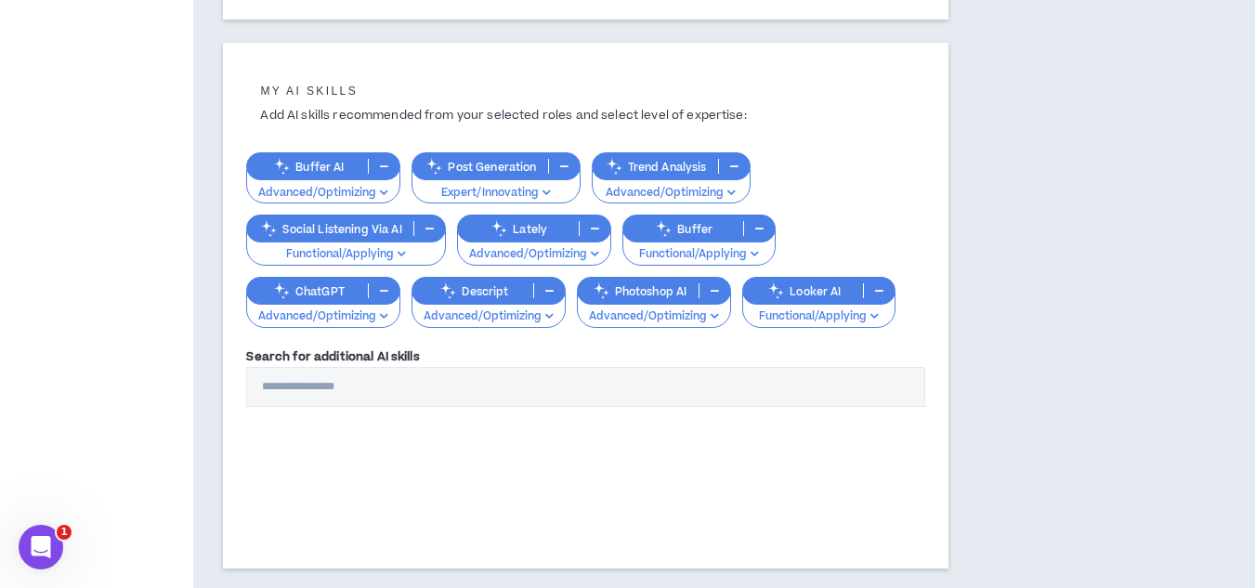
type input "*"
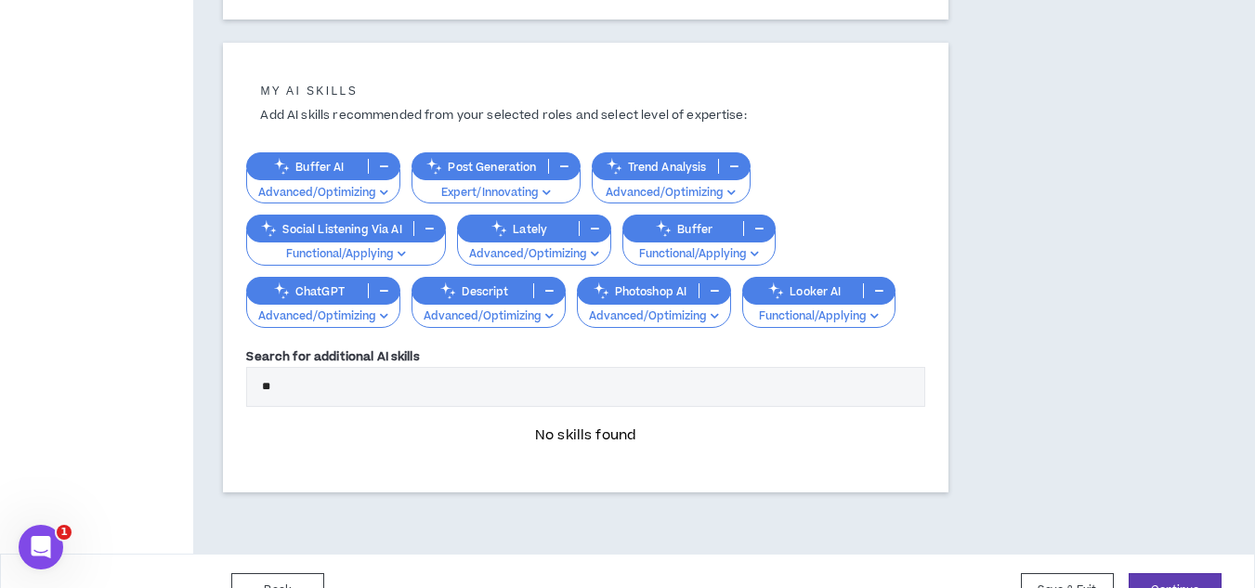
type input "*"
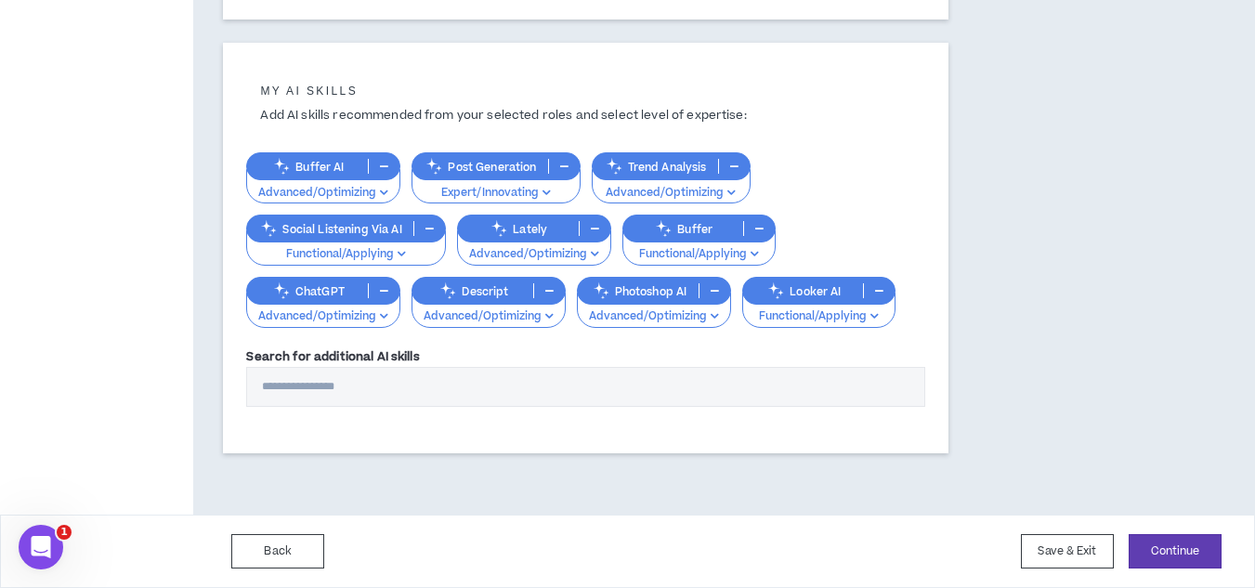
type input "*"
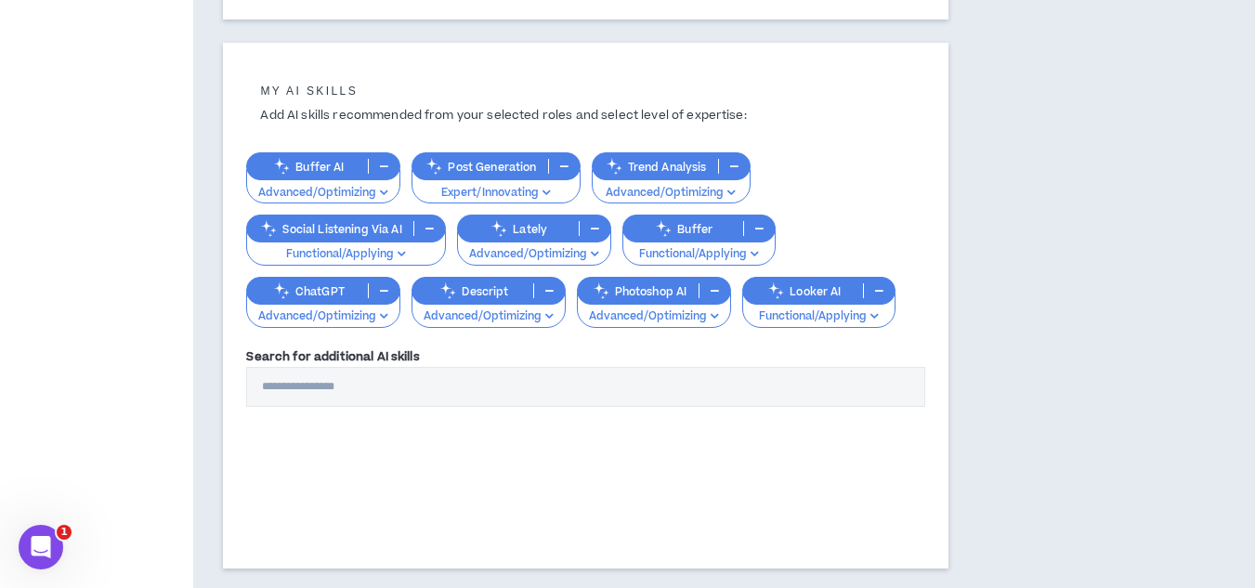
type input "*"
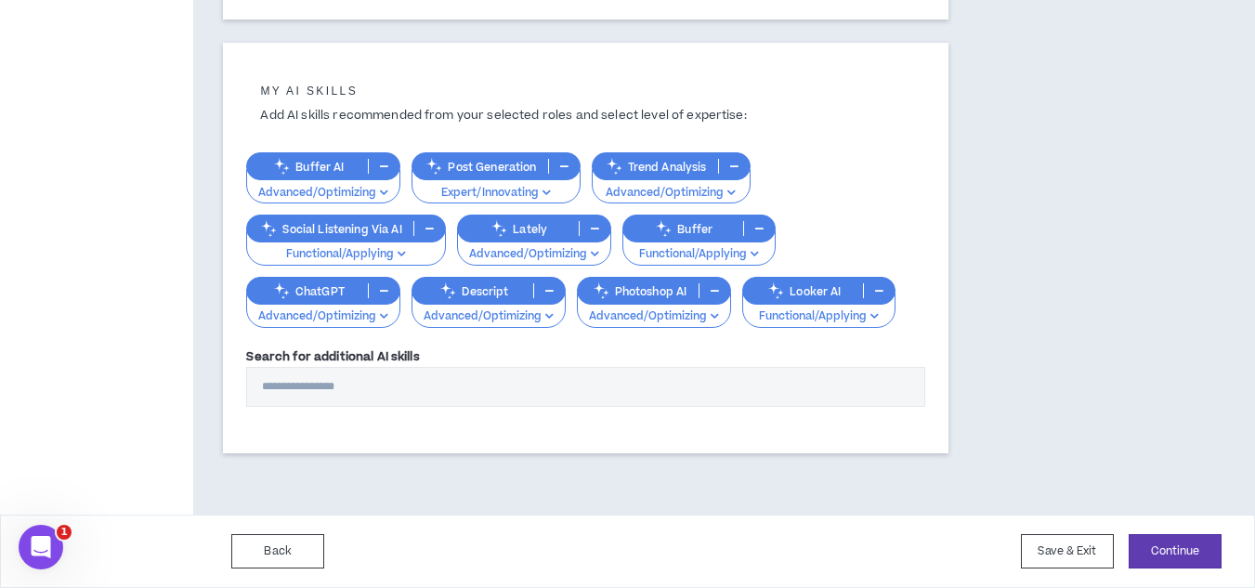
type input "*"
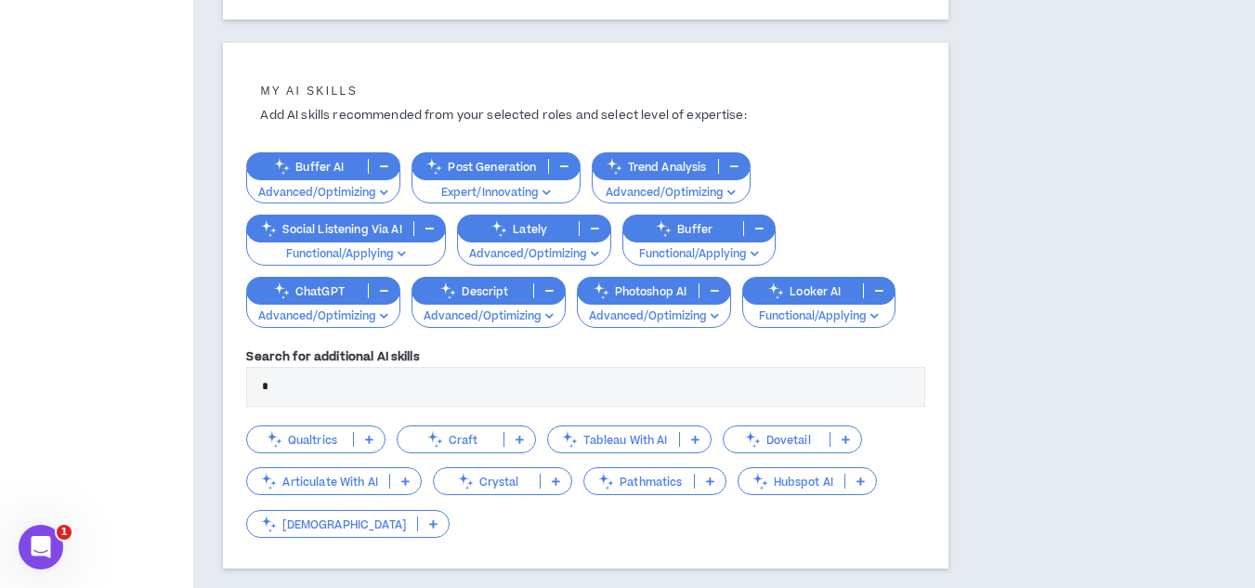
type input "*"
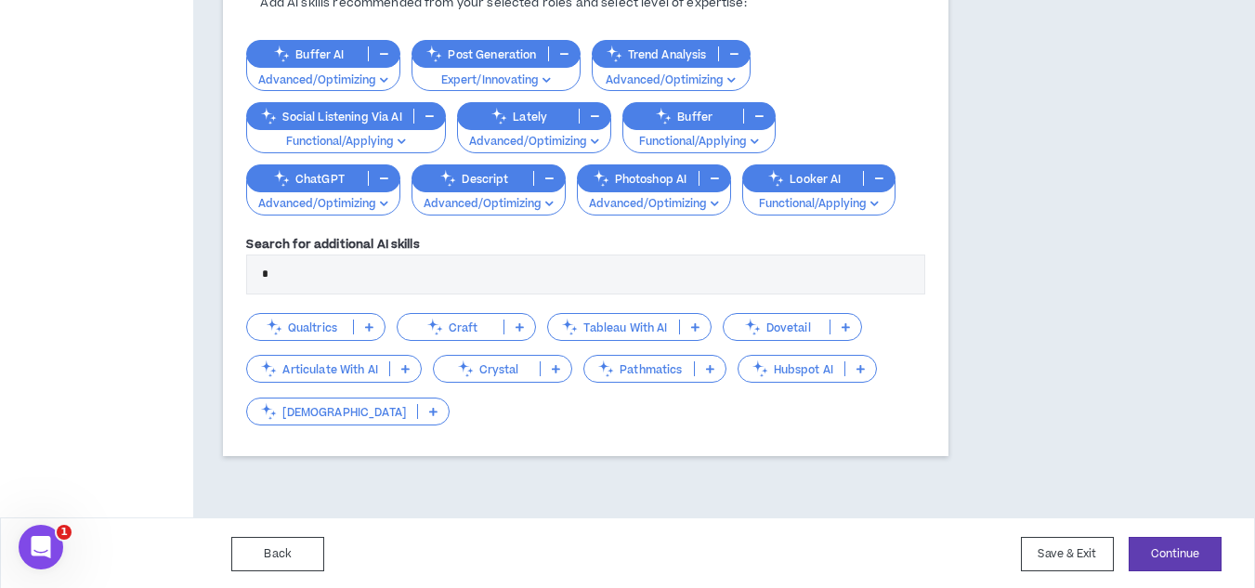
scroll to position [749, 0]
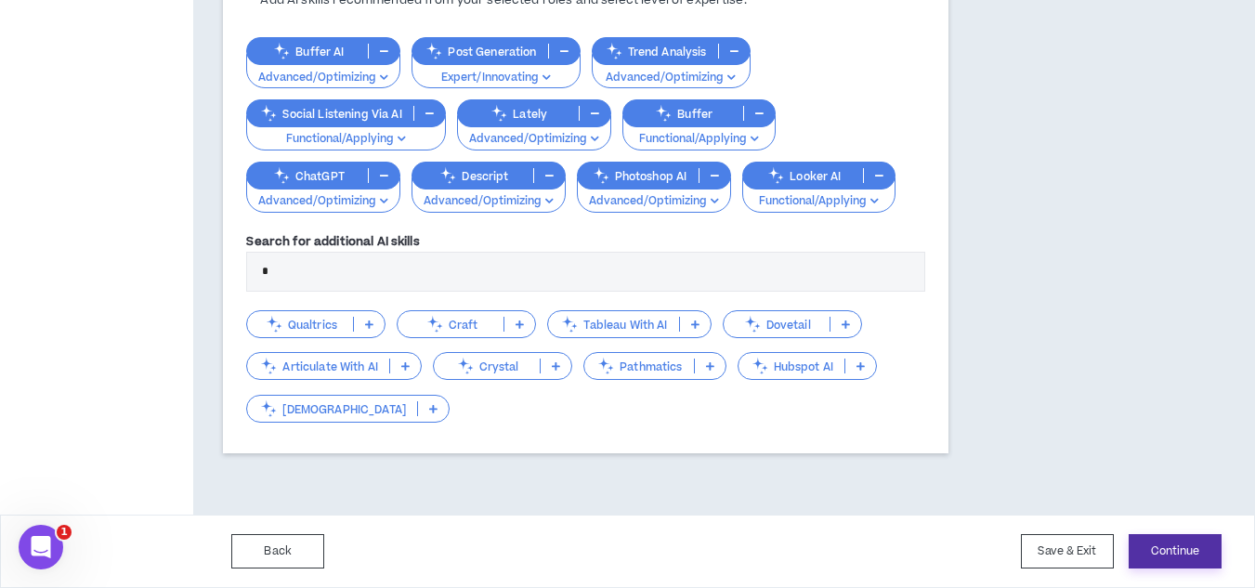
click at [1165, 543] on button "Continue" at bounding box center [1175, 551] width 93 height 34
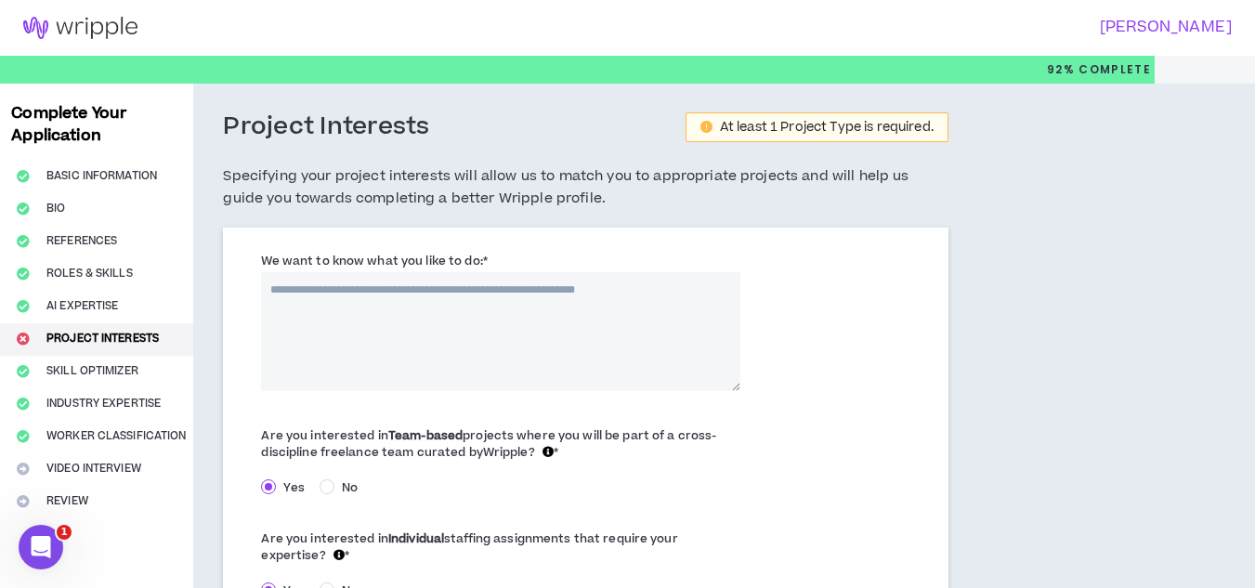
click at [517, 285] on textarea "We want to know what you like to do: *" at bounding box center [500, 331] width 479 height 119
drag, startPoint x: 667, startPoint y: 287, endPoint x: 383, endPoint y: 297, distance: 284.5
click at [383, 297] on textarea "We want to know what you like to do: *" at bounding box center [500, 331] width 479 height 119
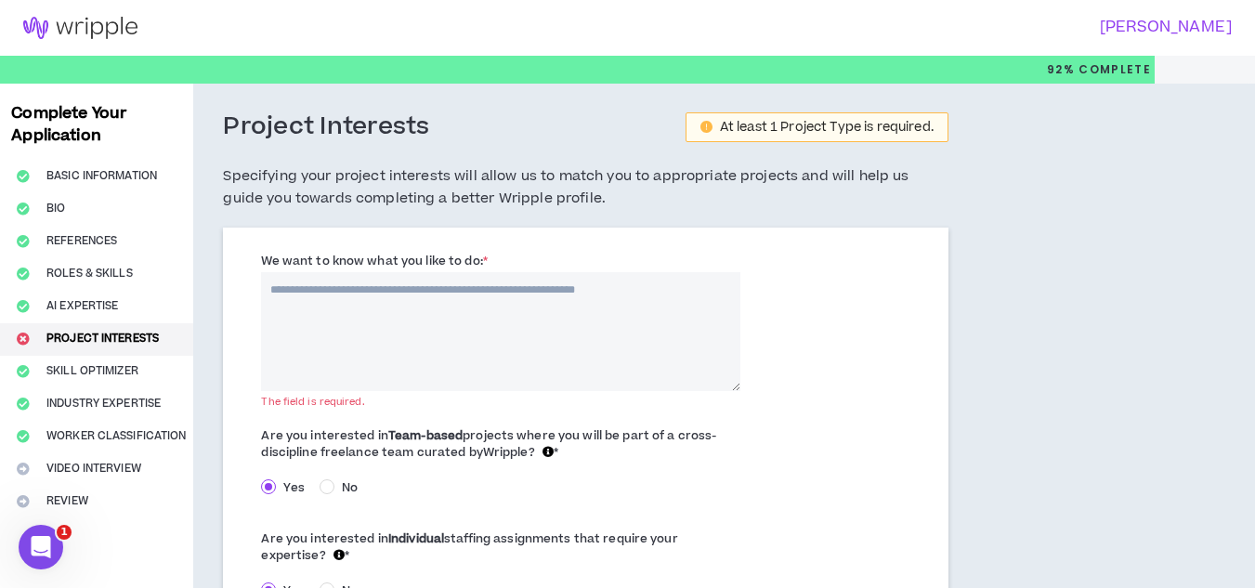
paste textarea "**********"
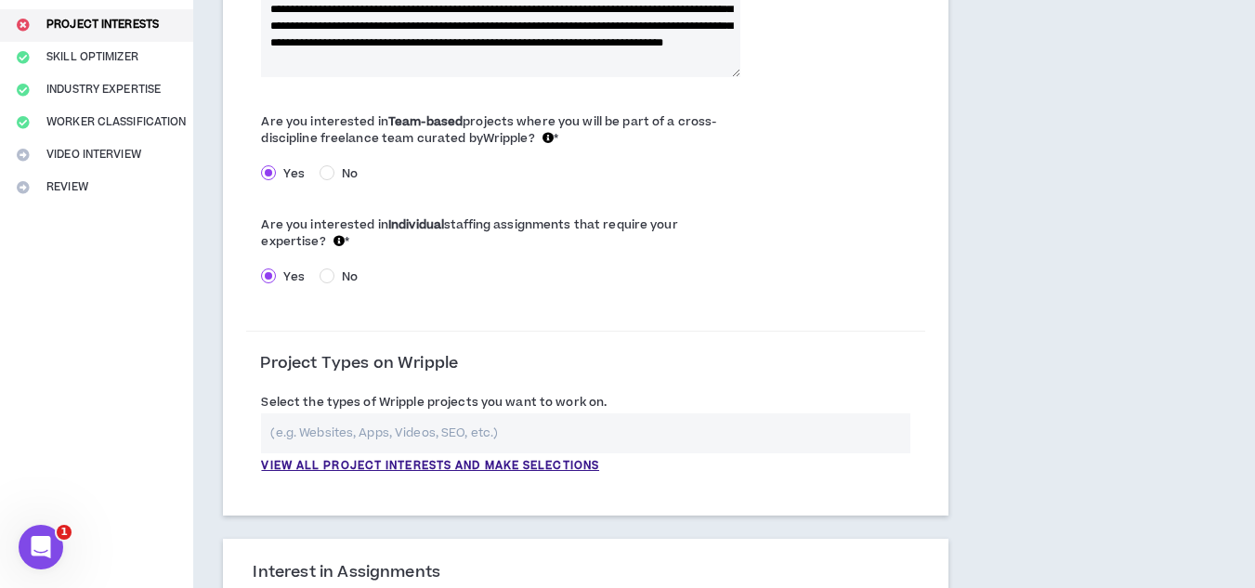
scroll to position [372, 0]
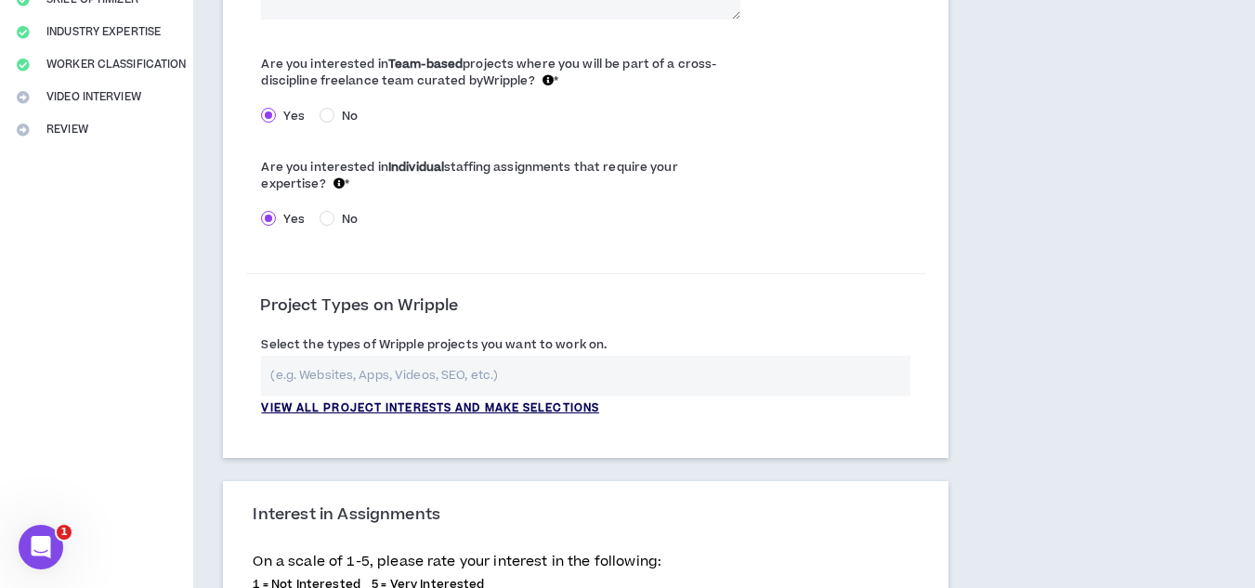
type textarea "**********"
click at [401, 413] on p "View all project interests and make selections" at bounding box center [430, 408] width 338 height 17
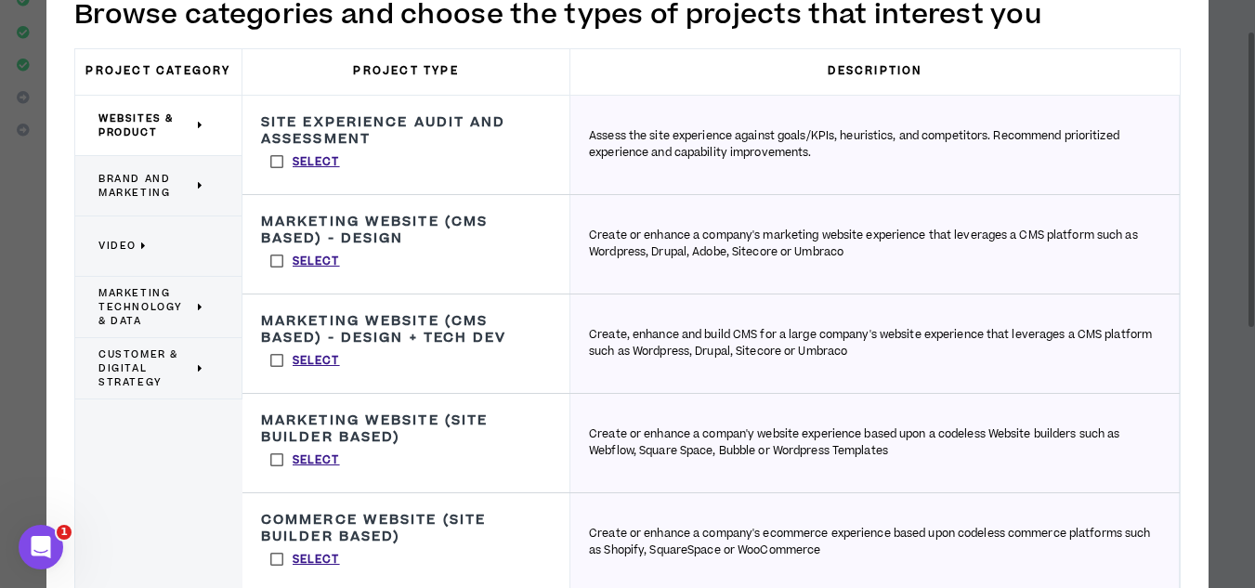
click at [156, 180] on span "Brand and Marketing" at bounding box center [145, 186] width 95 height 28
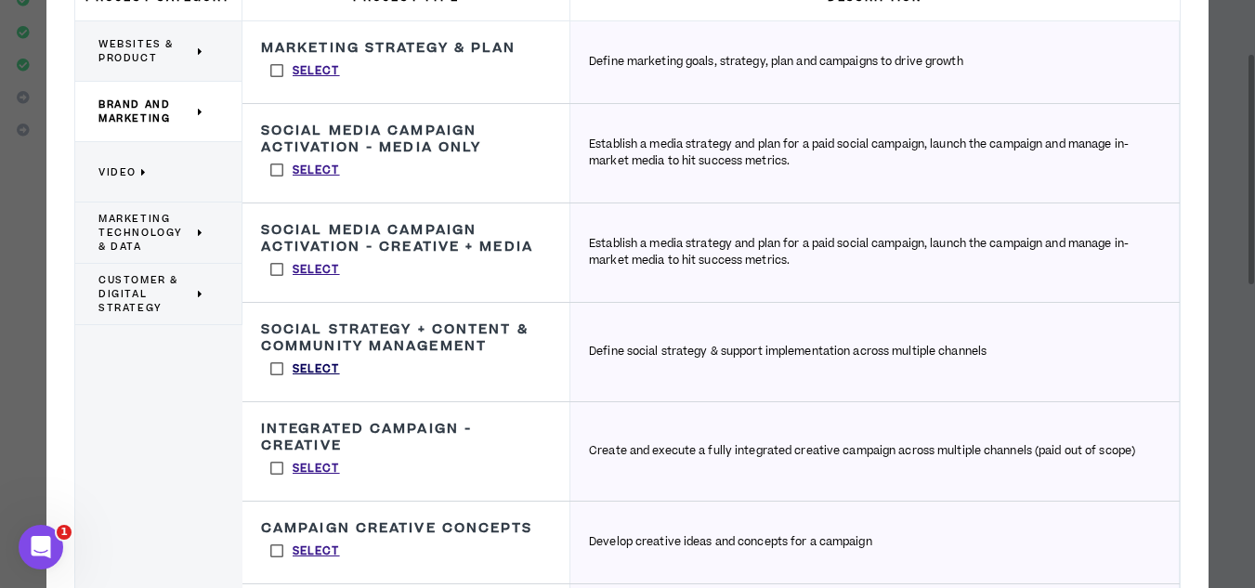
click at [298, 370] on p "Select" at bounding box center [316, 369] width 47 height 17
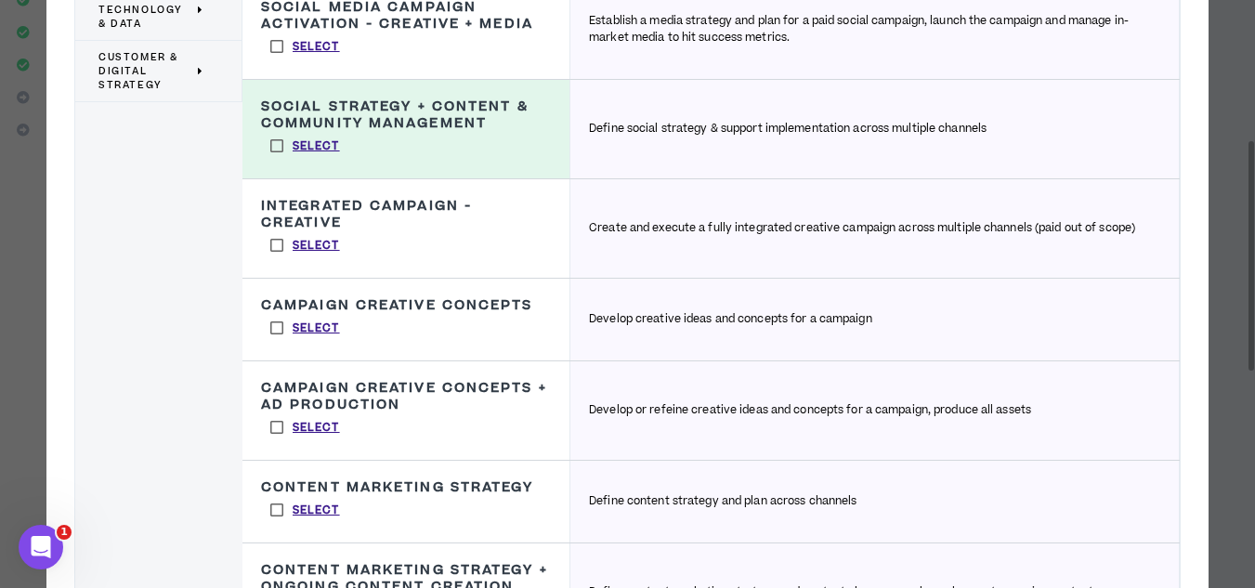
click at [277, 327] on label "Select" at bounding box center [305, 328] width 88 height 28
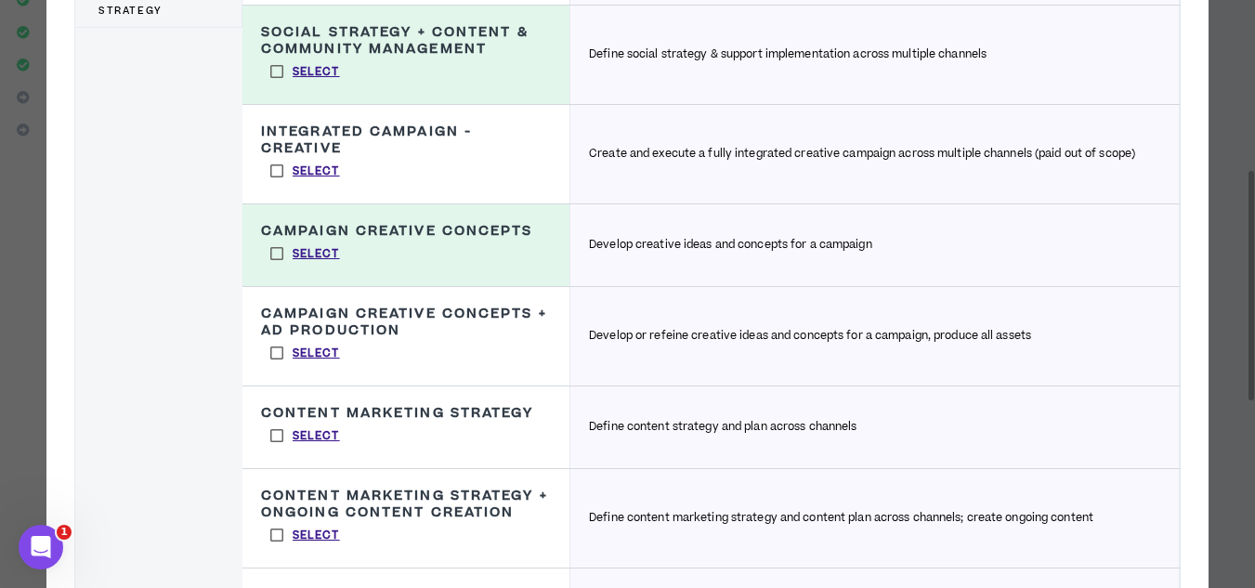
click at [283, 432] on label "Select" at bounding box center [305, 436] width 88 height 28
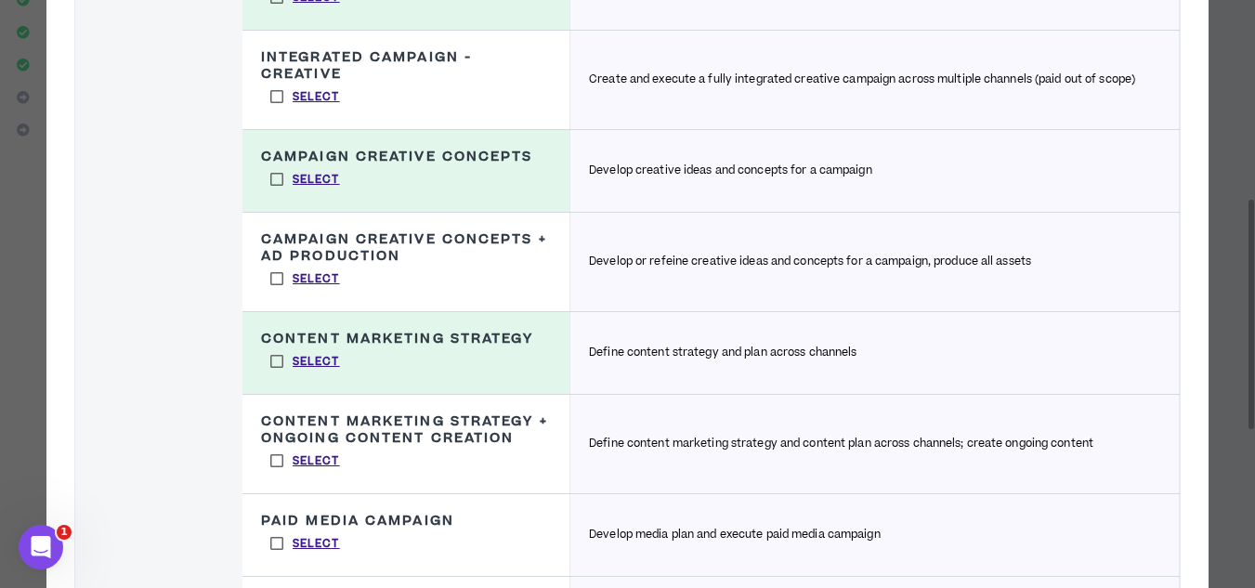
click at [274, 455] on label "Select" at bounding box center [305, 461] width 88 height 28
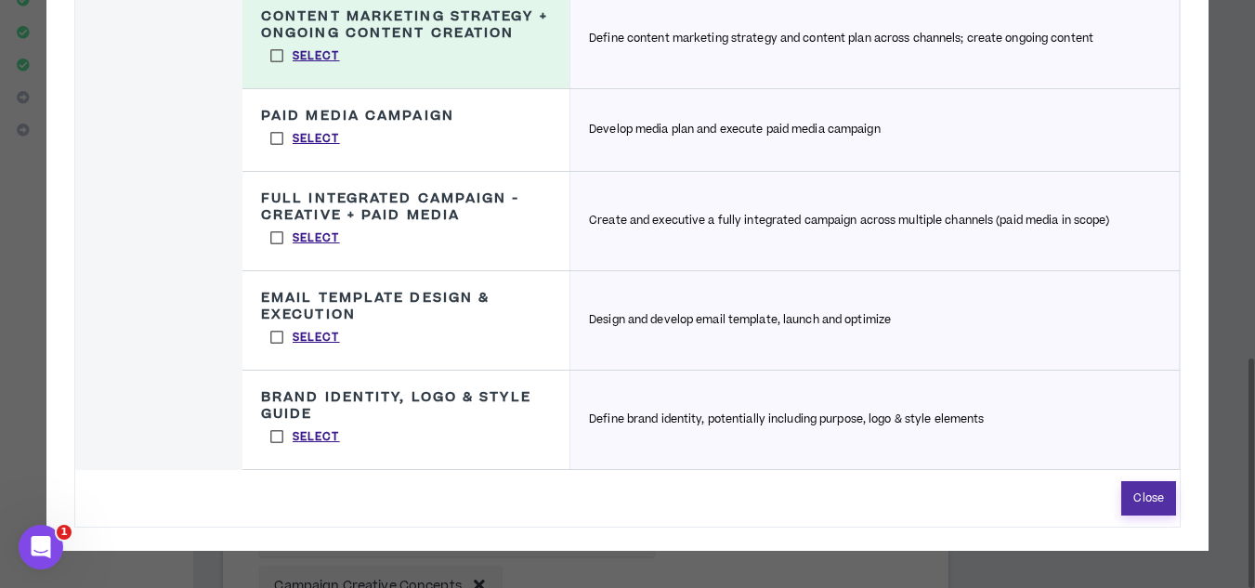
click at [1145, 500] on button "Close" at bounding box center [1148, 498] width 55 height 34
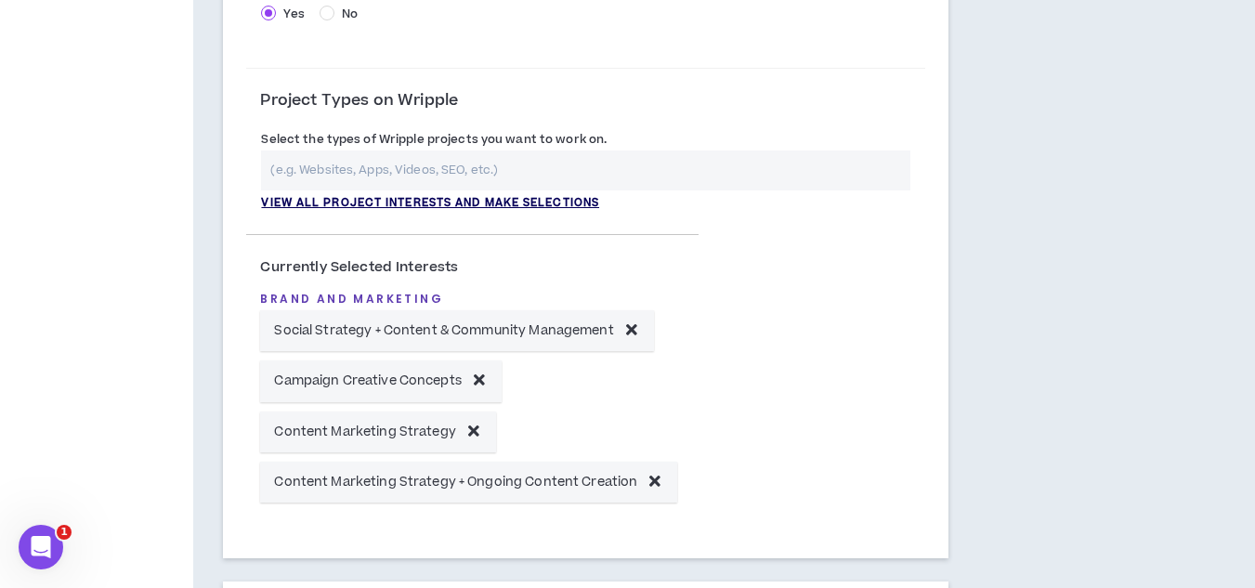
scroll to position [650, 0]
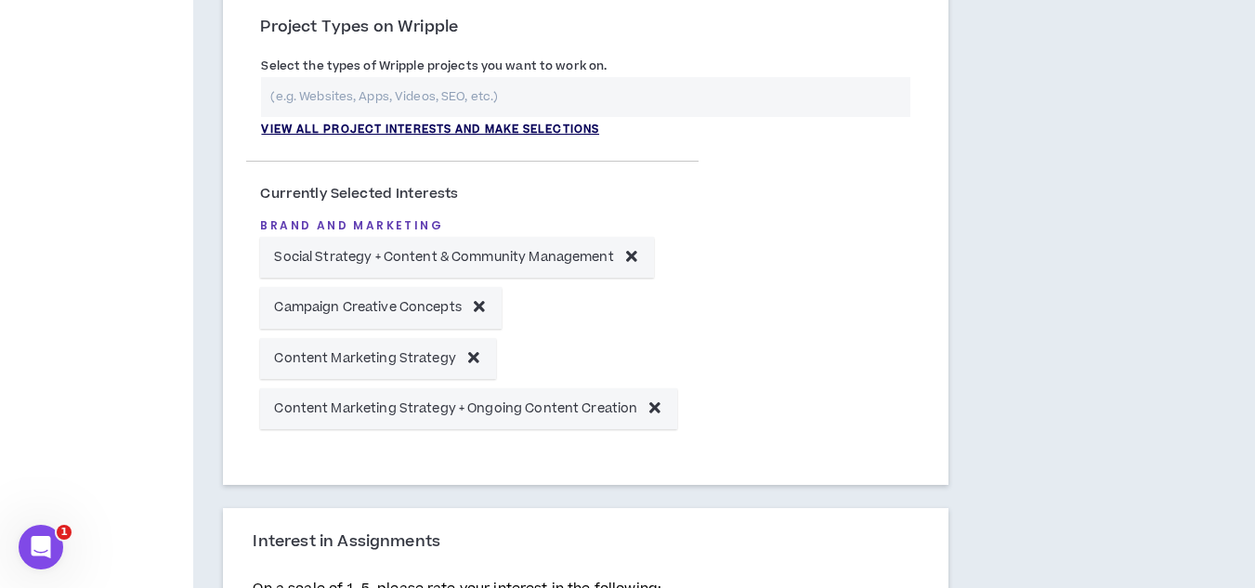
click at [439, 130] on p "View all project interests and make selections" at bounding box center [430, 130] width 338 height 17
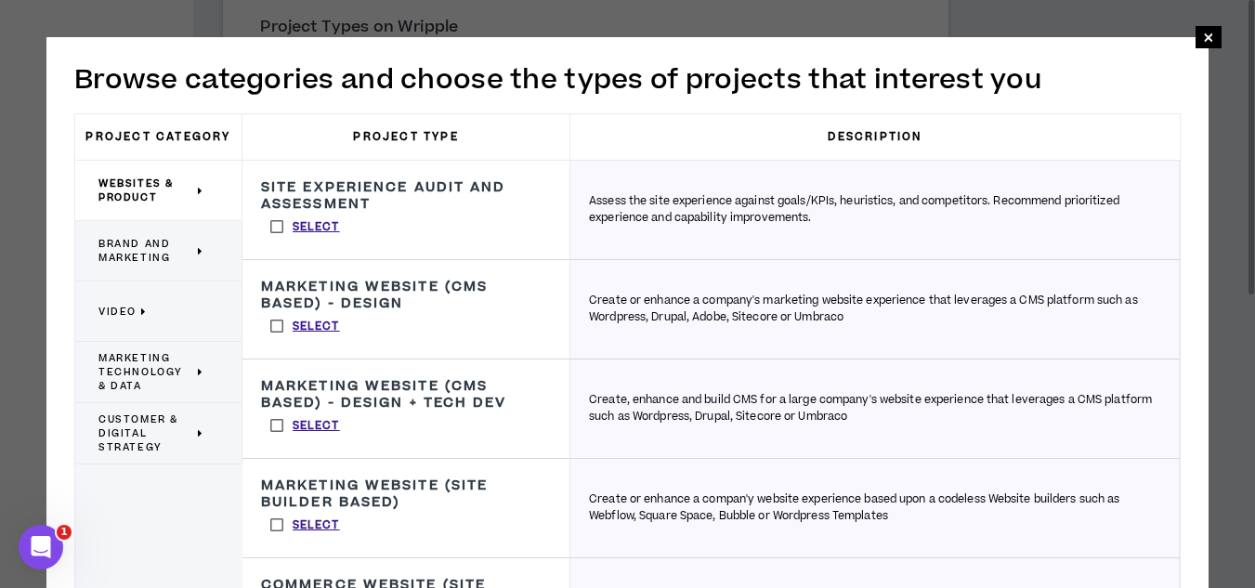
click at [137, 365] on span "Marketing Technology & Data" at bounding box center [145, 372] width 95 height 42
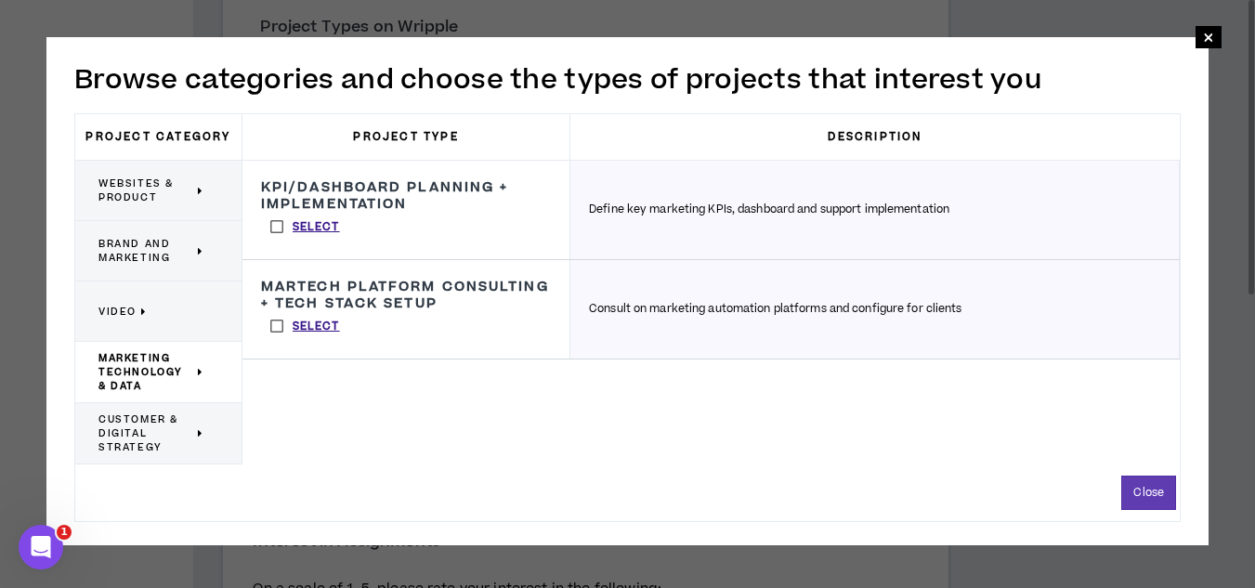
click at [136, 412] on div "Customer & Digital Strategy" at bounding box center [158, 433] width 167 height 61
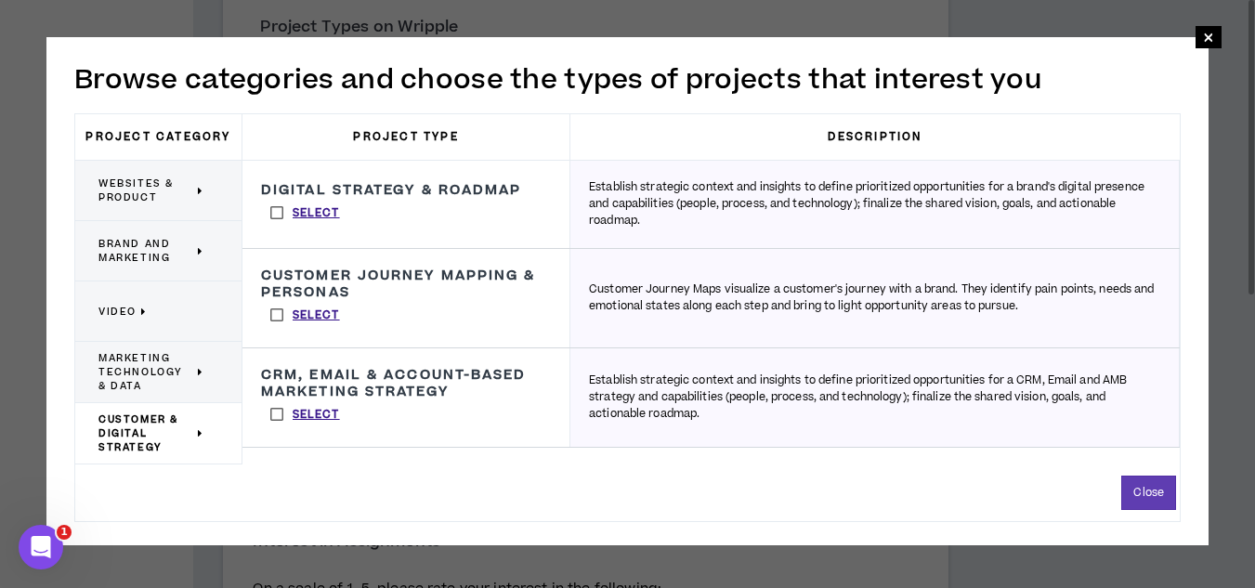
click at [275, 216] on label "Select" at bounding box center [305, 213] width 88 height 28
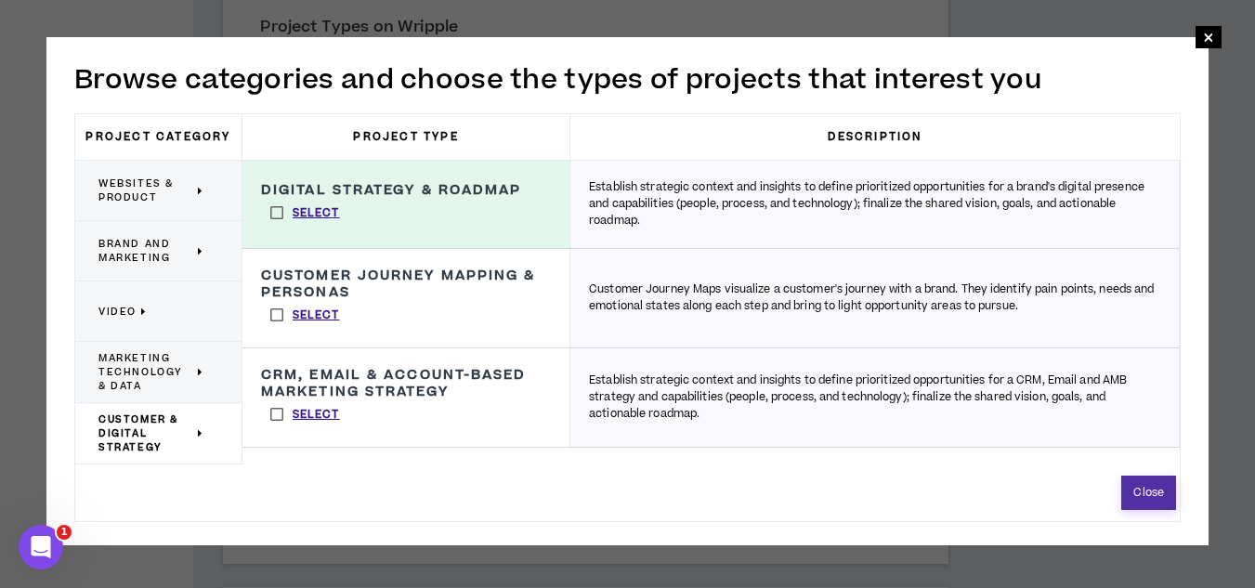
click at [1162, 486] on button "Close" at bounding box center [1148, 493] width 55 height 34
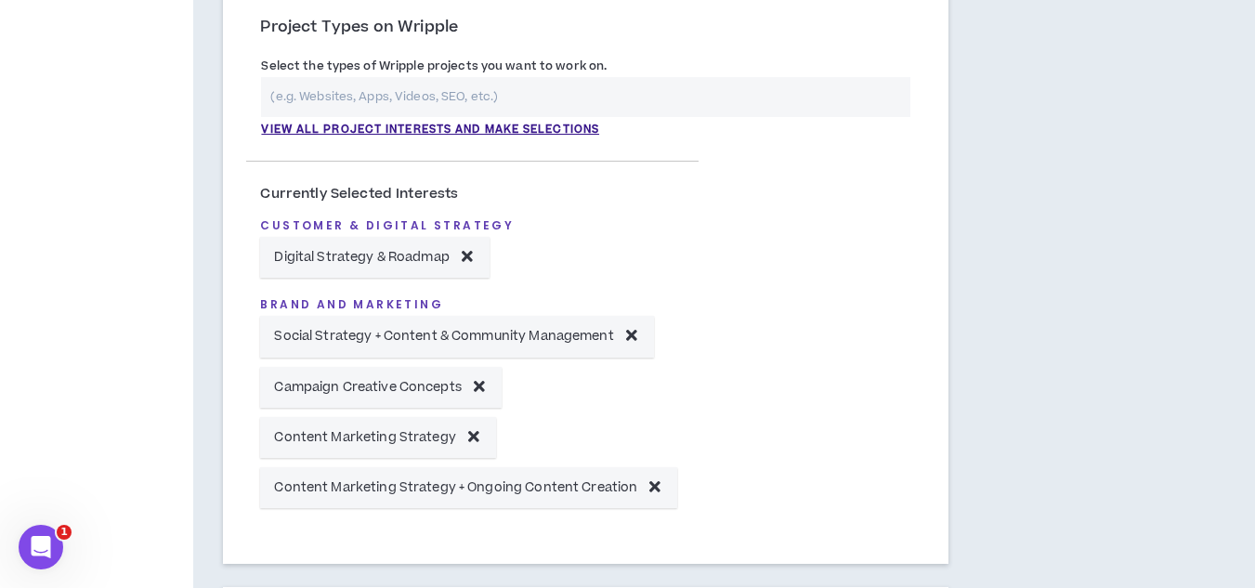
click at [465, 120] on div "View all project interests and make selections" at bounding box center [585, 107] width 648 height 61
click at [465, 122] on p "View all project interests and make selections" at bounding box center [430, 130] width 338 height 17
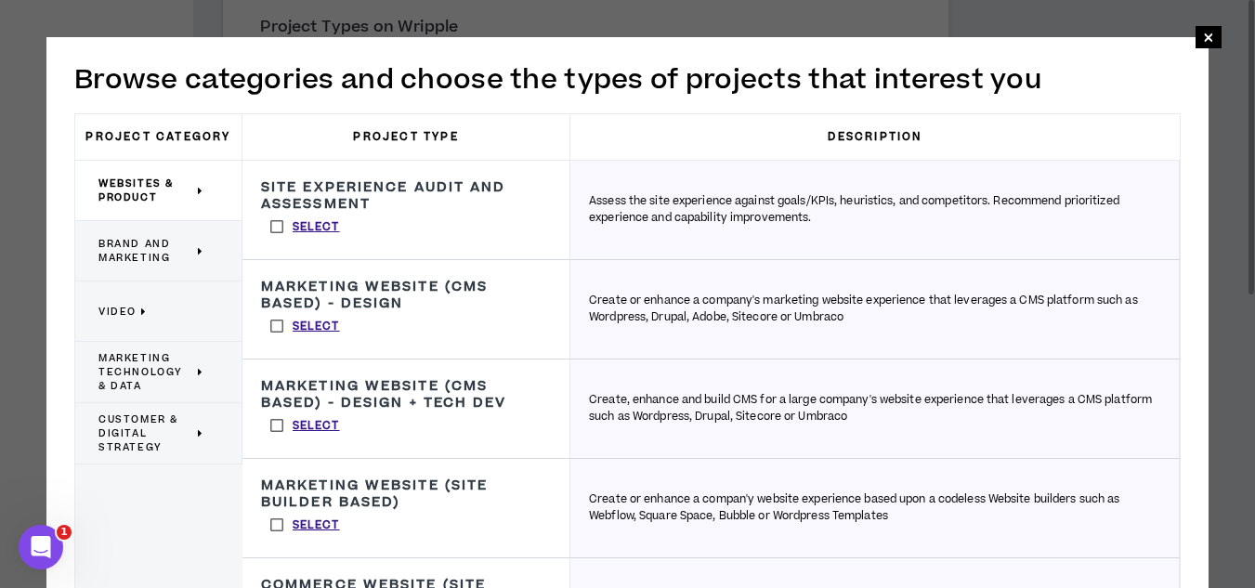
click at [124, 189] on span "Websites & Product" at bounding box center [145, 191] width 95 height 28
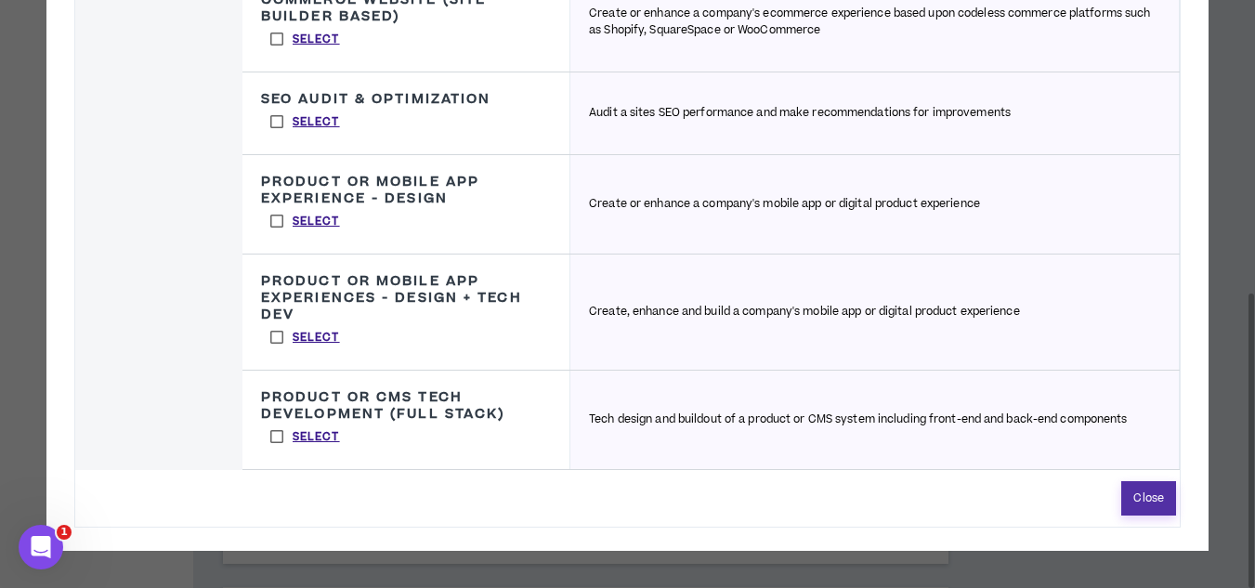
click at [1140, 497] on button "Close" at bounding box center [1148, 498] width 55 height 34
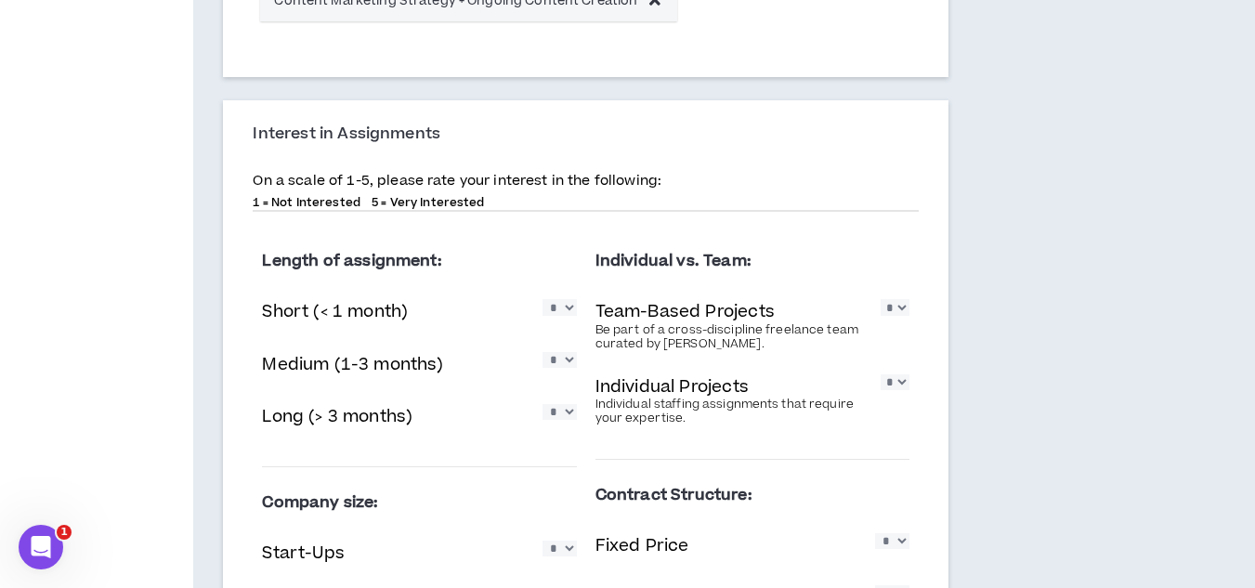
scroll to position [1208, 0]
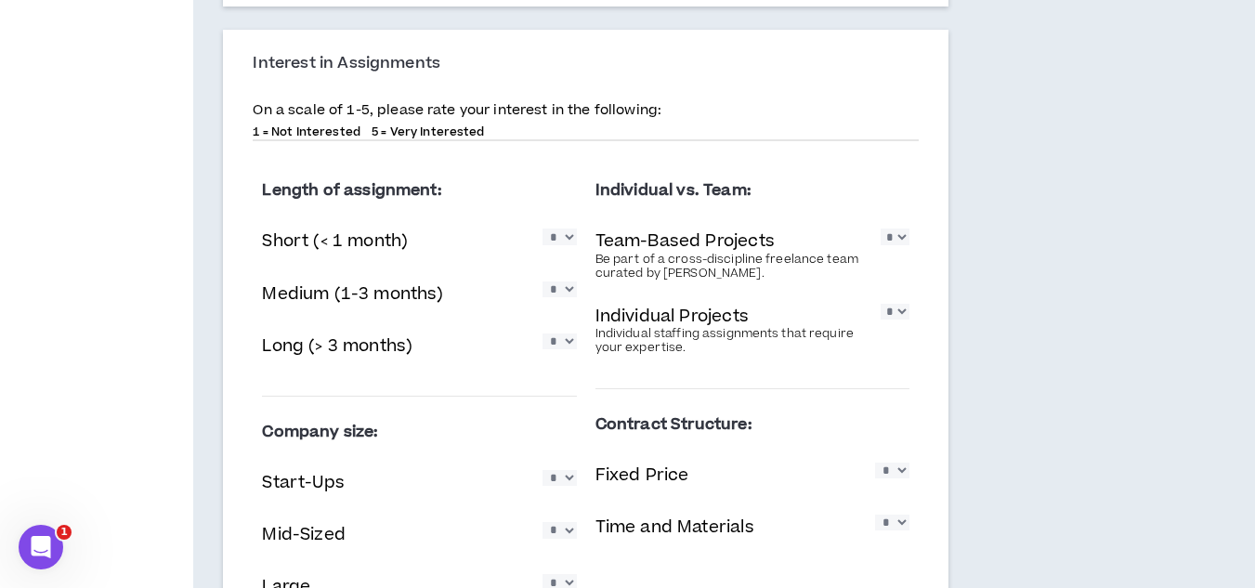
click at [903, 317] on select "* * * * *" at bounding box center [895, 312] width 28 height 16
select select "*"
click at [881, 304] on select "* * * * *" at bounding box center [895, 312] width 28 height 16
click at [901, 239] on select "* * * * *" at bounding box center [895, 237] width 28 height 16
select select "*"
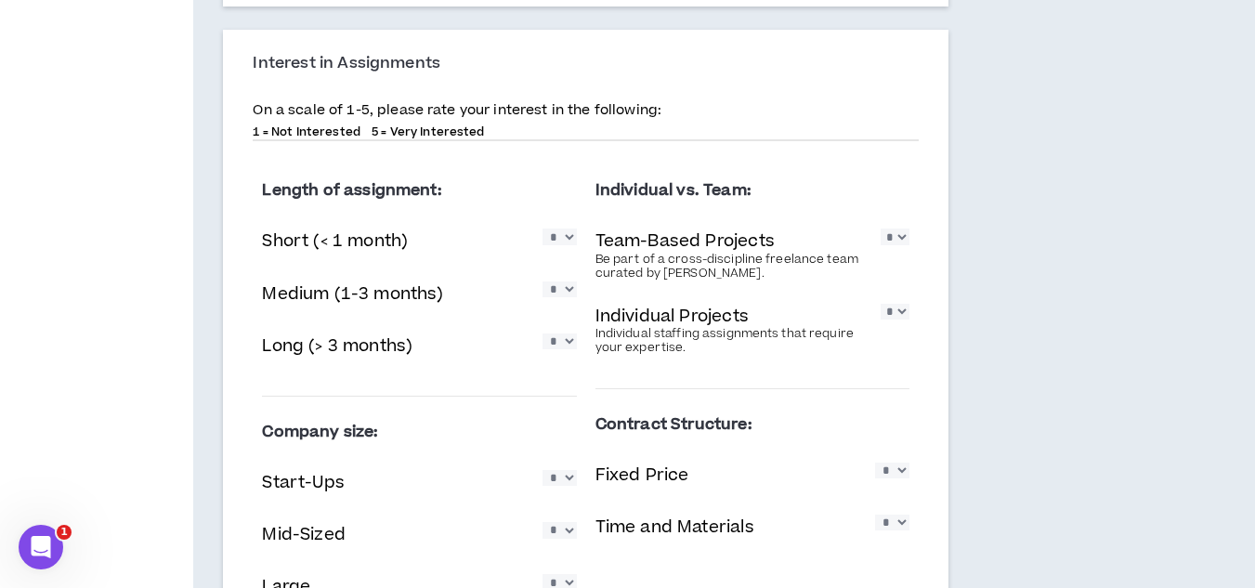
click at [881, 229] on select "* * * * *" at bounding box center [895, 237] width 28 height 16
click at [569, 344] on select "* * * * *" at bounding box center [560, 342] width 34 height 16
select select "*"
click at [543, 334] on select "* * * * *" at bounding box center [560, 342] width 34 height 16
click at [569, 293] on select "* * * * *" at bounding box center [560, 289] width 34 height 16
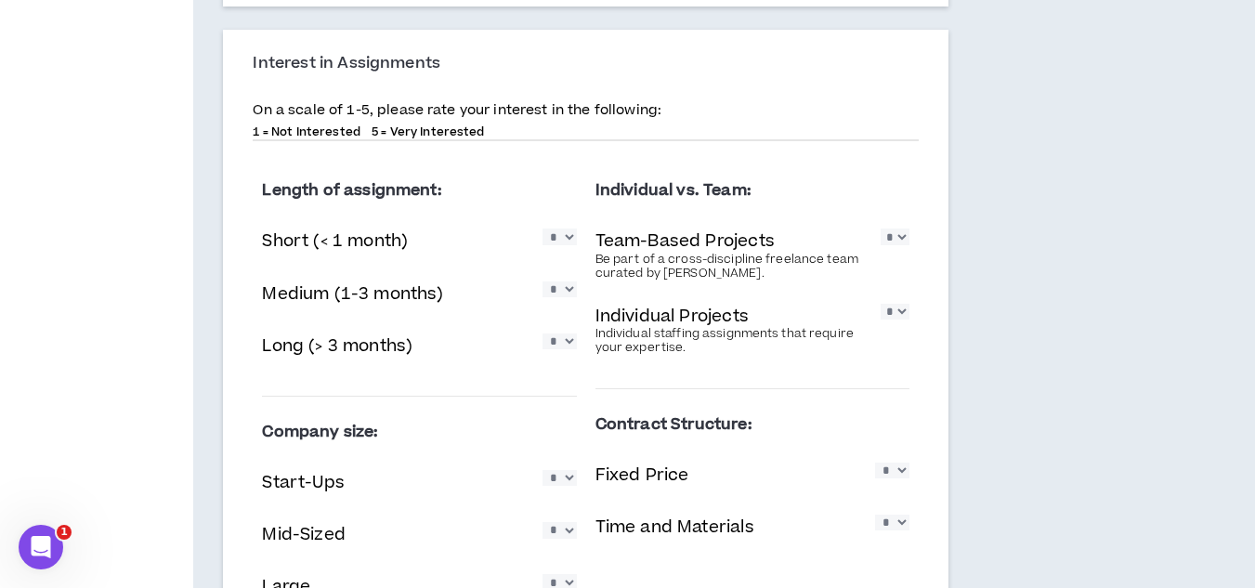
select select "*"
click at [543, 281] on select "* * * * *" at bounding box center [560, 289] width 34 height 16
click at [563, 348] on select "* * * * *" at bounding box center [560, 342] width 34 height 16
select select "*"
click at [543, 334] on select "* * * * *" at bounding box center [560, 342] width 34 height 16
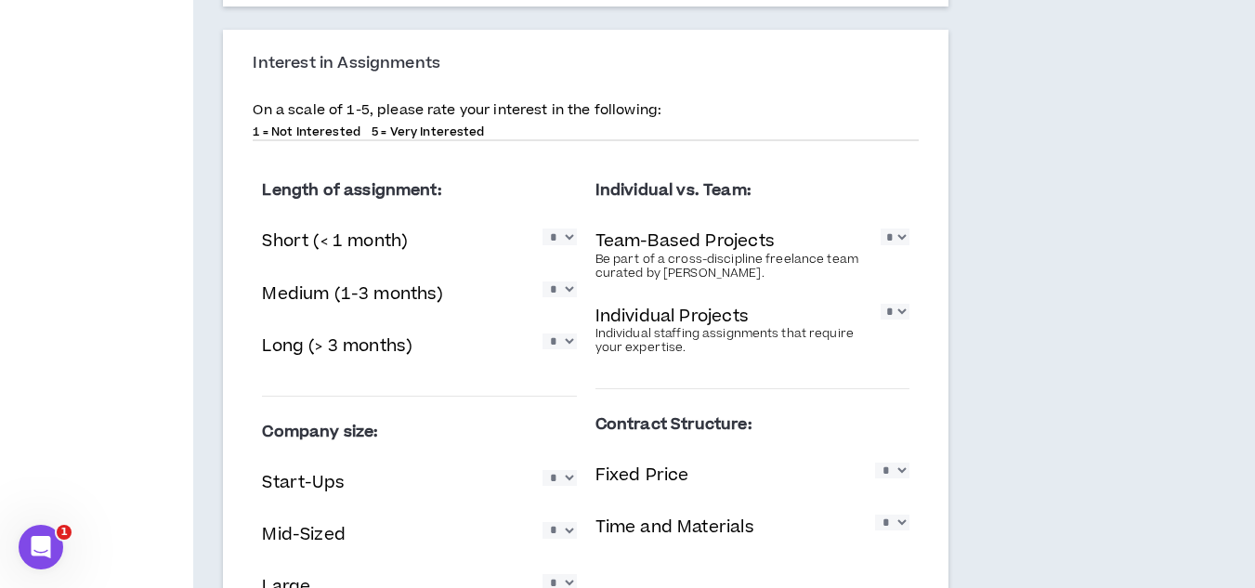
click at [562, 290] on select "* * * * *" at bounding box center [560, 289] width 34 height 16
select select "*"
click at [543, 281] on select "* * * * *" at bounding box center [560, 289] width 34 height 16
click at [556, 237] on select "* * * * *" at bounding box center [560, 237] width 34 height 16
select select "*"
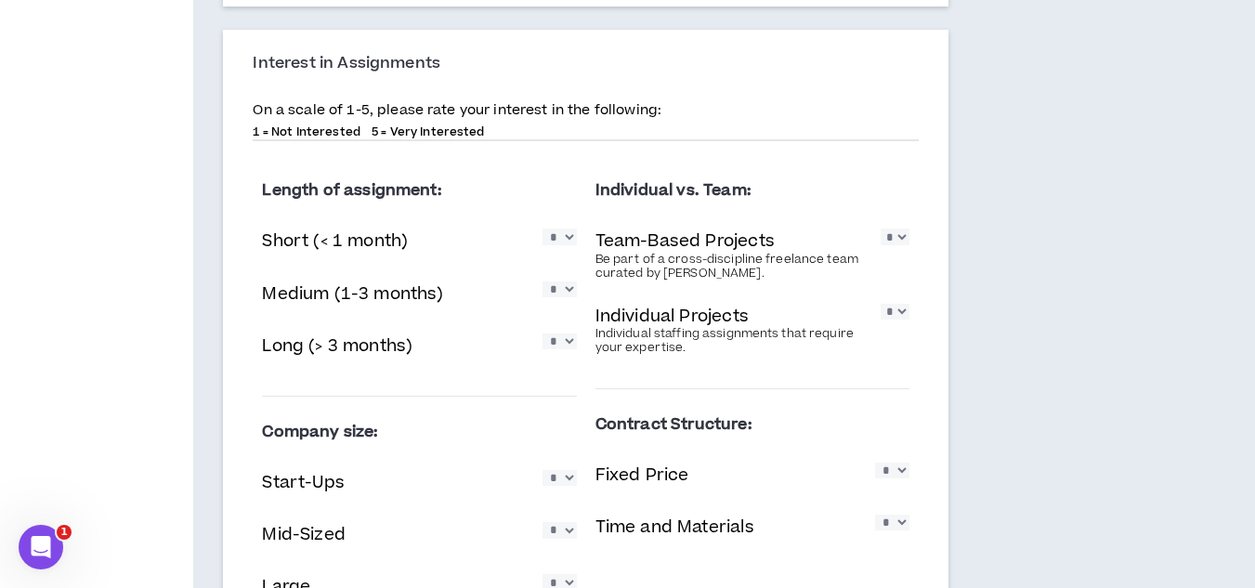
click at [543, 229] on select "* * * * *" at bounding box center [560, 237] width 34 height 16
click at [901, 238] on select "* * * * *" at bounding box center [895, 237] width 28 height 16
select select "*"
click at [881, 229] on select "* * * * *" at bounding box center [895, 237] width 28 height 16
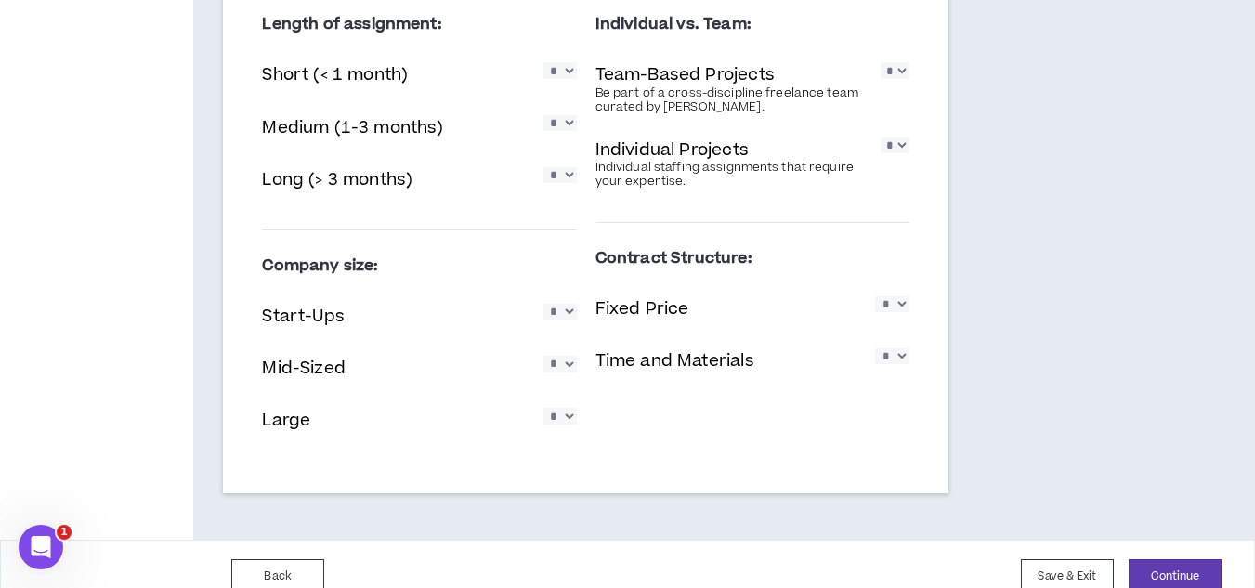
scroll to position [1394, 0]
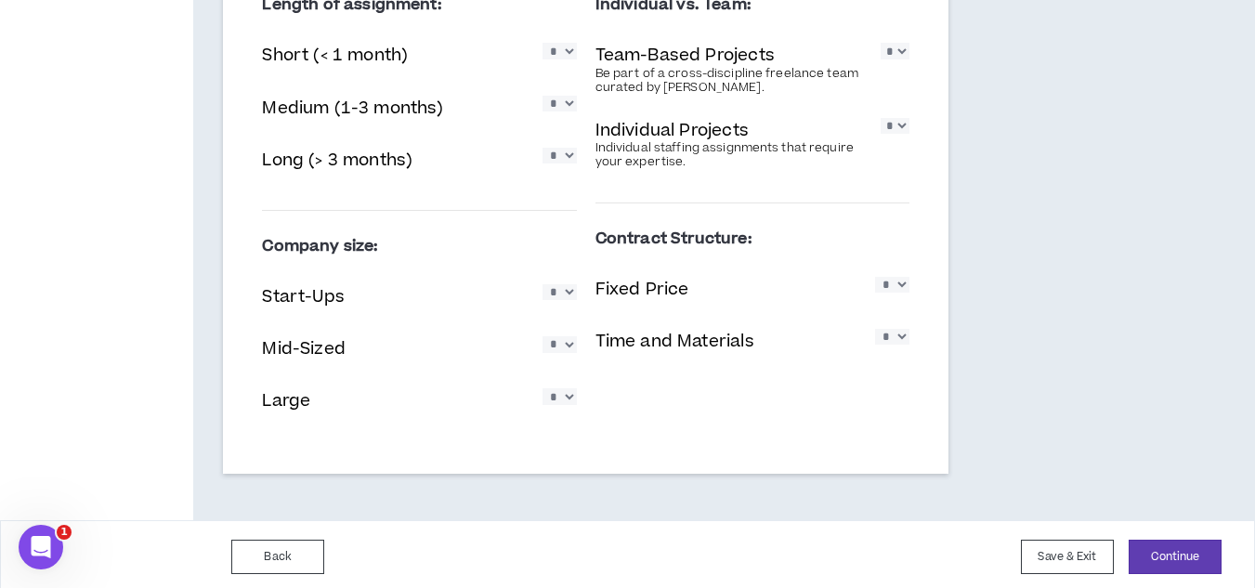
click at [567, 293] on select "* * * * *" at bounding box center [560, 292] width 34 height 16
click at [244, 322] on div "Interest in Assignments On a scale of 1-5, please rate your interest in the fol…" at bounding box center [585, 159] width 725 height 630
click at [563, 399] on select "* * * * *" at bounding box center [560, 396] width 34 height 16
select select "*"
click at [543, 388] on select "* * * * *" at bounding box center [560, 396] width 34 height 16
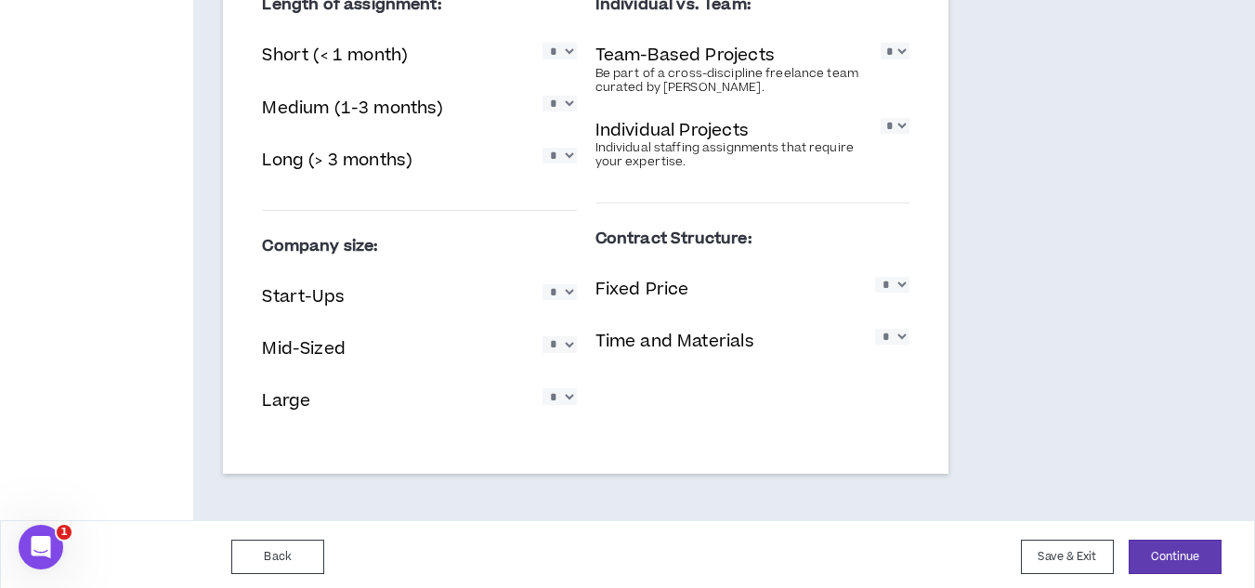
click at [570, 337] on select "* * * * *" at bounding box center [560, 344] width 34 height 16
select select "*"
click at [543, 336] on select "* * * * *" at bounding box center [560, 344] width 34 height 16
drag, startPoint x: 565, startPoint y: 291, endPoint x: 561, endPoint y: 300, distance: 10.0
click at [565, 291] on select "* * * * *" at bounding box center [560, 292] width 34 height 16
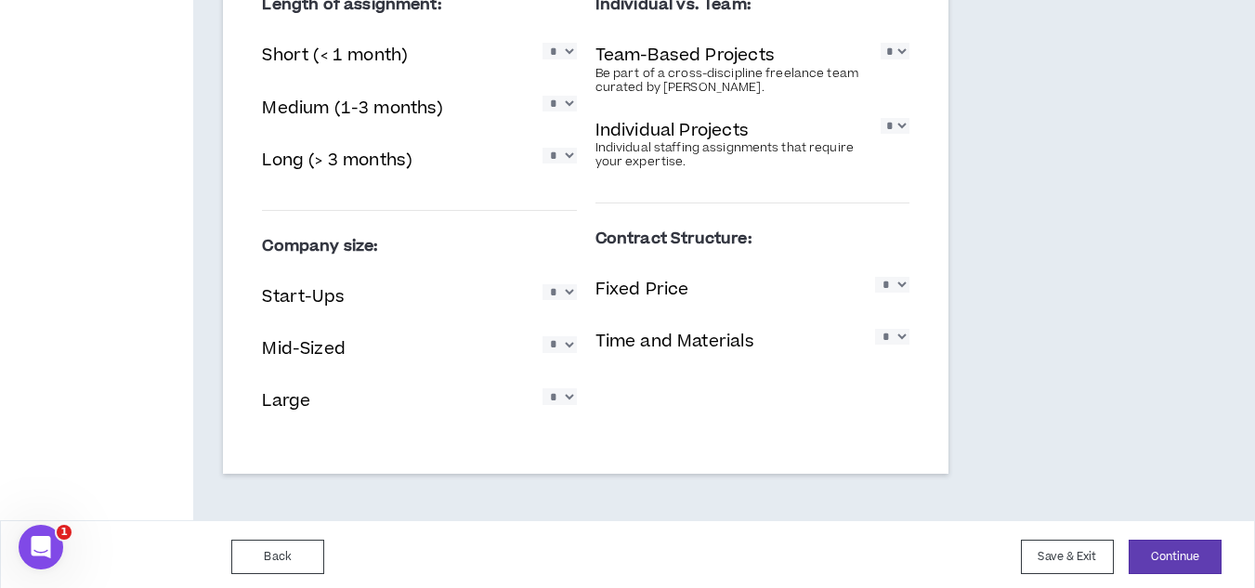
select select "*"
click at [543, 284] on select "* * * * *" at bounding box center [560, 292] width 34 height 16
click at [901, 333] on select "* * * * *" at bounding box center [892, 337] width 34 height 16
click at [901, 281] on select "* * * * *" at bounding box center [892, 285] width 34 height 16
select select "*"
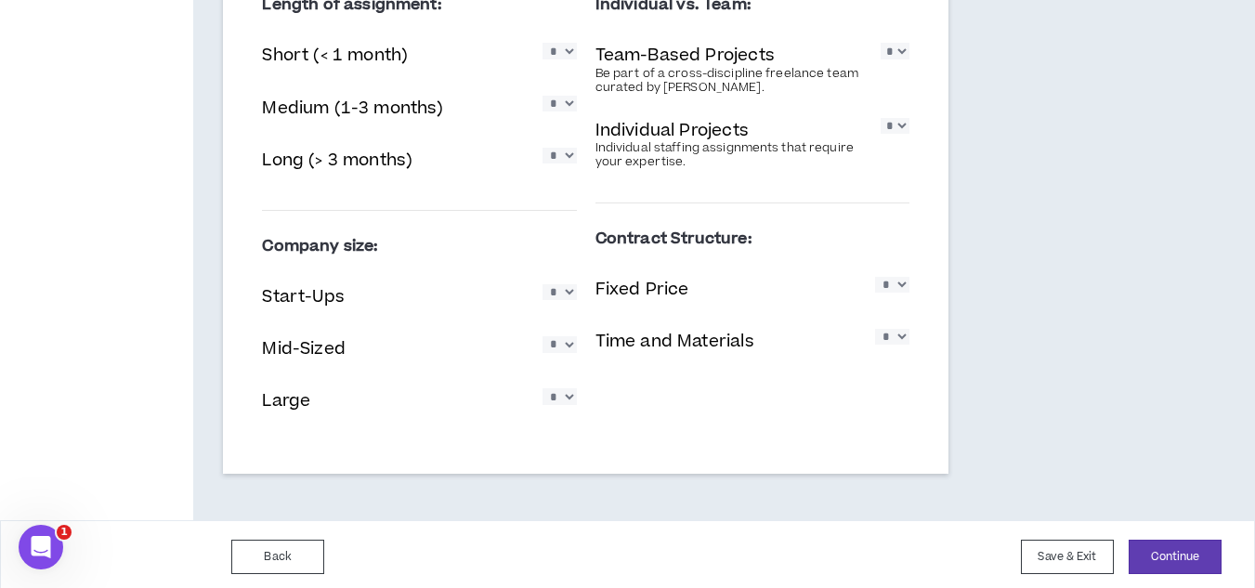
click at [875, 277] on select "* * * * *" at bounding box center [892, 285] width 34 height 16
click at [902, 336] on select "* * * * *" at bounding box center [892, 337] width 34 height 16
select select "*"
click at [875, 329] on select "* * * * *" at bounding box center [892, 337] width 34 height 16
click at [1166, 560] on button "Continue" at bounding box center [1175, 557] width 93 height 34
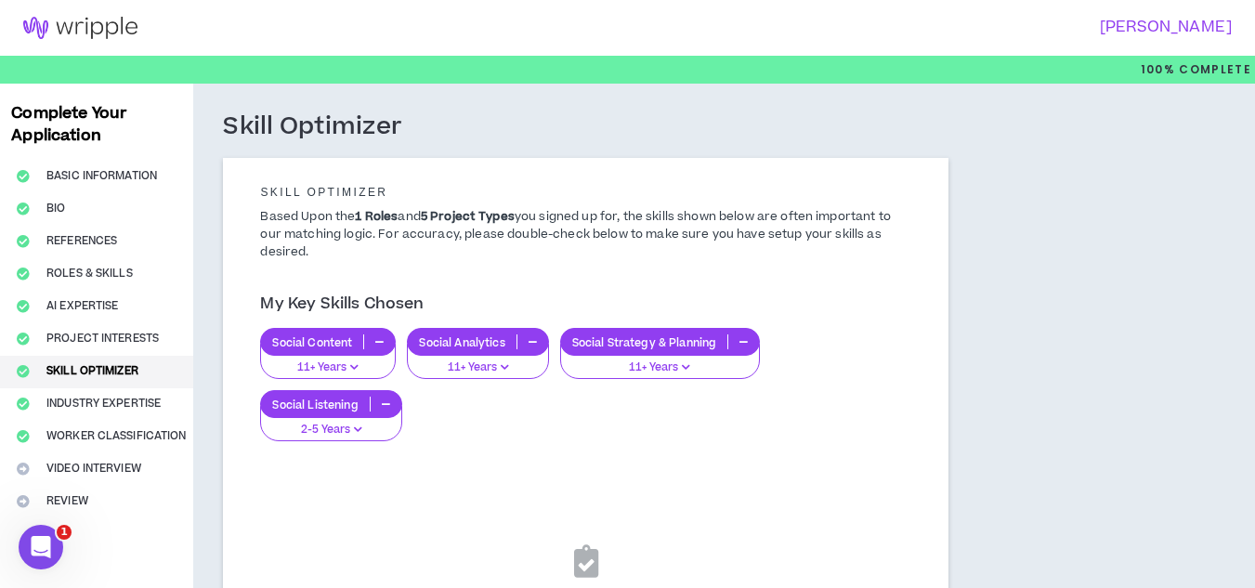
click at [387, 406] on icon "button" at bounding box center [386, 403] width 8 height 9
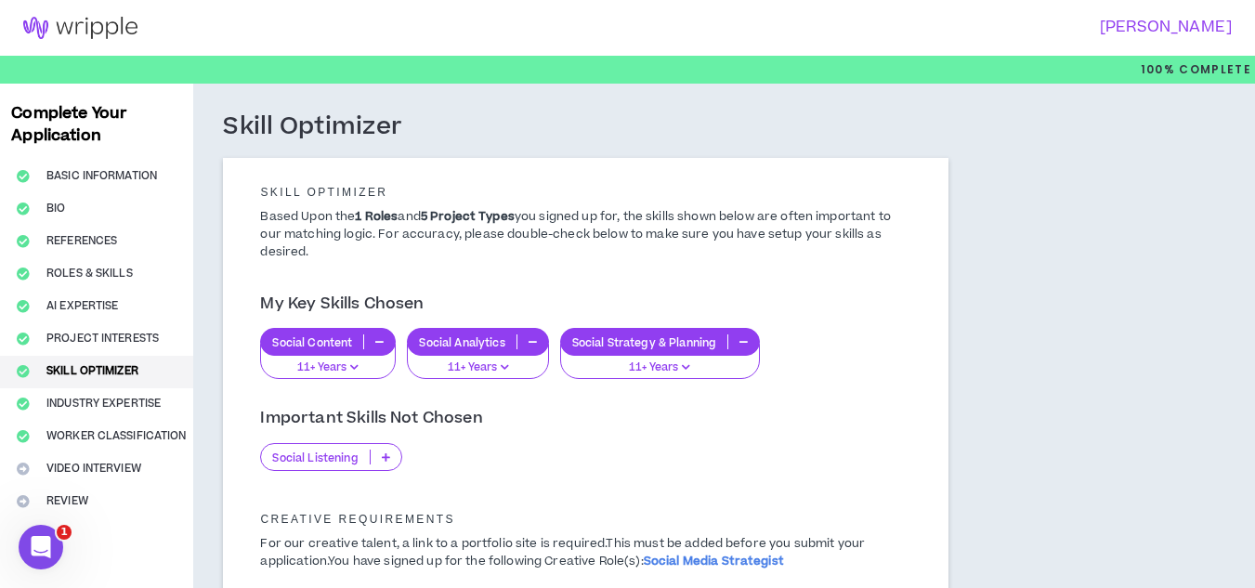
click at [351, 461] on p "Social Listening" at bounding box center [315, 458] width 108 height 14
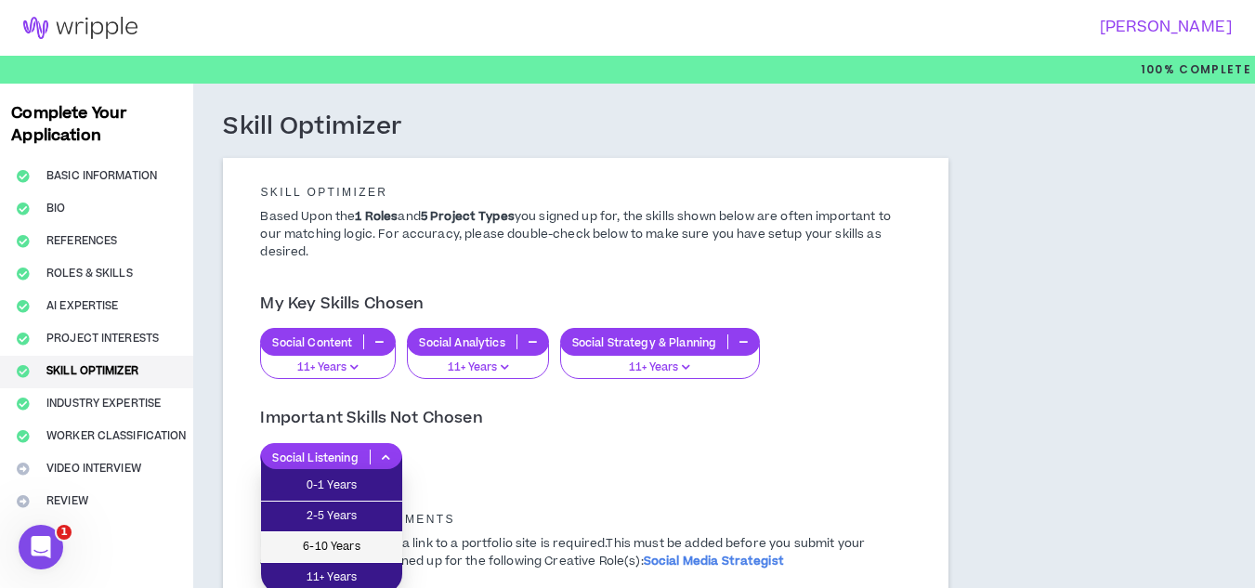
click at [379, 539] on span "6-10 Years" at bounding box center [331, 547] width 119 height 20
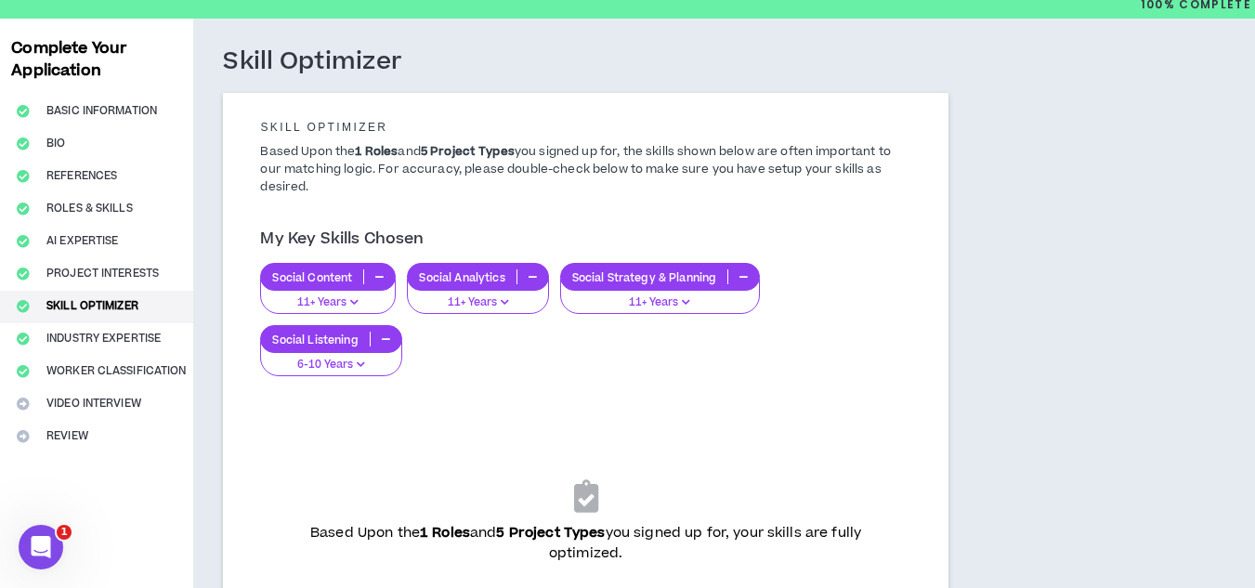
scroll to position [93, 0]
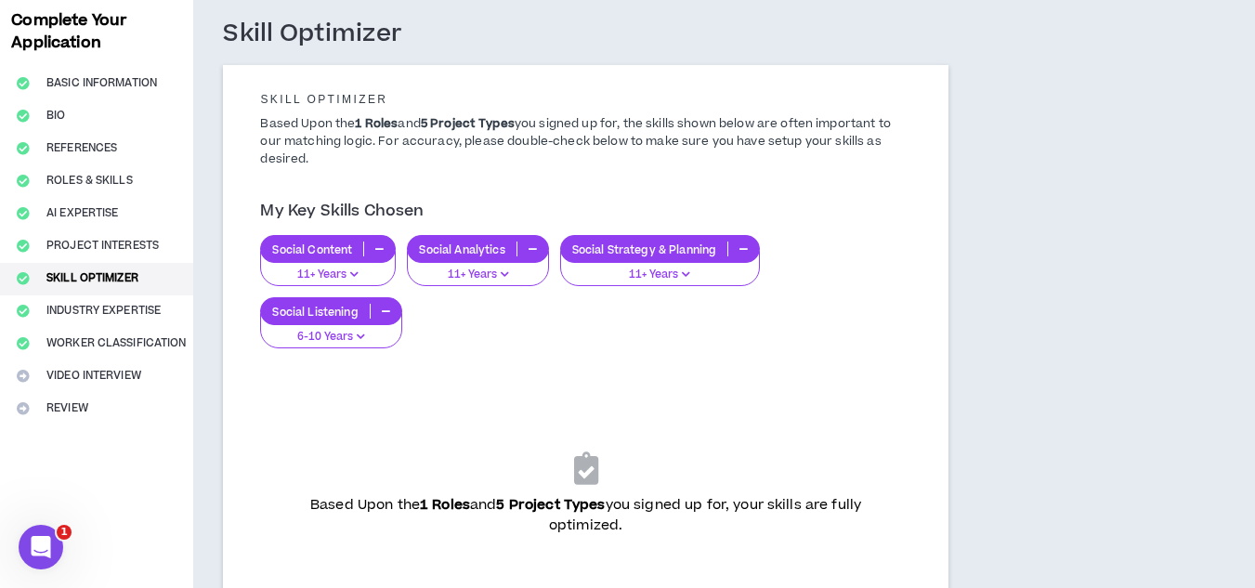
click at [378, 310] on button "button" at bounding box center [386, 311] width 31 height 15
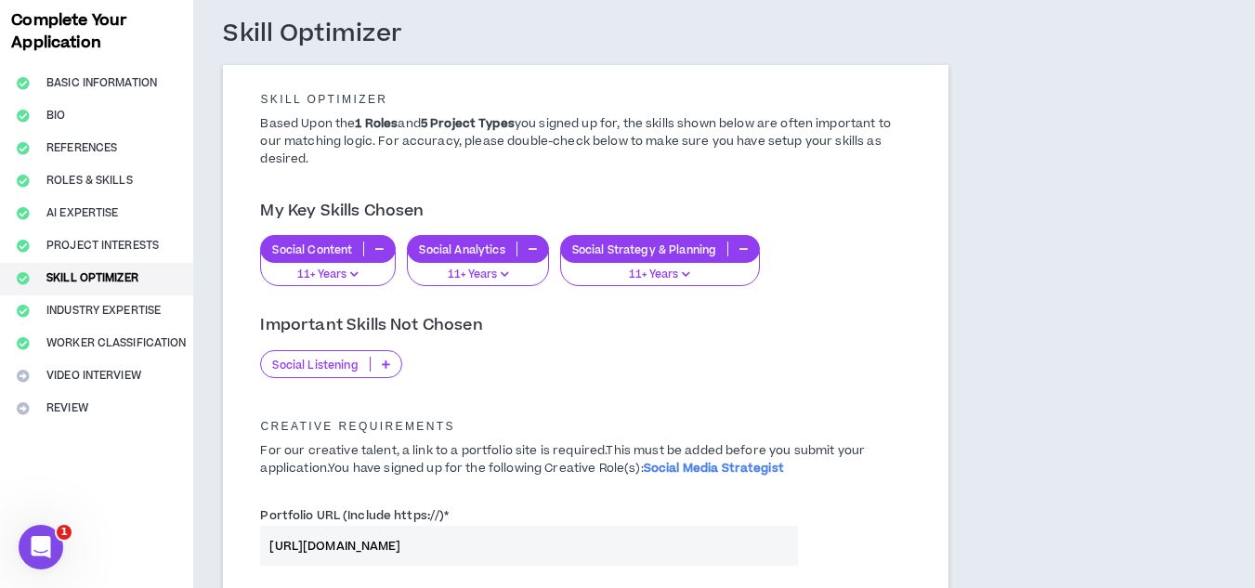
click at [336, 364] on p "Social Listening" at bounding box center [315, 365] width 108 height 14
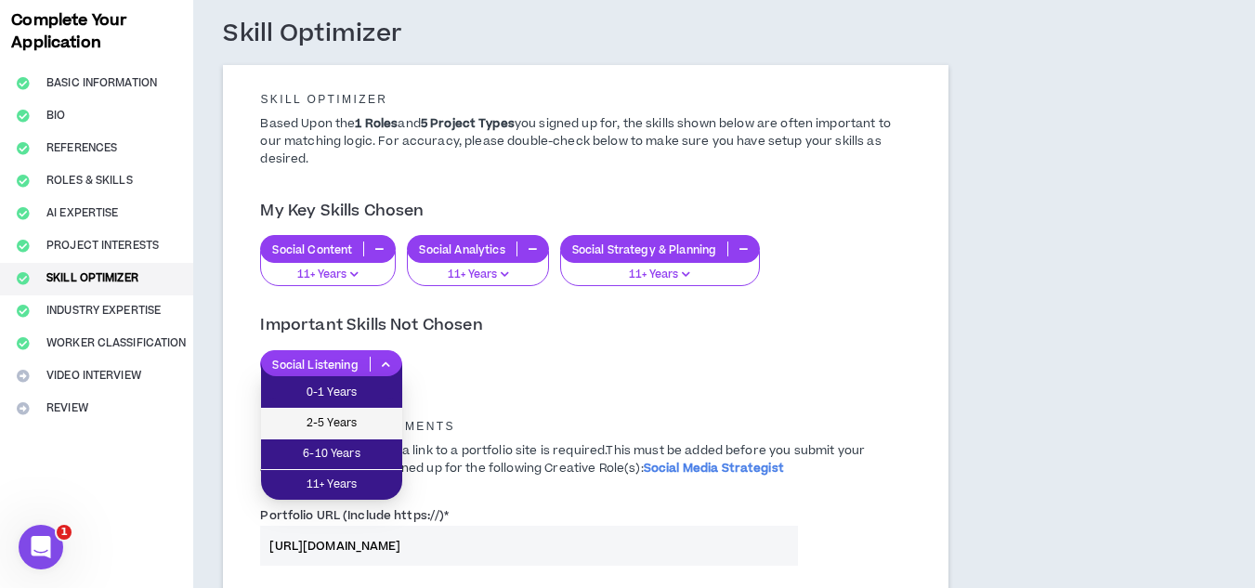
click at [319, 432] on span "2-5 Years" at bounding box center [331, 423] width 119 height 20
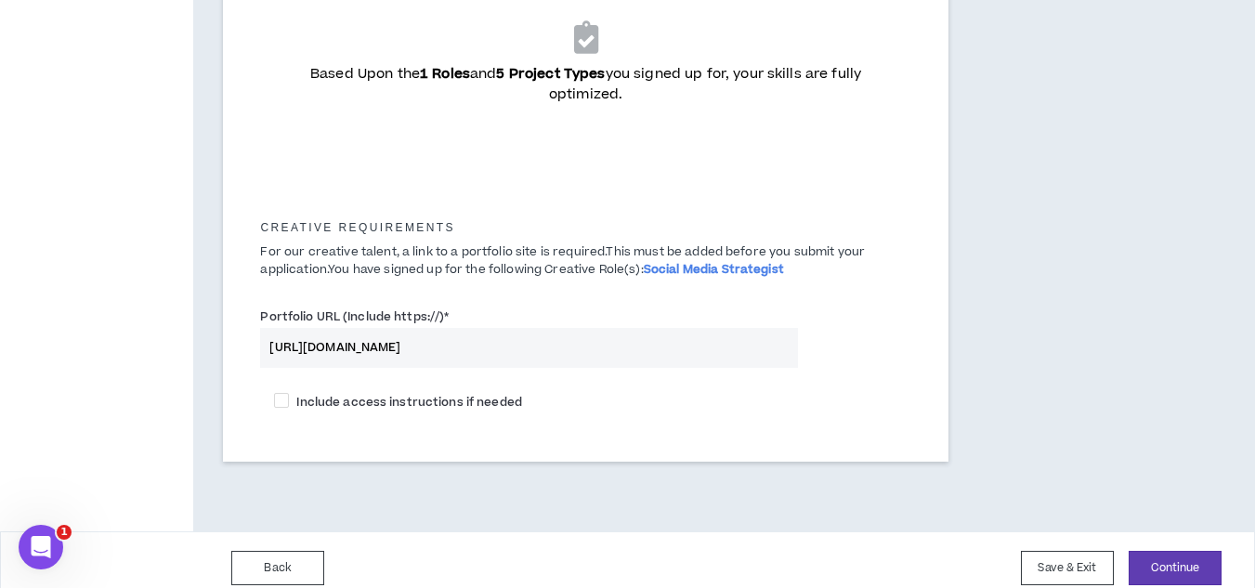
scroll to position [541, 0]
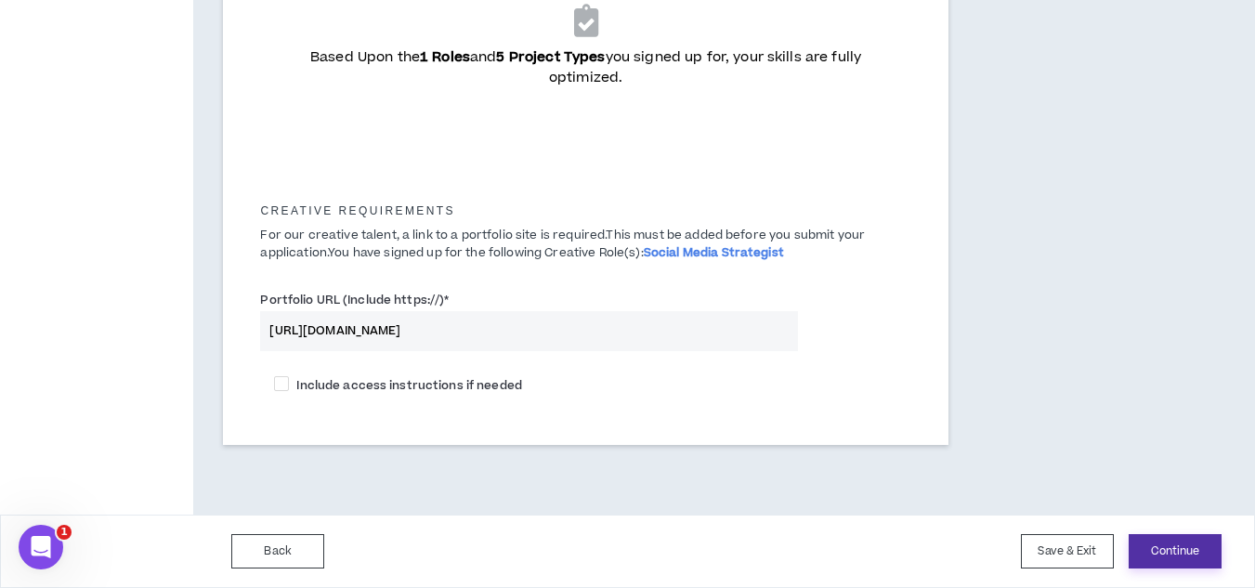
click at [1183, 553] on button "Continue" at bounding box center [1175, 551] width 93 height 34
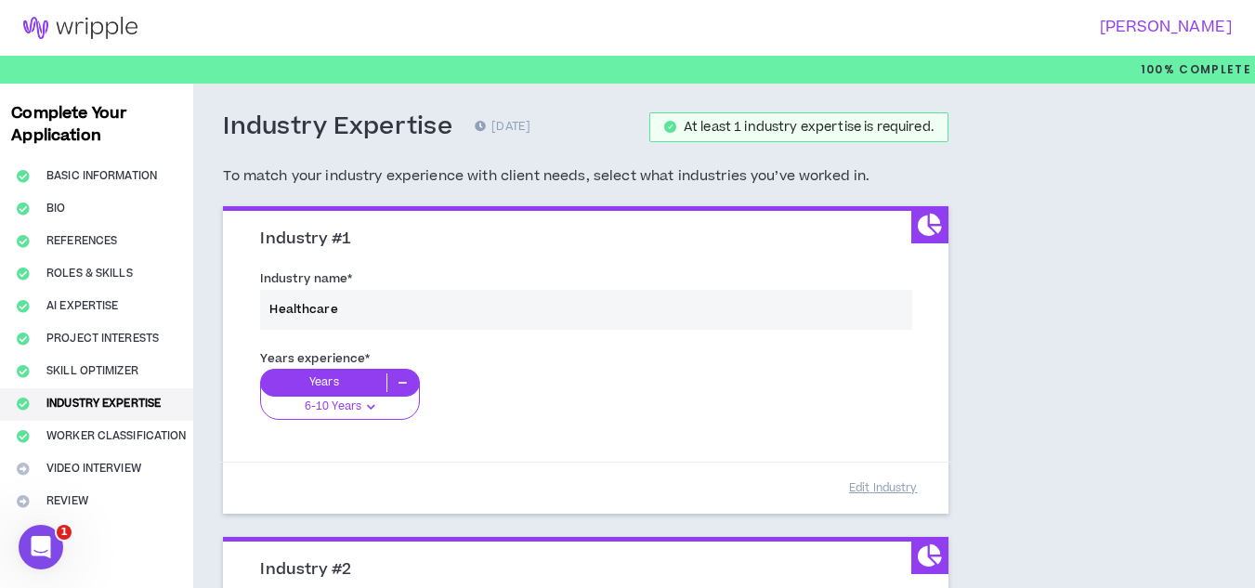
click at [456, 321] on div "Industry name * Healthcare" at bounding box center [585, 303] width 678 height 79
click at [462, 311] on div "Industry name * Healthcare" at bounding box center [585, 303] width 678 height 79
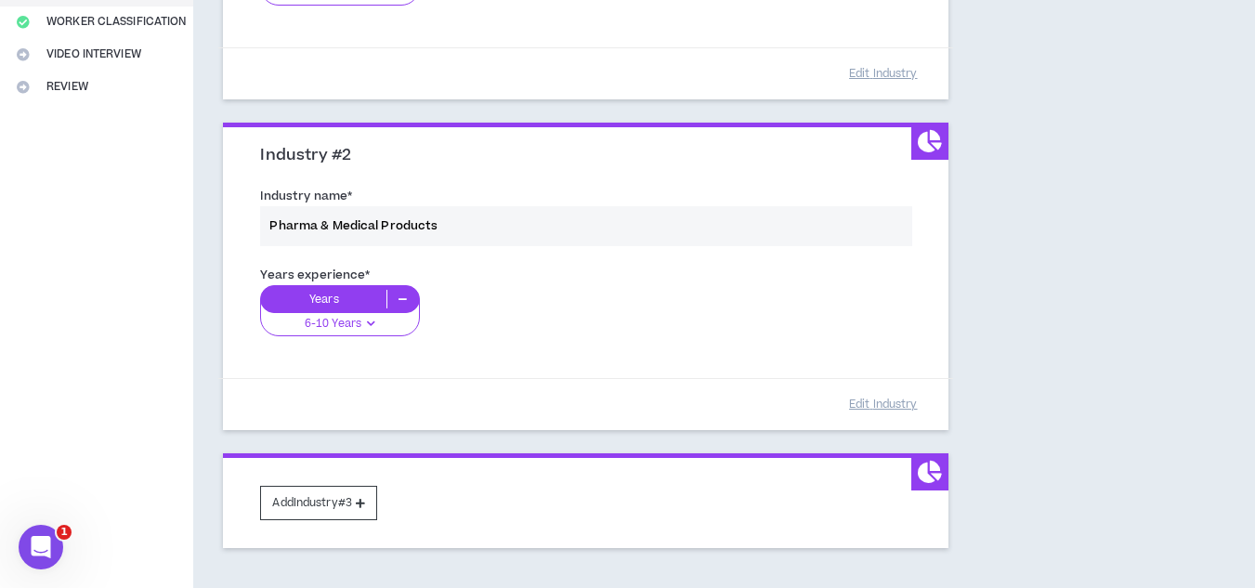
scroll to position [465, 0]
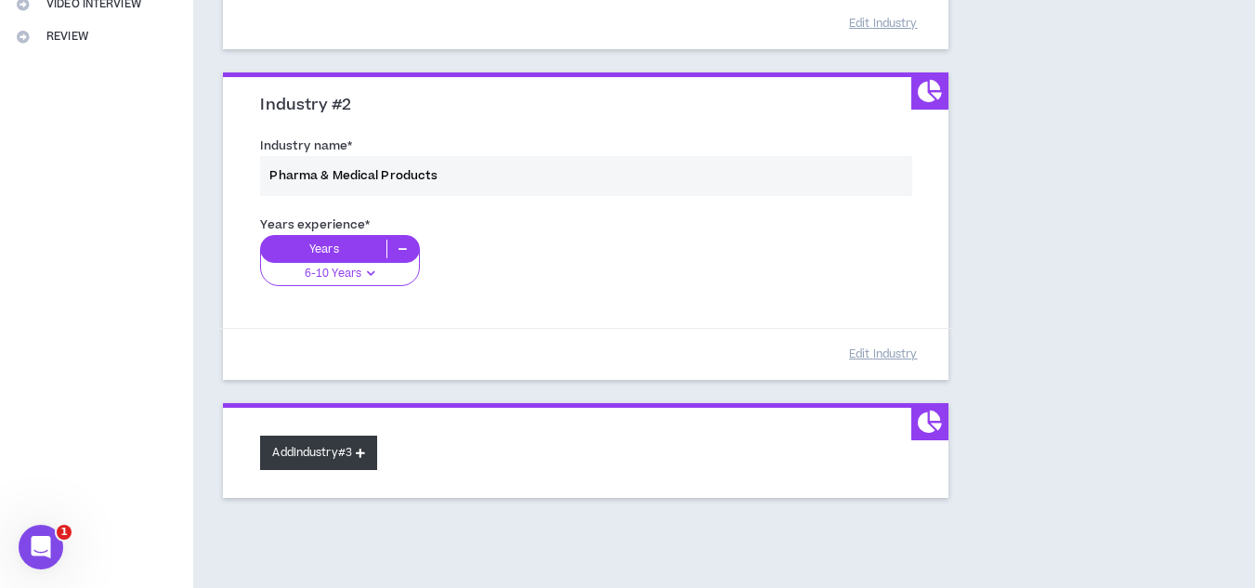
click at [336, 452] on button "Add Industry #3" at bounding box center [318, 453] width 117 height 34
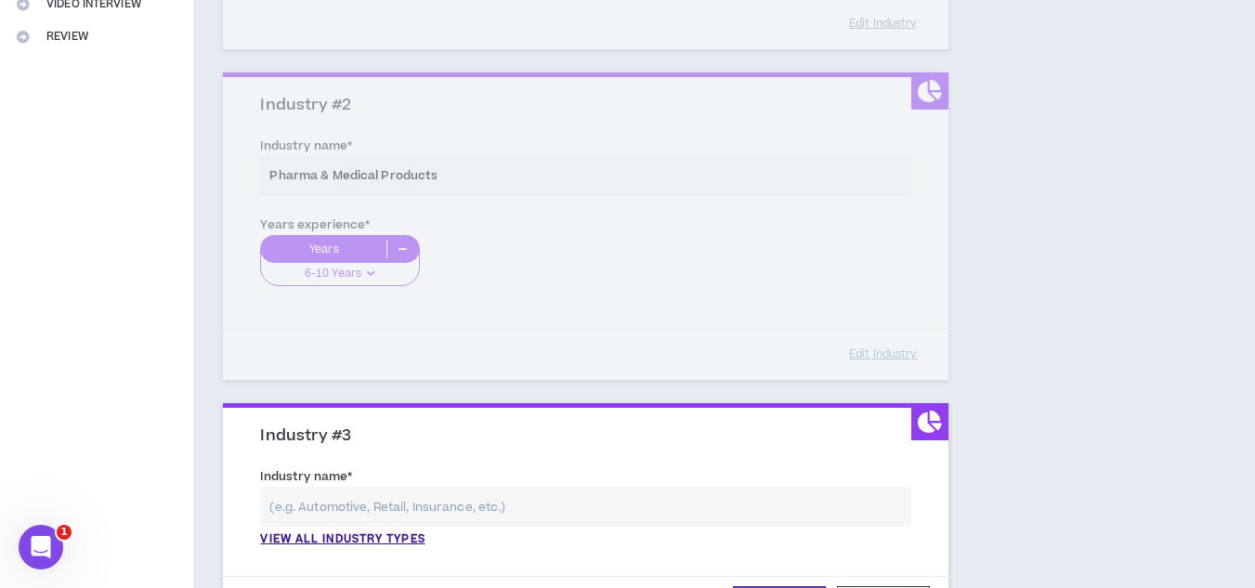
click at [351, 502] on input "text" at bounding box center [585, 507] width 650 height 40
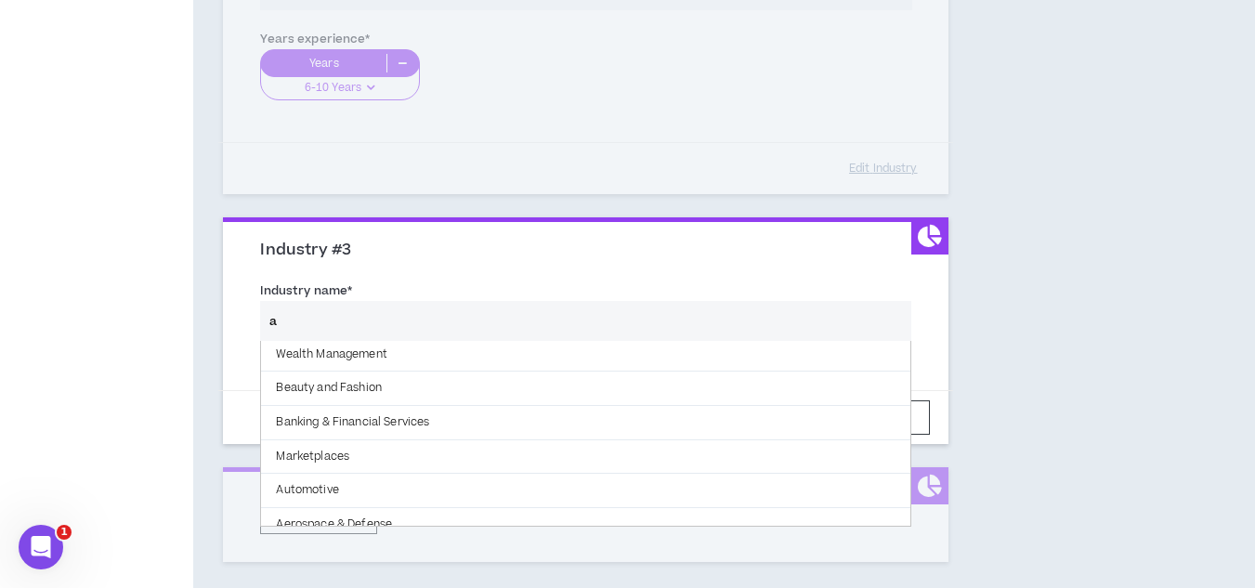
scroll to position [596, 0]
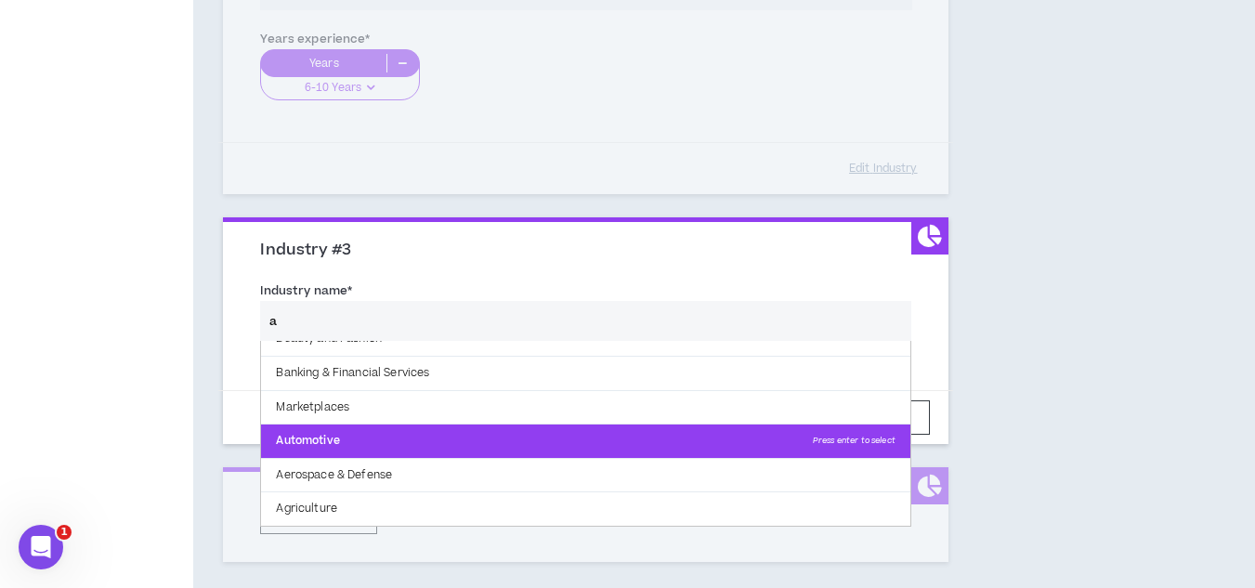
click at [474, 430] on p "Automotive Press enter to select" at bounding box center [585, 441] width 648 height 33
type input "Automotive"
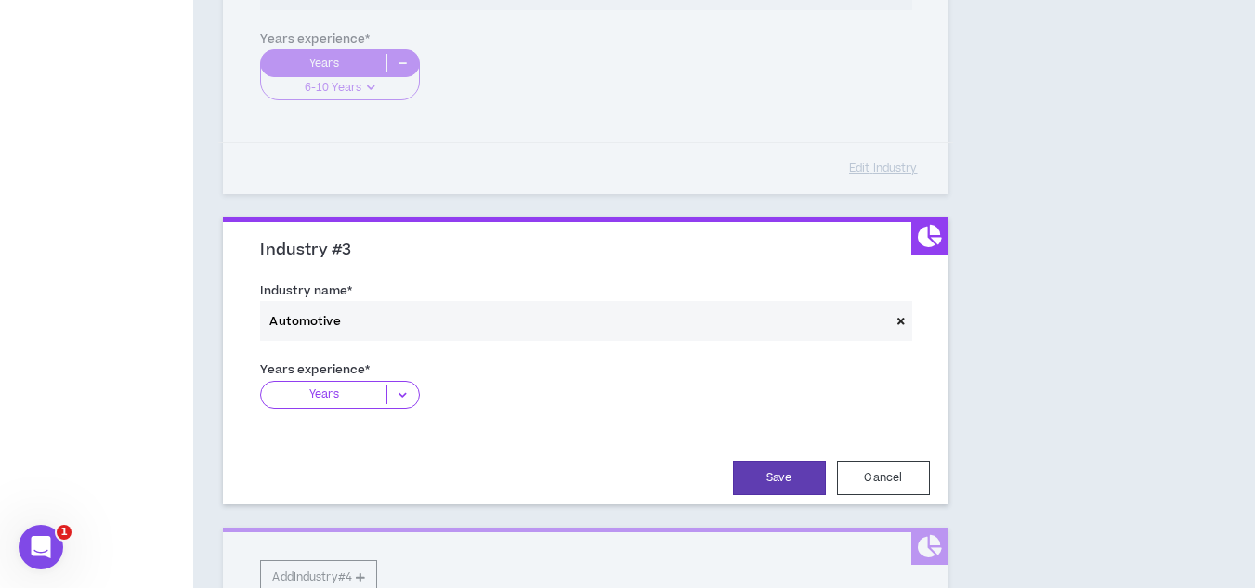
click at [403, 393] on icon at bounding box center [402, 395] width 31 height 19
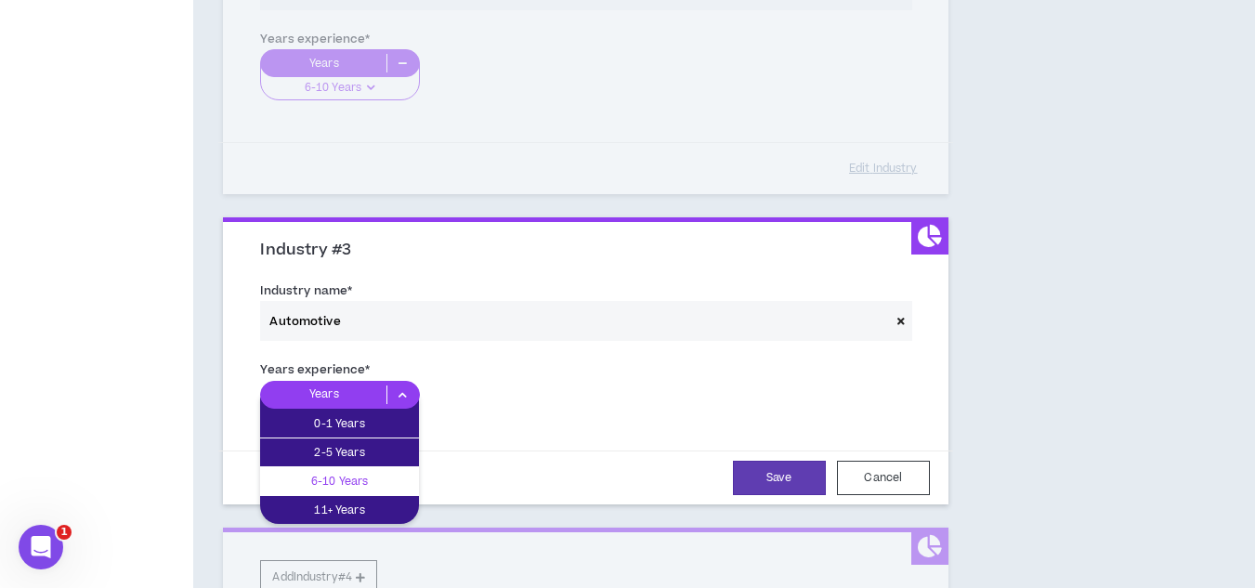
click at [363, 472] on p "6-10 Years" at bounding box center [339, 481] width 159 height 20
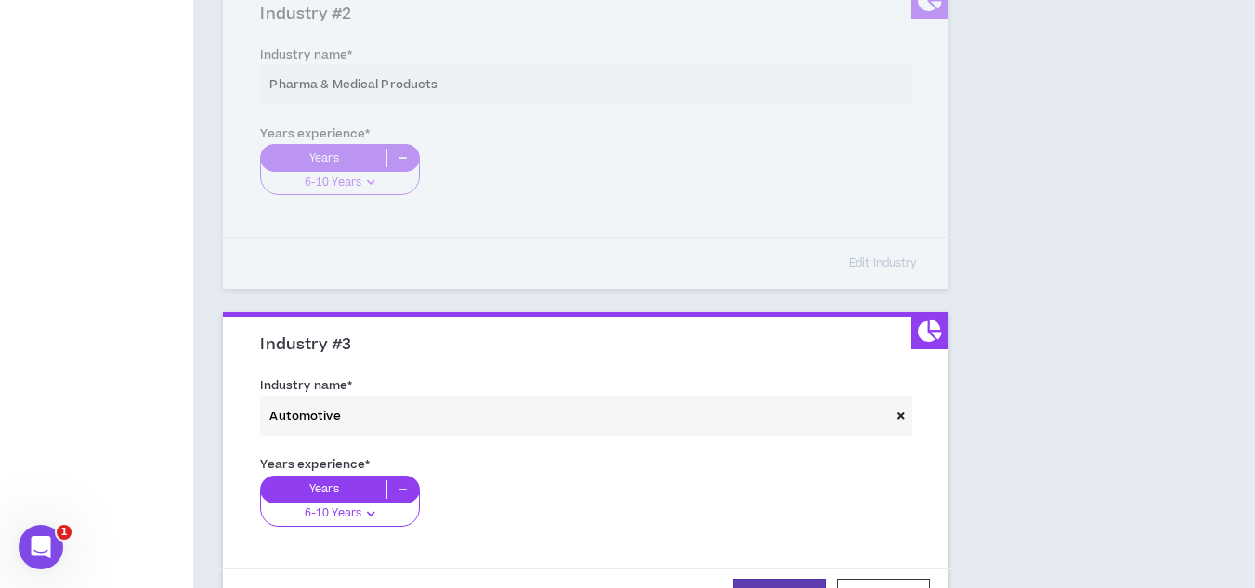
scroll to position [836, 0]
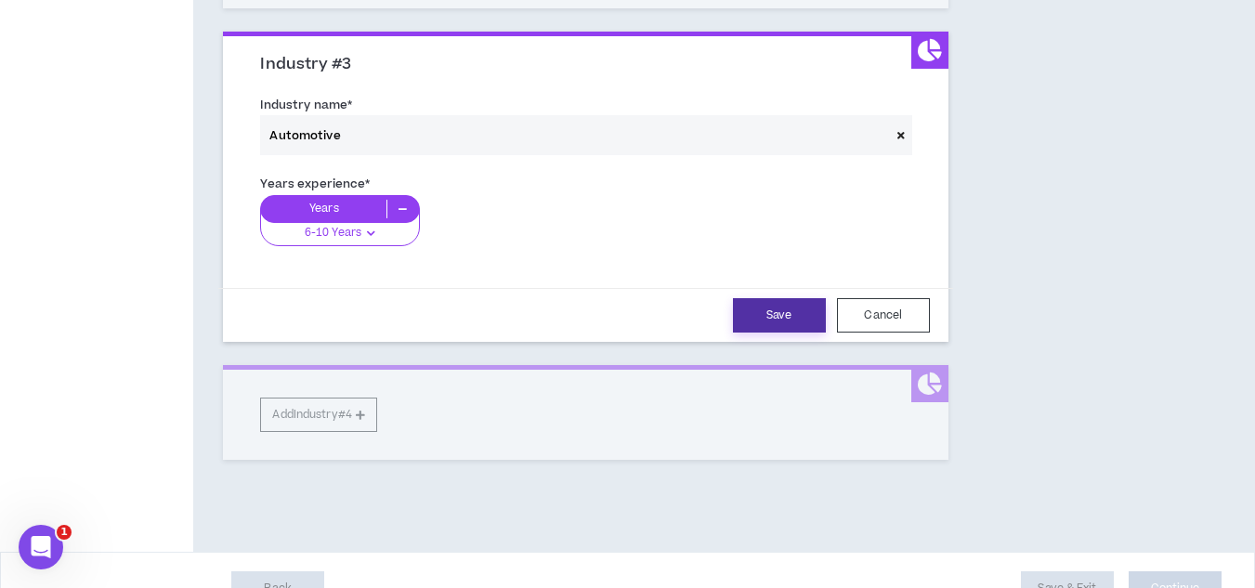
click at [787, 320] on button "Save" at bounding box center [779, 315] width 93 height 34
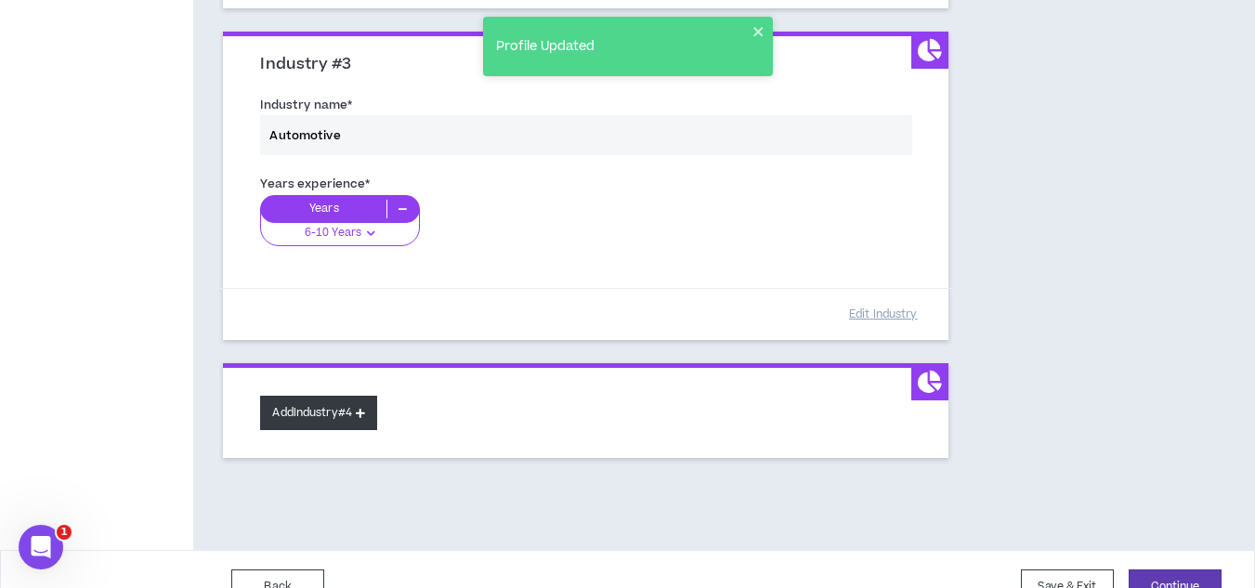
click at [358, 425] on button "Add Industry #4" at bounding box center [318, 413] width 117 height 34
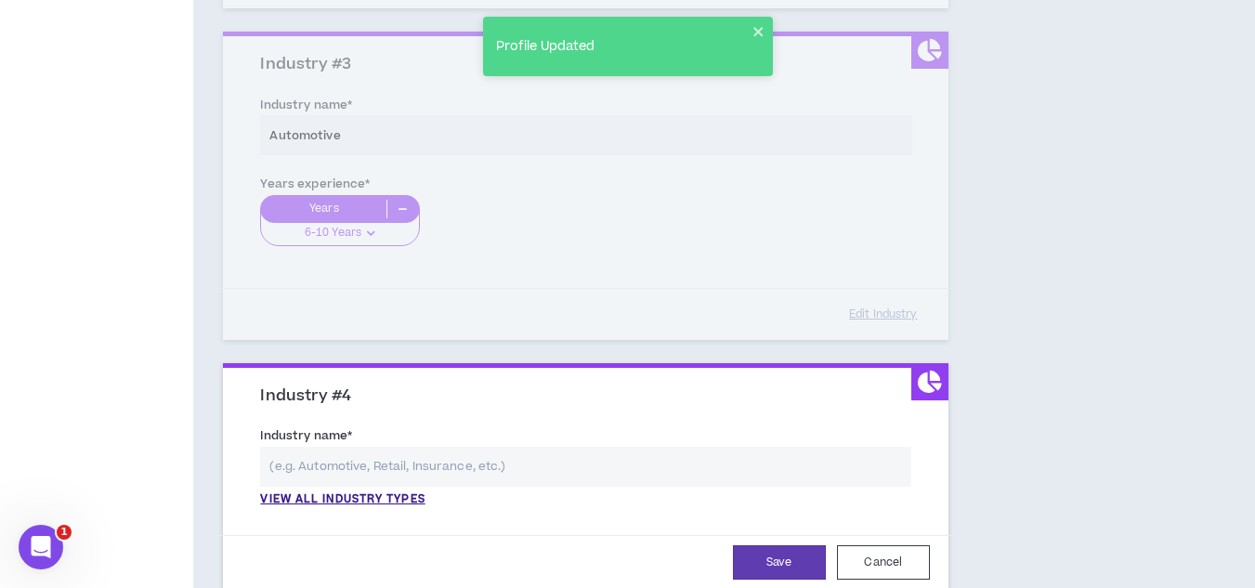
click at [328, 477] on input "text" at bounding box center [585, 467] width 650 height 40
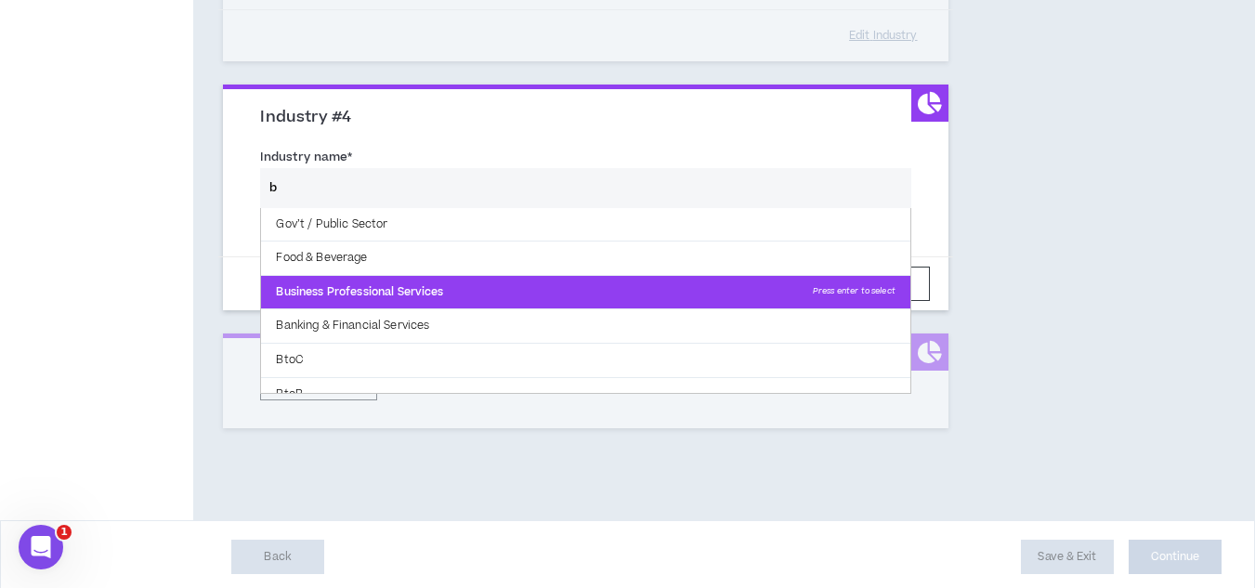
scroll to position [52, 0]
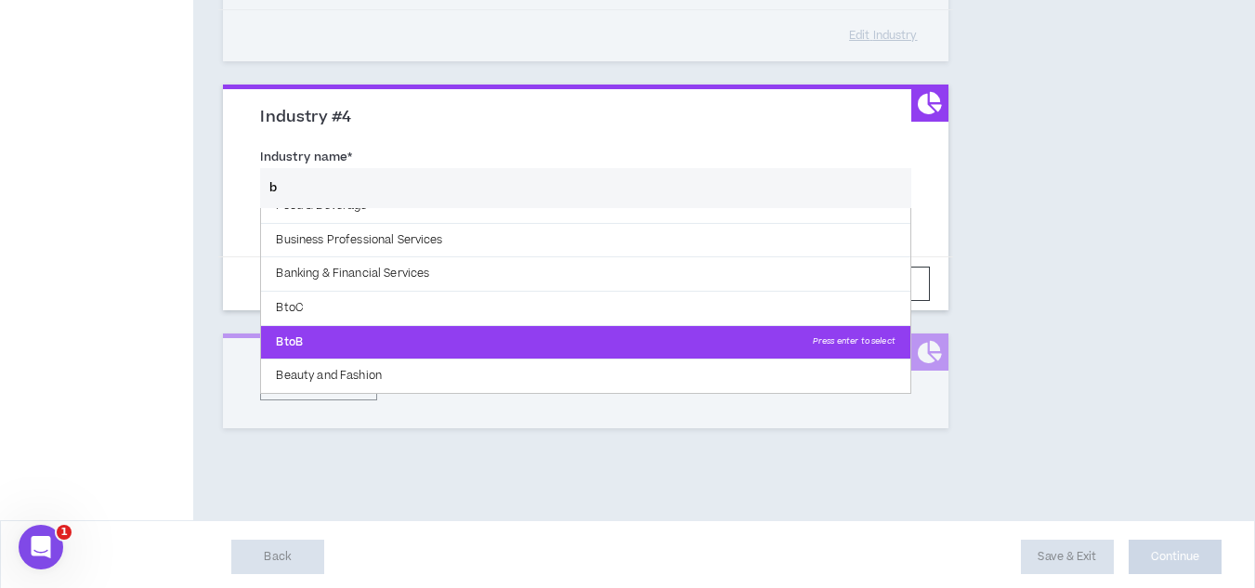
click at [441, 331] on p "BtoB Press enter to select" at bounding box center [585, 342] width 648 height 33
type input "BtoB"
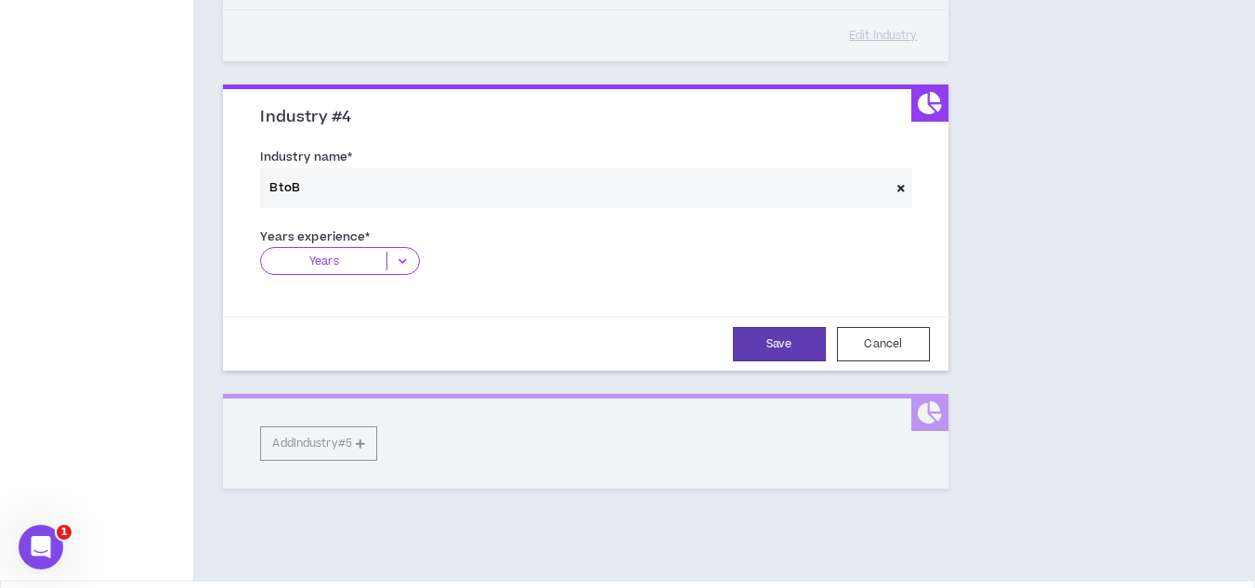
click at [400, 263] on icon at bounding box center [402, 261] width 31 height 19
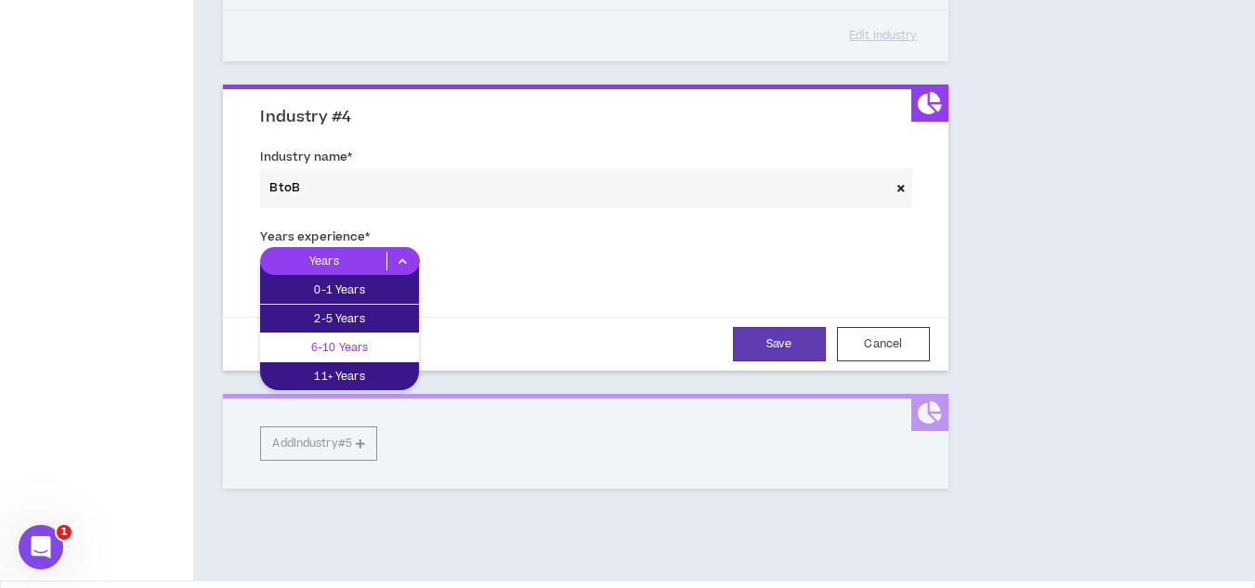
click at [365, 347] on p "6-10 Years" at bounding box center [339, 347] width 159 height 20
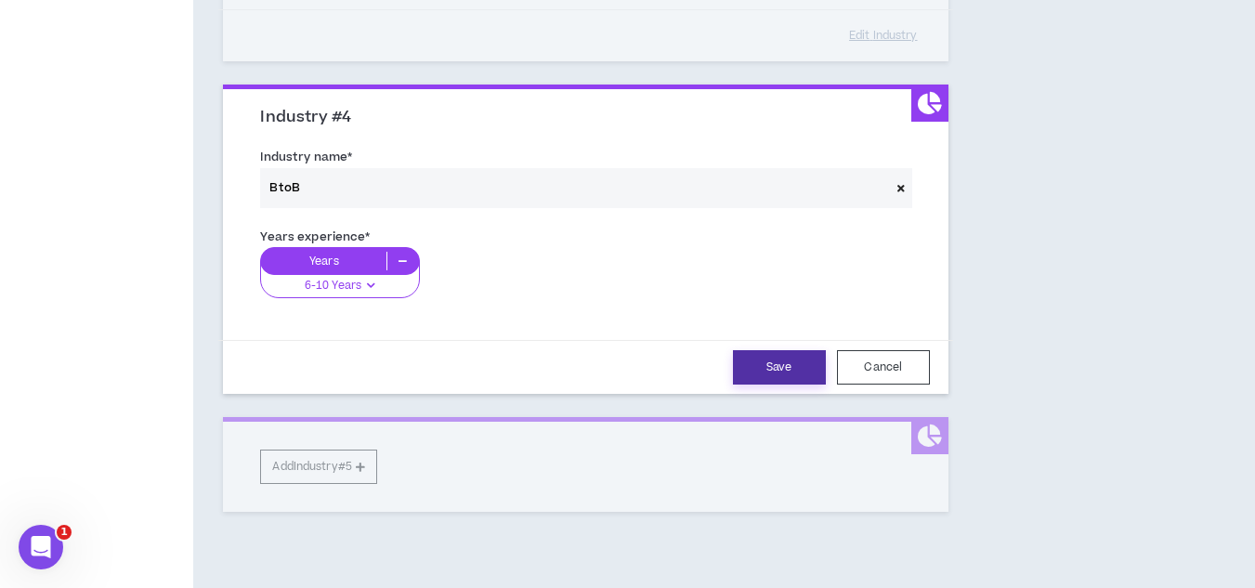
click at [796, 360] on button "Save" at bounding box center [779, 367] width 93 height 34
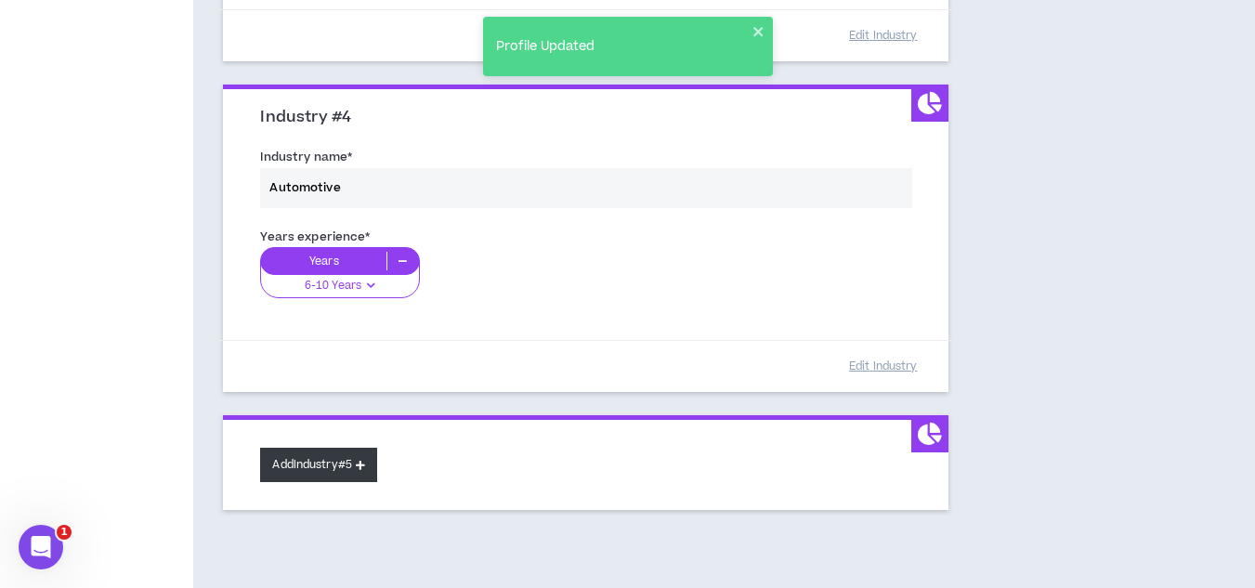
click at [288, 452] on button "Add Industry #5" at bounding box center [318, 465] width 117 height 34
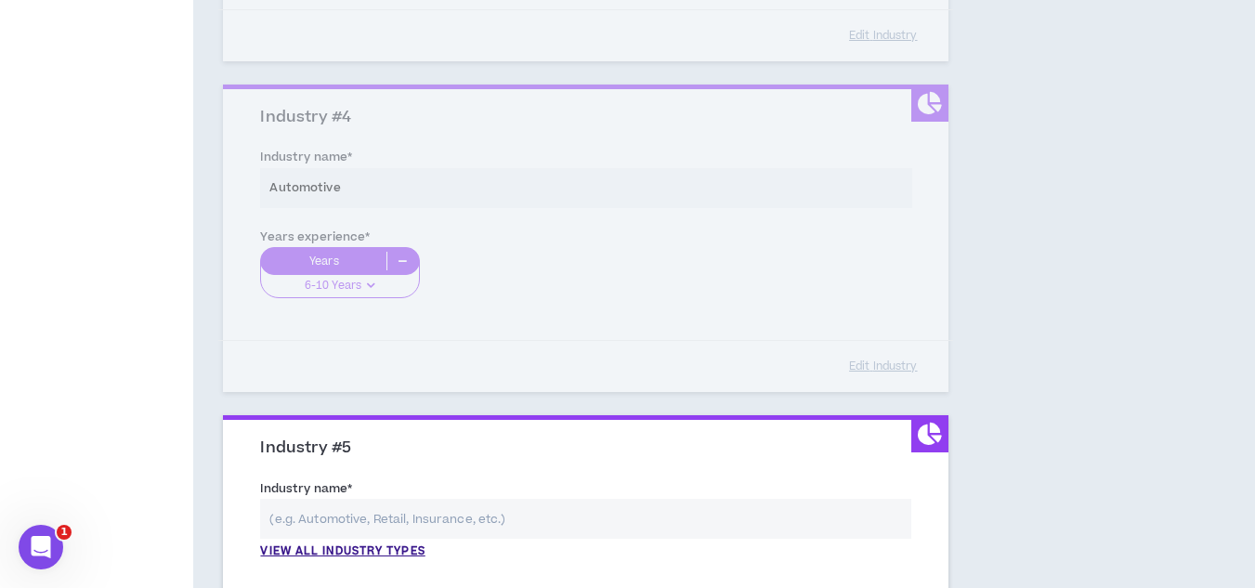
click at [297, 516] on input "text" at bounding box center [585, 519] width 650 height 40
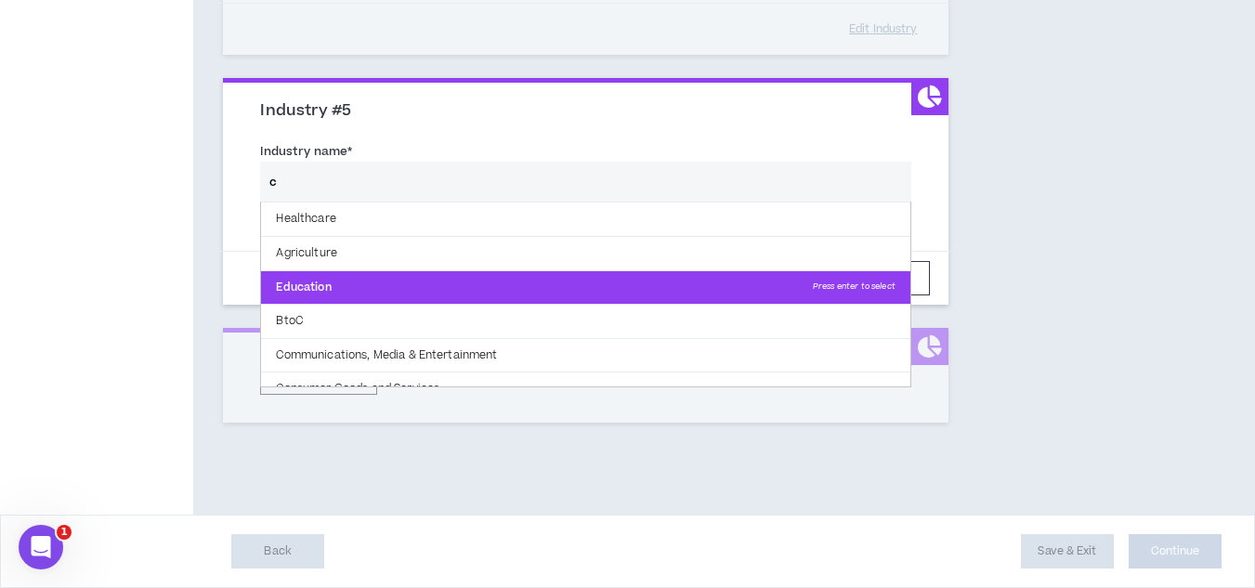
scroll to position [272, 0]
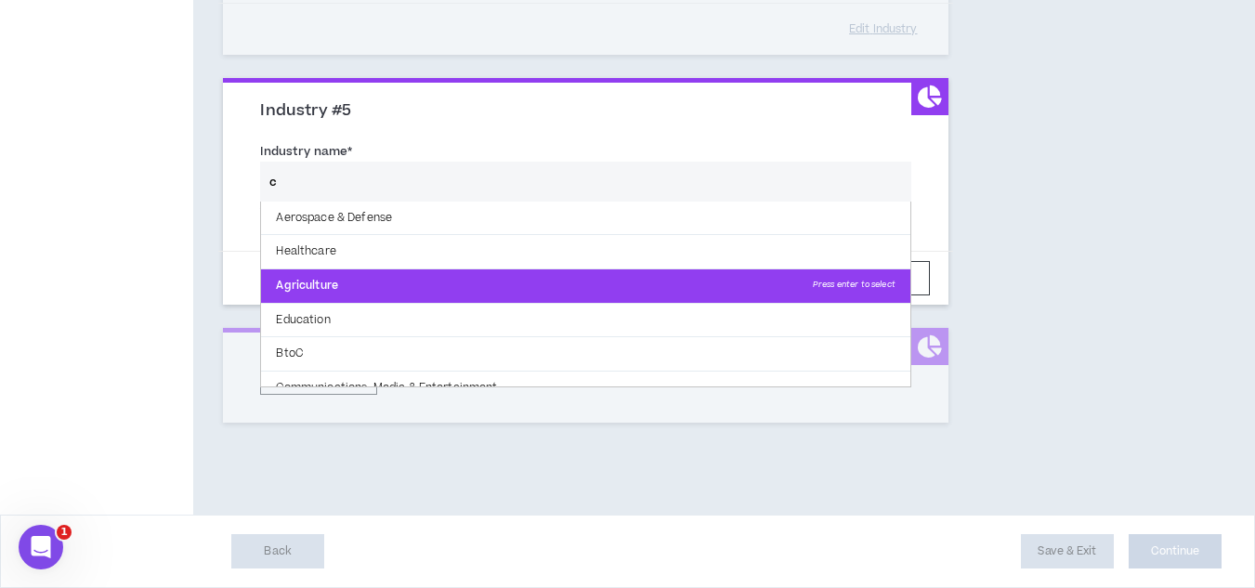
click at [535, 281] on p "Agriculture Press enter to select" at bounding box center [585, 285] width 648 height 33
type input "Agriculture"
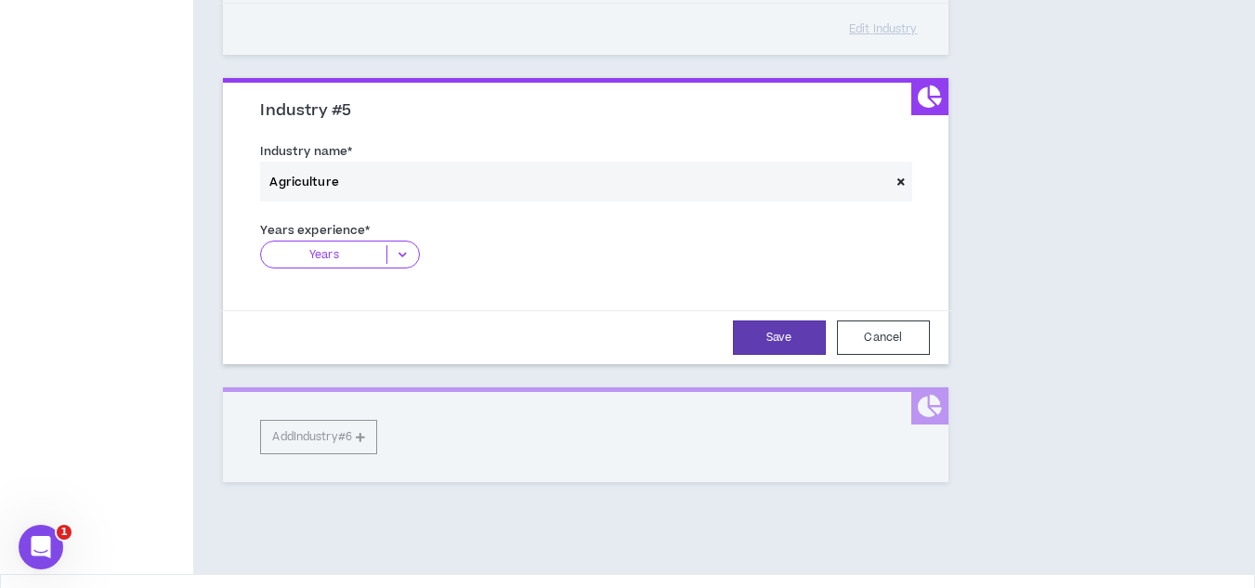
click at [400, 245] on icon at bounding box center [402, 254] width 31 height 19
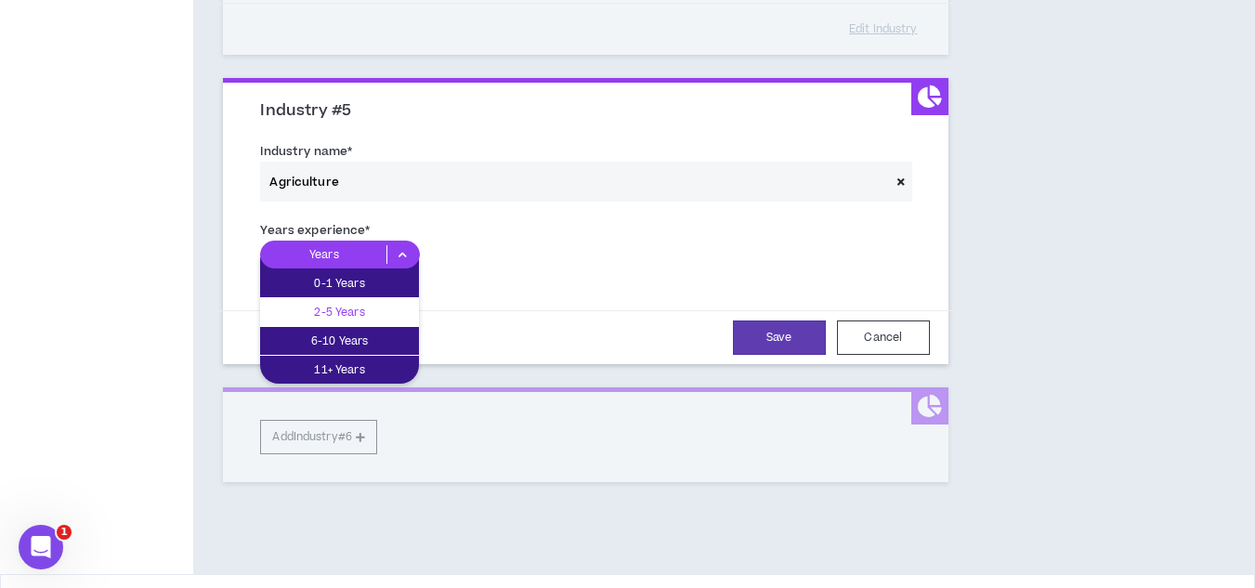
click at [355, 316] on p "2-5 Years" at bounding box center [339, 312] width 159 height 20
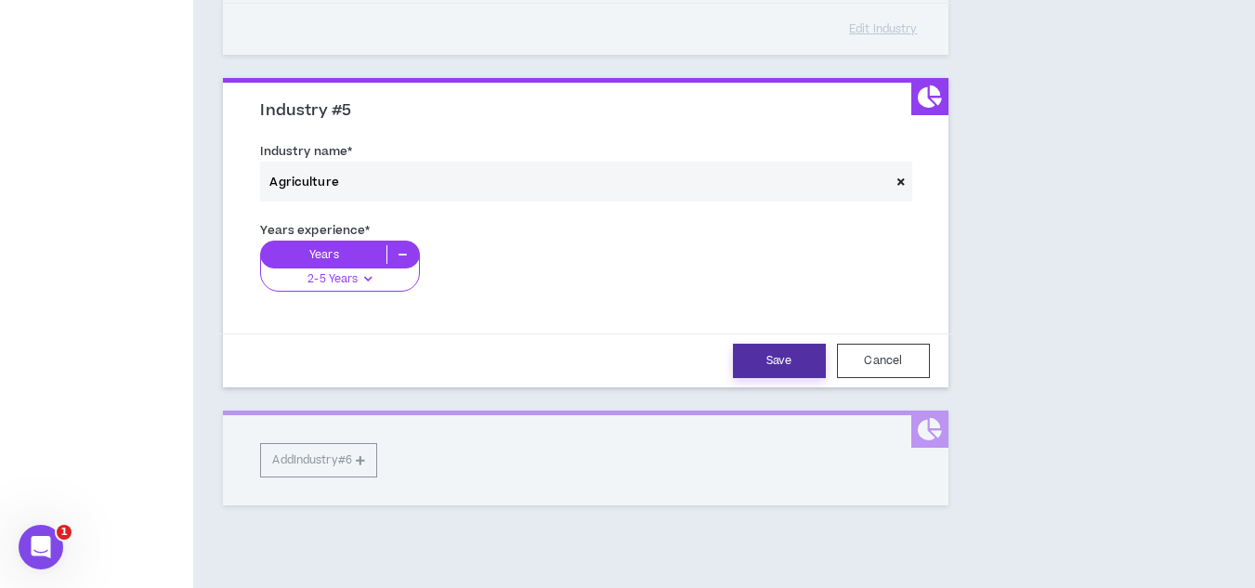
click at [813, 349] on button "Save" at bounding box center [779, 361] width 93 height 34
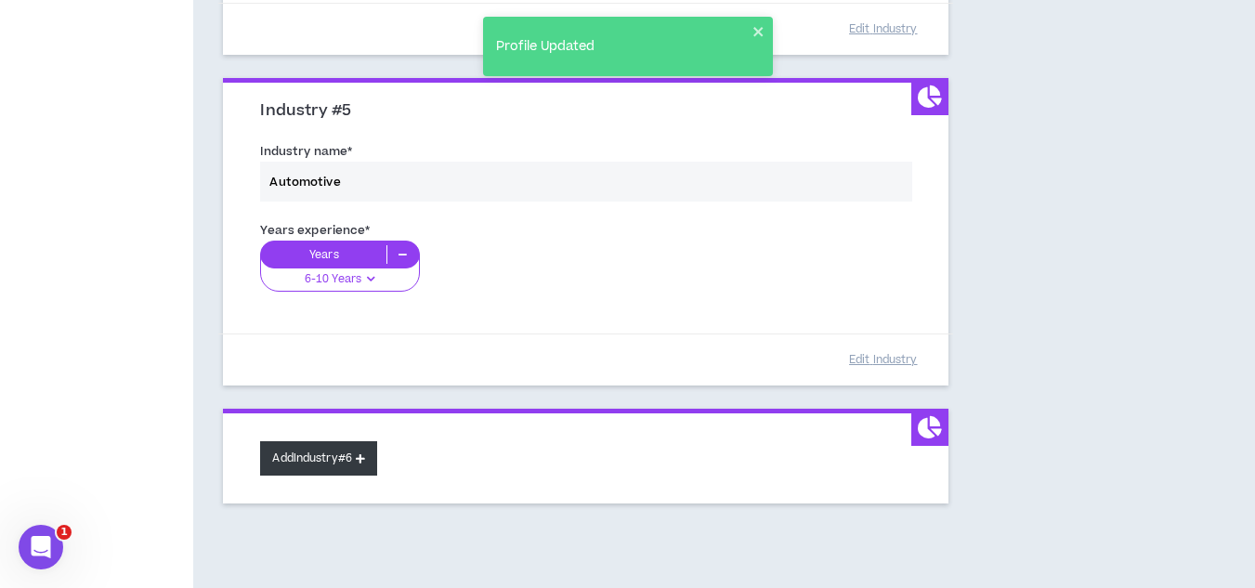
click at [349, 465] on button "Add Industry #6" at bounding box center [318, 458] width 117 height 34
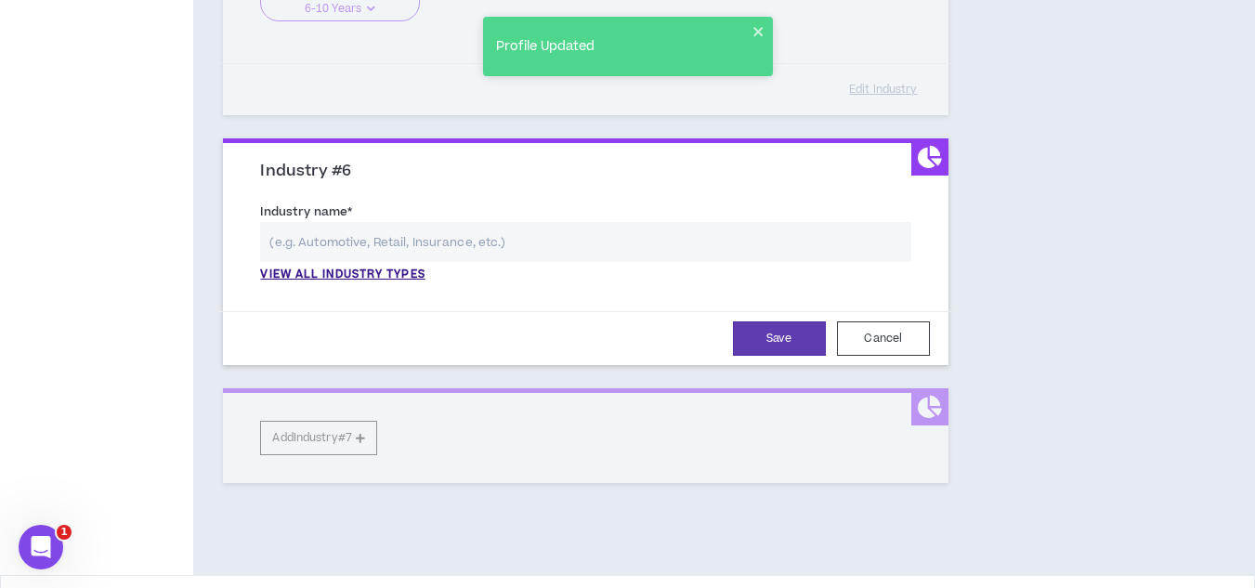
scroll to position [1731, 0]
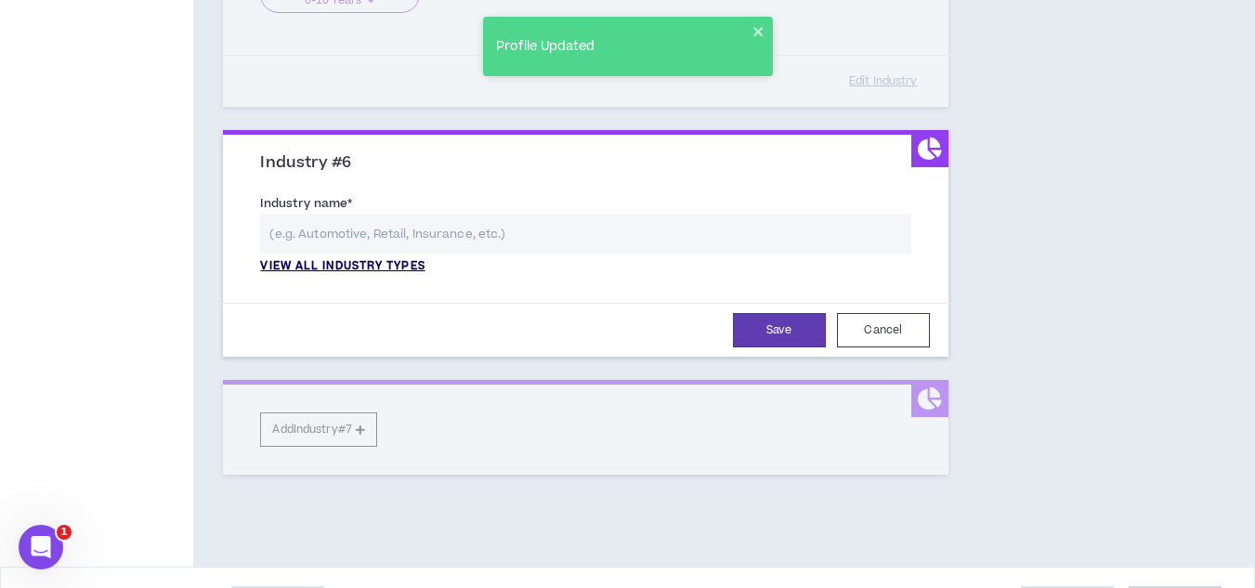
click at [416, 260] on p "View all industry types" at bounding box center [342, 266] width 164 height 17
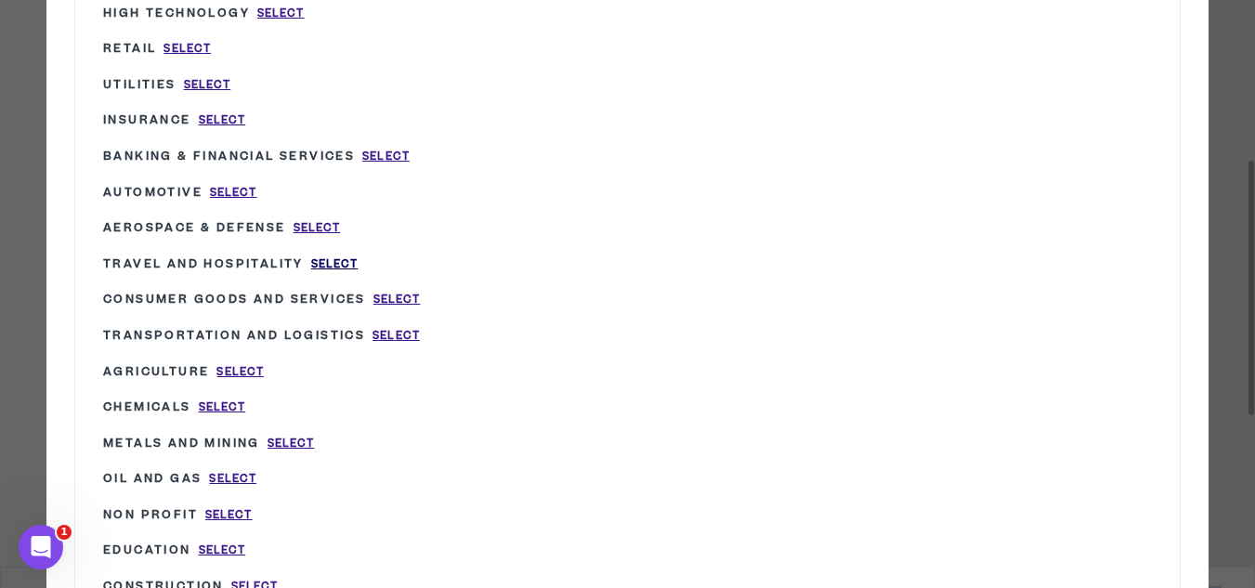
click at [336, 268] on span "Select" at bounding box center [334, 264] width 47 height 16
type input "Travel and Hospitality"
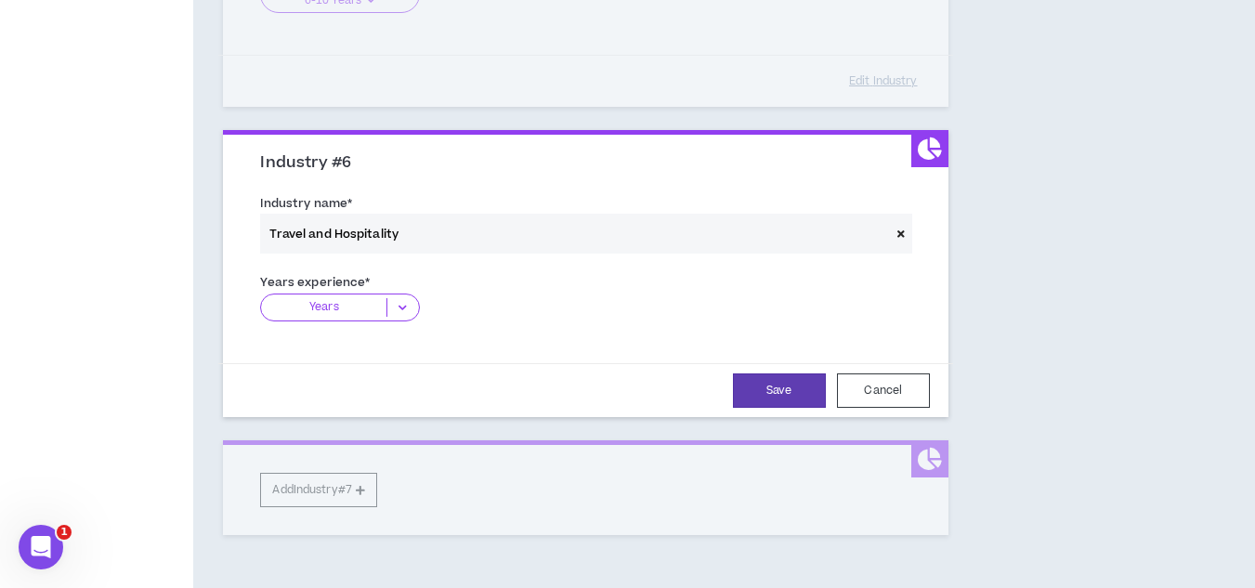
click at [395, 308] on icon at bounding box center [402, 307] width 31 height 19
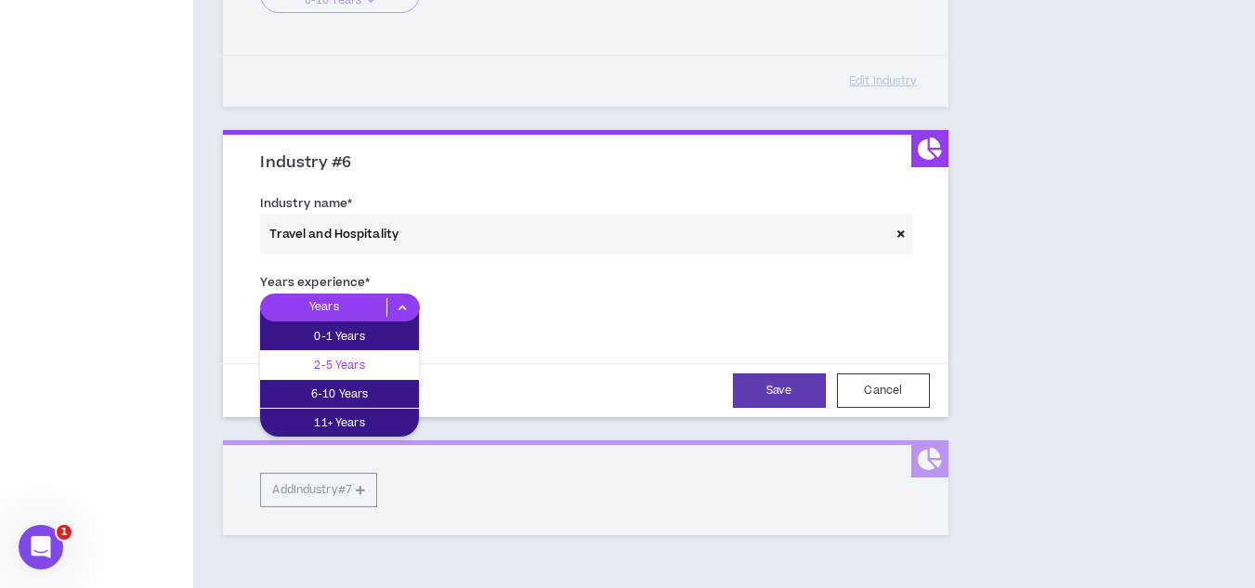
click at [381, 361] on p "2-5 Years" at bounding box center [339, 365] width 159 height 20
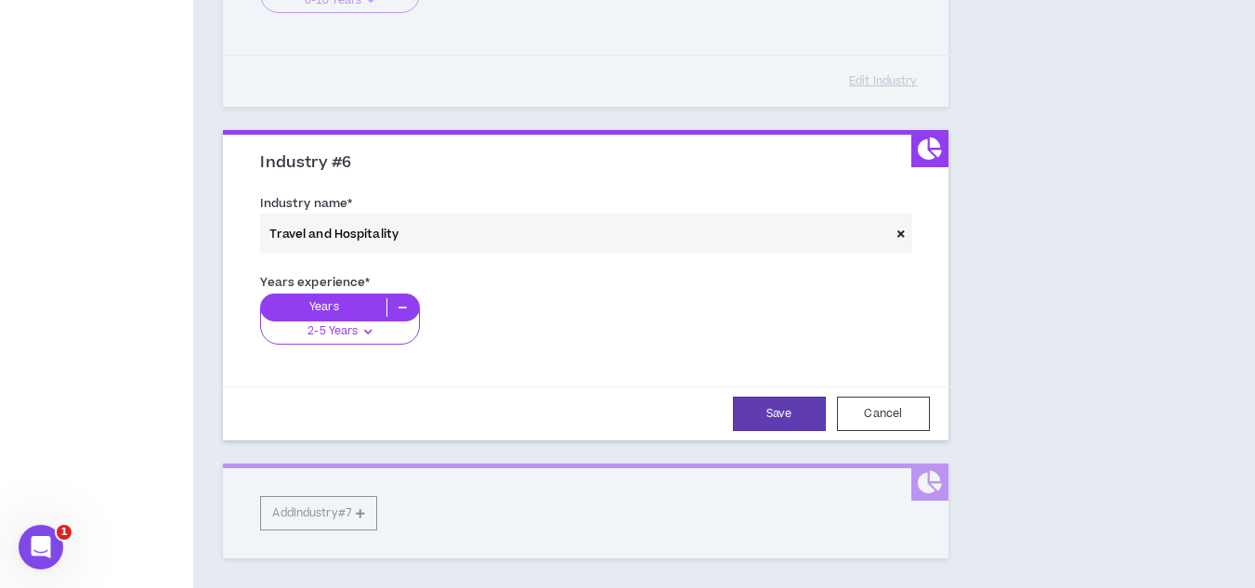
click at [388, 328] on div "2-5 Years" at bounding box center [339, 326] width 159 height 37
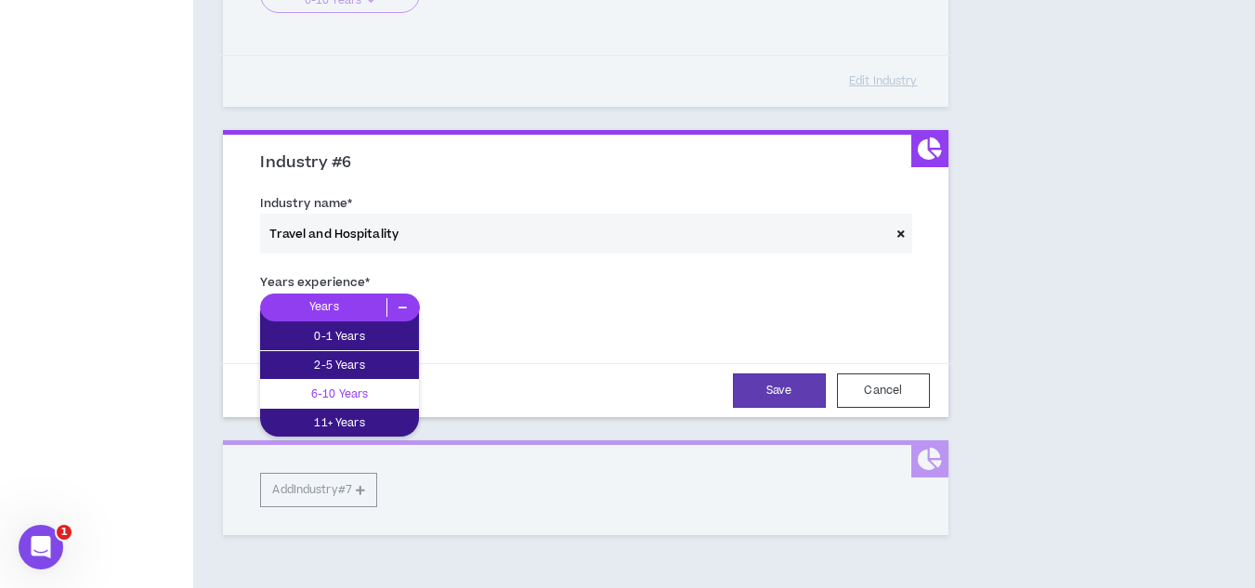
click at [375, 388] on p "6-10 Years" at bounding box center [339, 394] width 159 height 20
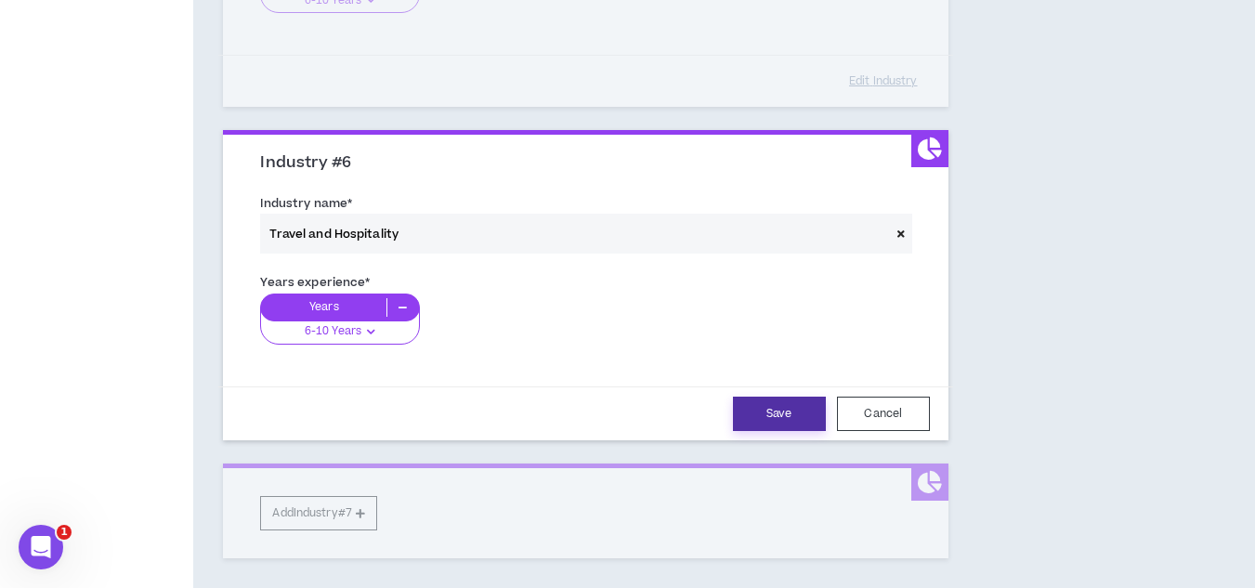
click at [779, 418] on button "Save" at bounding box center [779, 414] width 93 height 34
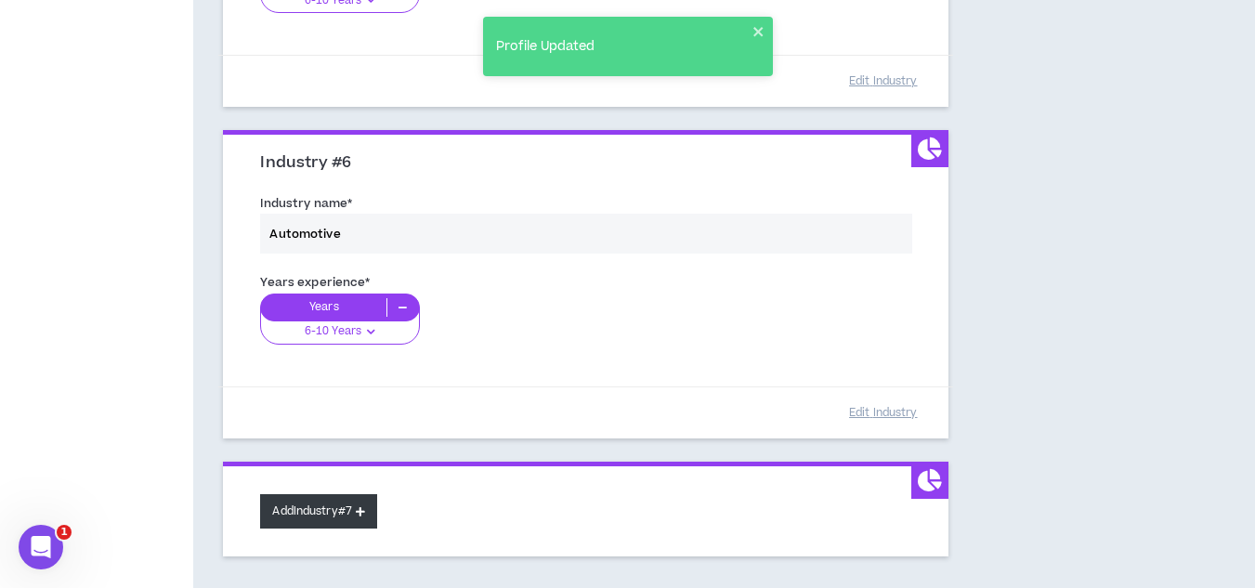
click at [330, 504] on button "Add Industry #7" at bounding box center [318, 511] width 117 height 34
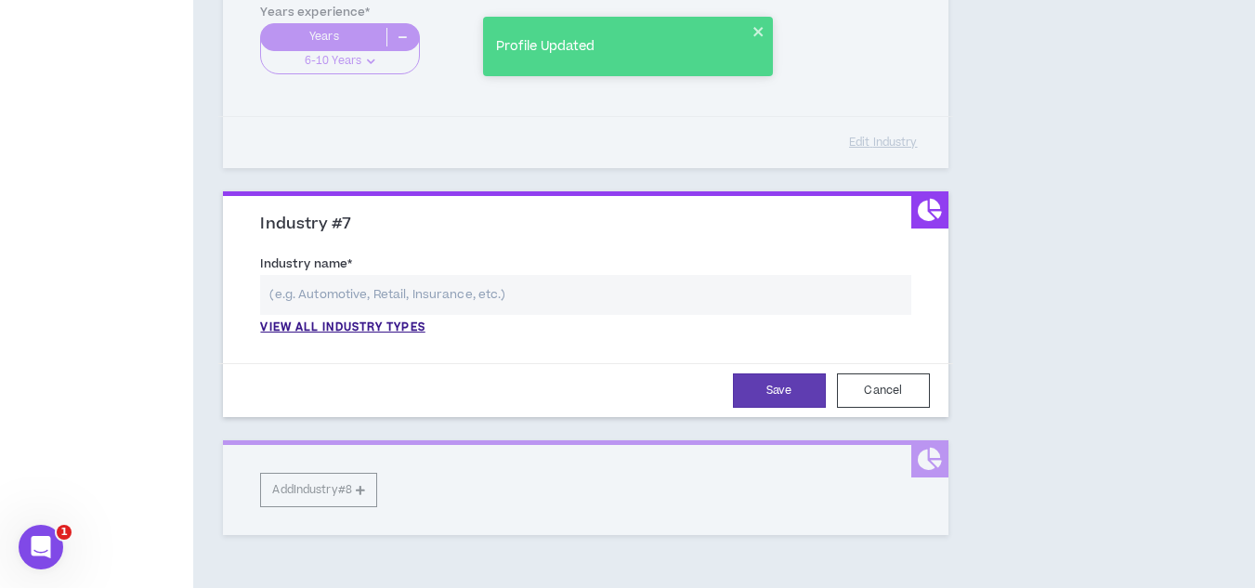
scroll to position [2009, 0]
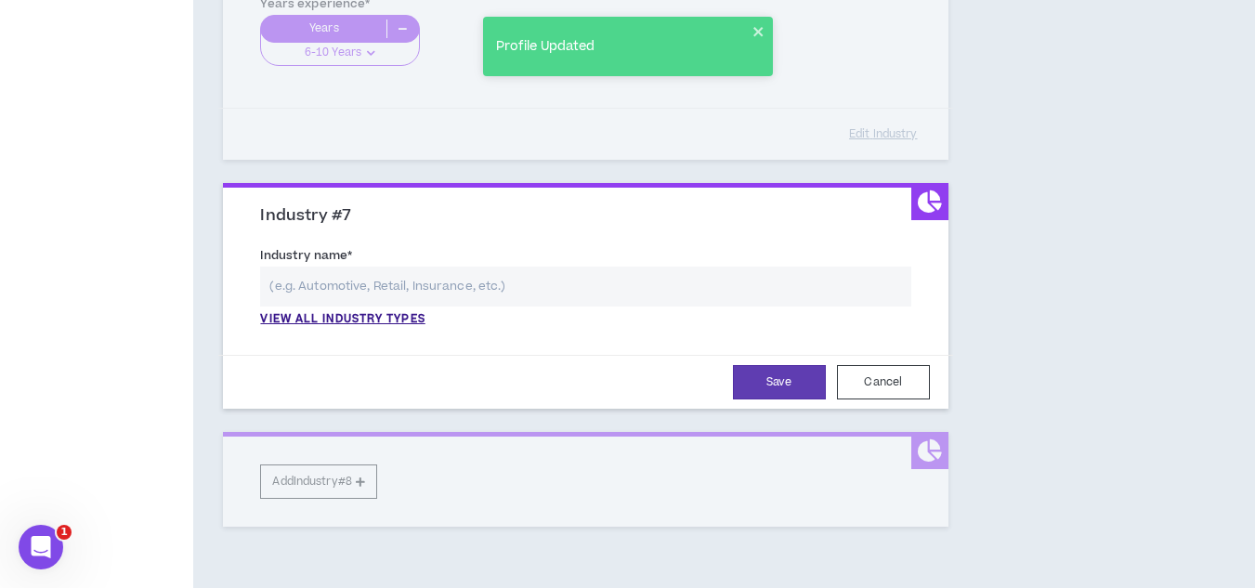
click at [348, 285] on input "text" at bounding box center [585, 287] width 650 height 40
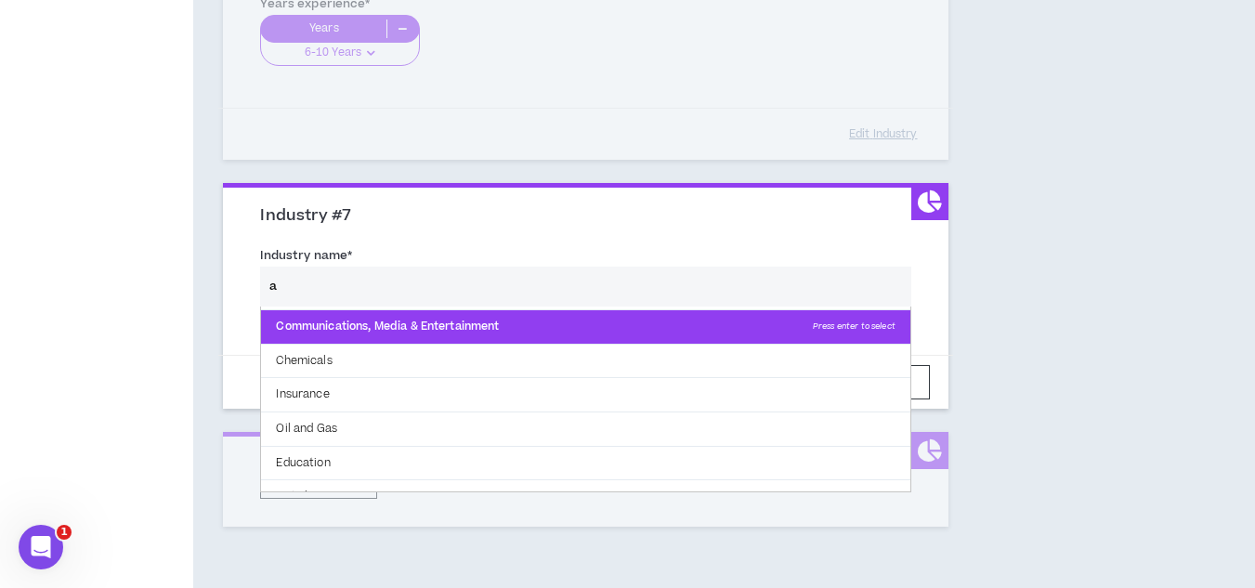
scroll to position [102, 0]
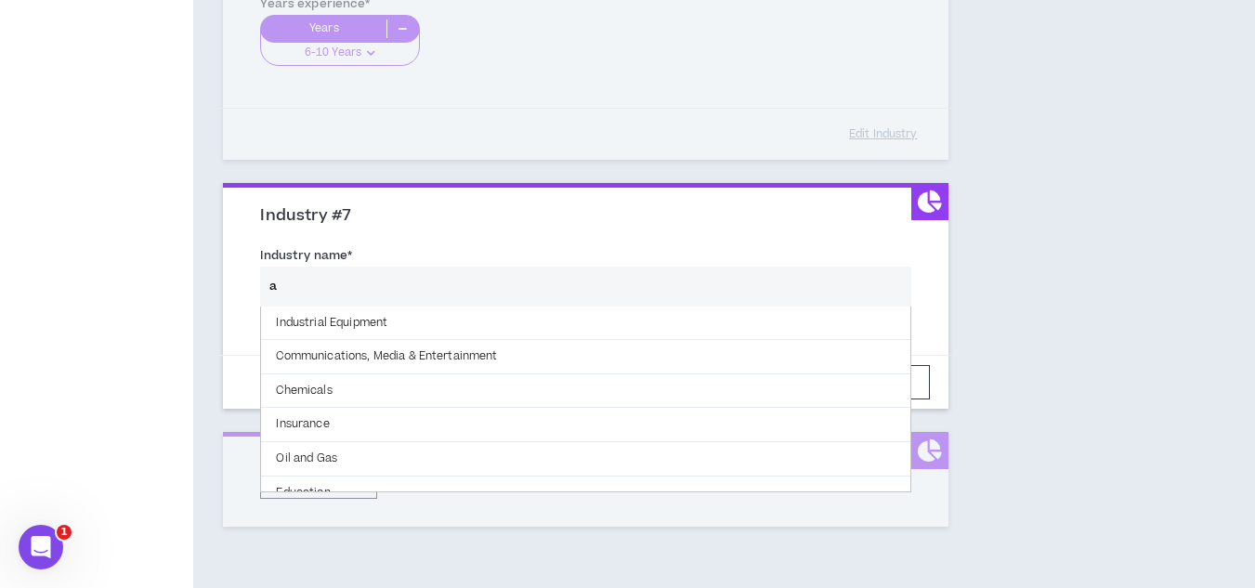
click at [233, 377] on div "Save Cancel" at bounding box center [585, 382] width 734 height 54
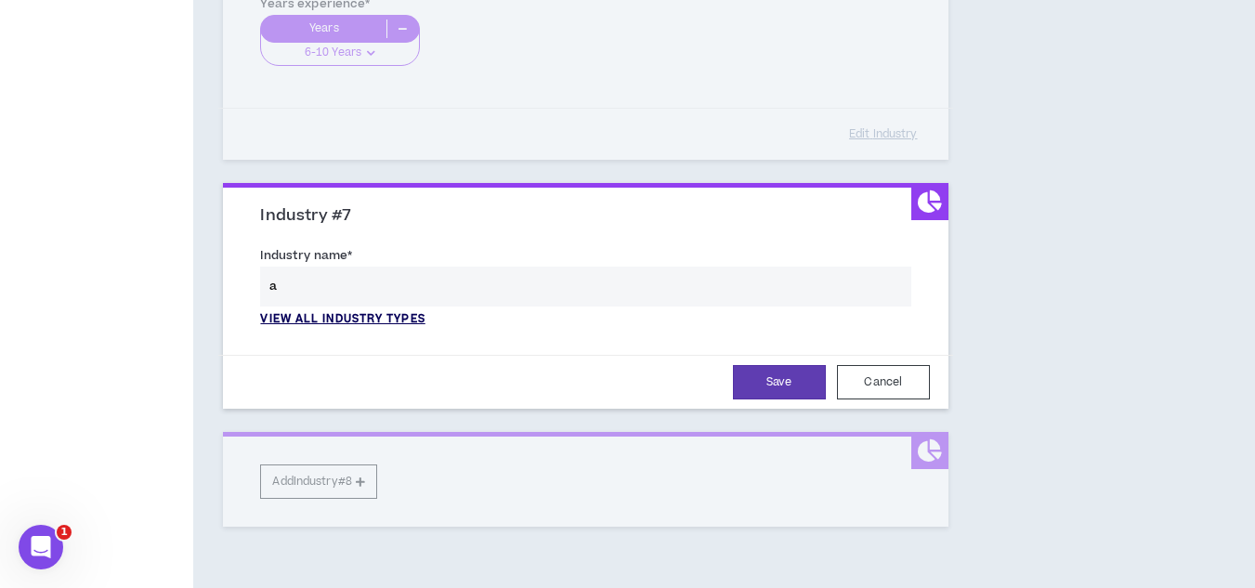
click at [335, 315] on p "View all industry types" at bounding box center [342, 319] width 164 height 17
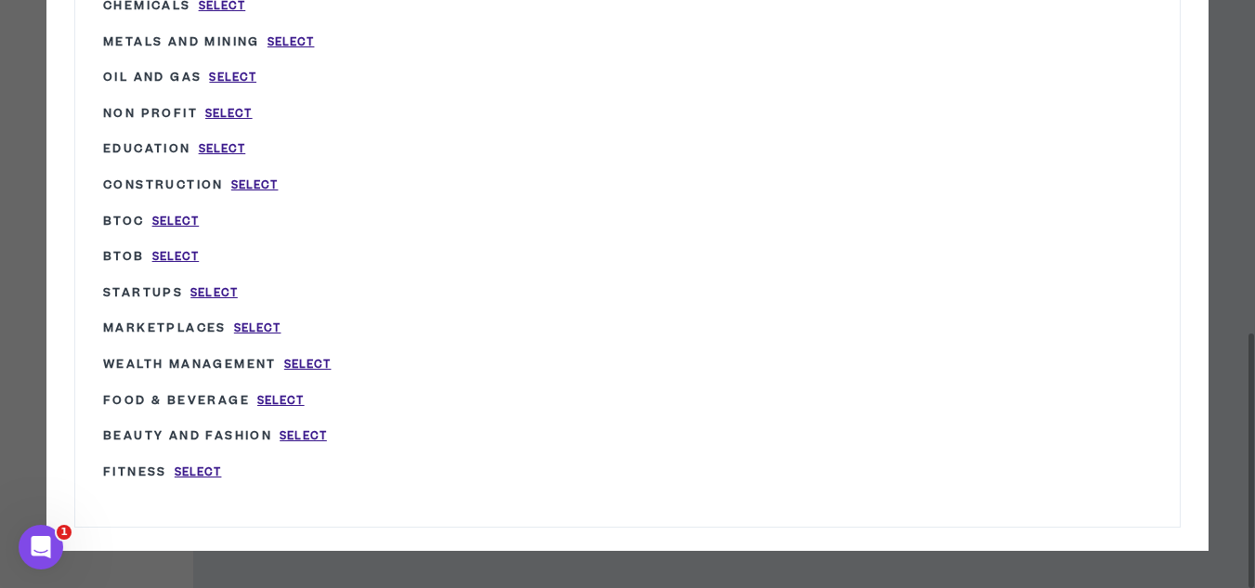
click at [198, 464] on p "Fitness Select" at bounding box center [162, 473] width 118 height 18
click at [199, 468] on span "Select" at bounding box center [198, 473] width 47 height 16
type input "Fitness"
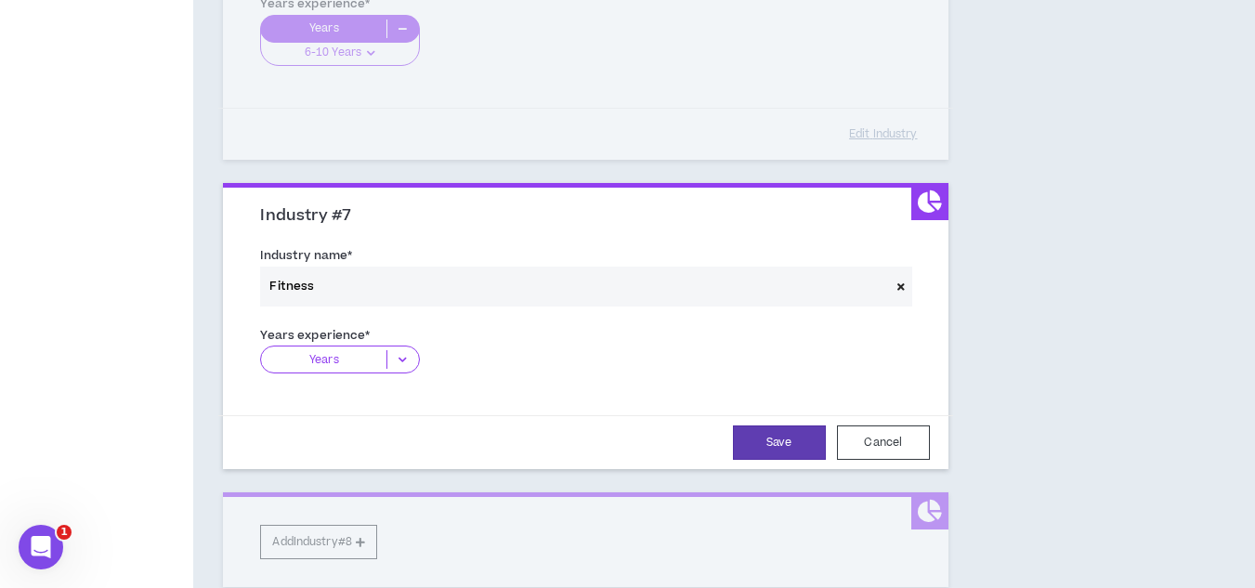
click at [406, 354] on icon at bounding box center [402, 359] width 31 height 19
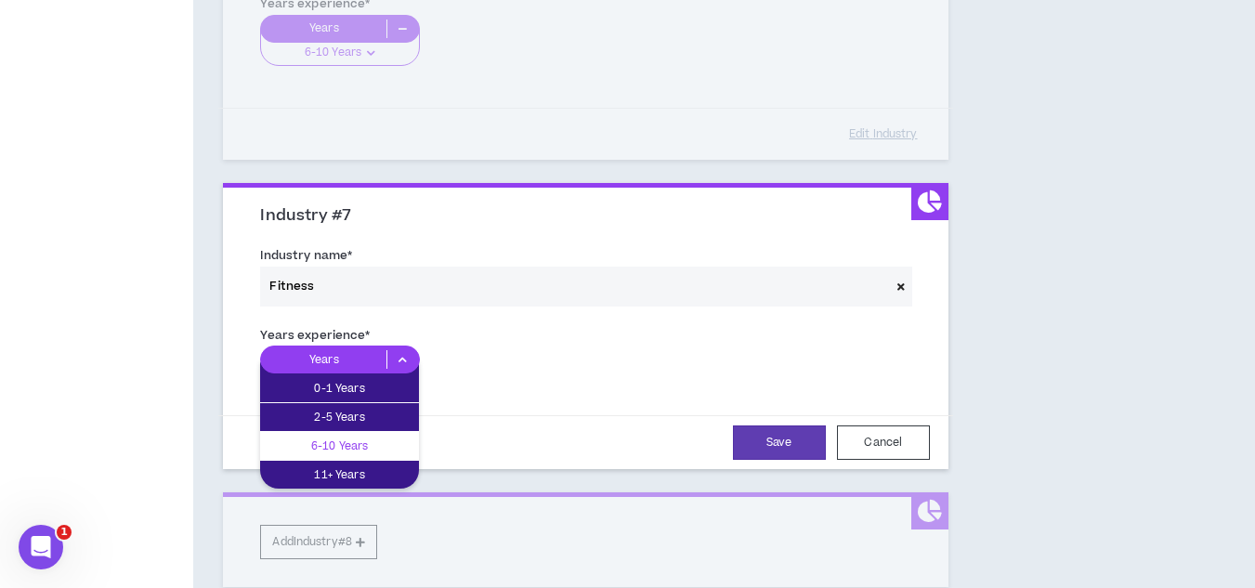
click at [350, 438] on p "6-10 Years" at bounding box center [339, 446] width 159 height 20
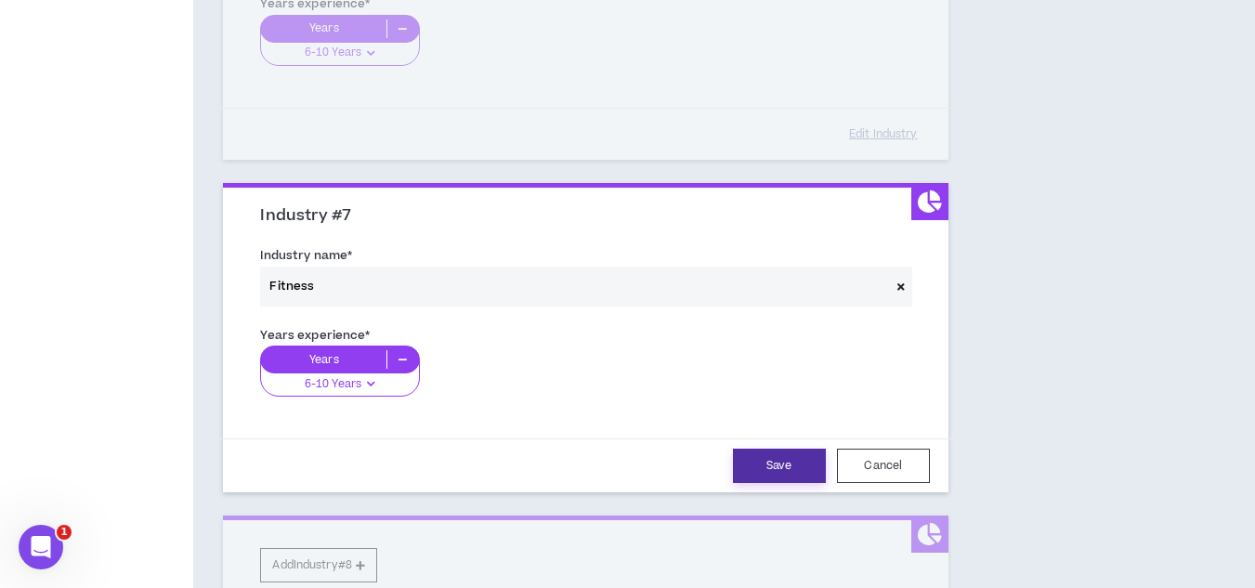
click at [781, 476] on button "Save" at bounding box center [779, 466] width 93 height 34
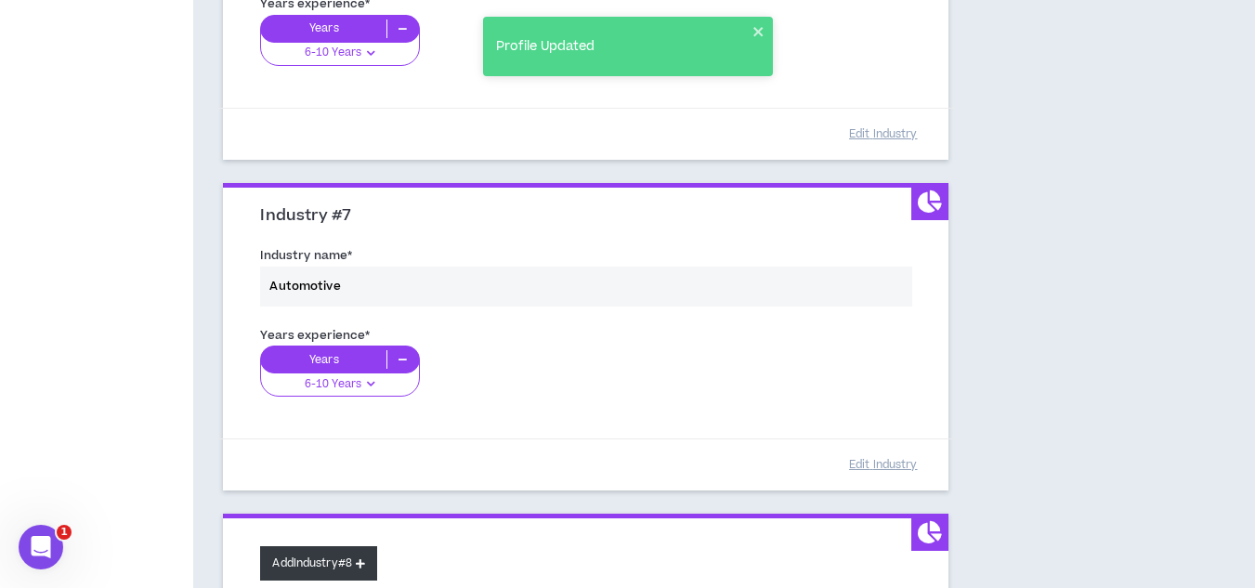
click at [337, 559] on button "Add Industry #8" at bounding box center [318, 563] width 117 height 34
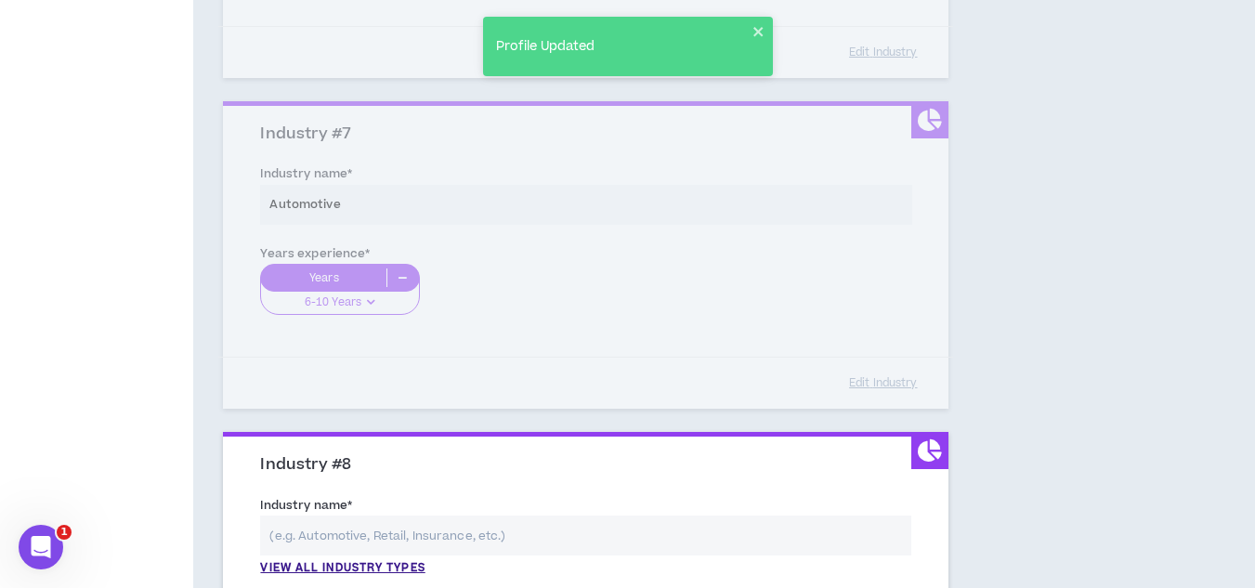
scroll to position [2381, 0]
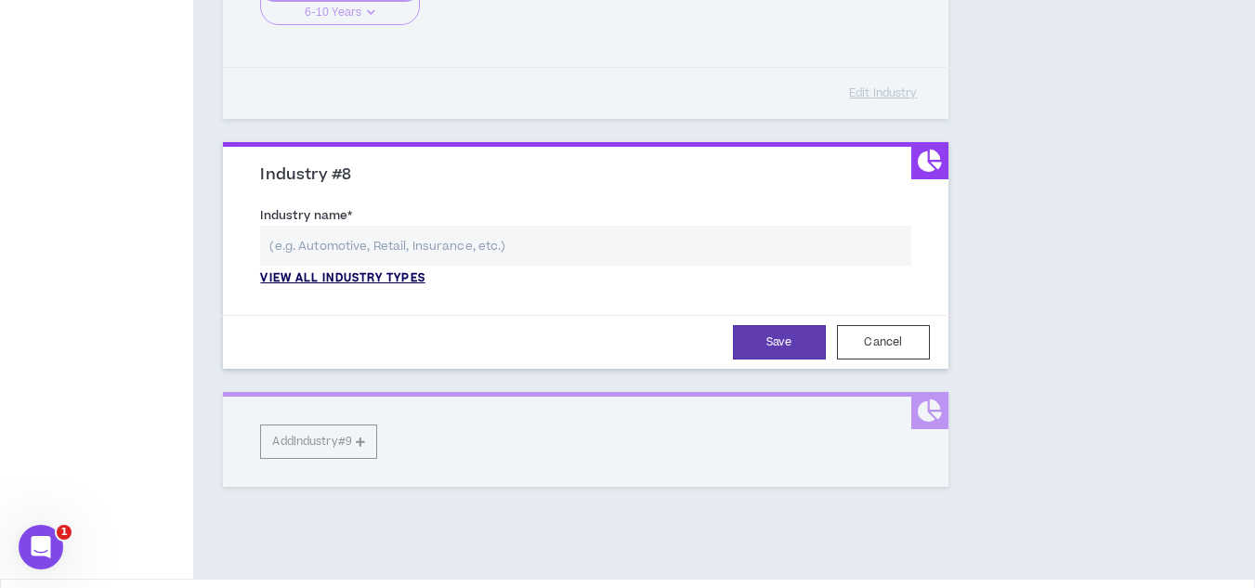
click at [348, 277] on p "View all industry types" at bounding box center [342, 278] width 164 height 17
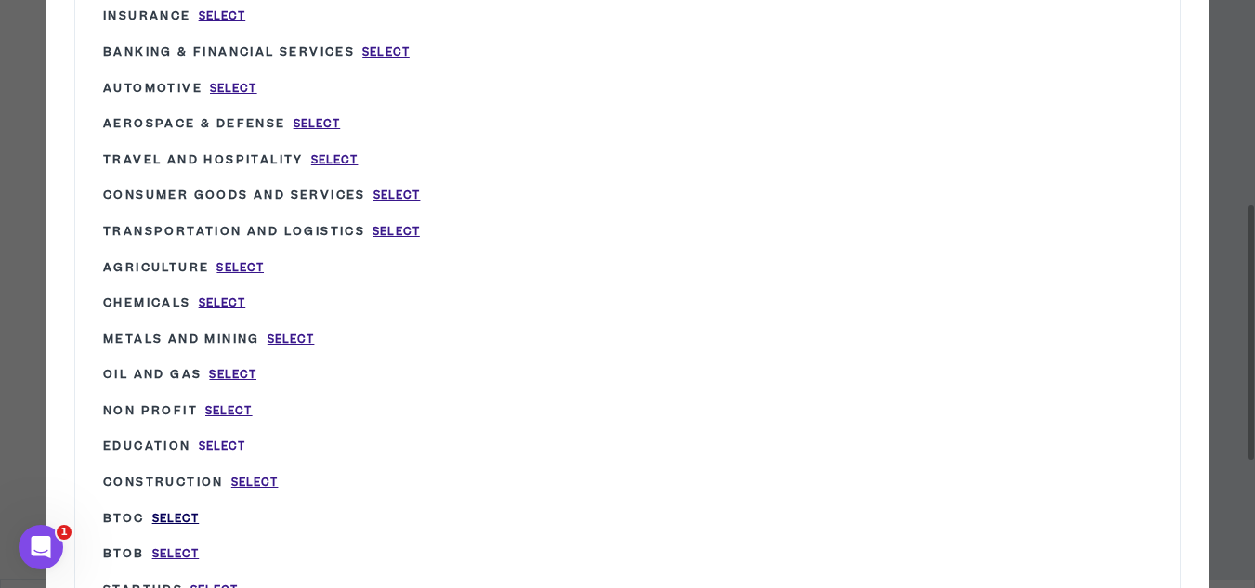
click at [177, 519] on span "Select" at bounding box center [175, 519] width 47 height 16
type input "BtoC"
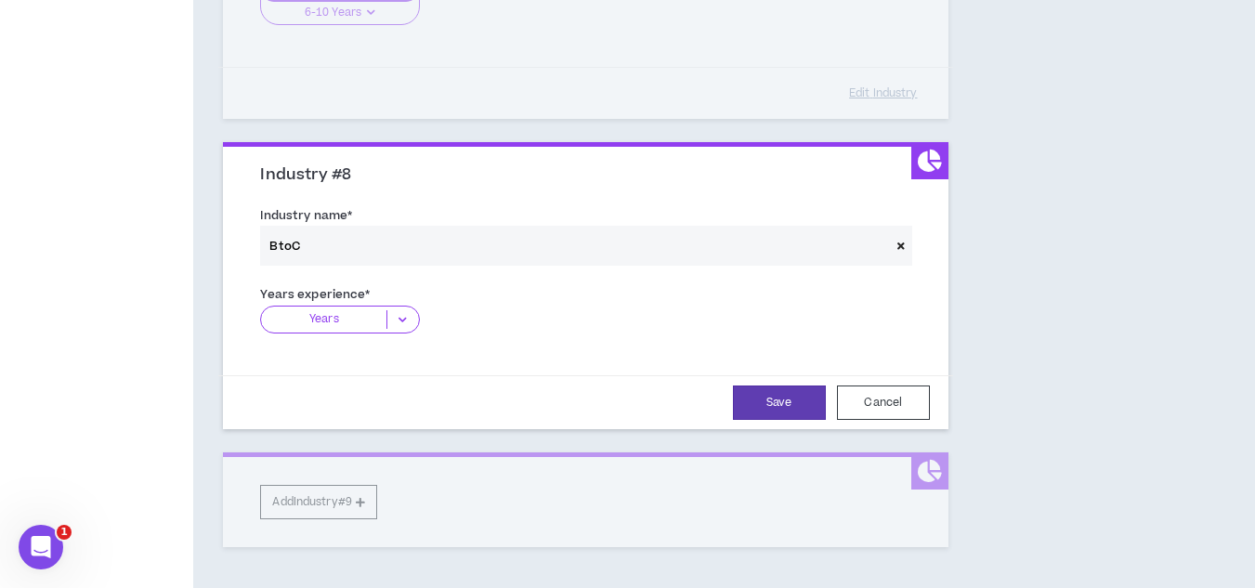
click at [404, 321] on icon at bounding box center [402, 319] width 31 height 19
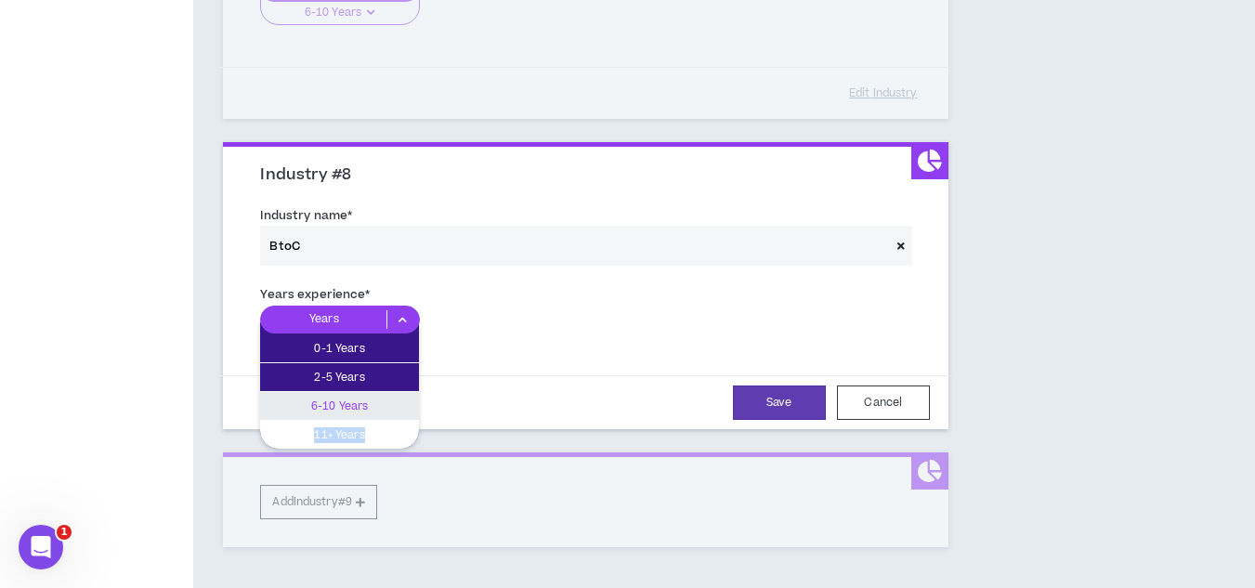
drag, startPoint x: 373, startPoint y: 398, endPoint x: 380, endPoint y: 430, distance: 33.4
click at [380, 430] on span "0-1 Years 2-5 Years 6-10 Years 11+ Years" at bounding box center [339, 385] width 159 height 128
click at [380, 430] on p "11+ Years" at bounding box center [339, 435] width 159 height 20
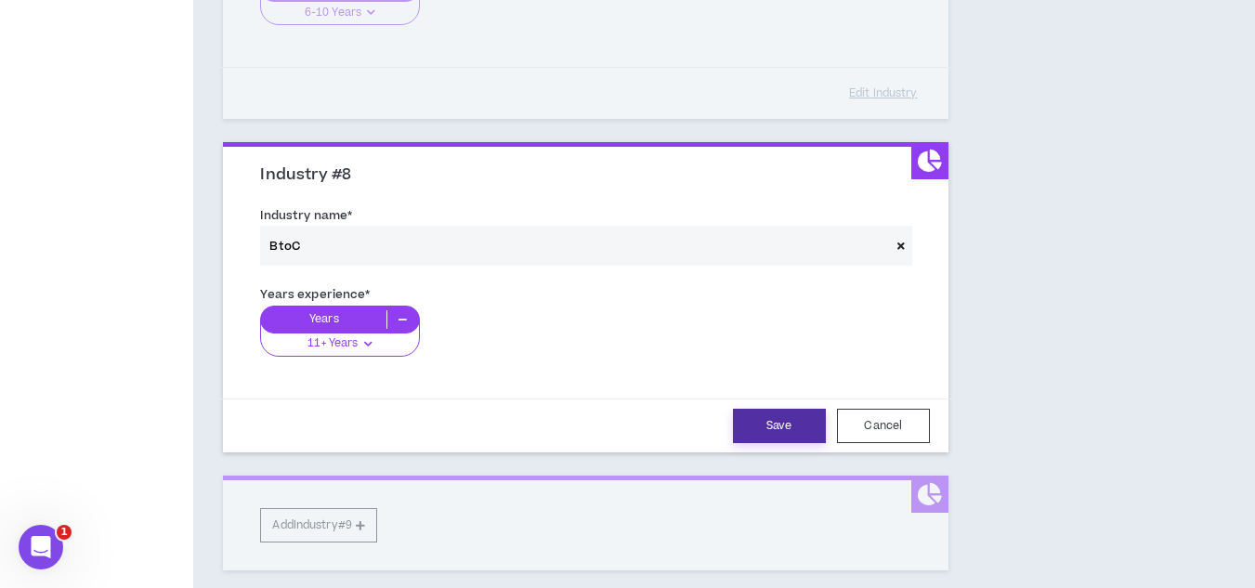
click at [779, 418] on button "Save" at bounding box center [779, 426] width 93 height 34
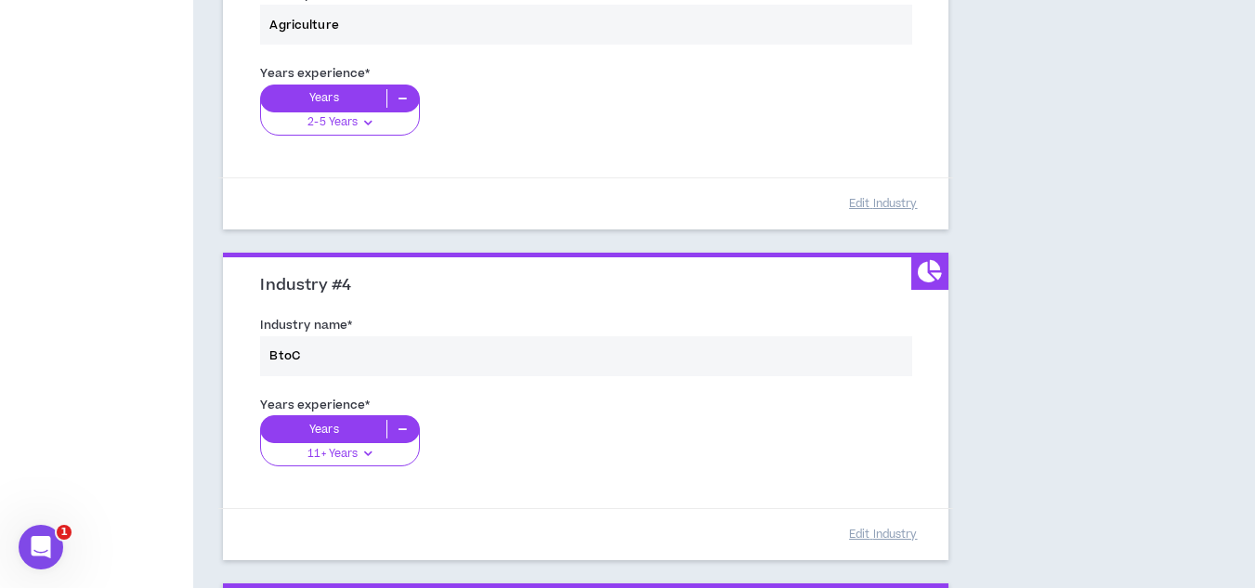
scroll to position [988, 0]
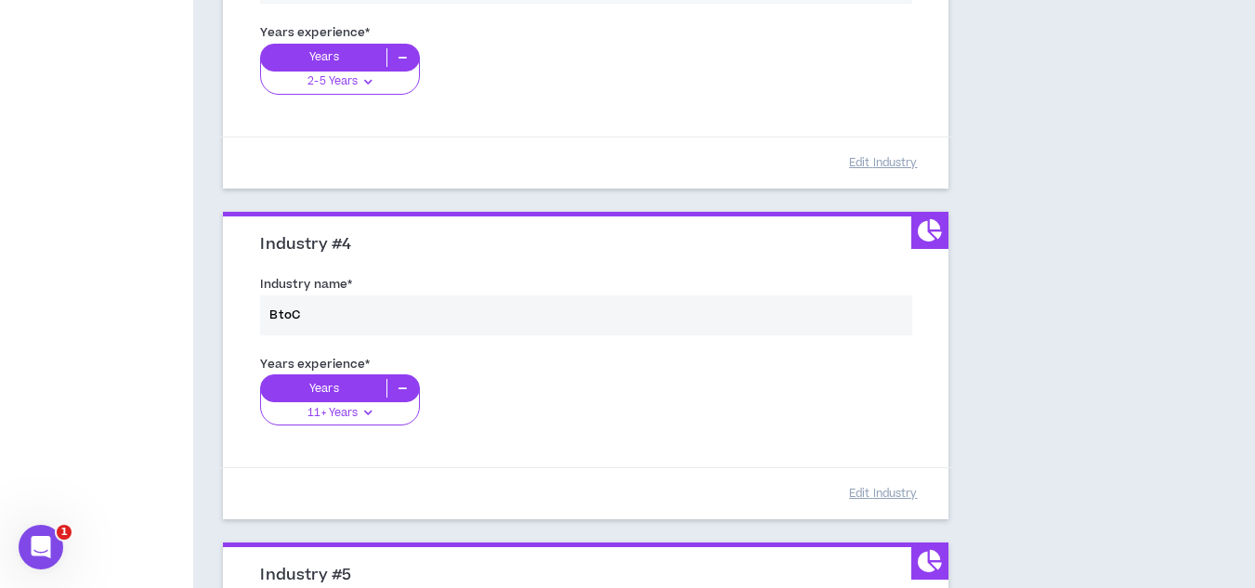
click at [324, 314] on div "Industry name * BtoC" at bounding box center [585, 308] width 678 height 79
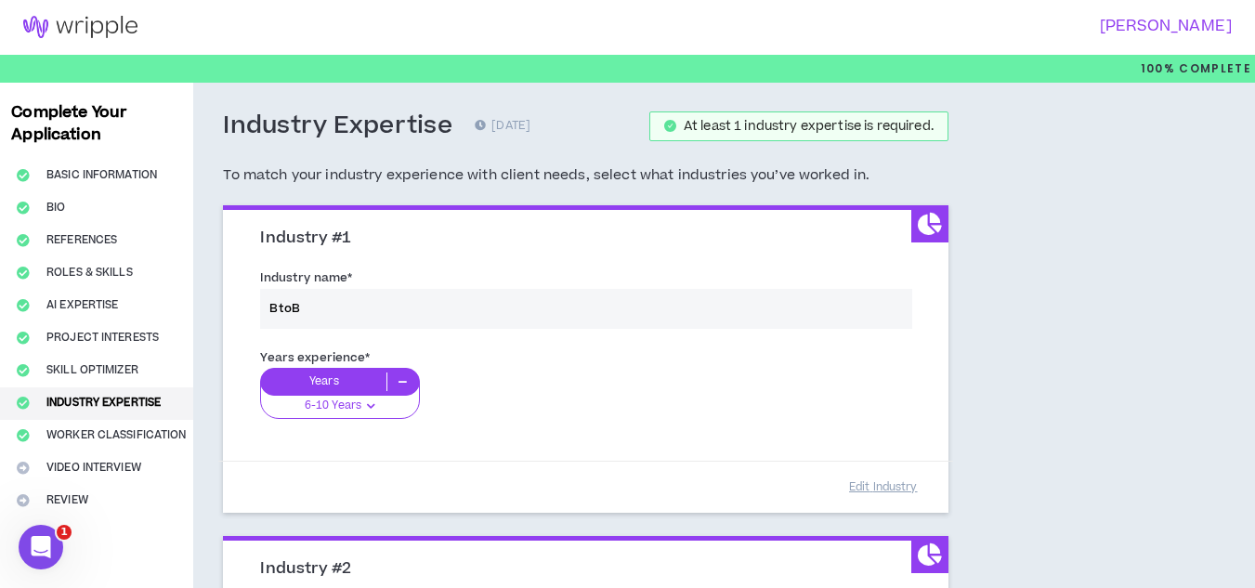
scroll to position [0, 0]
click at [372, 402] on div "Years experience * Years 6-10 Years 0-1 Years 2-5 Years 6-10 Years 11+ Years" at bounding box center [585, 396] width 678 height 104
click at [374, 379] on div "Years experience * Years 6-10 Years 0-1 Years 2-5 Years 6-10 Years 11+ Years" at bounding box center [585, 396] width 678 height 104
click at [398, 381] on div "Years experience * Years 6-10 Years 0-1 Years 2-5 Years 6-10 Years 11+ Years" at bounding box center [585, 396] width 678 height 104
click at [401, 382] on div "Years experience * Years 6-10 Years 0-1 Years 2-5 Years 6-10 Years 11+ Years" at bounding box center [585, 396] width 678 height 104
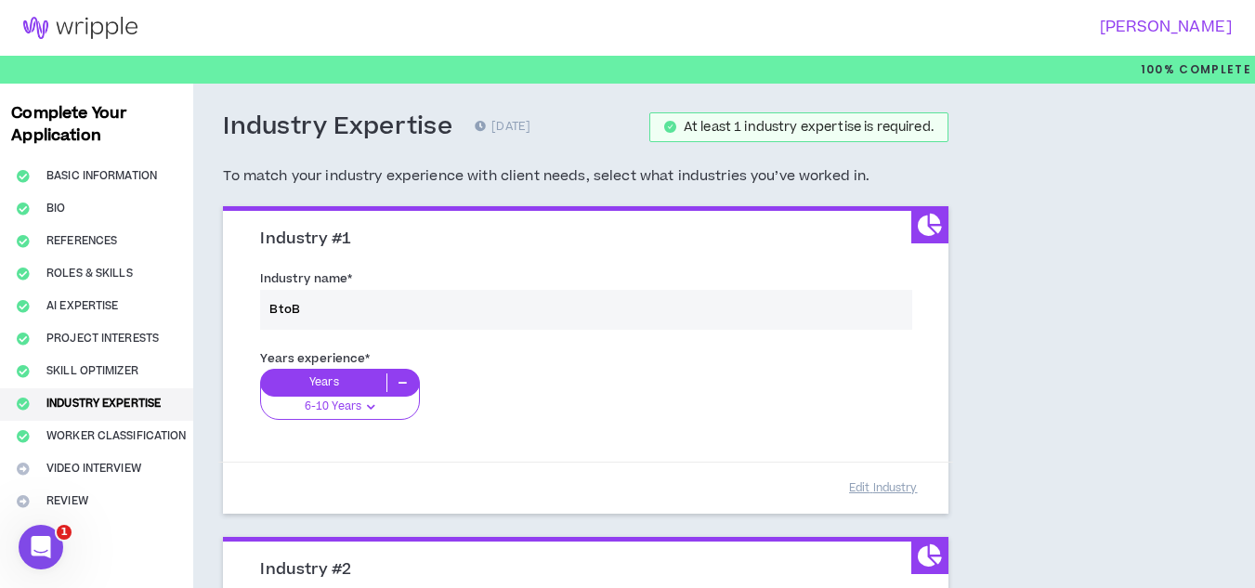
click at [401, 382] on div "Years experience * Years 6-10 Years 0-1 Years 2-5 Years 6-10 Years 11+ Years" at bounding box center [585, 396] width 678 height 104
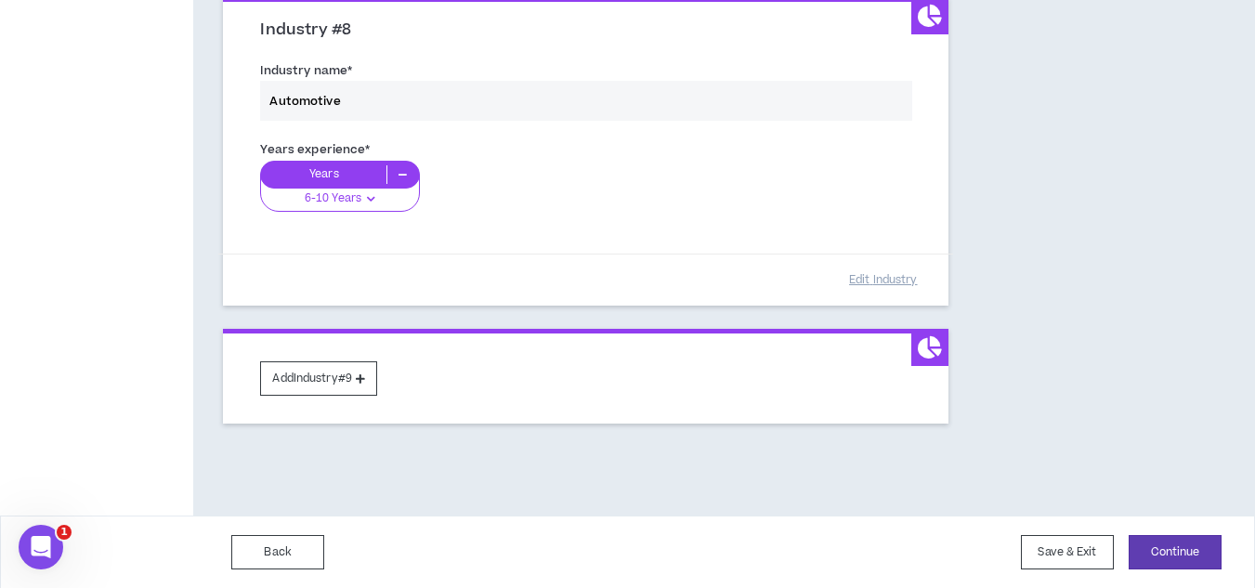
scroll to position [2527, 0]
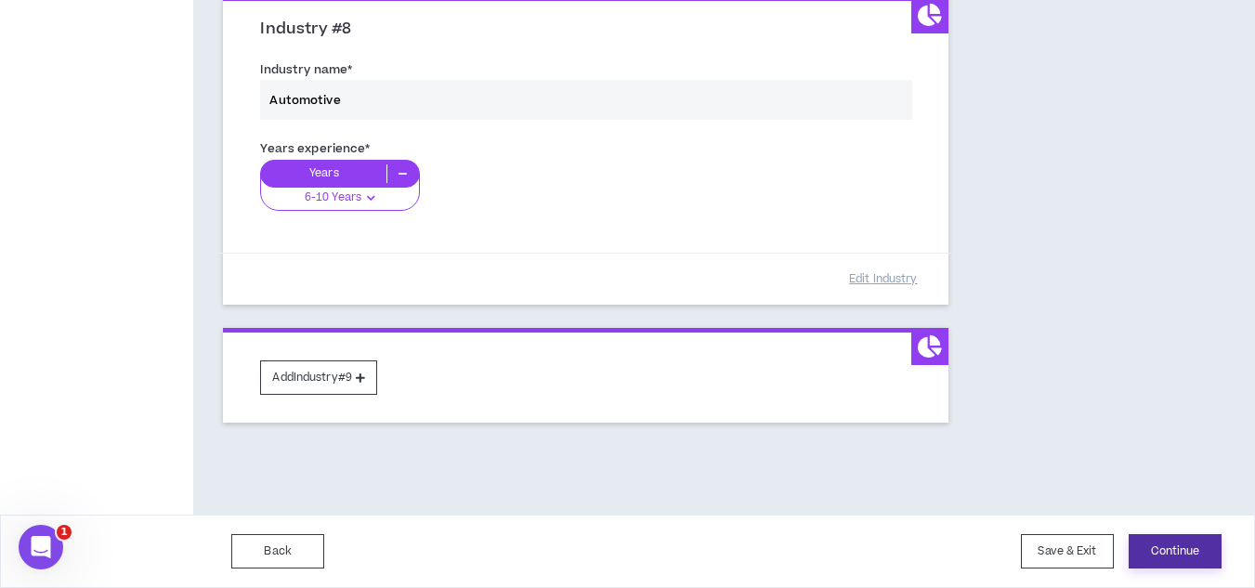
click at [1152, 555] on button "Continue" at bounding box center [1175, 551] width 93 height 34
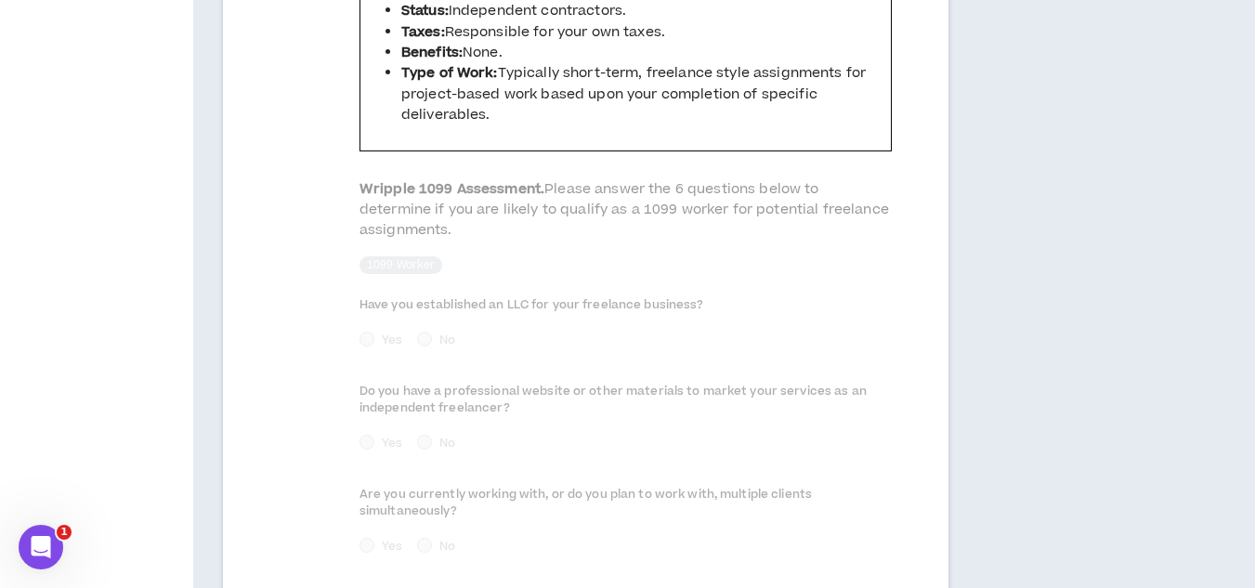
scroll to position [1171, 0]
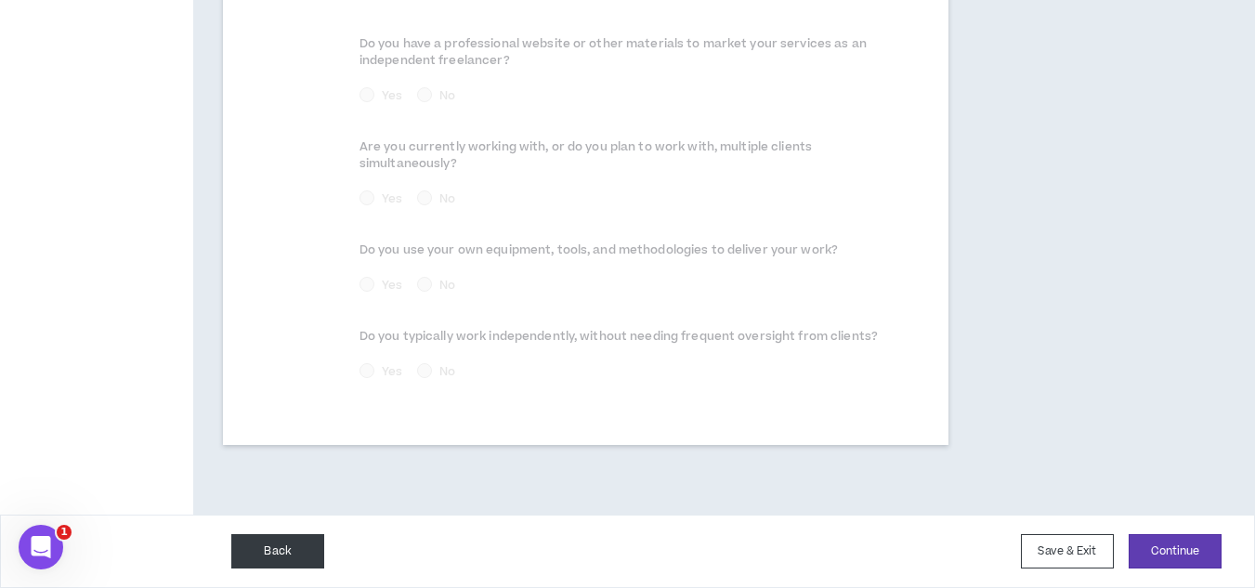
click at [277, 556] on button "Back" at bounding box center [277, 551] width 93 height 34
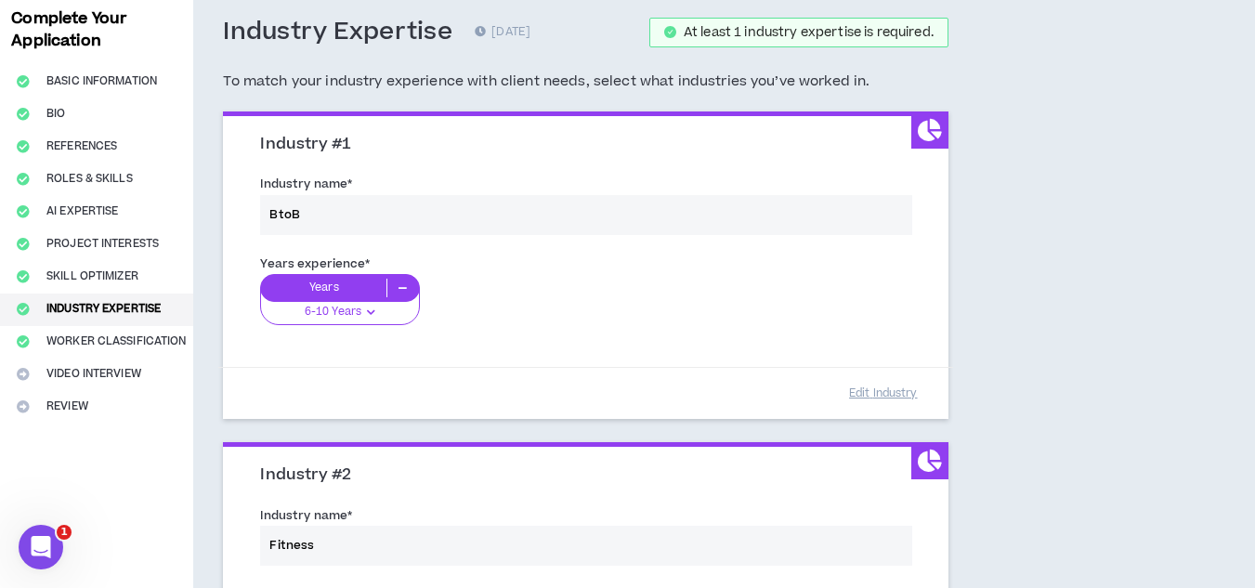
scroll to position [93, 0]
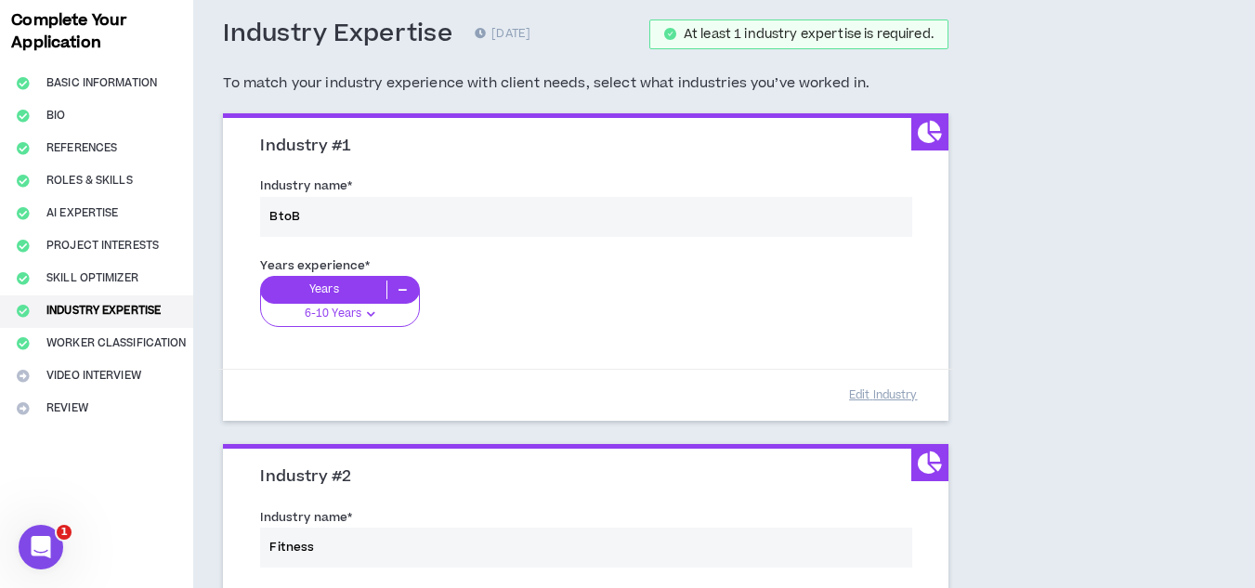
click at [404, 289] on div "Years experience * Years 6-10 Years 0-1 Years 2-5 Years 6-10 Years 11+ Years" at bounding box center [585, 303] width 678 height 104
click at [393, 290] on div "Years experience * Years 6-10 Years 0-1 Years 2-5 Years 6-10 Years 11+ Years" at bounding box center [585, 303] width 678 height 104
click at [369, 309] on div "Years experience * Years 6-10 Years 0-1 Years 2-5 Years 6-10 Years 11+ Years" at bounding box center [585, 303] width 678 height 104
click at [371, 313] on div "Years experience * Years 6-10 Years 0-1 Years 2-5 Years 6-10 Years 11+ Years" at bounding box center [585, 303] width 678 height 104
click at [373, 319] on div "Years experience * Years 6-10 Years 0-1 Years 2-5 Years 6-10 Years 11+ Years" at bounding box center [585, 303] width 678 height 104
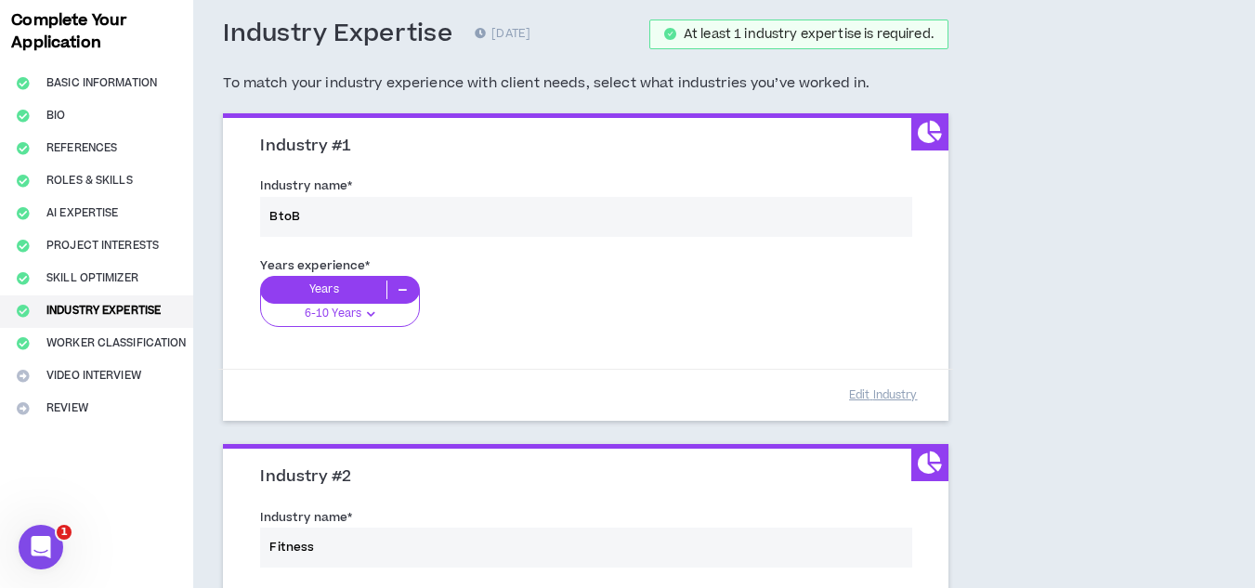
click at [373, 319] on div "Years experience * Years 6-10 Years 0-1 Years 2-5 Years 6-10 Years 11+ Years" at bounding box center [585, 303] width 678 height 104
click at [902, 394] on button "Edit Industry" at bounding box center [883, 395] width 93 height 33
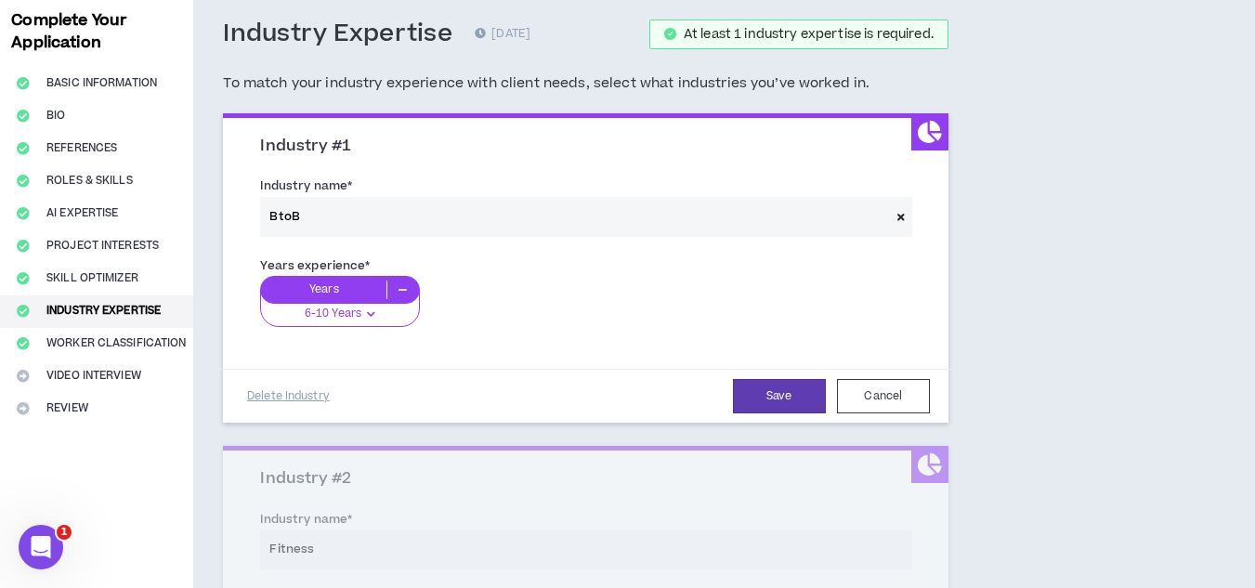
click at [405, 290] on icon at bounding box center [402, 290] width 31 height 19
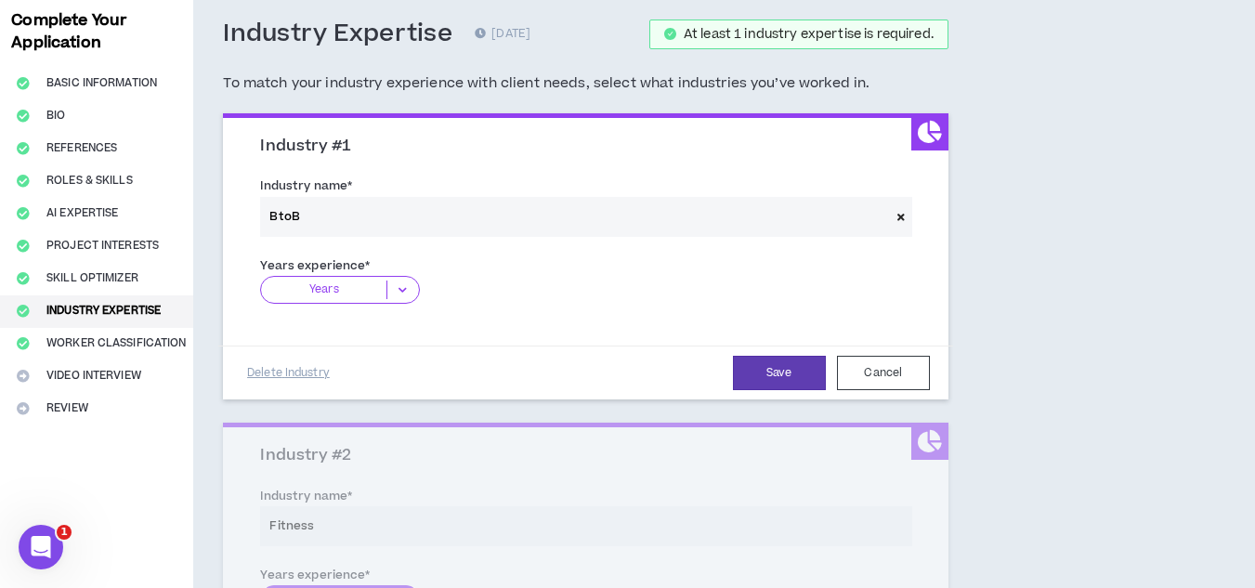
click at [393, 291] on icon at bounding box center [402, 290] width 31 height 19
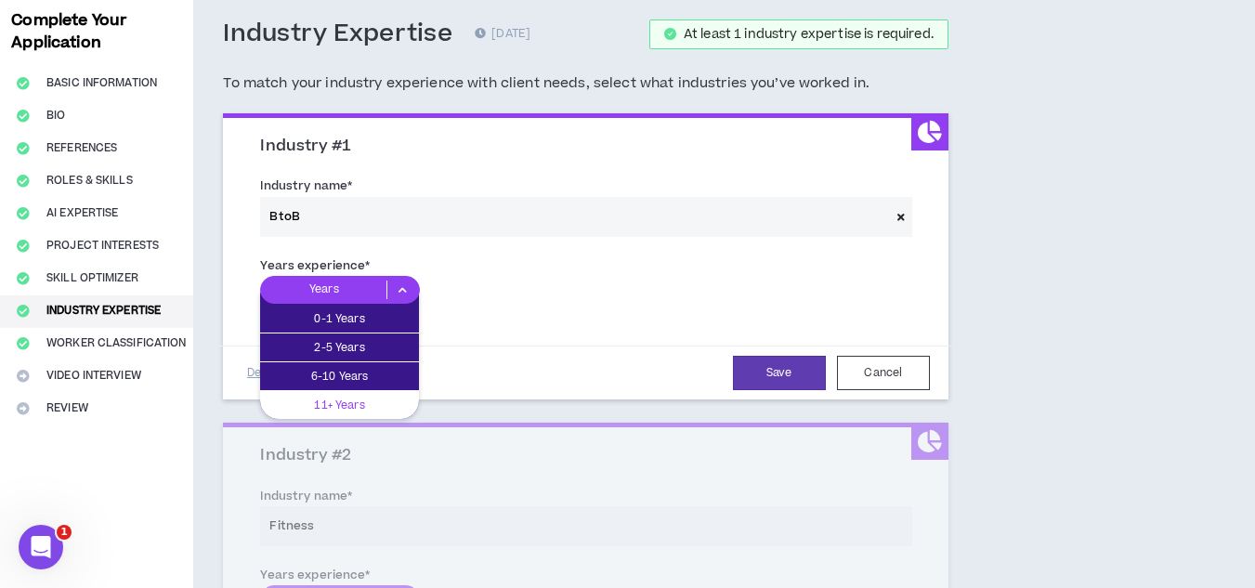
click at [357, 400] on p "11+ Years" at bounding box center [339, 405] width 159 height 20
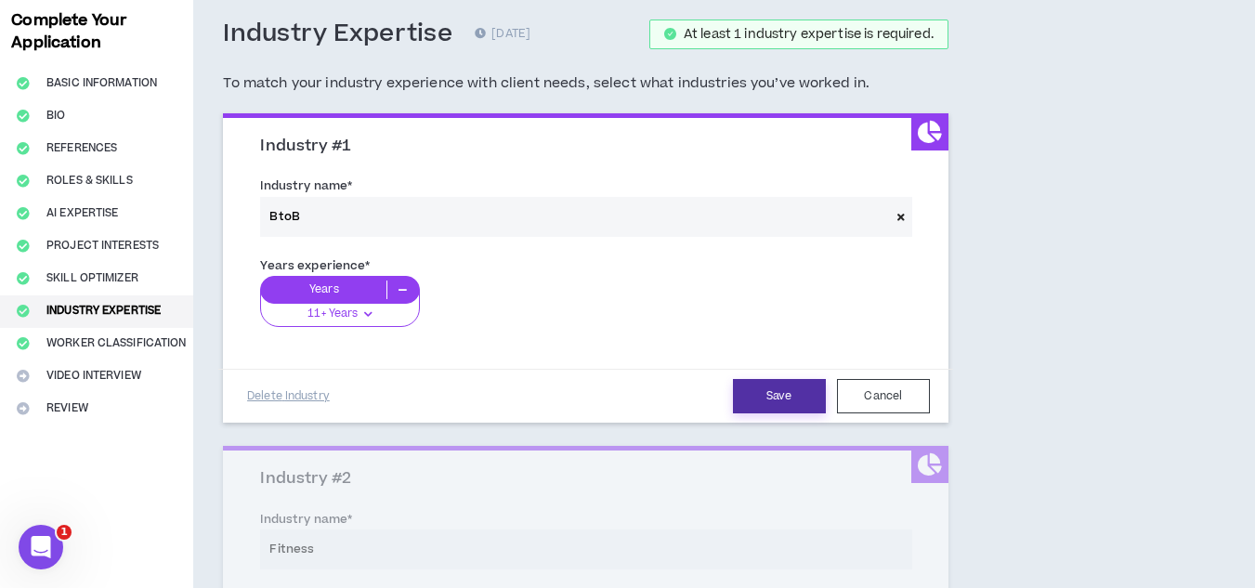
click at [772, 397] on button "Save" at bounding box center [779, 396] width 93 height 34
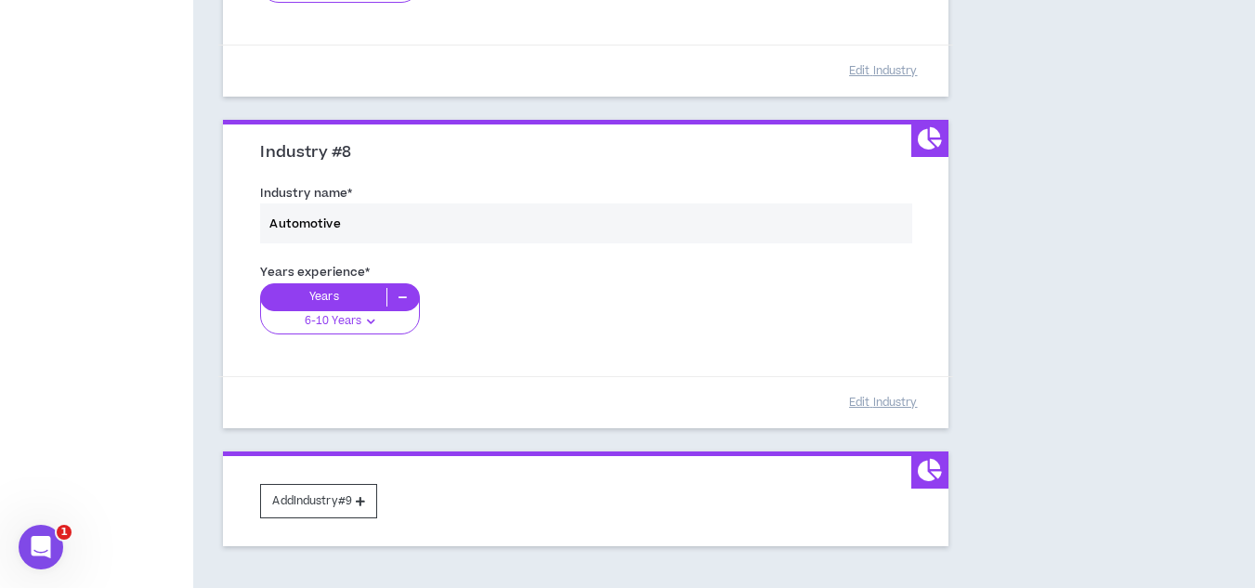
scroll to position [2527, 0]
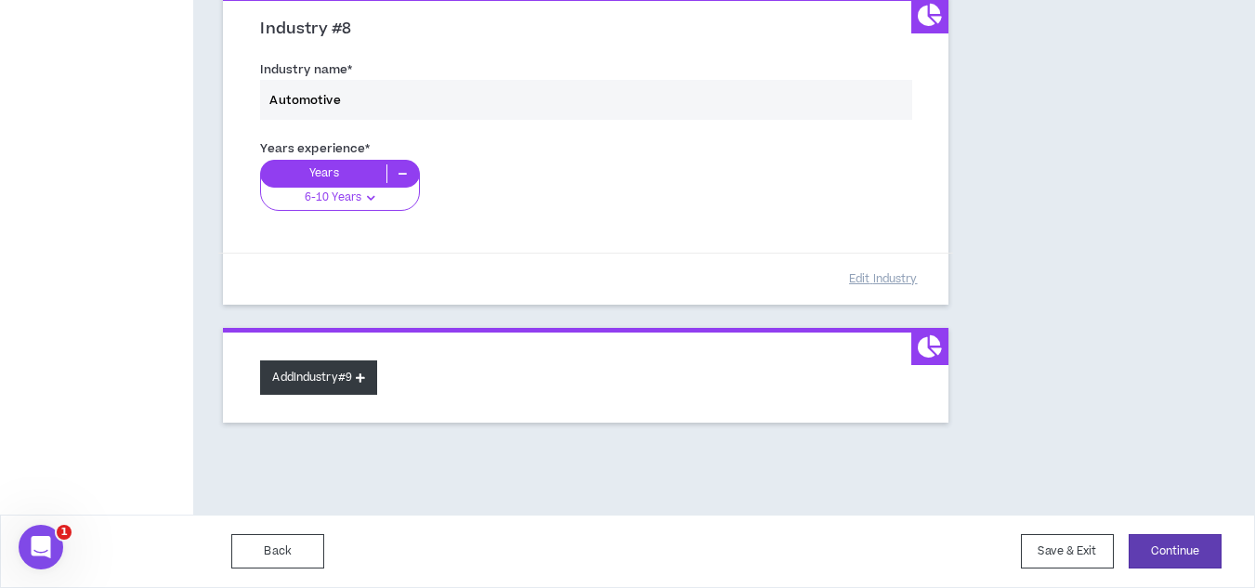
click at [359, 382] on button "Add Industry #9" at bounding box center [318, 377] width 117 height 34
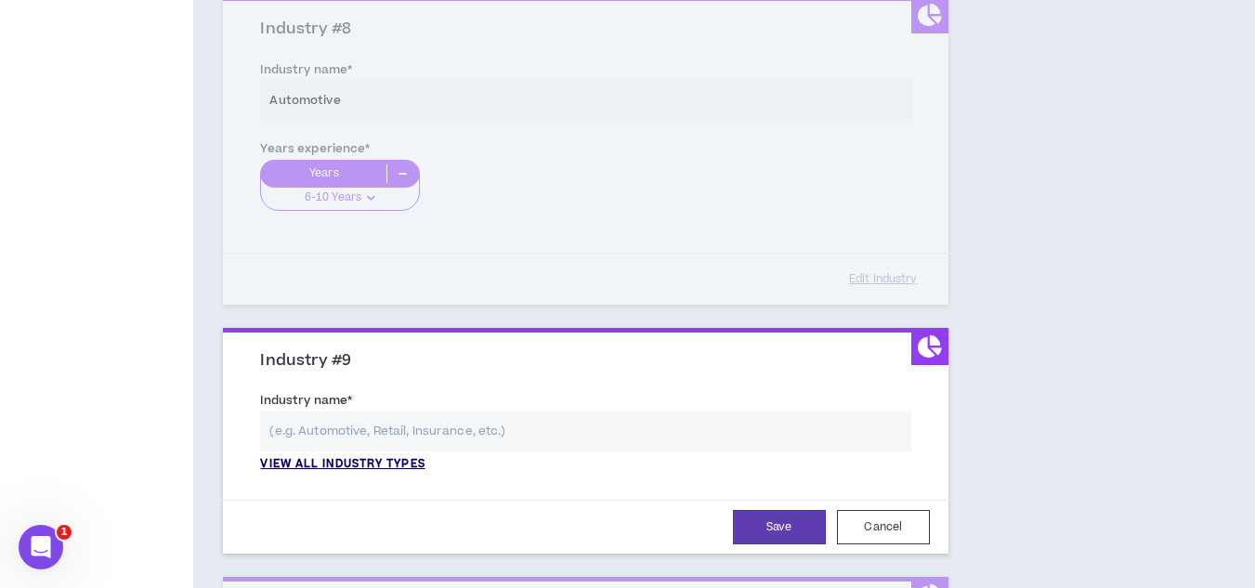
click at [371, 465] on p "View all industry types" at bounding box center [342, 464] width 164 height 17
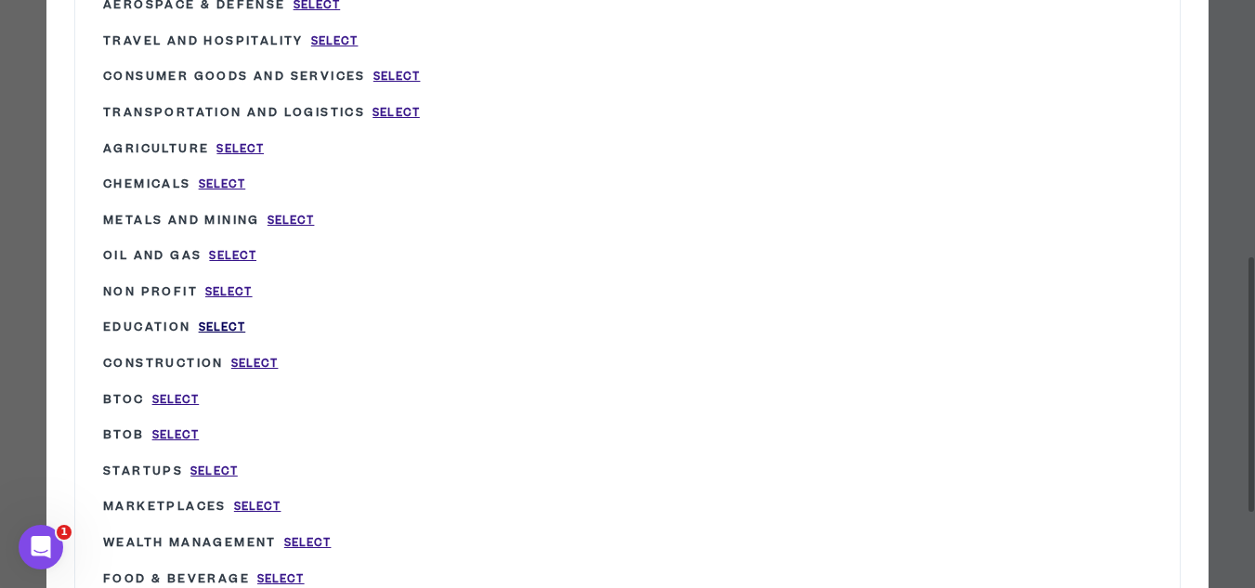
click at [216, 331] on span "Select" at bounding box center [222, 328] width 47 height 16
type input "Education"
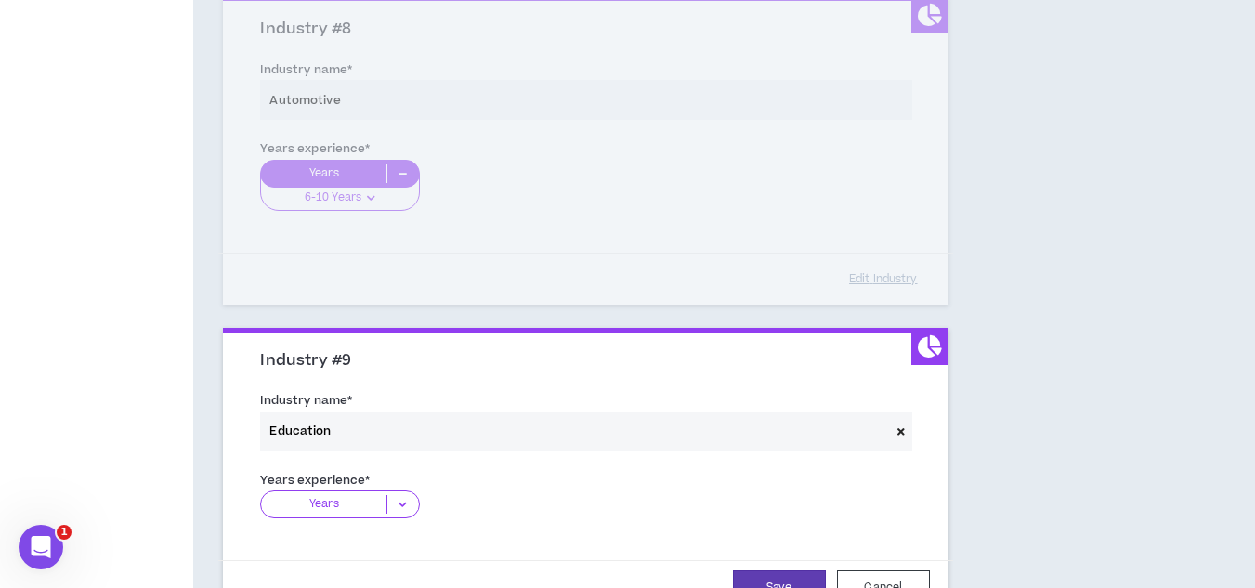
click at [399, 501] on icon at bounding box center [402, 504] width 31 height 19
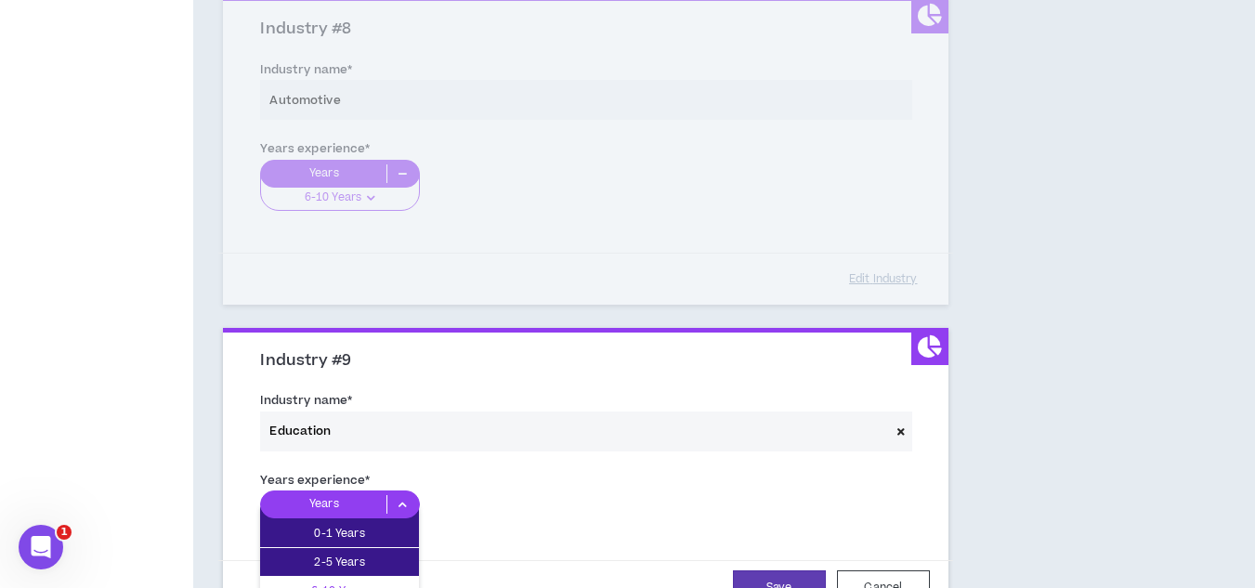
click at [397, 580] on div "6-10 Years" at bounding box center [339, 591] width 159 height 28
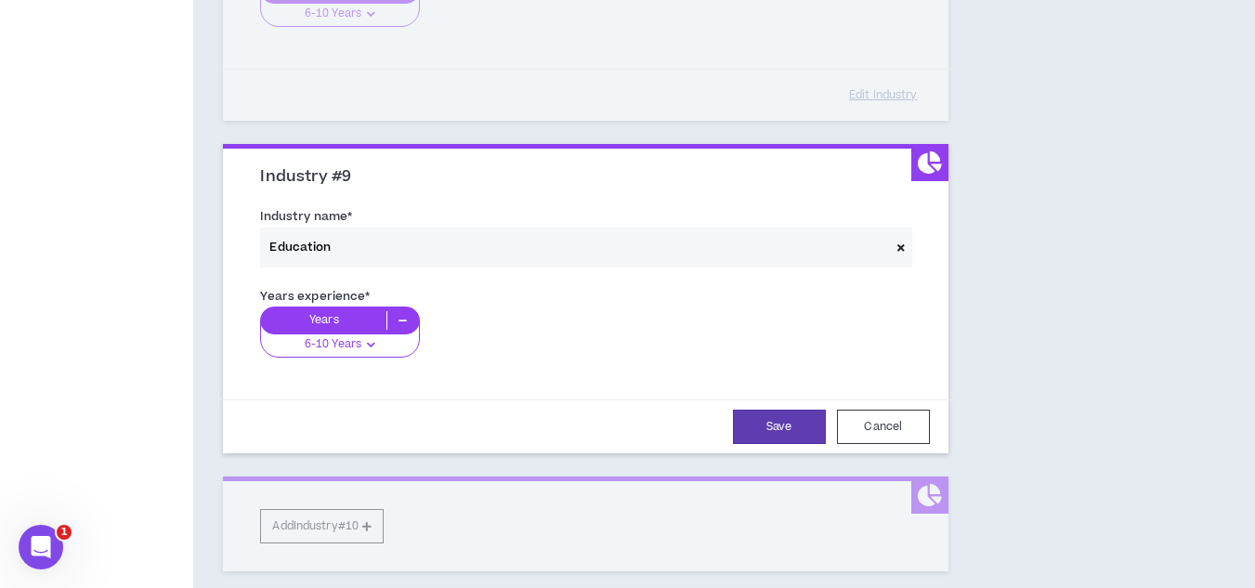
scroll to position [2713, 0]
click at [795, 432] on button "Save" at bounding box center [779, 425] width 93 height 34
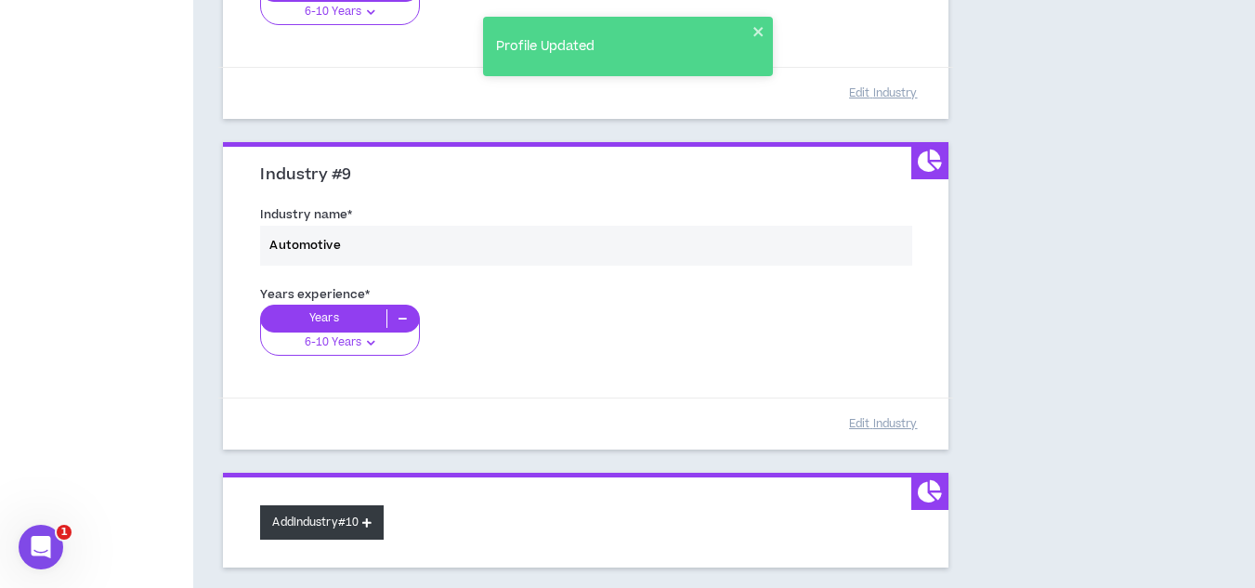
click at [324, 523] on button "Add Industry #10" at bounding box center [322, 522] width 124 height 34
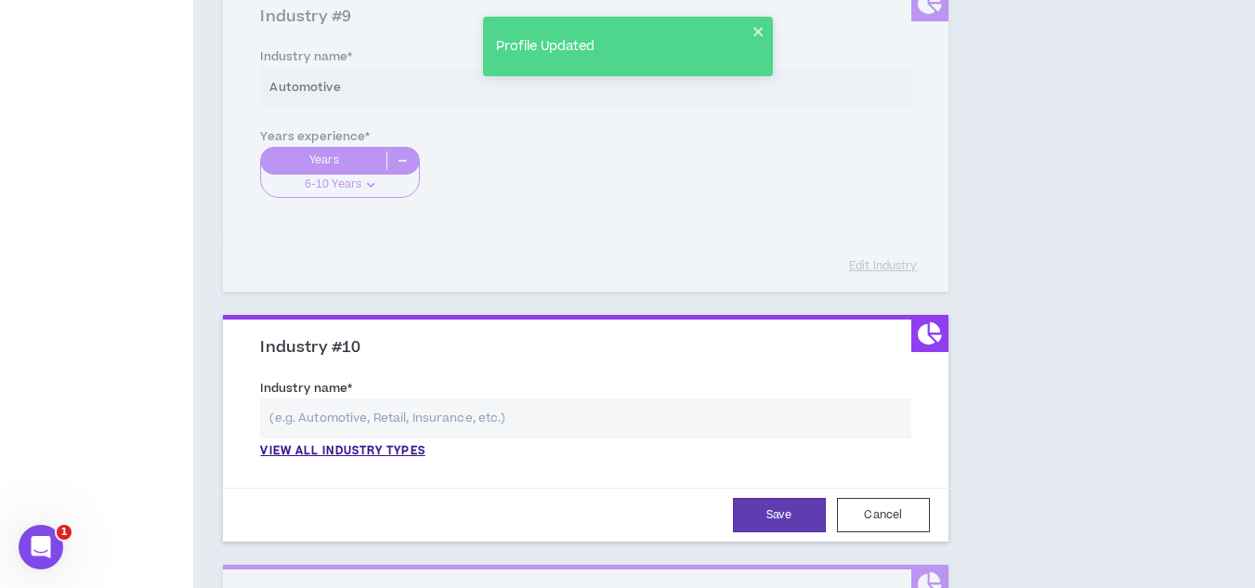
scroll to position [2899, 0]
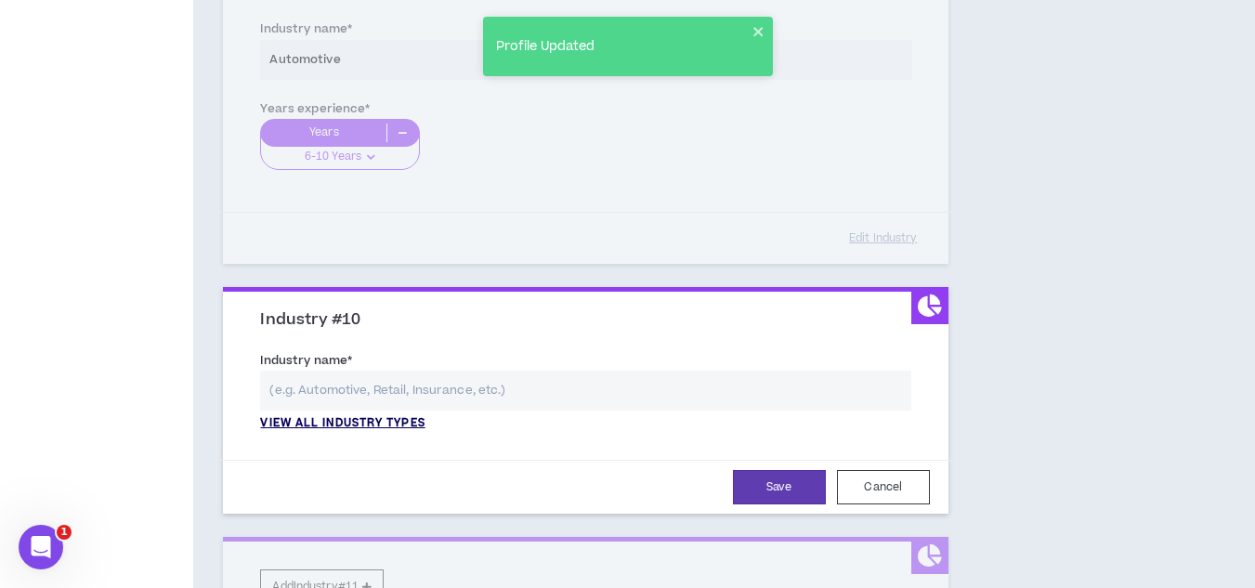
click at [344, 417] on p "View all industry types" at bounding box center [342, 423] width 164 height 17
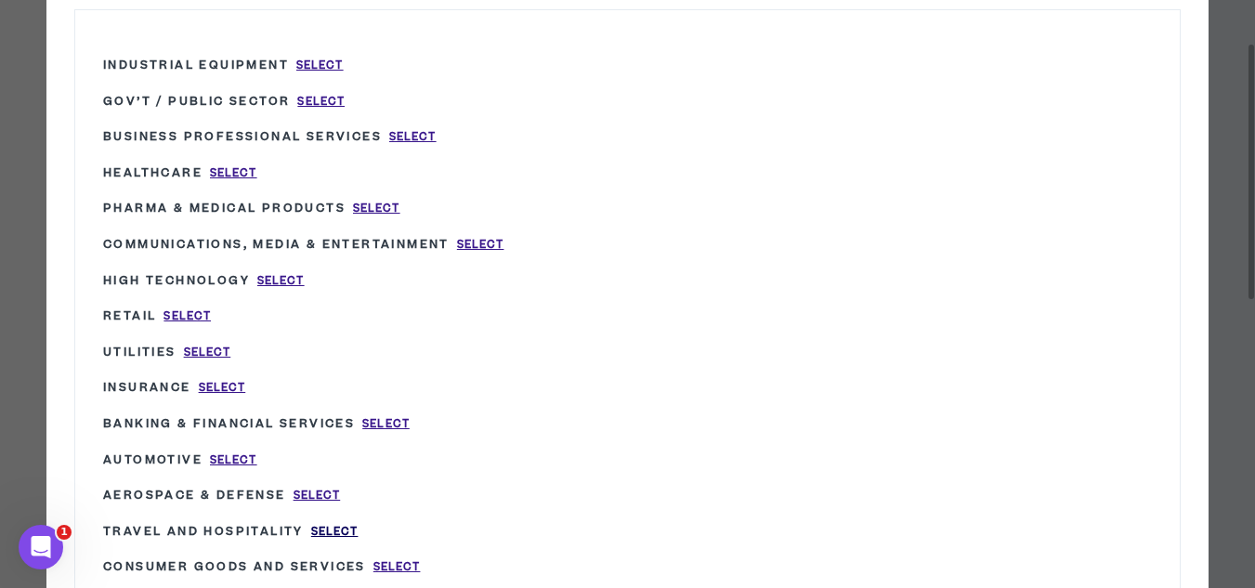
click at [335, 533] on span "Select" at bounding box center [334, 532] width 47 height 16
type input "Travel and Hospitality"
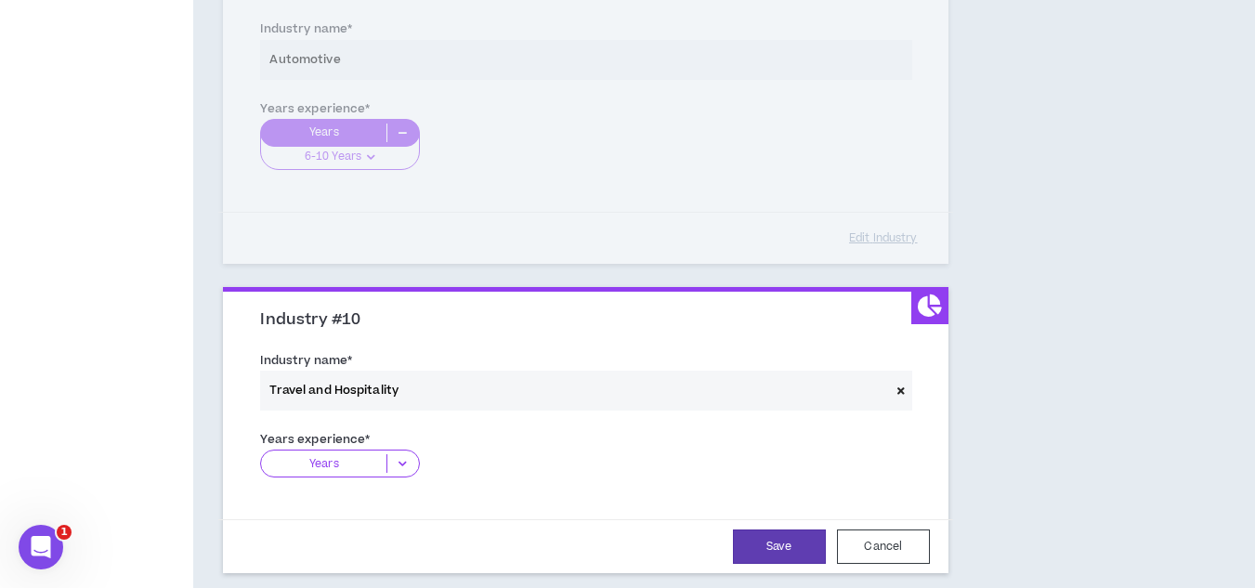
click at [391, 465] on icon at bounding box center [402, 463] width 31 height 19
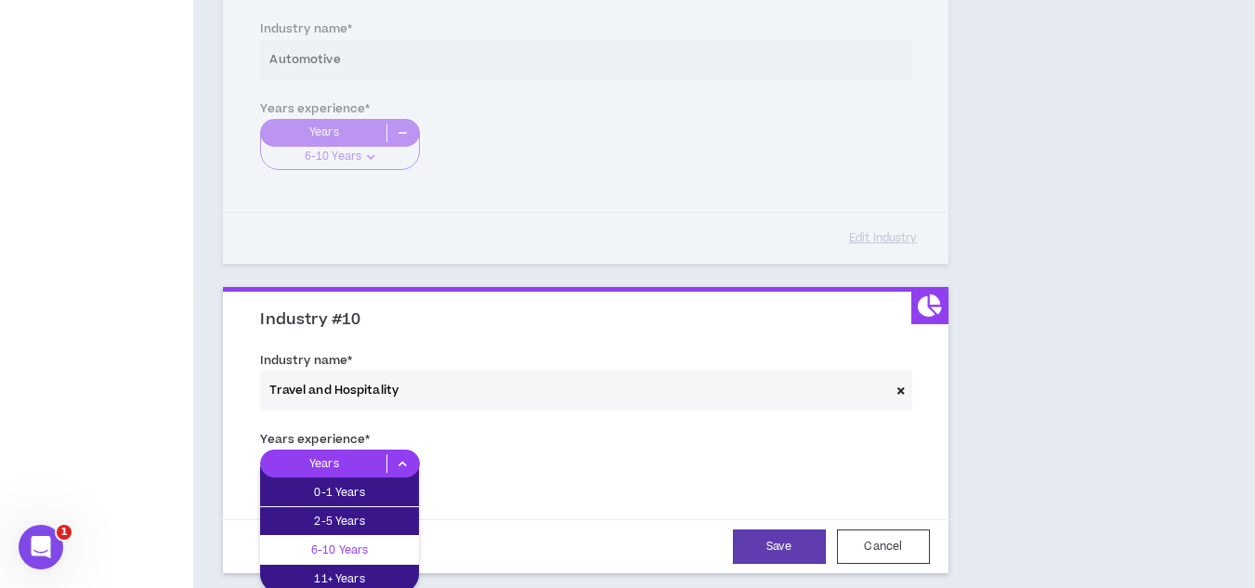
click at [355, 545] on p "6-10 Years" at bounding box center [339, 550] width 159 height 20
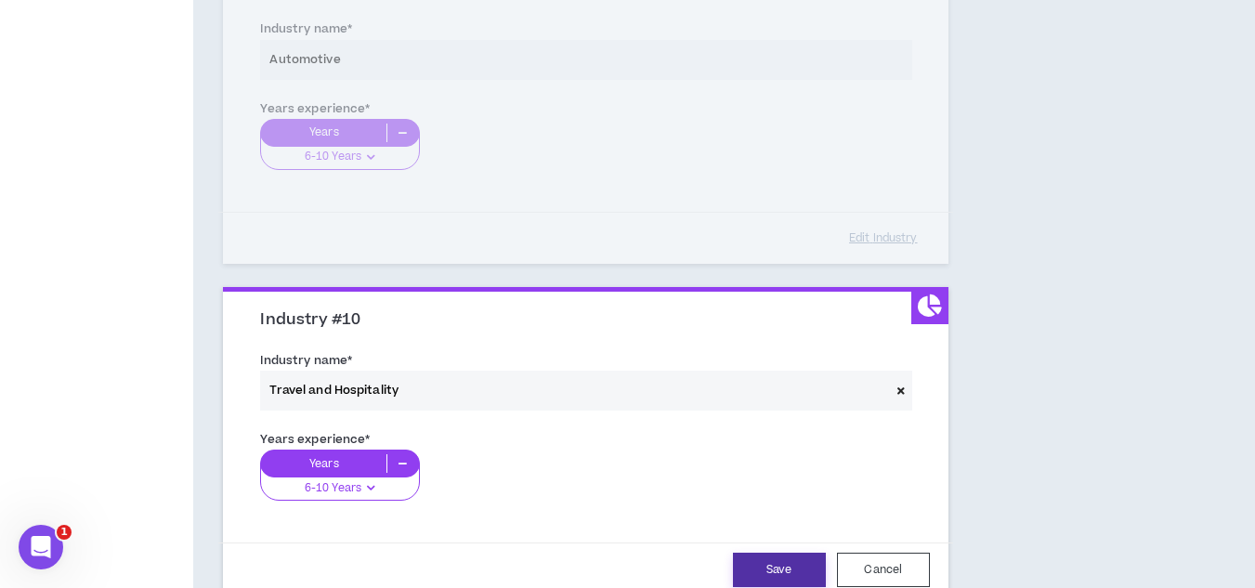
click at [769, 567] on button "Save" at bounding box center [779, 570] width 93 height 34
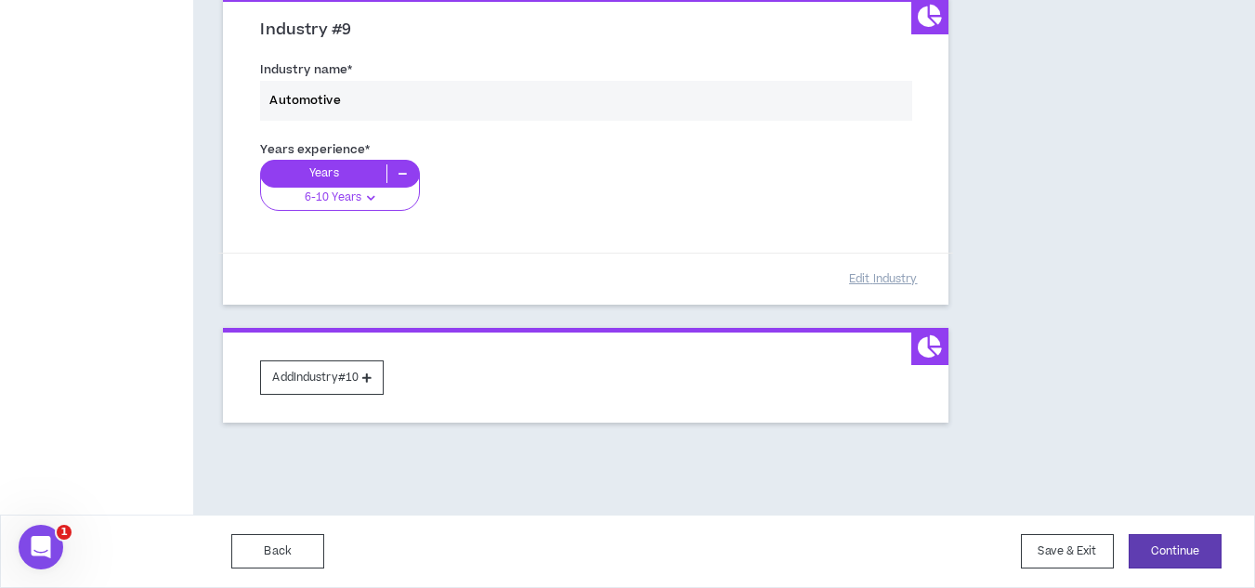
scroll to position [2858, 0]
click at [1185, 547] on button "Continue" at bounding box center [1175, 551] width 93 height 34
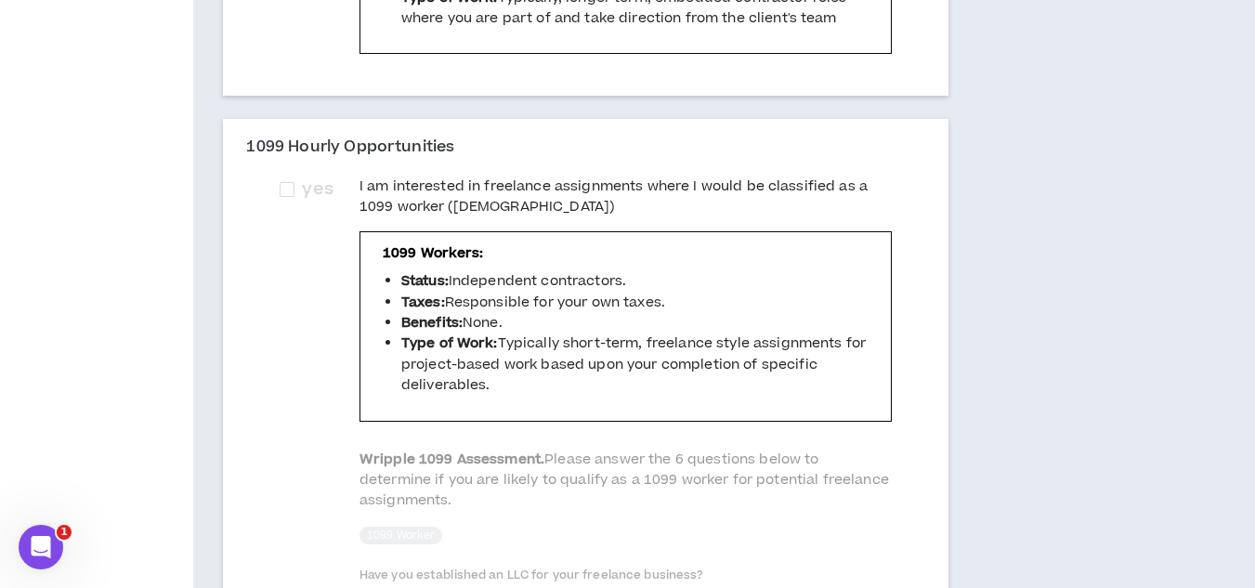
scroll to position [557, 0]
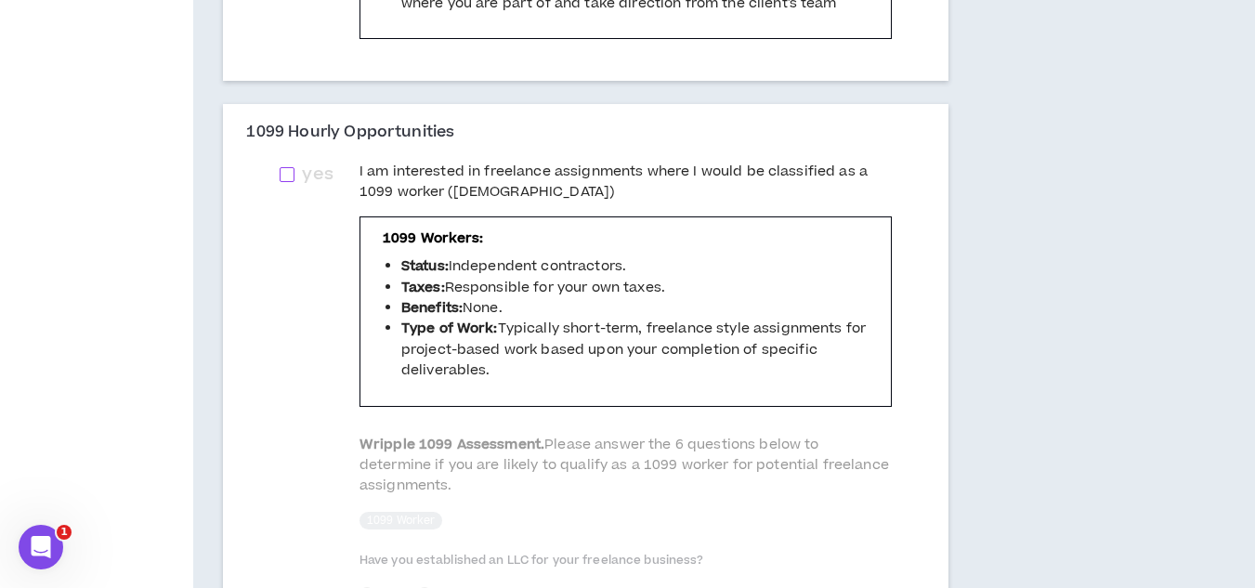
click at [281, 182] on span at bounding box center [287, 174] width 15 height 15
checkbox input "****"
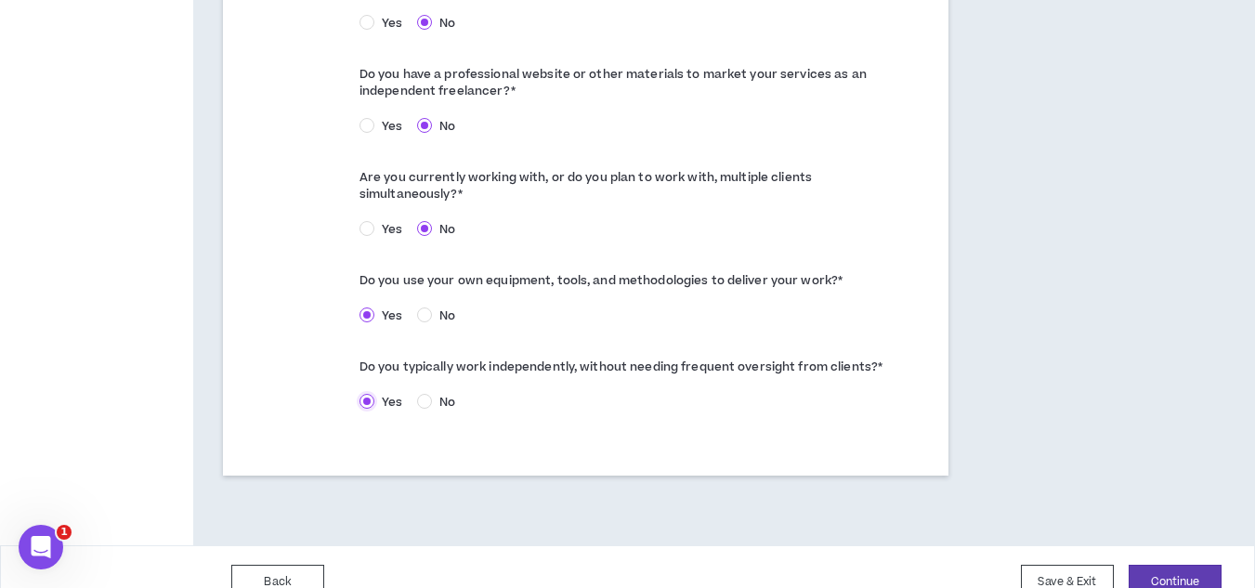
scroll to position [1171, 0]
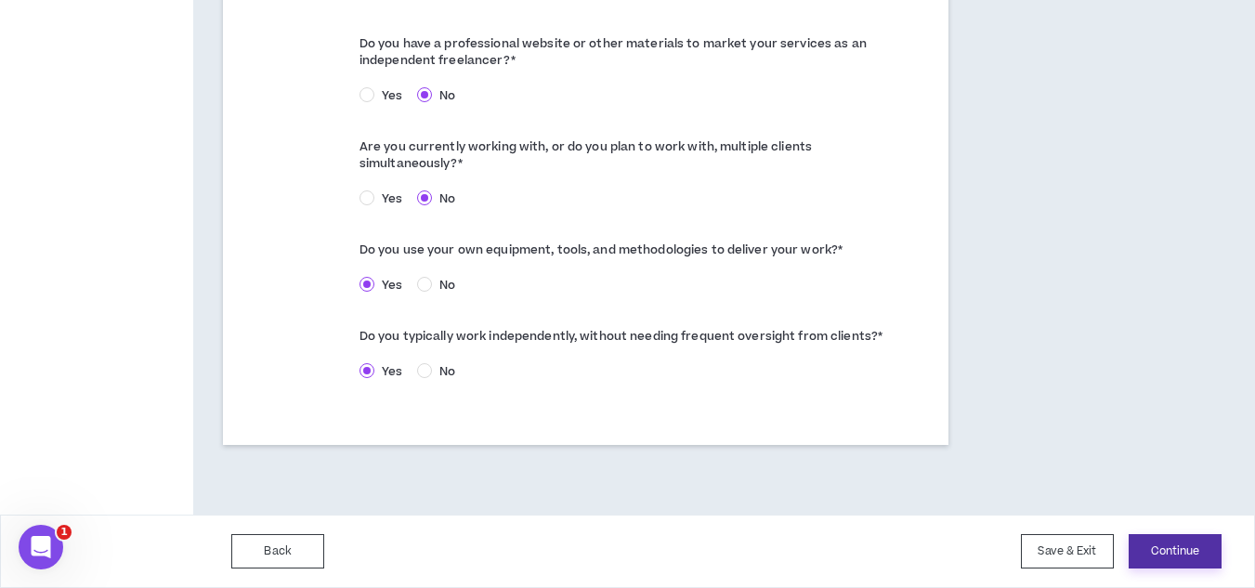
click at [1157, 545] on button "Continue" at bounding box center [1175, 551] width 93 height 34
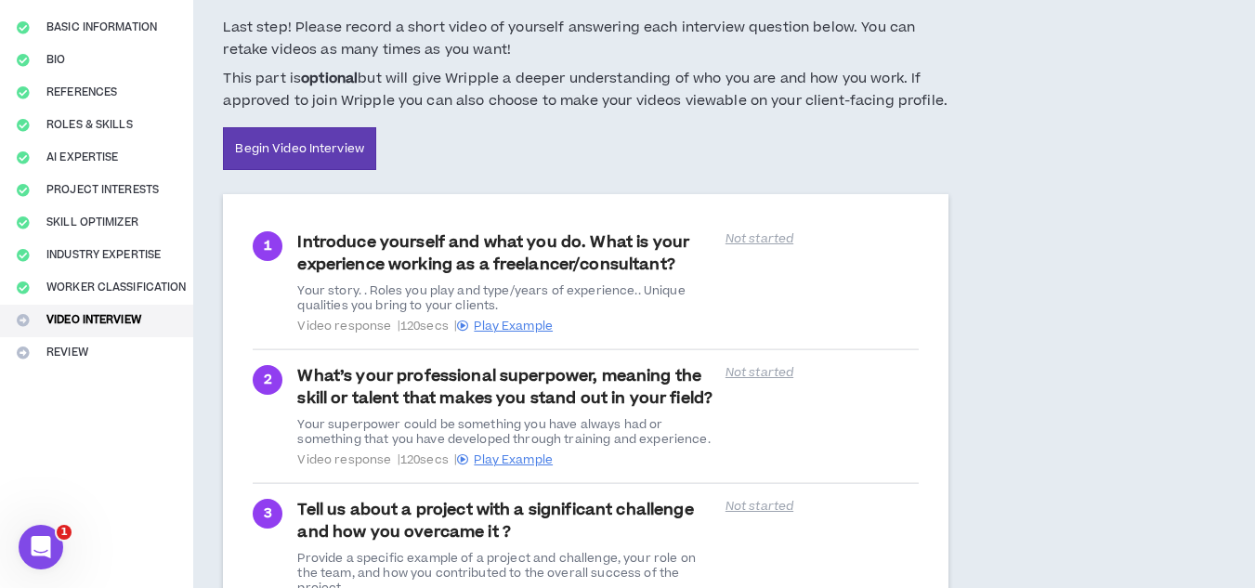
scroll to position [319, 0]
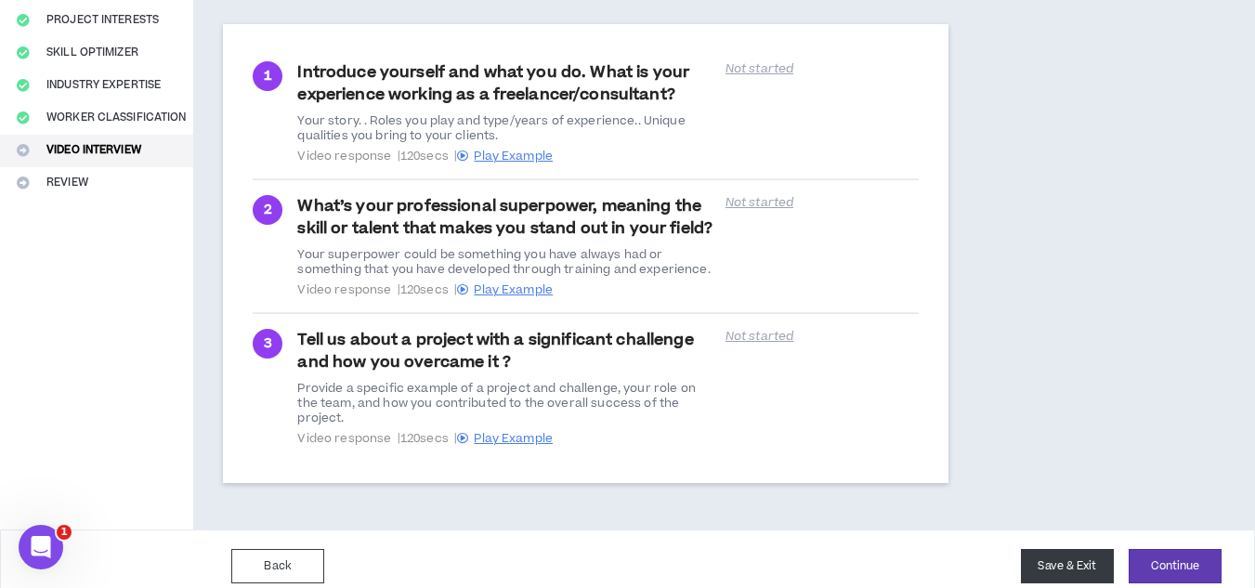
click at [1093, 551] on button "Save & Exit" at bounding box center [1067, 566] width 93 height 34
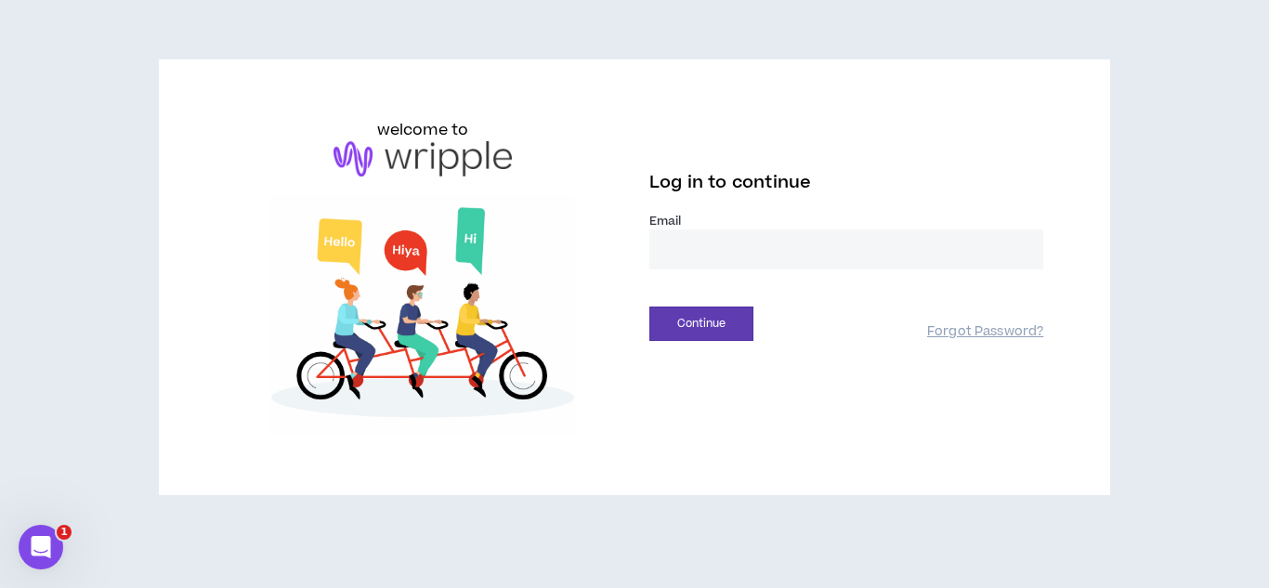
click at [742, 260] on input "email" at bounding box center [846, 249] width 394 height 40
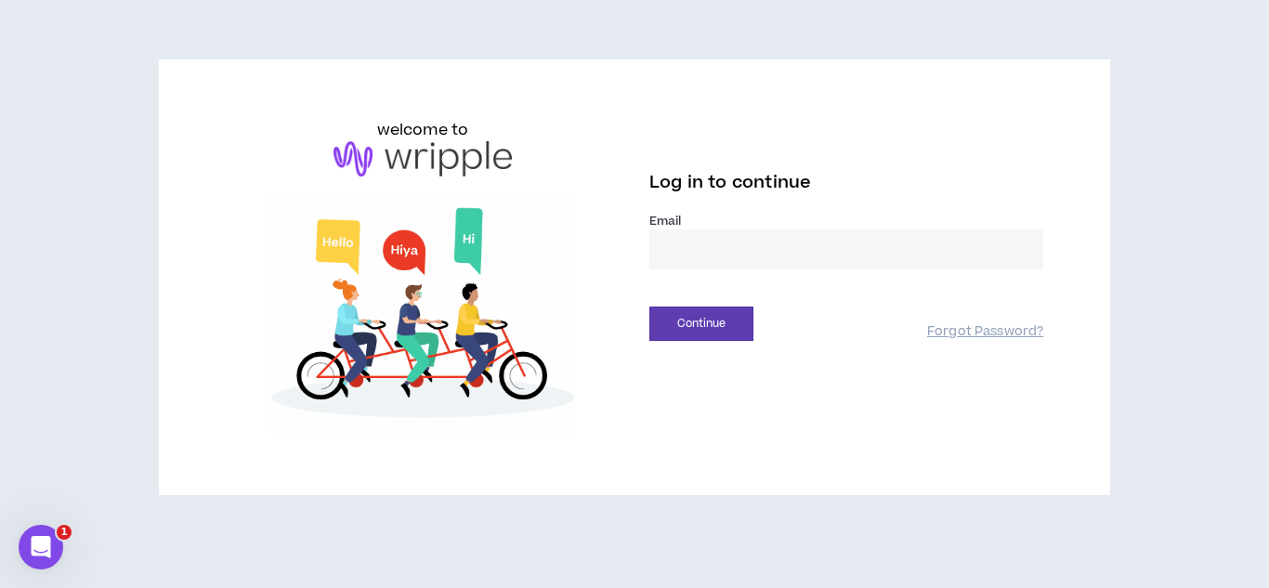
type input "**********"
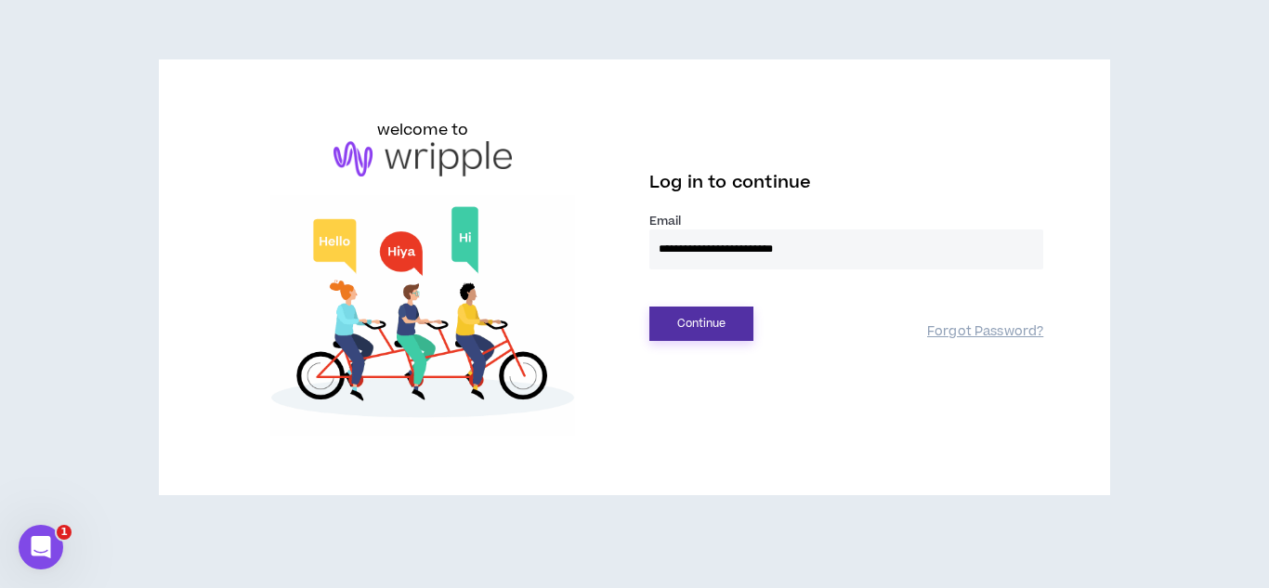
click at [716, 323] on button "Continue" at bounding box center [701, 324] width 104 height 34
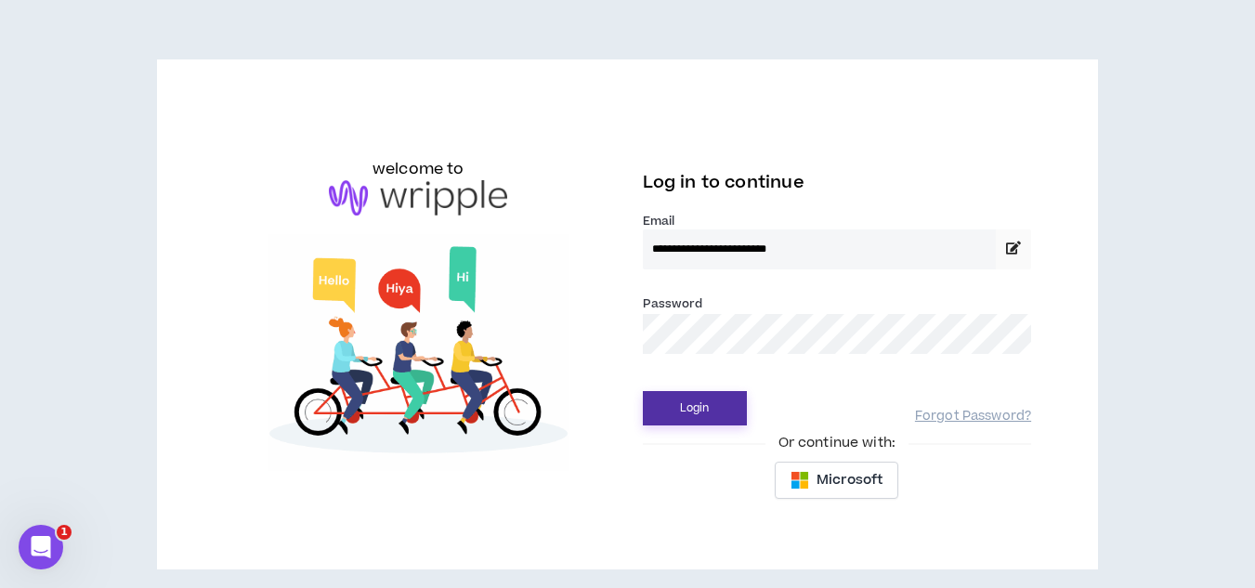
click at [708, 414] on button "Login" at bounding box center [695, 408] width 104 height 34
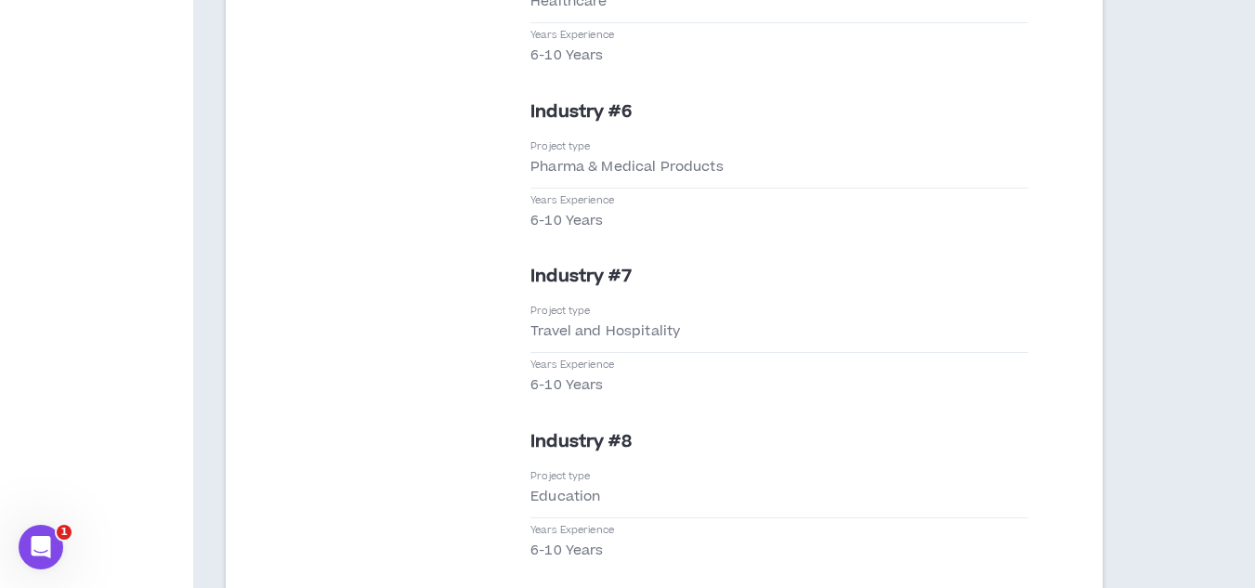
scroll to position [5472, 0]
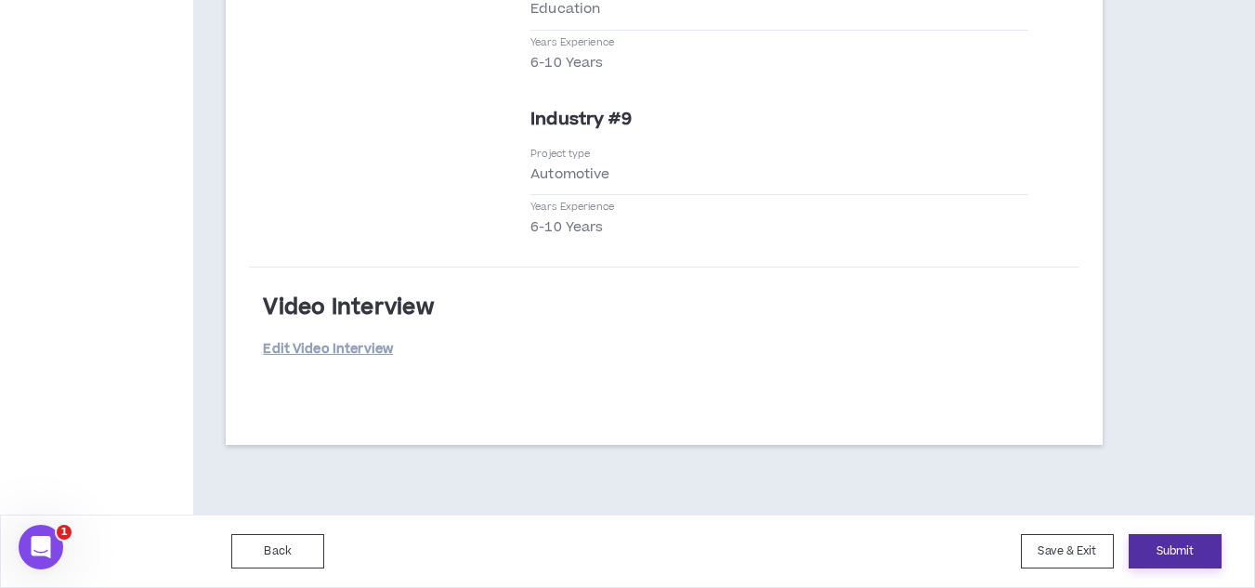
click at [1181, 545] on button "Submit" at bounding box center [1175, 551] width 93 height 34
